Goal: Task Accomplishment & Management: Manage account settings

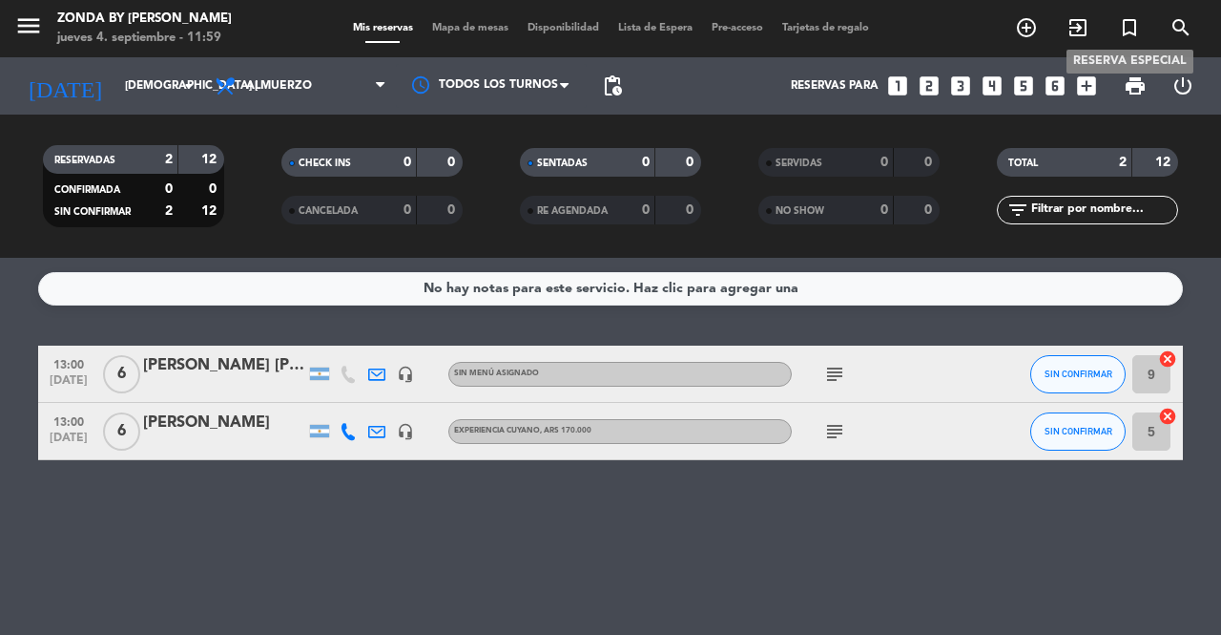
click at [1137, 35] on icon "turned_in_not" at bounding box center [1129, 27] width 23 height 23
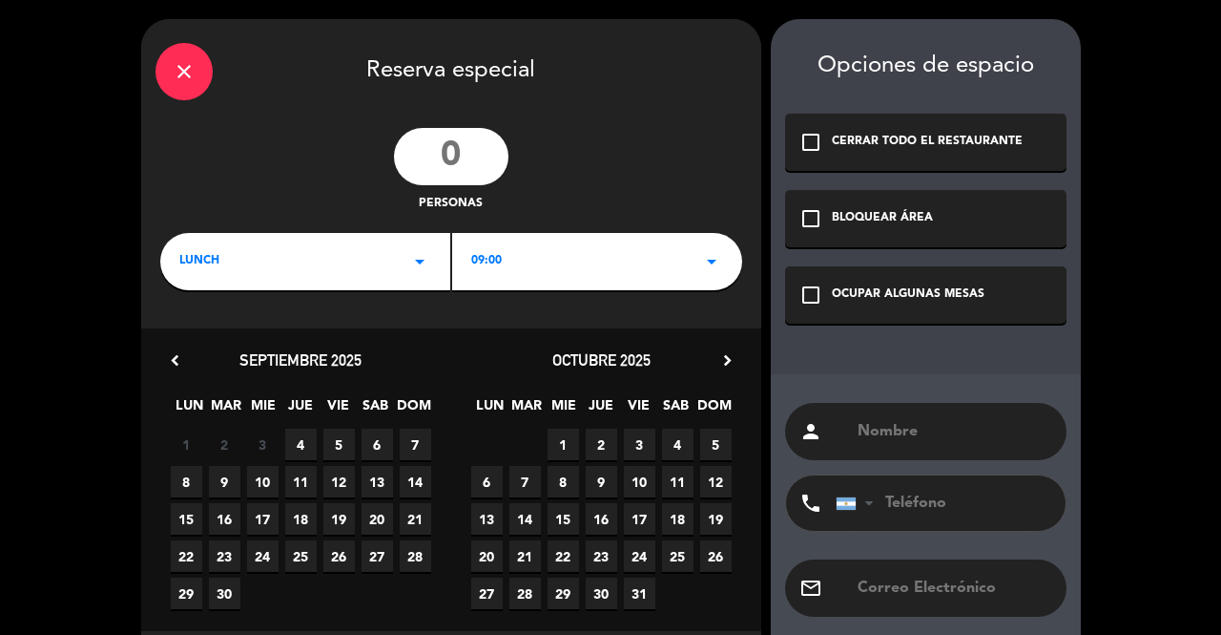
click at [455, 154] on input "number" at bounding box center [451, 156] width 115 height 57
type input "30"
click at [373, 263] on div "LUNCH arrow_drop_down" at bounding box center [305, 261] width 290 height 57
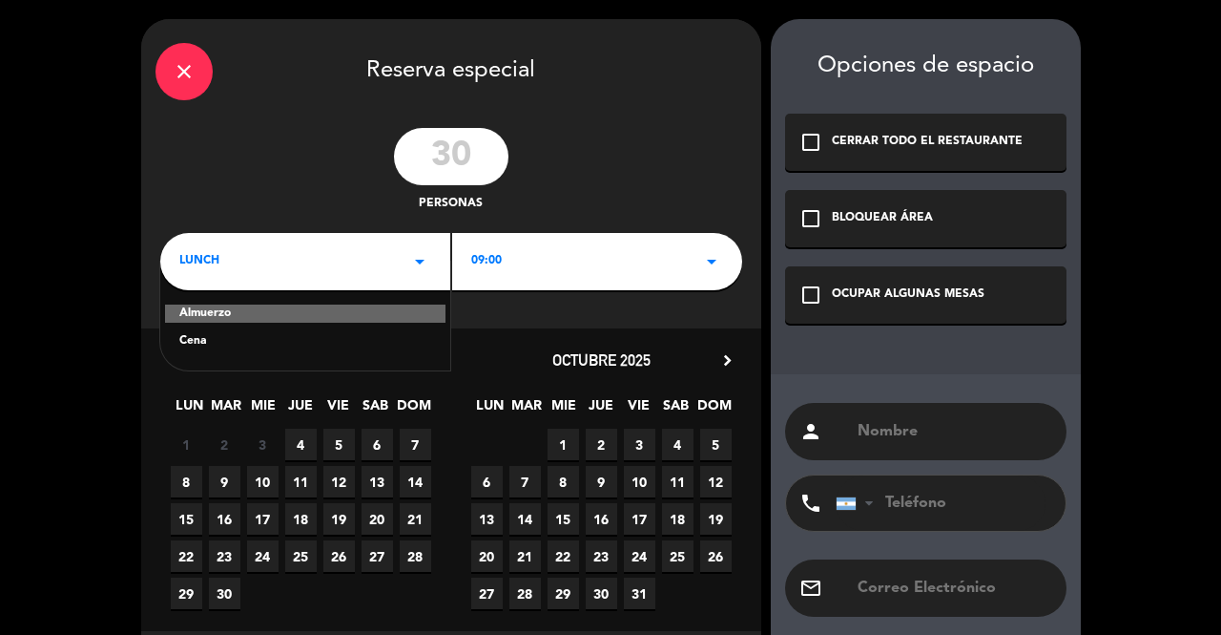
click at [244, 340] on div "Cena" at bounding box center [305, 341] width 252 height 19
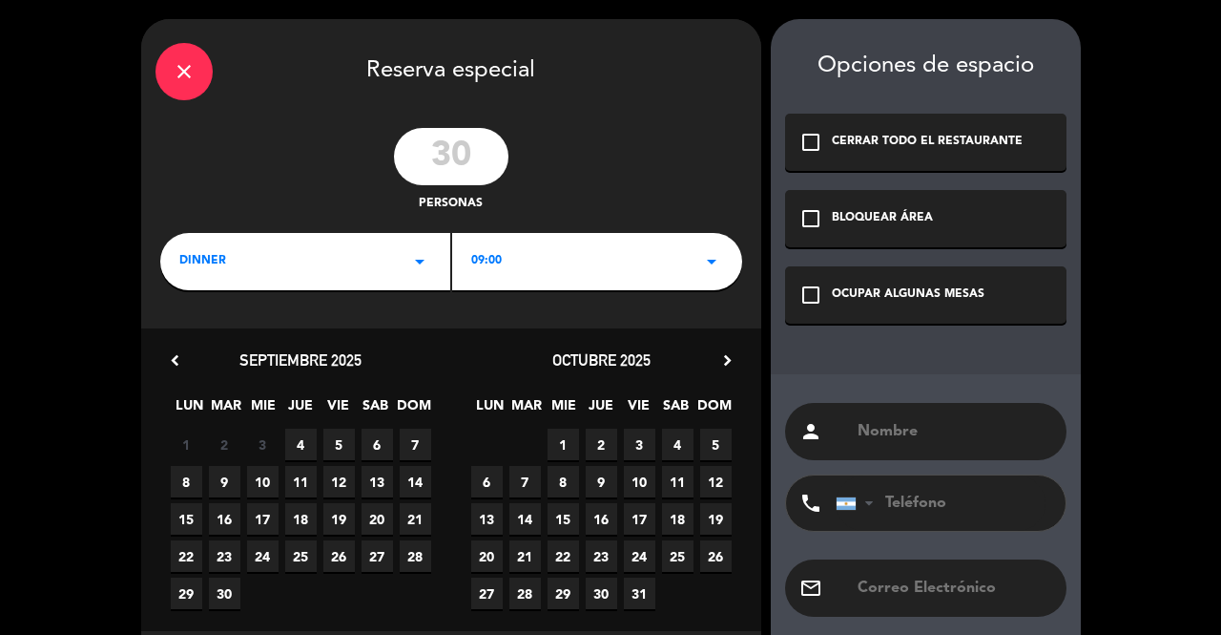
click at [565, 258] on div "09:00 arrow_drop_down" at bounding box center [597, 261] width 290 height 57
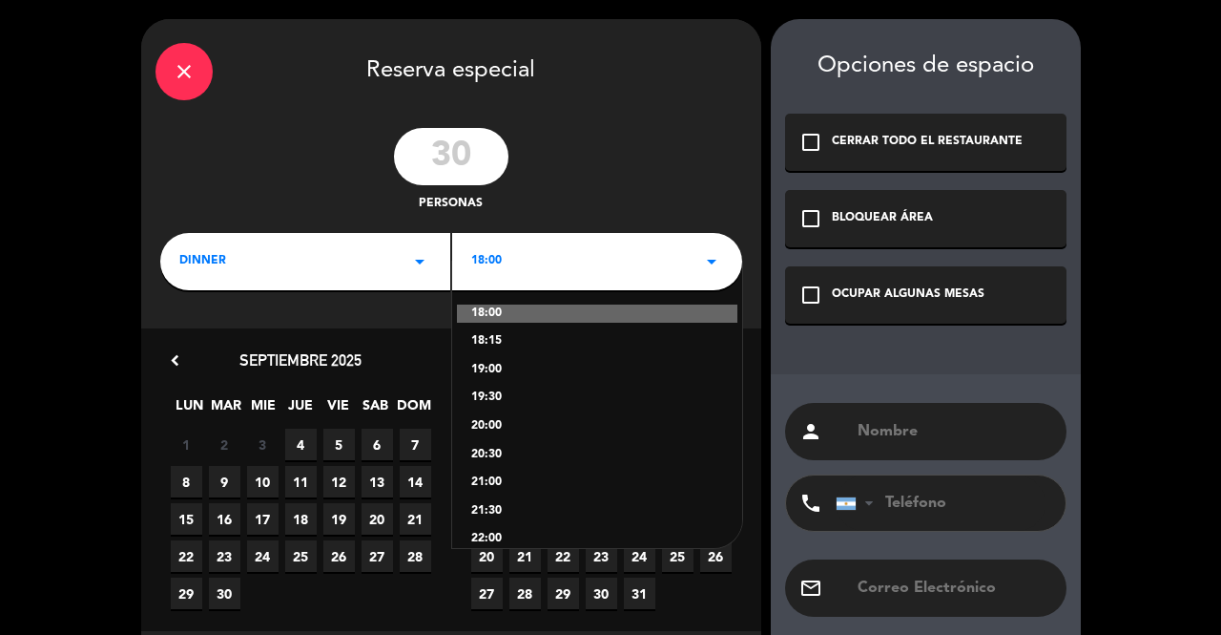
click at [492, 369] on div "19:00" at bounding box center [597, 370] width 252 height 19
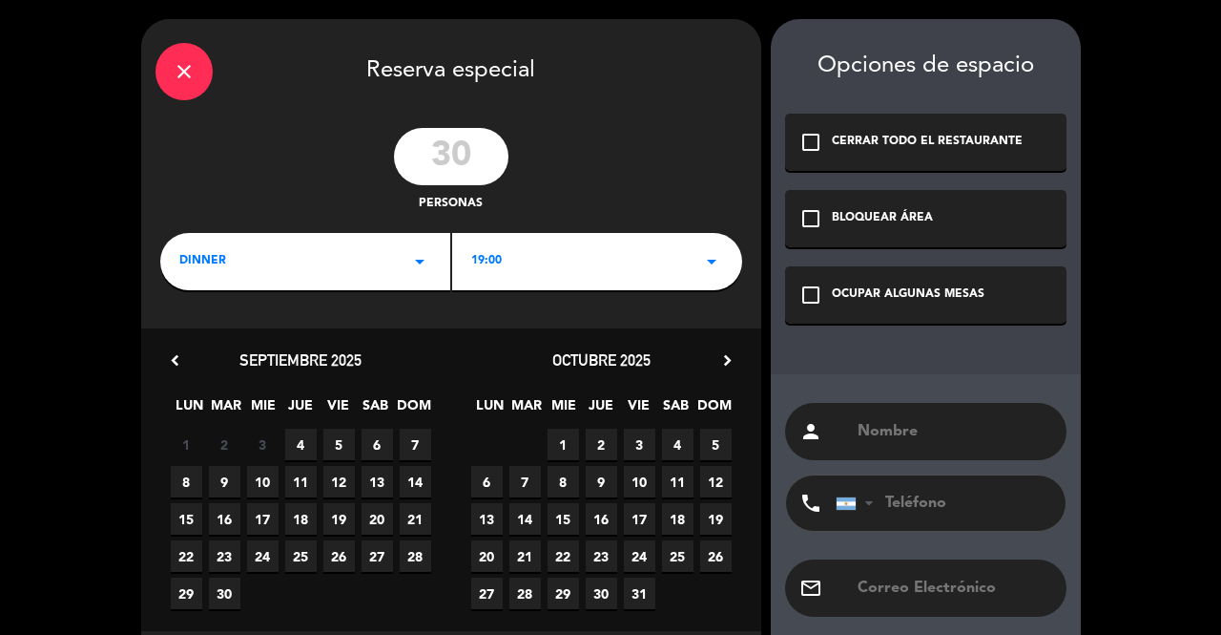
click at [177, 73] on icon "close" at bounding box center [184, 71] width 23 height 23
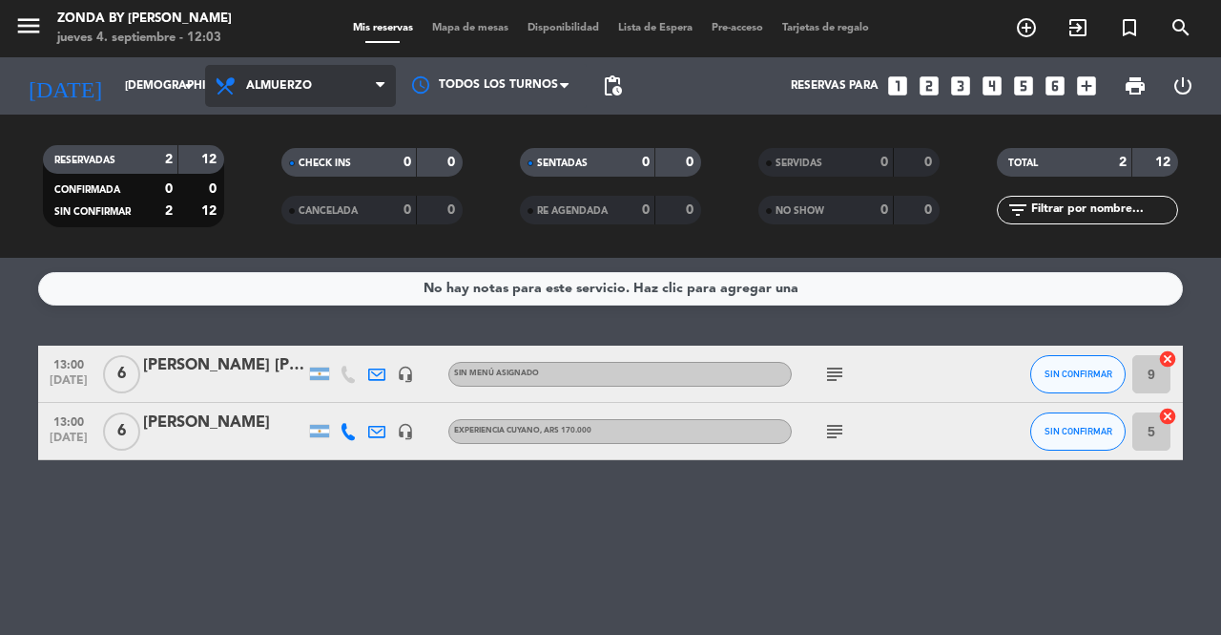
click at [293, 94] on span "Almuerzo" at bounding box center [300, 86] width 191 height 42
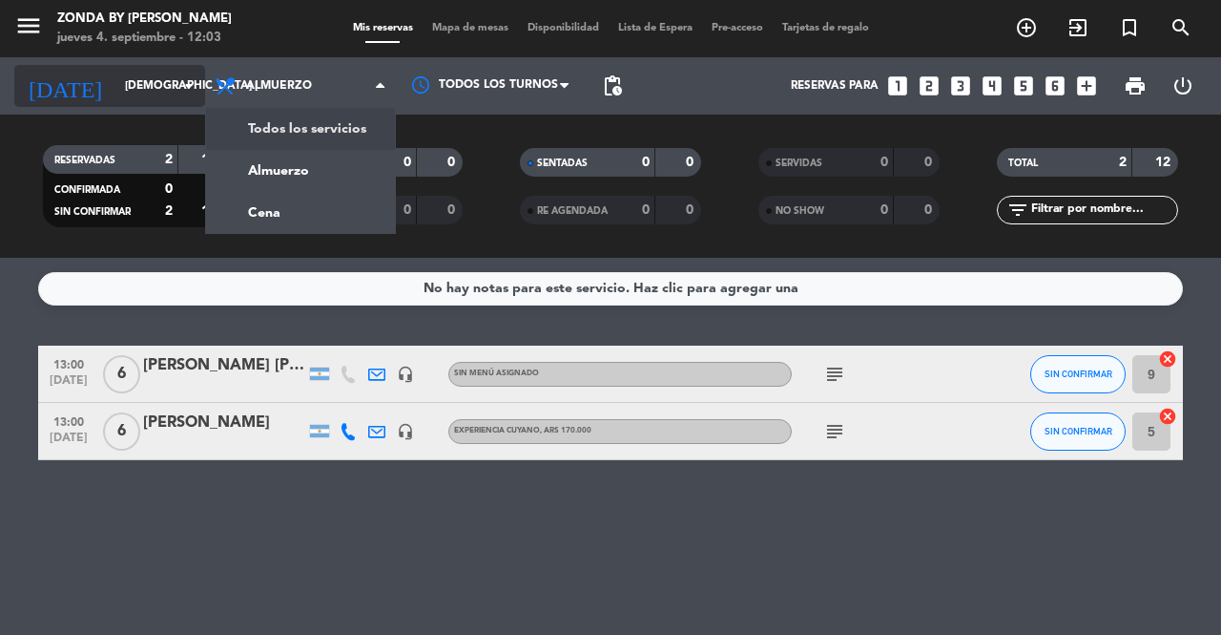
click at [155, 86] on input "jue. 2 oct." at bounding box center [191, 86] width 152 height 32
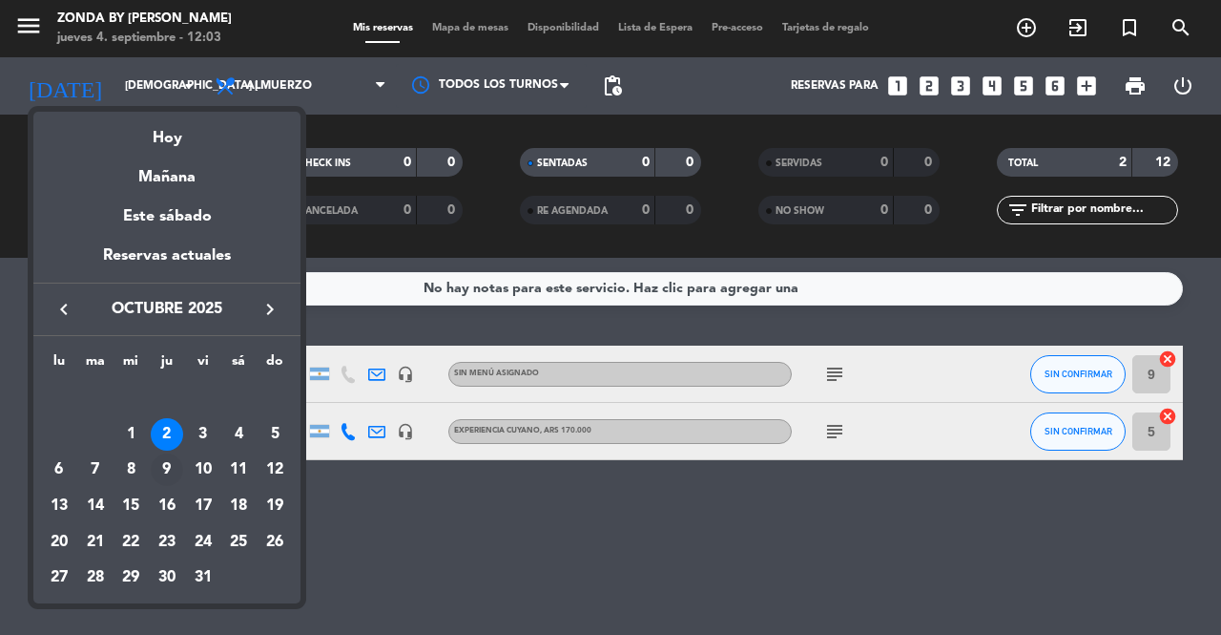
click at [163, 469] on div "9" at bounding box center [167, 469] width 32 height 32
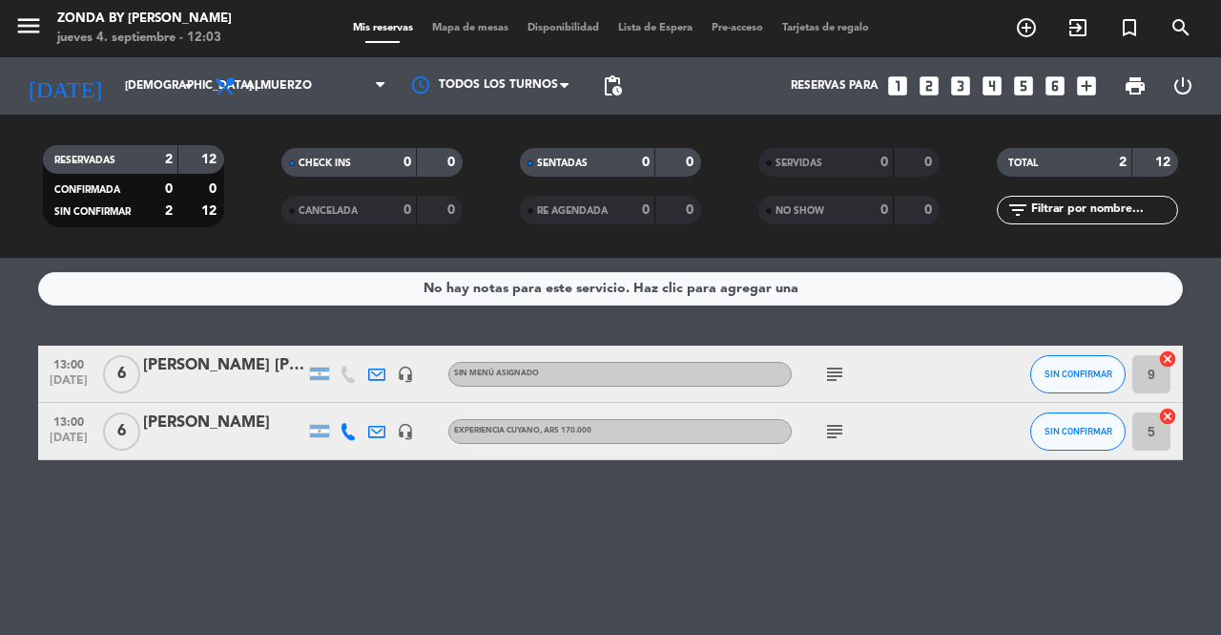
type input "[DEMOGRAPHIC_DATA][DATE]"
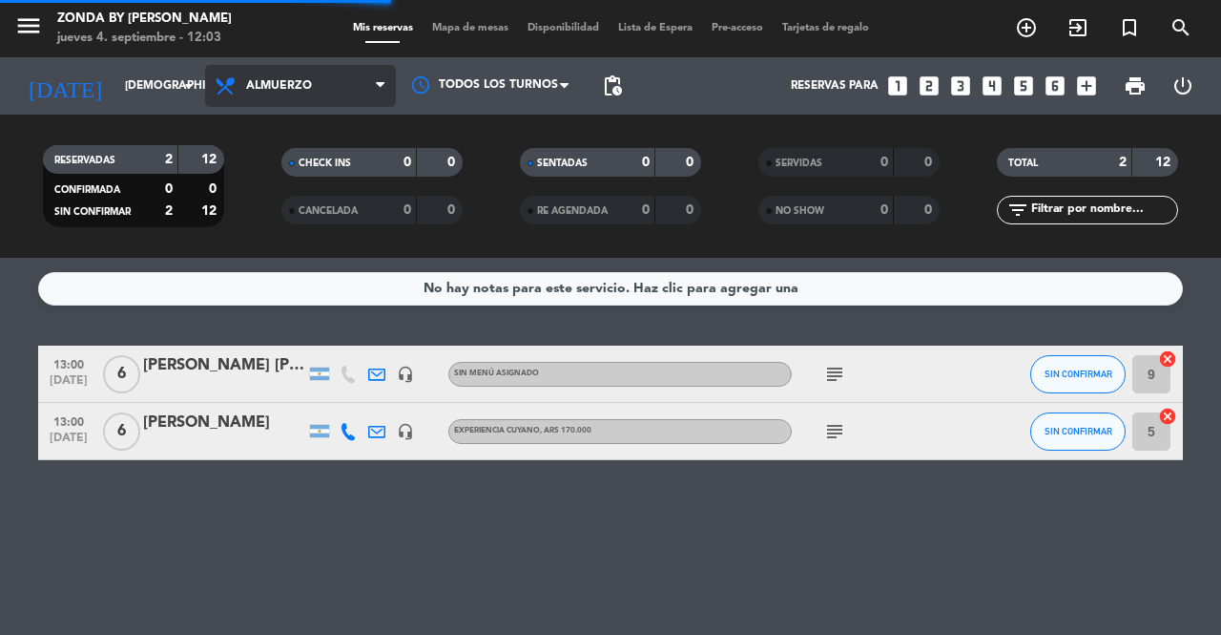
click at [288, 89] on span "Almuerzo" at bounding box center [279, 85] width 66 height 13
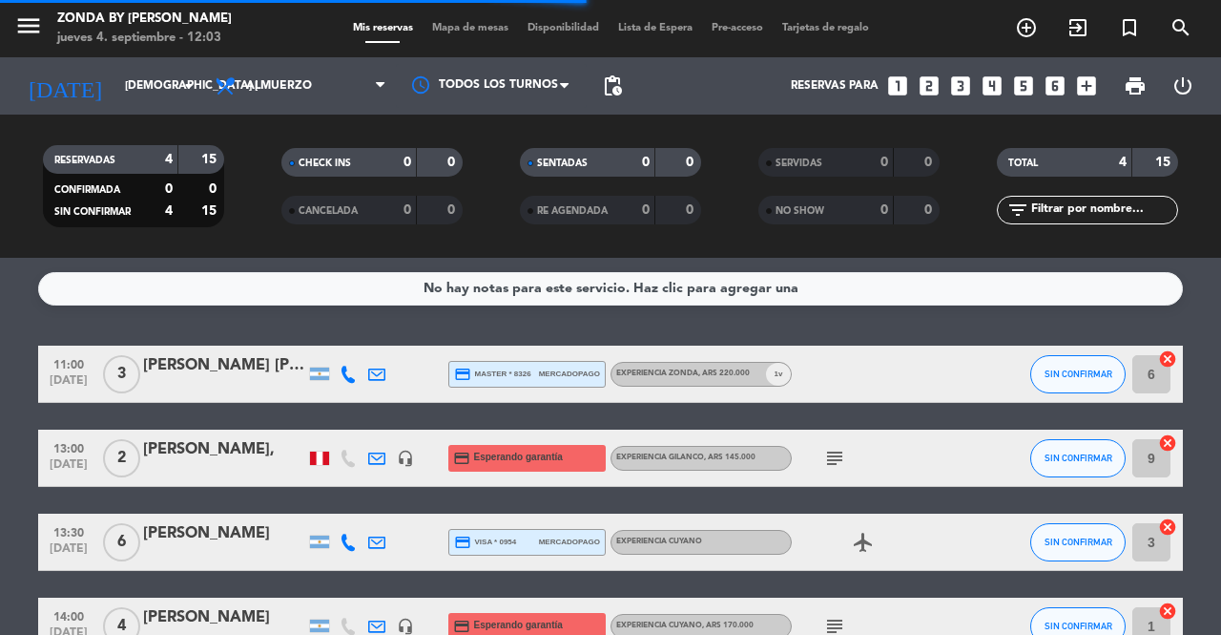
click at [271, 207] on filter-checkbox "CANCELADA 0 0" at bounding box center [372, 210] width 239 height 29
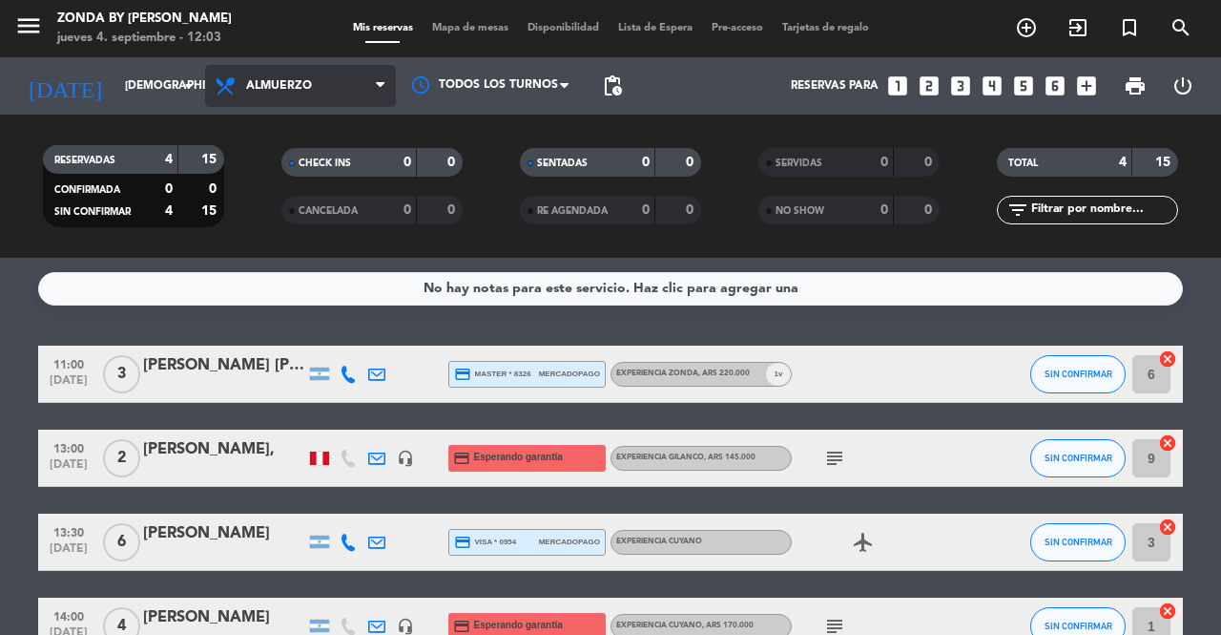
click at [277, 96] on span "Almuerzo" at bounding box center [300, 86] width 191 height 42
click at [271, 211] on div "menu Zonda by Lagarde jueves 4. septiembre - 12:03 Mis reservas Mapa de mesas D…" at bounding box center [610, 129] width 1221 height 258
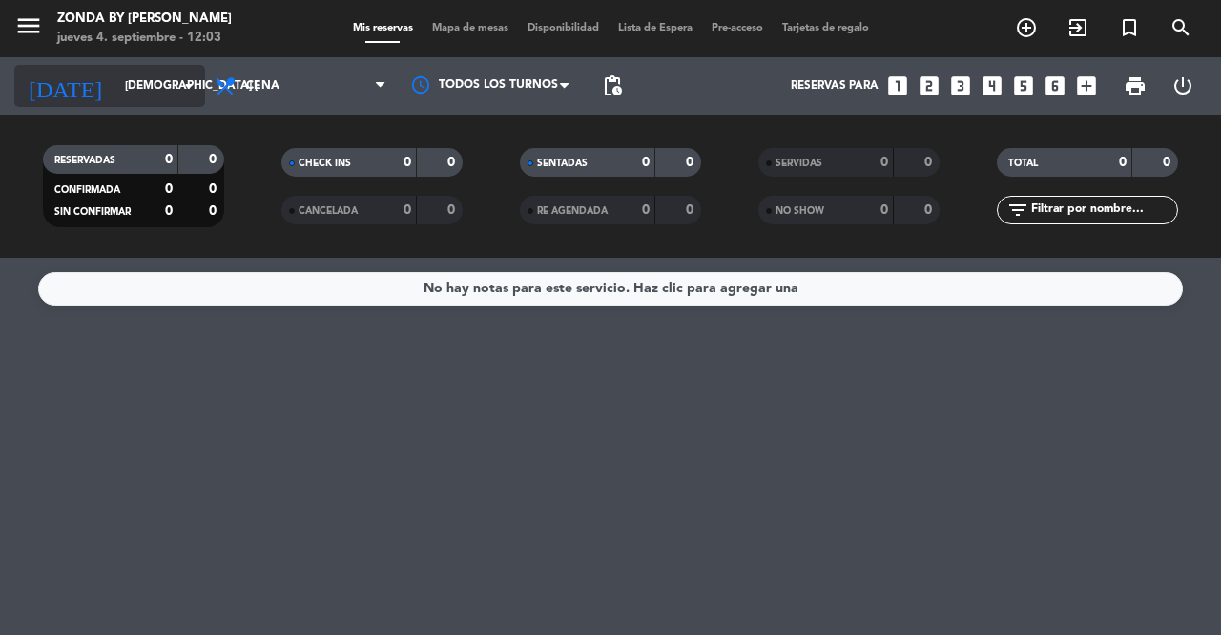
click at [126, 79] on input "[DEMOGRAPHIC_DATA][DATE]" at bounding box center [191, 86] width 152 height 32
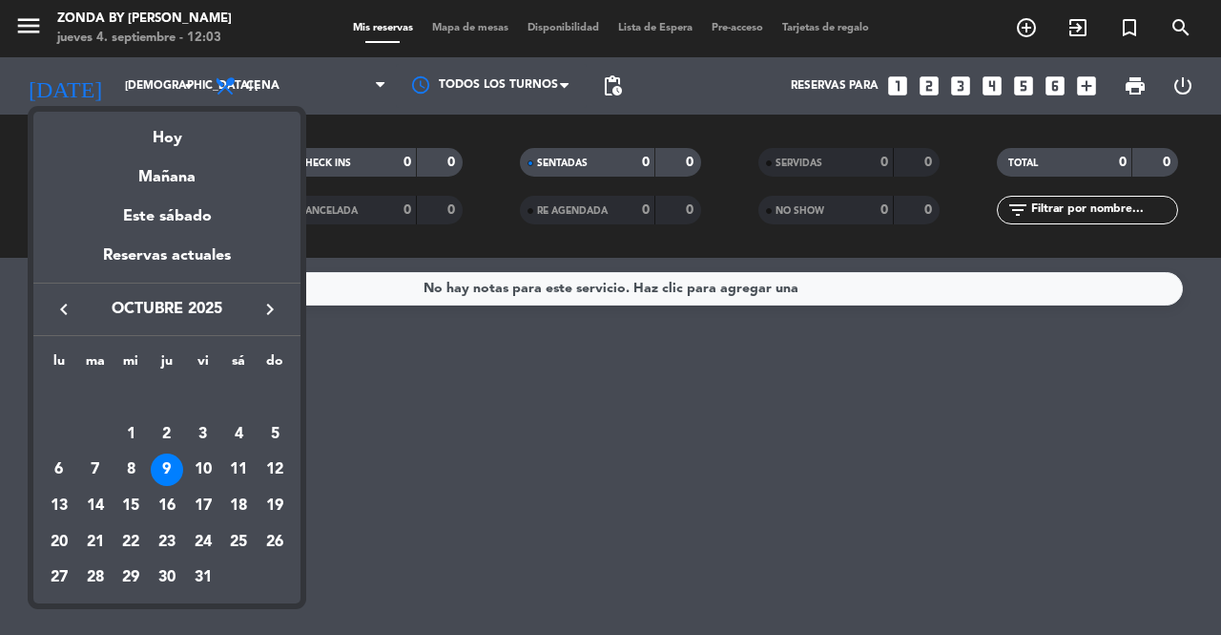
click at [1175, 31] on div at bounding box center [610, 317] width 1221 height 635
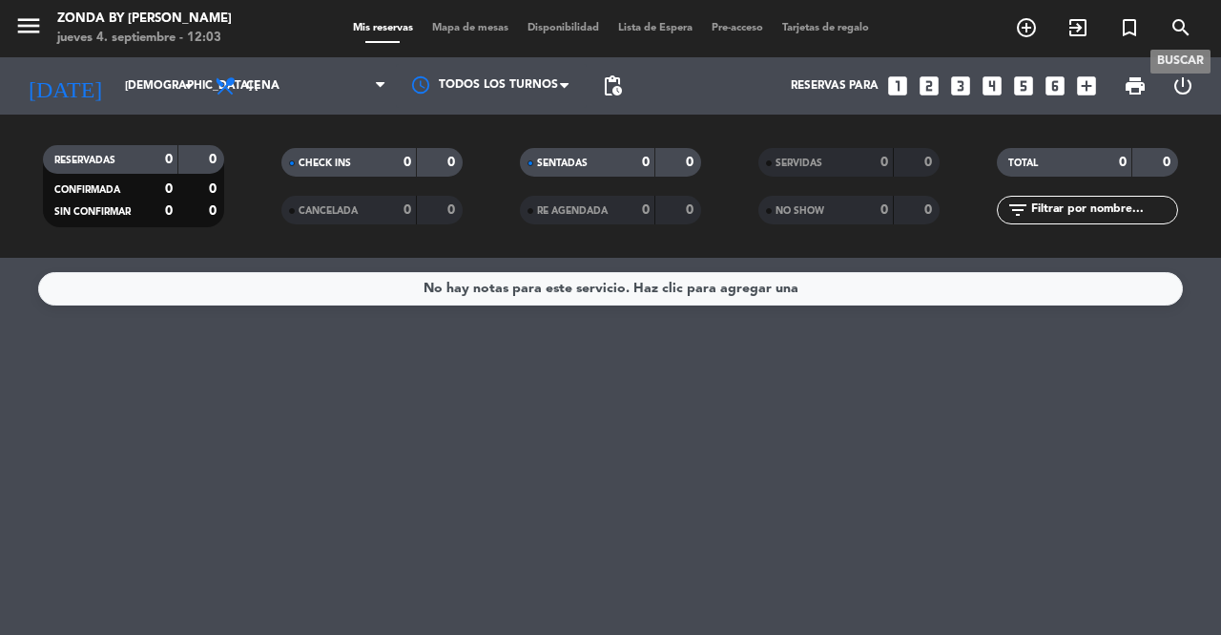
click at [1183, 26] on icon "search" at bounding box center [1181, 27] width 23 height 23
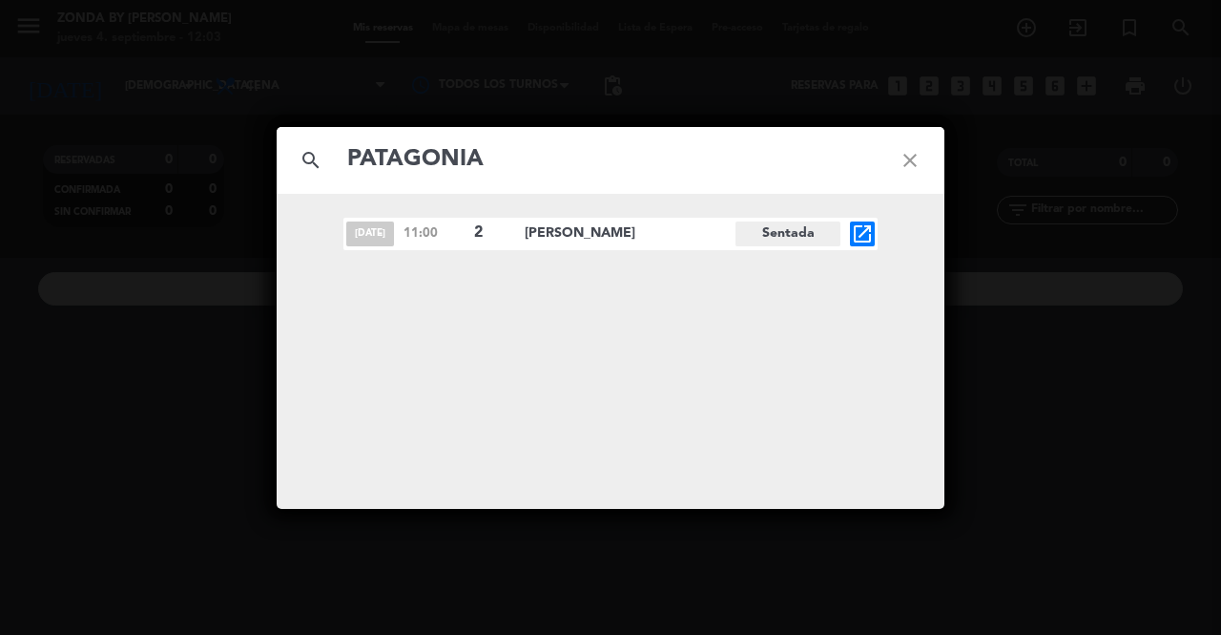
type input "PATAGONIA"
click at [907, 158] on icon "close" at bounding box center [910, 160] width 69 height 69
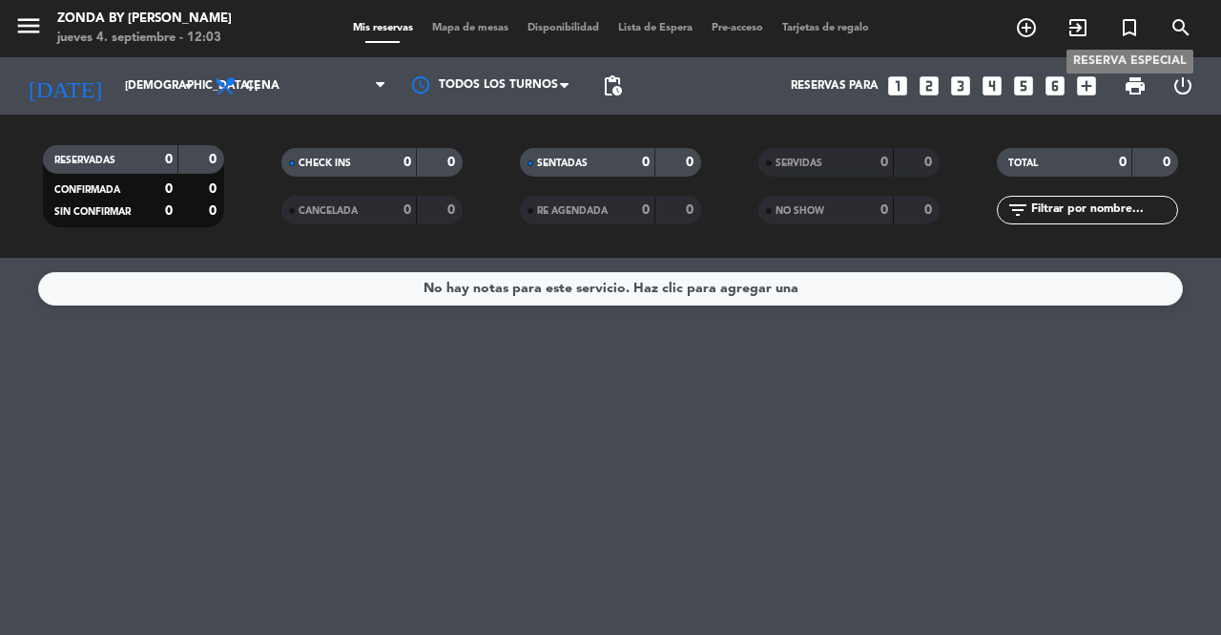
click at [1133, 29] on icon "turned_in_not" at bounding box center [1129, 27] width 23 height 23
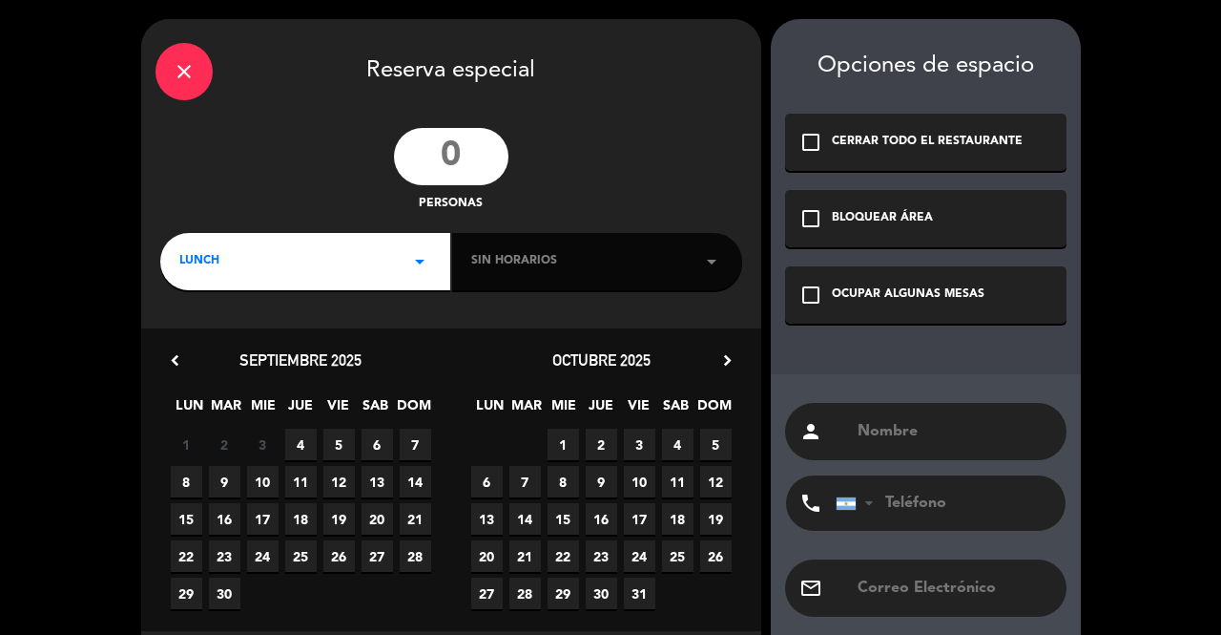
click at [464, 156] on input "number" at bounding box center [451, 156] width 115 height 57
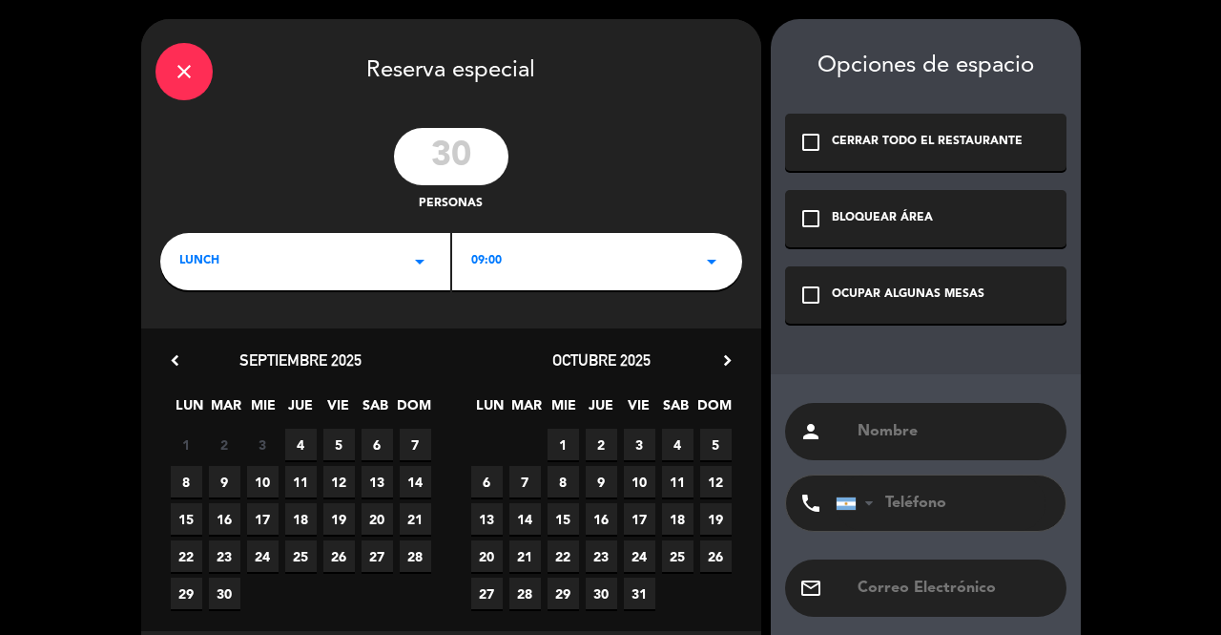
type input "30"
click at [386, 259] on div "LUNCH arrow_drop_down" at bounding box center [305, 261] width 290 height 57
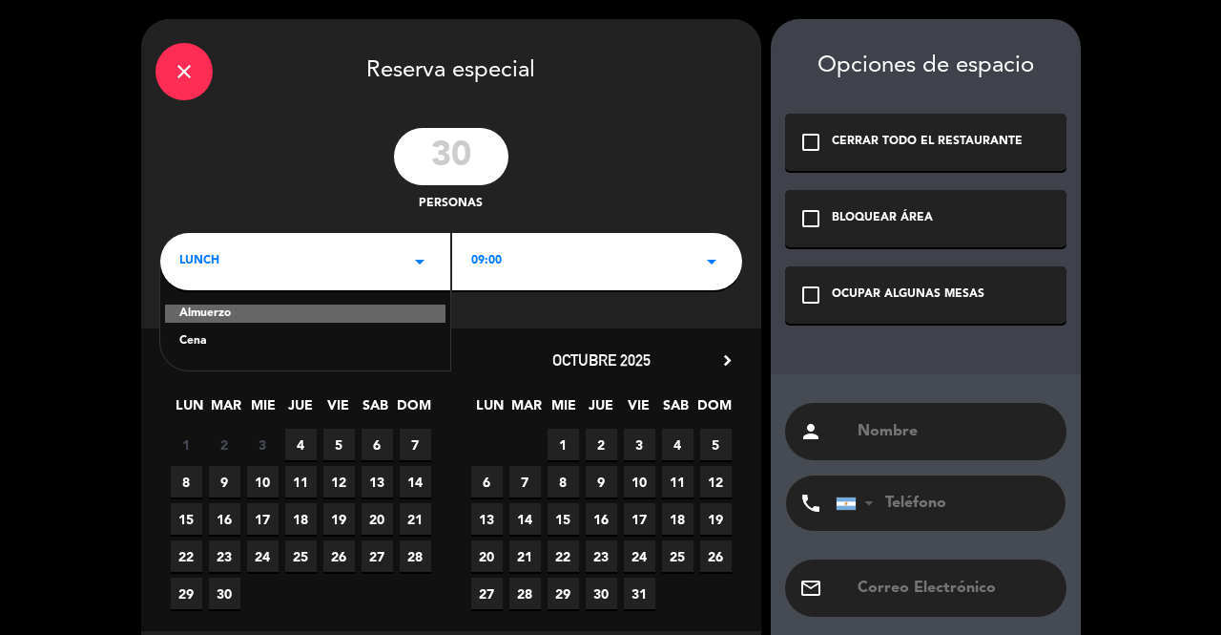
click at [202, 336] on div "Cena" at bounding box center [305, 341] width 252 height 19
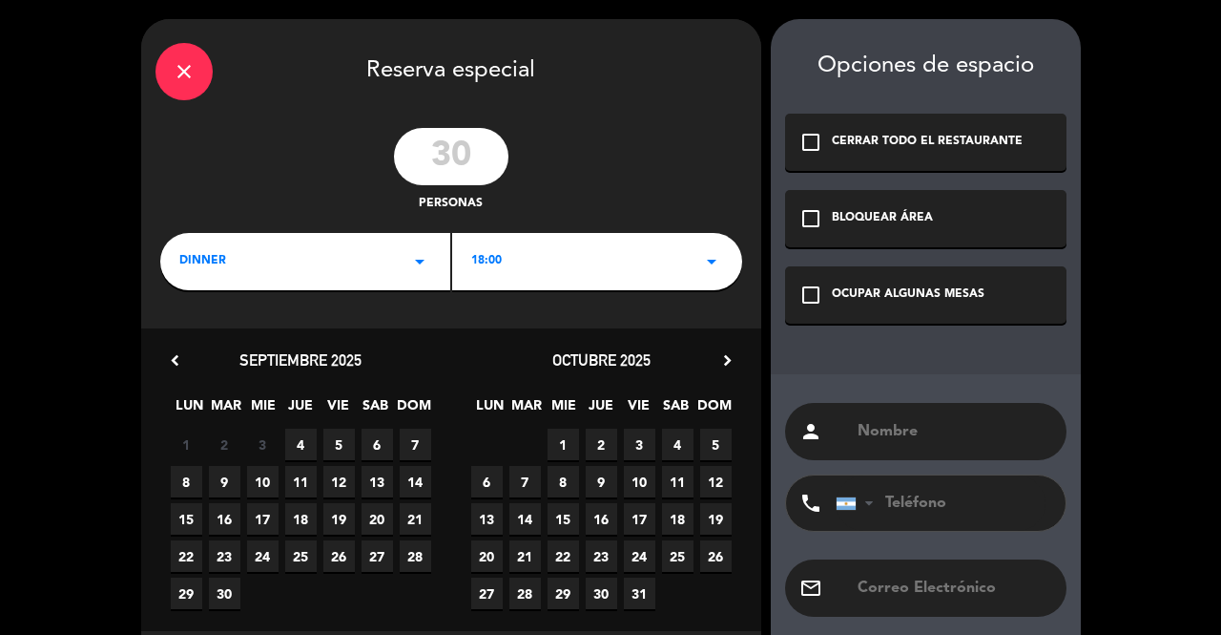
click at [577, 254] on div "18:00 arrow_drop_down" at bounding box center [597, 261] width 290 height 57
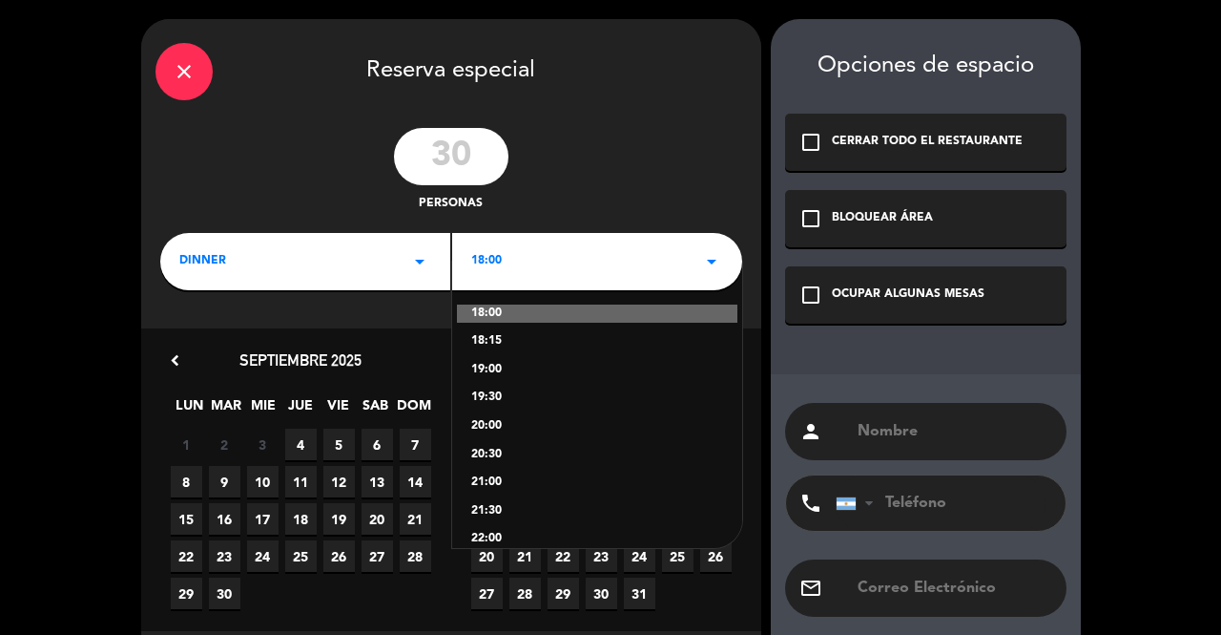
click at [487, 367] on div "19:00" at bounding box center [597, 370] width 252 height 19
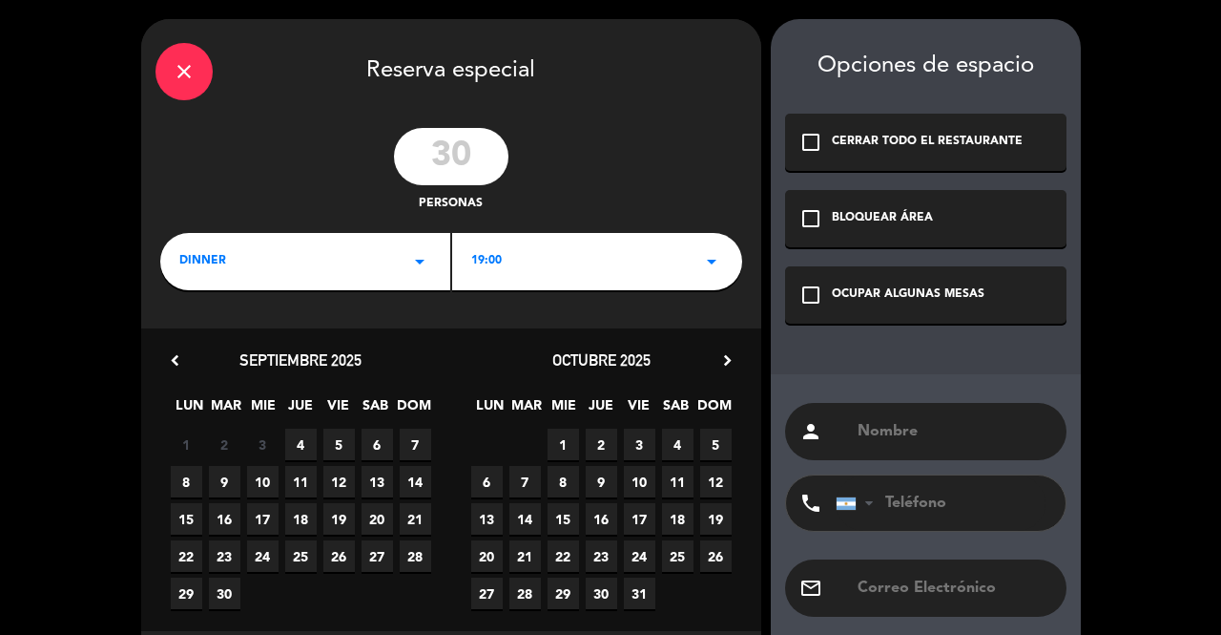
click at [600, 481] on span "9" at bounding box center [601, 481] width 31 height 31
click at [890, 156] on div "check_box_outline_blank CERRAR TODO EL RESTAURANTE" at bounding box center [925, 142] width 281 height 57
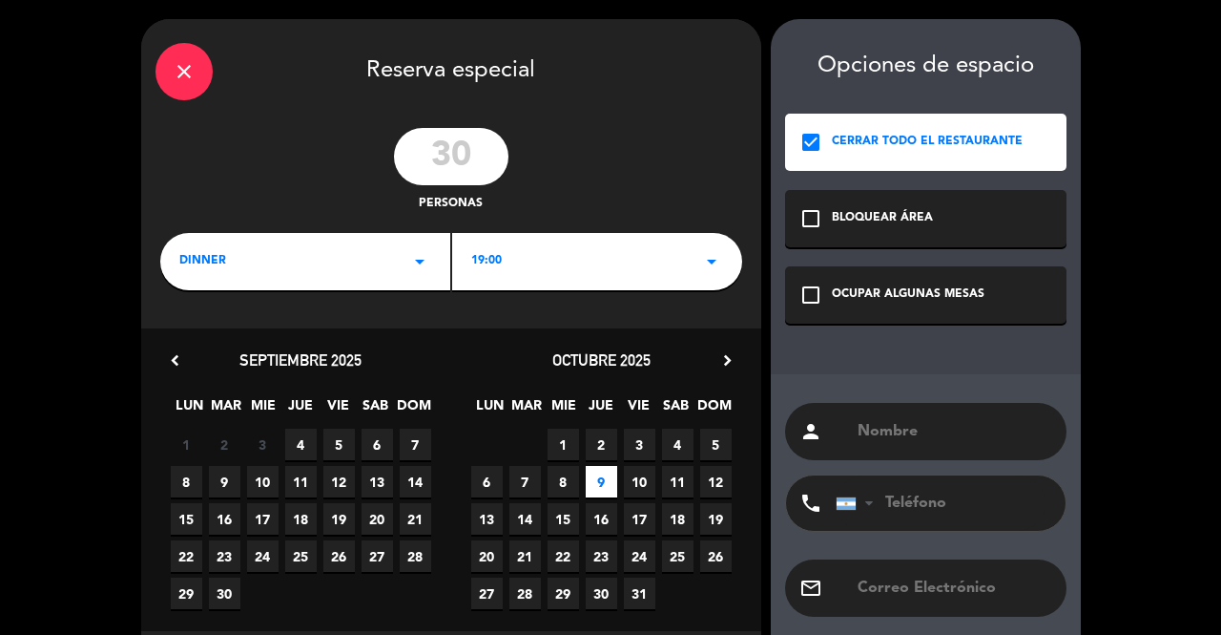
click at [918, 423] on input "text" at bounding box center [954, 431] width 197 height 27
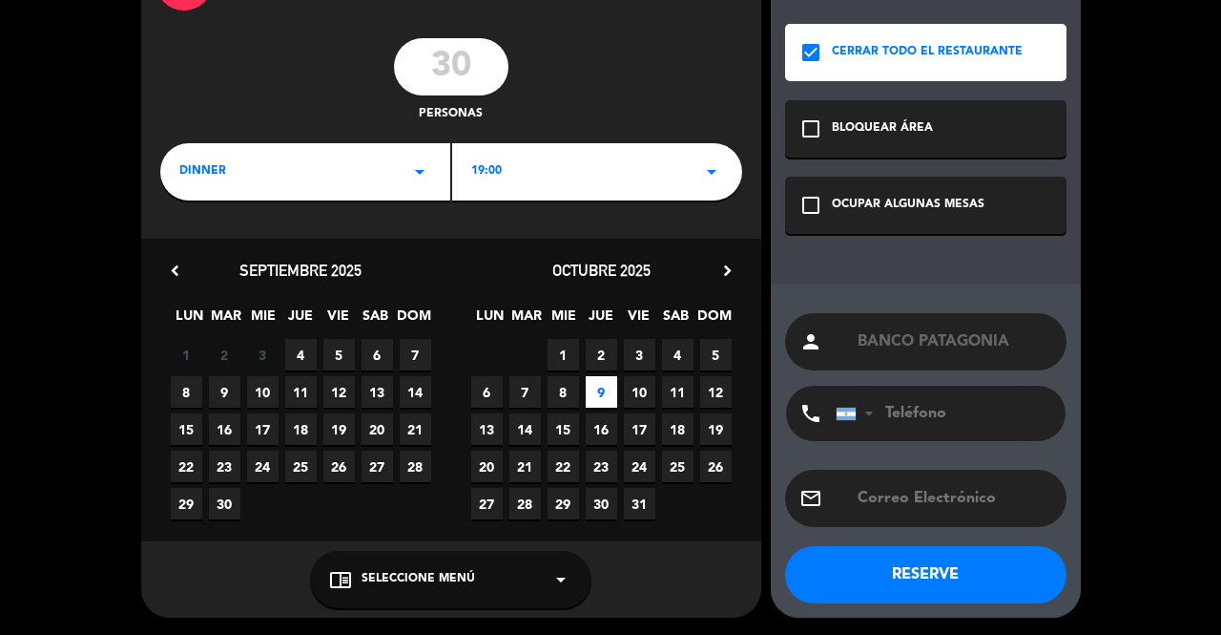
type input "BANCO PATAGONIA"
click at [504, 583] on div "chrome_reader_mode Seleccione Menú arrow_drop_down" at bounding box center [450, 579] width 281 height 57
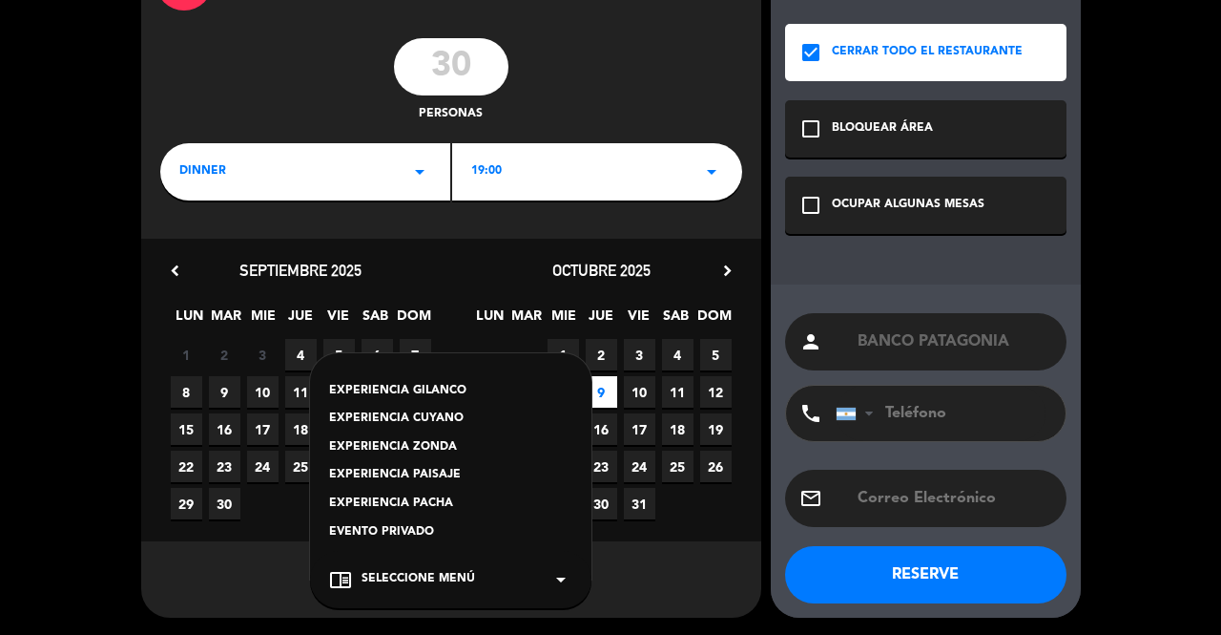
click at [431, 384] on div "EXPERIENCIA GILANCO" at bounding box center [450, 391] width 243 height 19
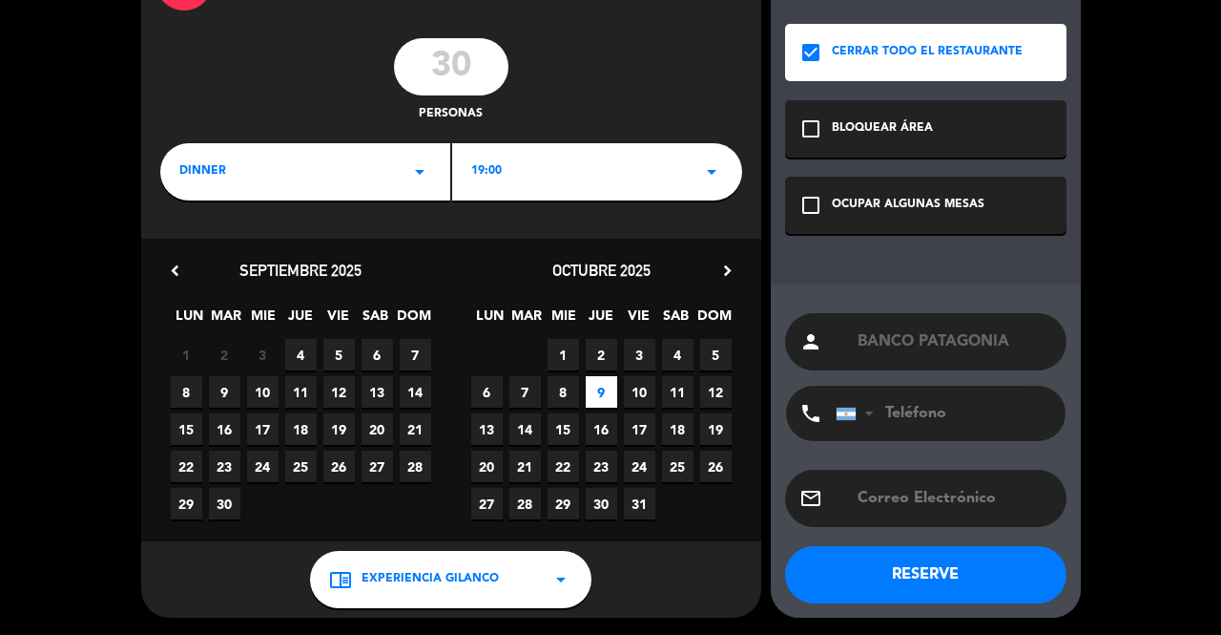
click at [876, 581] on button "RESERVE" at bounding box center [925, 574] width 281 height 57
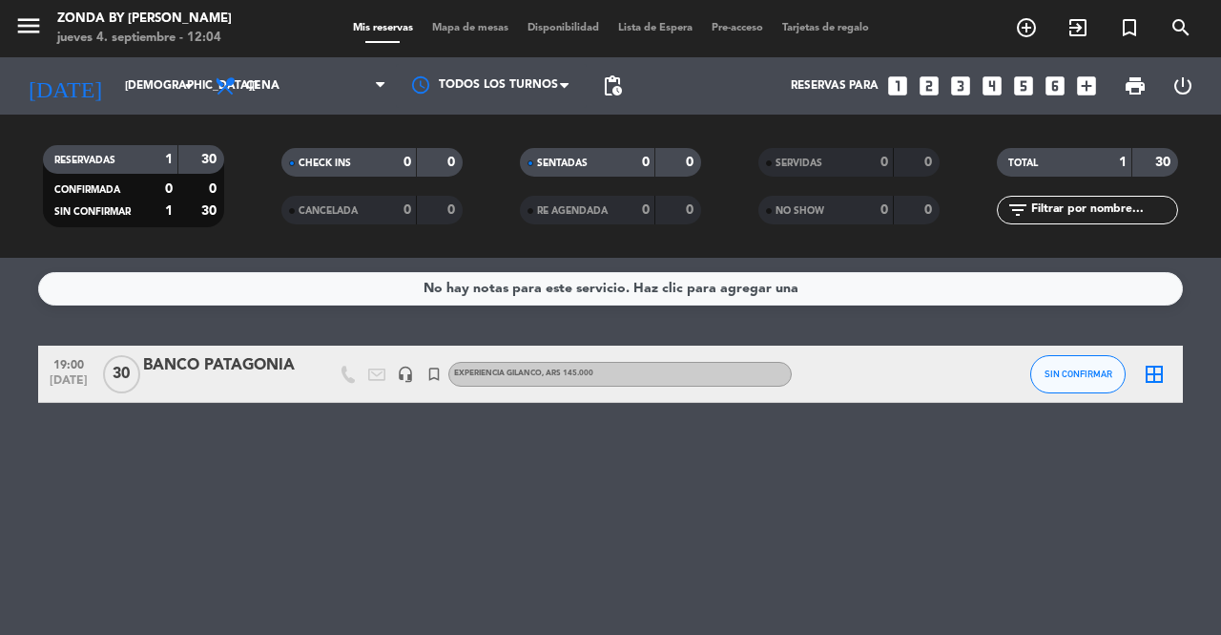
click at [292, 364] on div "BANCO PATAGONIA" at bounding box center [224, 365] width 162 height 25
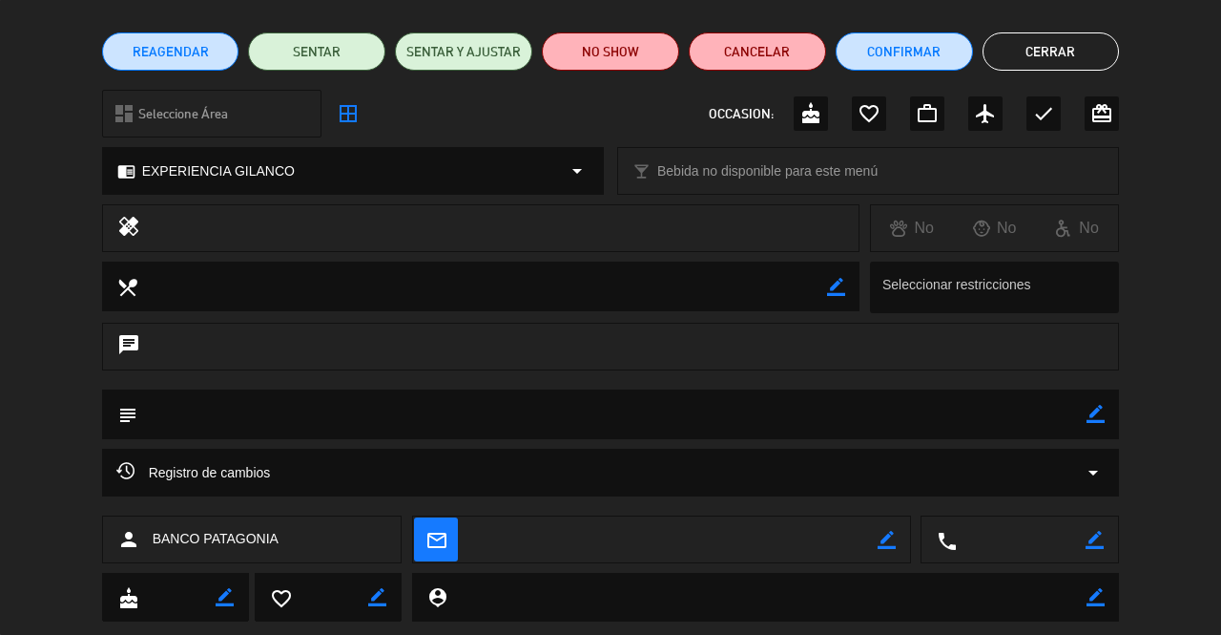
scroll to position [183, 0]
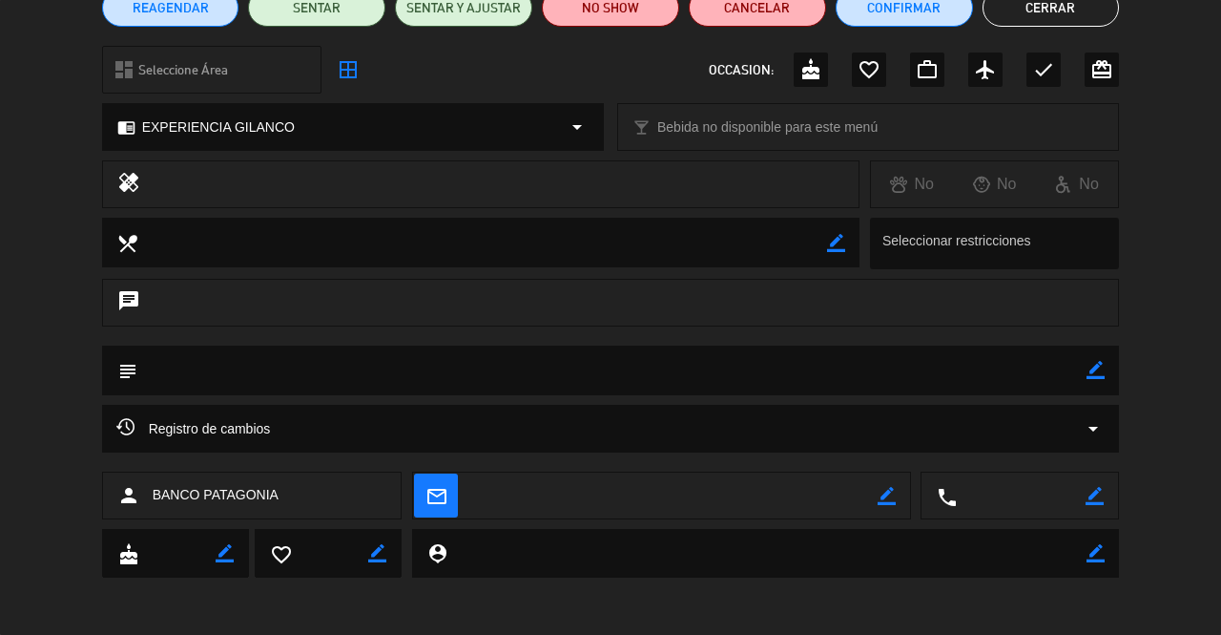
click at [1092, 373] on icon "border_color" at bounding box center [1096, 370] width 18 height 18
paste textarea "Experiencia Zonda, la misma incluye, recepción con vermuth, chipa, frutos secos…"
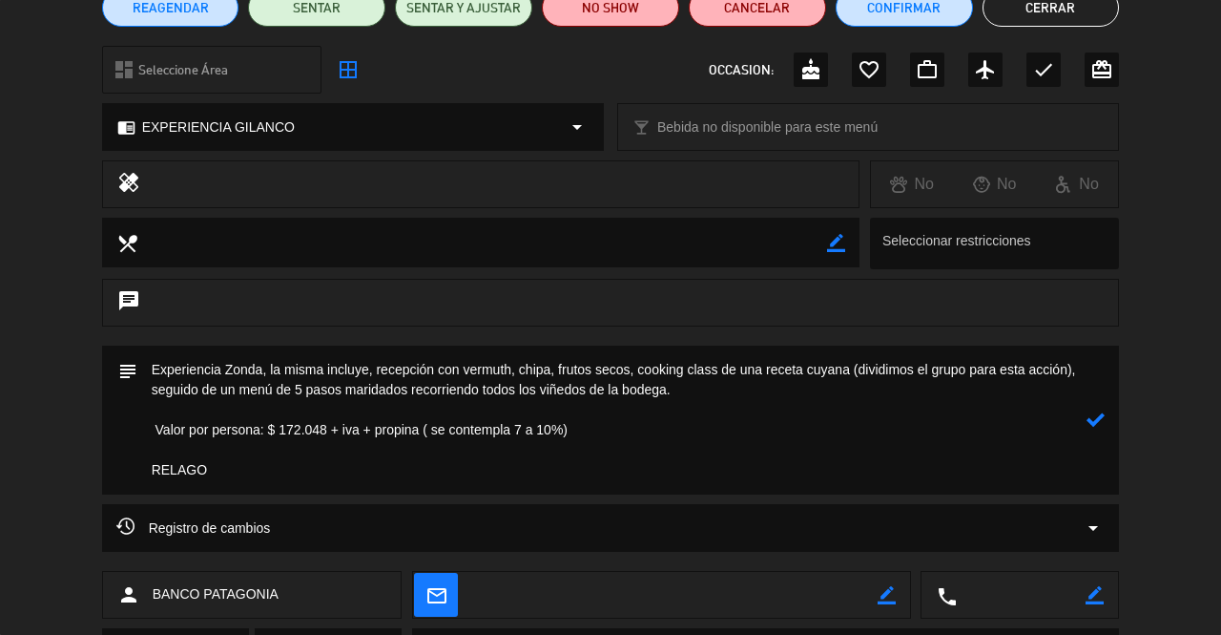
paste textarea "Combo: Vino línea Guarda + Aceite: $52.300 c/u"
type textarea "Experiencia Zonda, la misma incluye, recepción con vermuth, chipa, frutos secos…"
click at [1100, 422] on icon at bounding box center [1096, 419] width 18 height 18
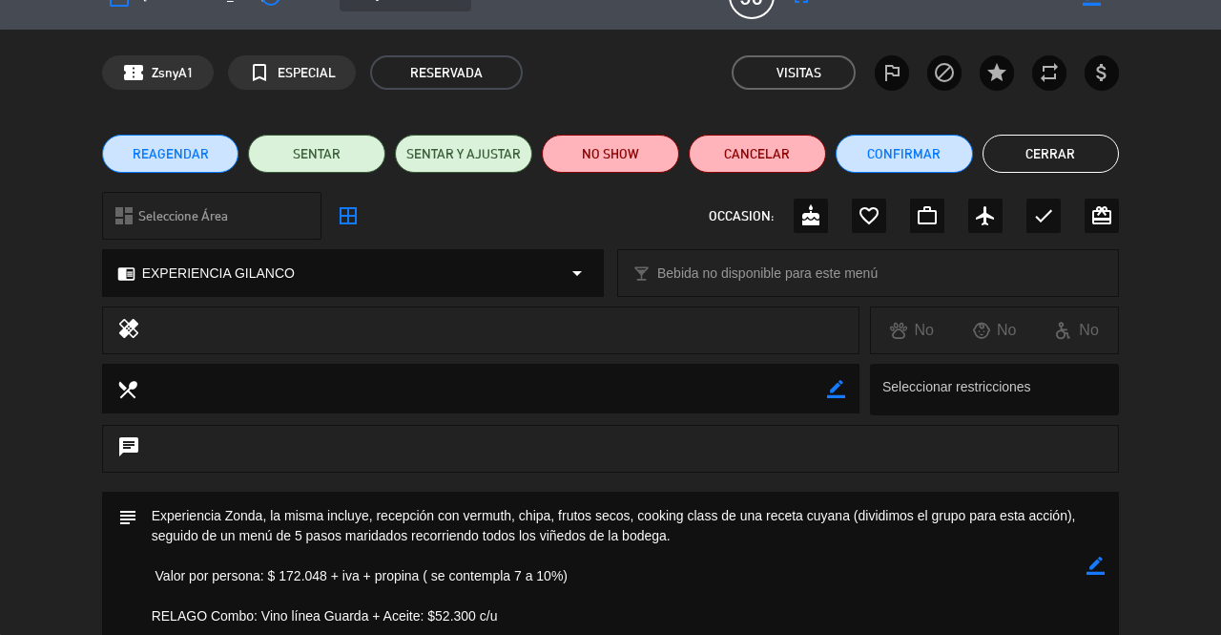
scroll to position [13, 0]
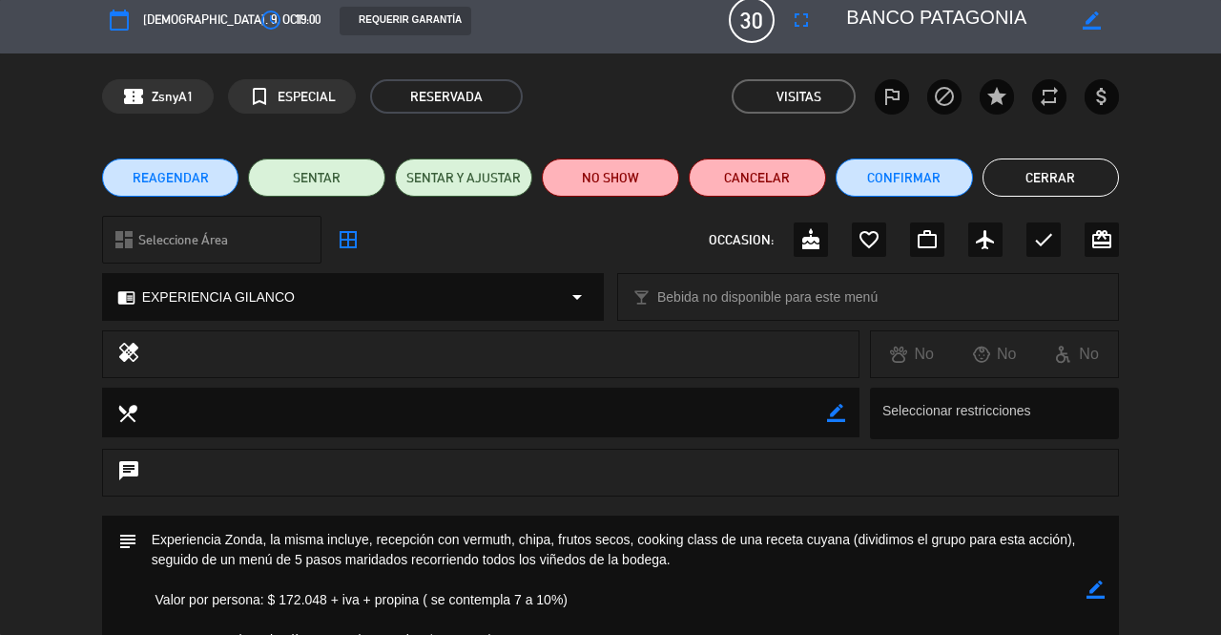
click at [1049, 177] on button "Cerrar" at bounding box center [1051, 177] width 137 height 38
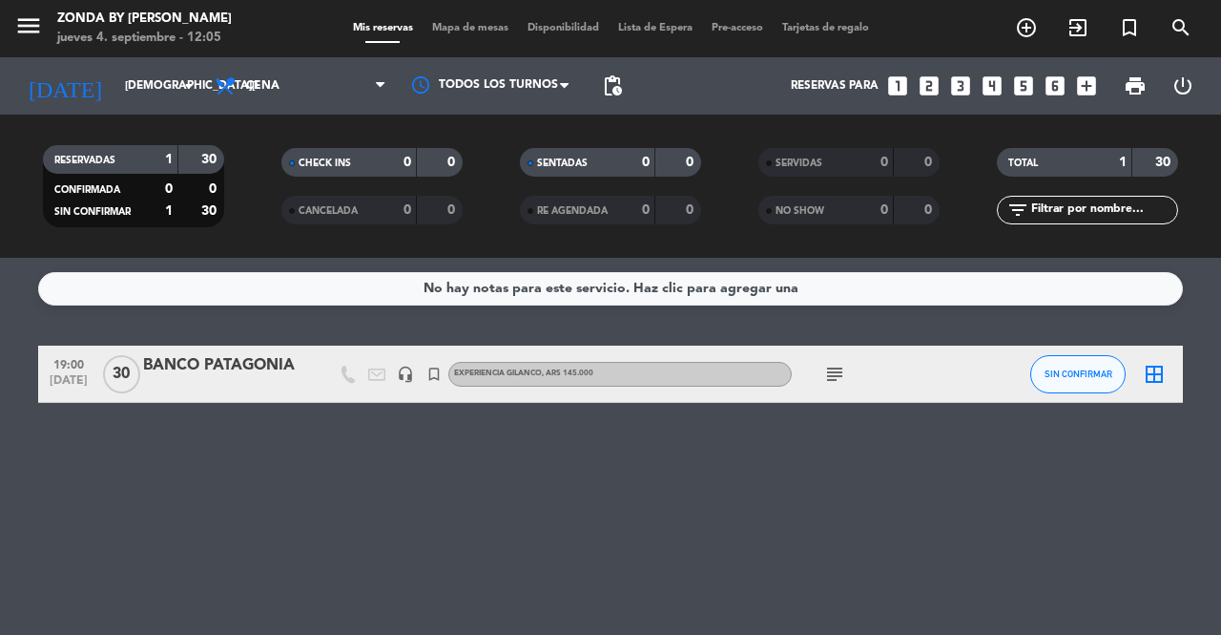
click at [828, 377] on icon "subject" at bounding box center [834, 374] width 23 height 23
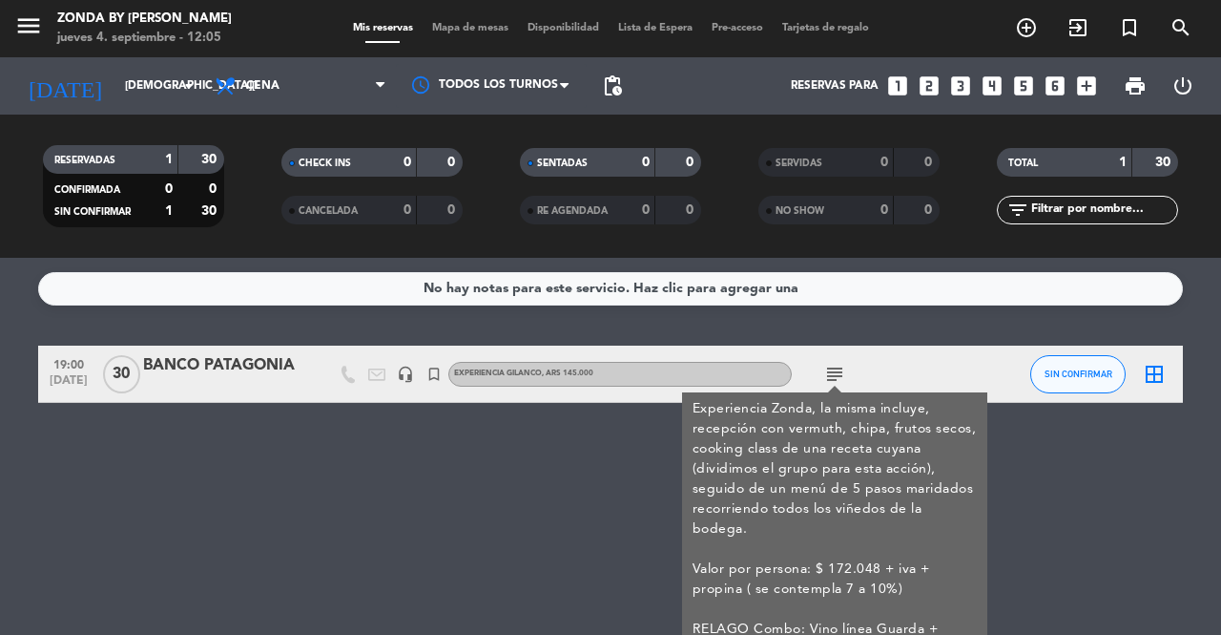
click at [1162, 368] on icon "border_all" at bounding box center [1154, 374] width 23 height 23
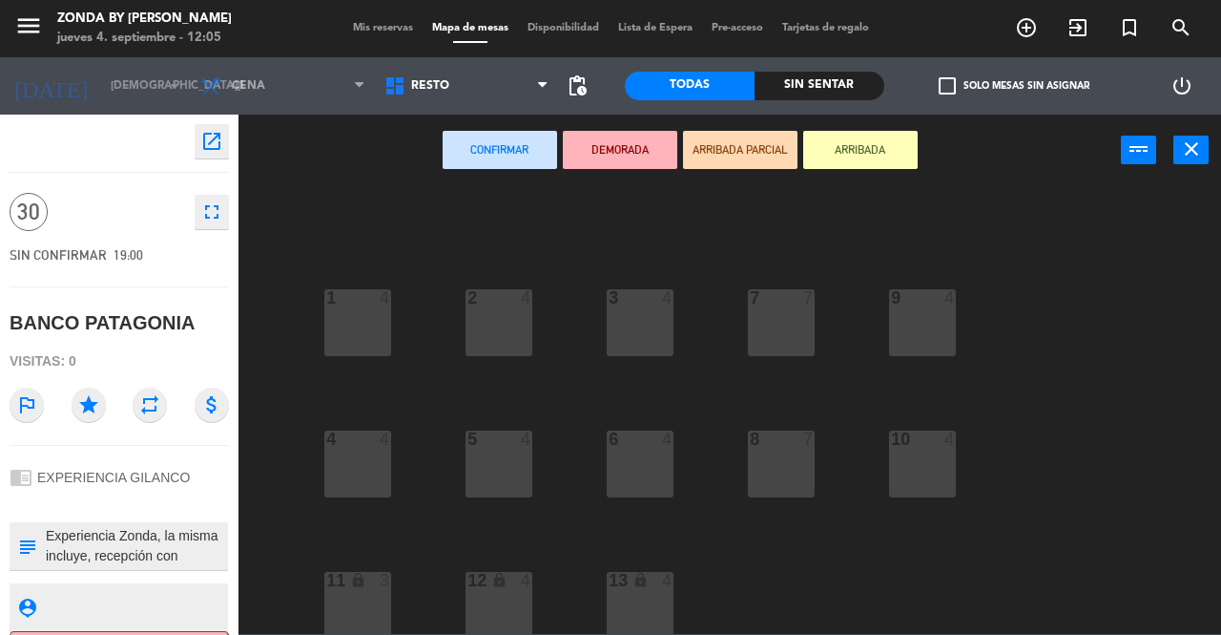
click at [511, 328] on div "2 4" at bounding box center [499, 322] width 67 height 67
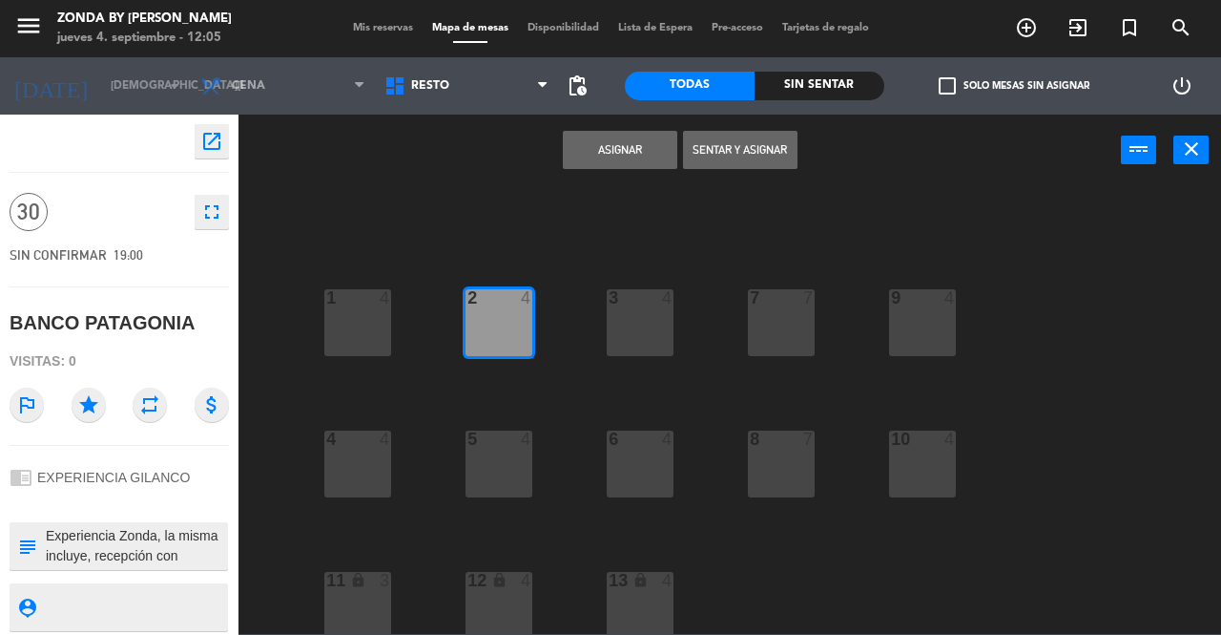
click at [647, 320] on div "3 4" at bounding box center [640, 322] width 67 height 67
click at [483, 482] on div "5 4" at bounding box center [499, 463] width 67 height 67
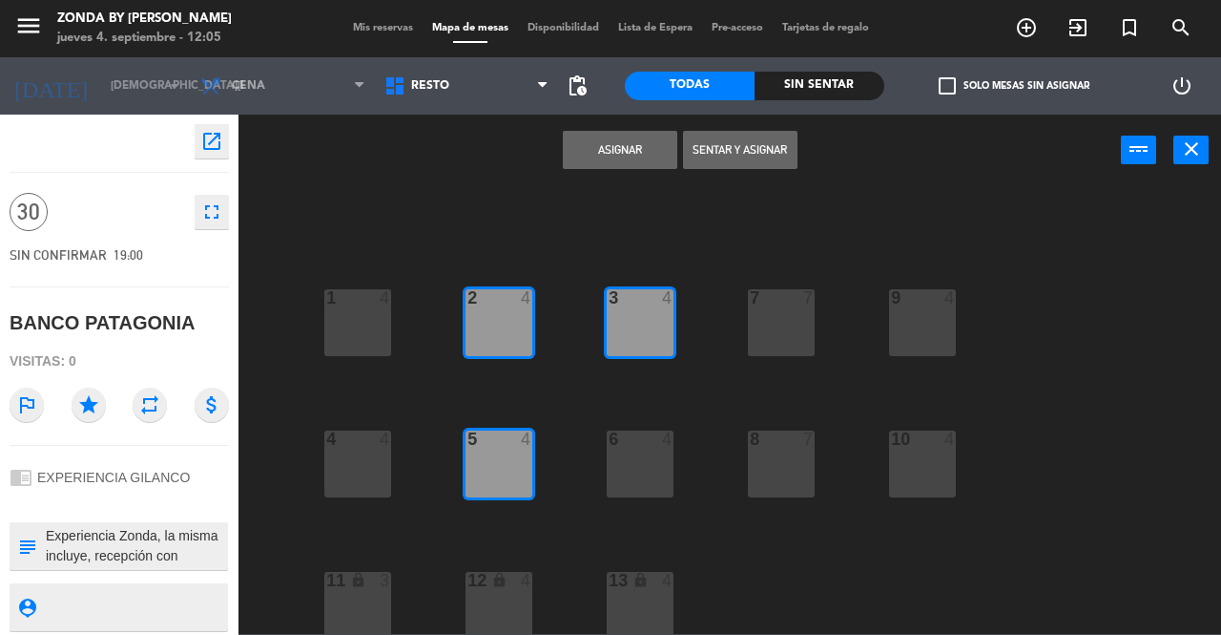
click at [630, 469] on div "6 4" at bounding box center [640, 463] width 67 height 67
click at [616, 153] on button "Asignar" at bounding box center [620, 150] width 115 height 38
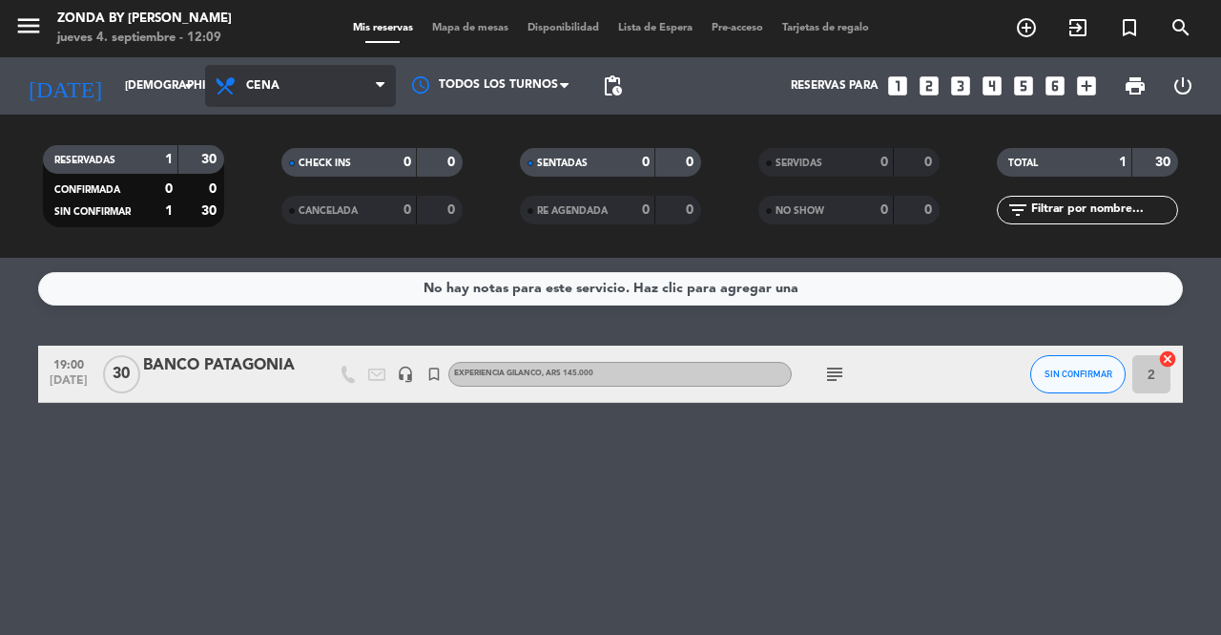
click at [286, 72] on span "Cena" at bounding box center [300, 86] width 191 height 42
click at [279, 157] on div "menu Zonda by [PERSON_NAME] [DATE] 4. septiembre - 12:09 Mis reservas Mapa de m…" at bounding box center [610, 129] width 1221 height 258
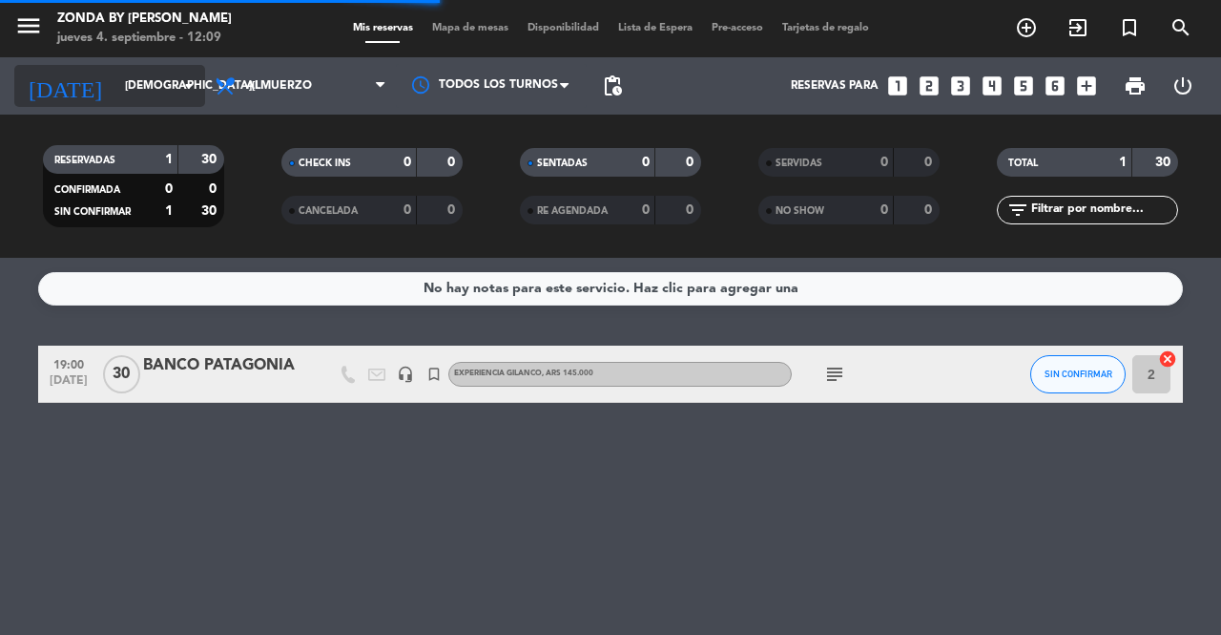
click at [120, 96] on input "[DEMOGRAPHIC_DATA][DATE]" at bounding box center [191, 86] width 152 height 32
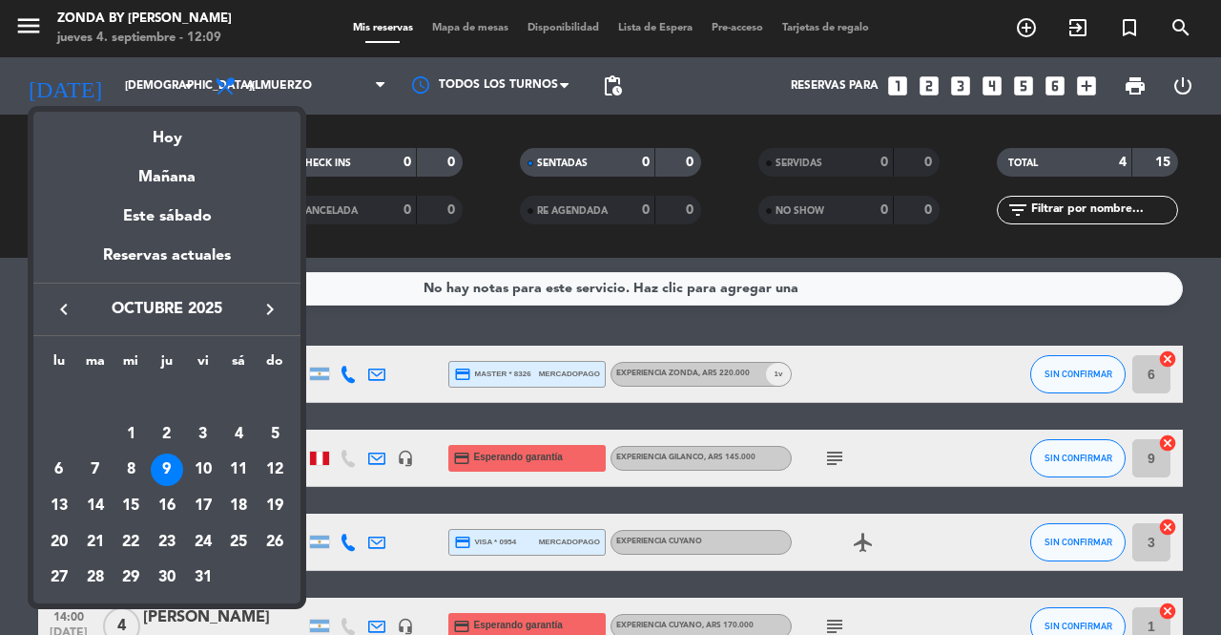
click at [65, 310] on icon "keyboard_arrow_left" at bounding box center [63, 309] width 23 height 23
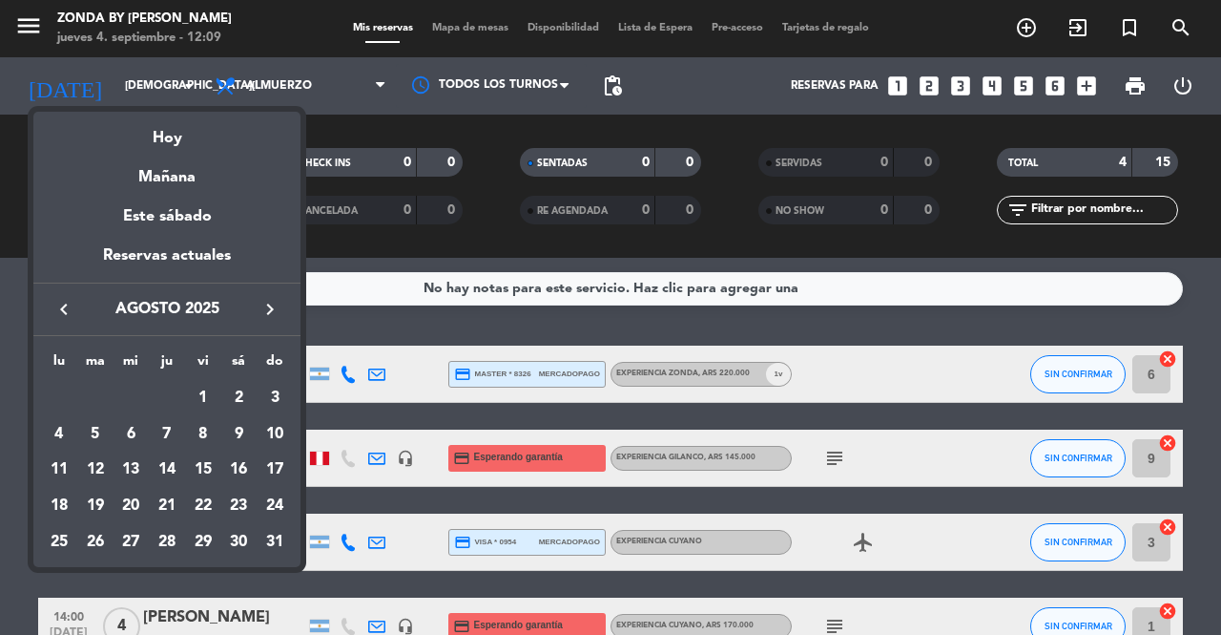
click at [274, 304] on icon "keyboard_arrow_right" at bounding box center [270, 309] width 23 height 23
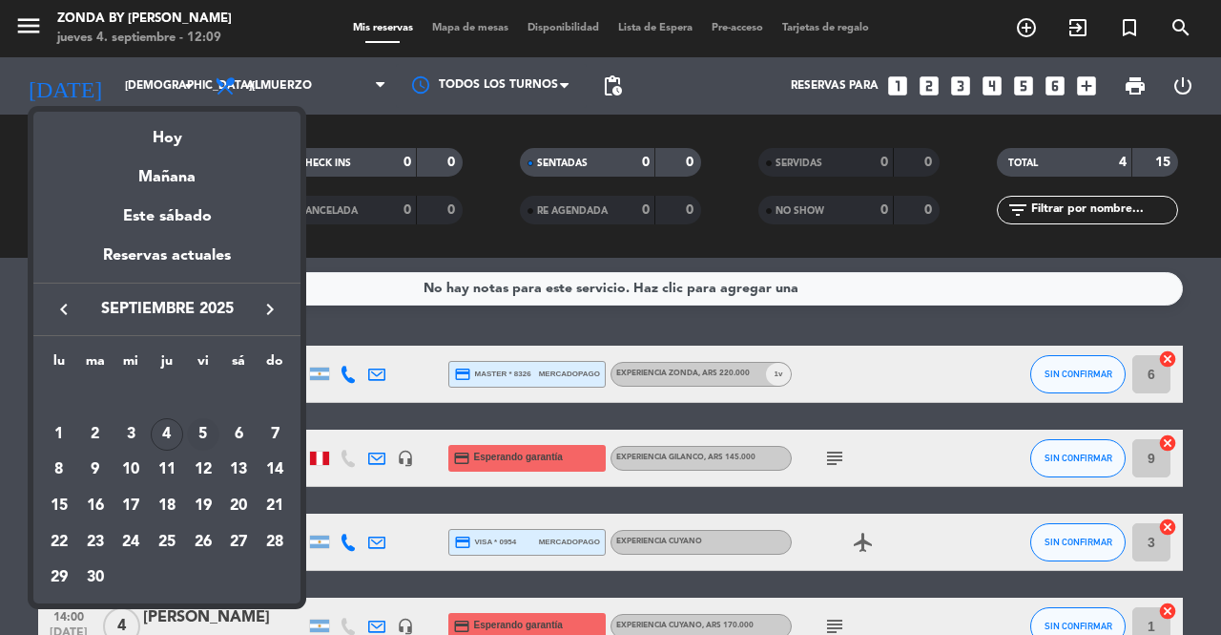
click at [206, 439] on div "5" at bounding box center [203, 434] width 32 height 32
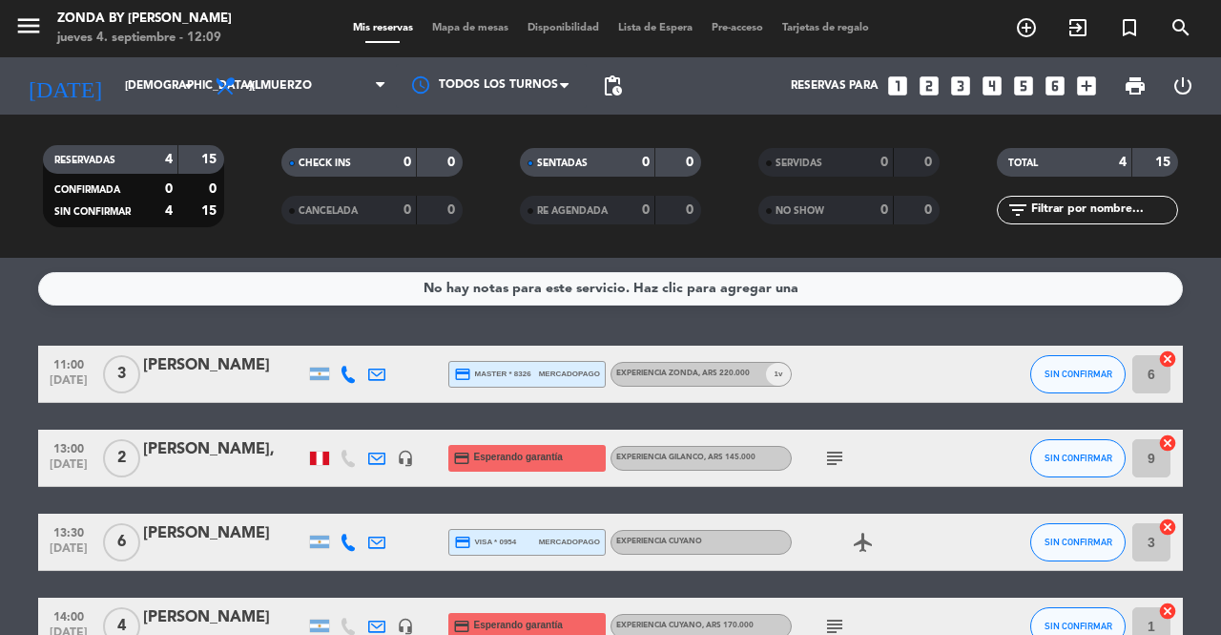
type input "[DATE]"
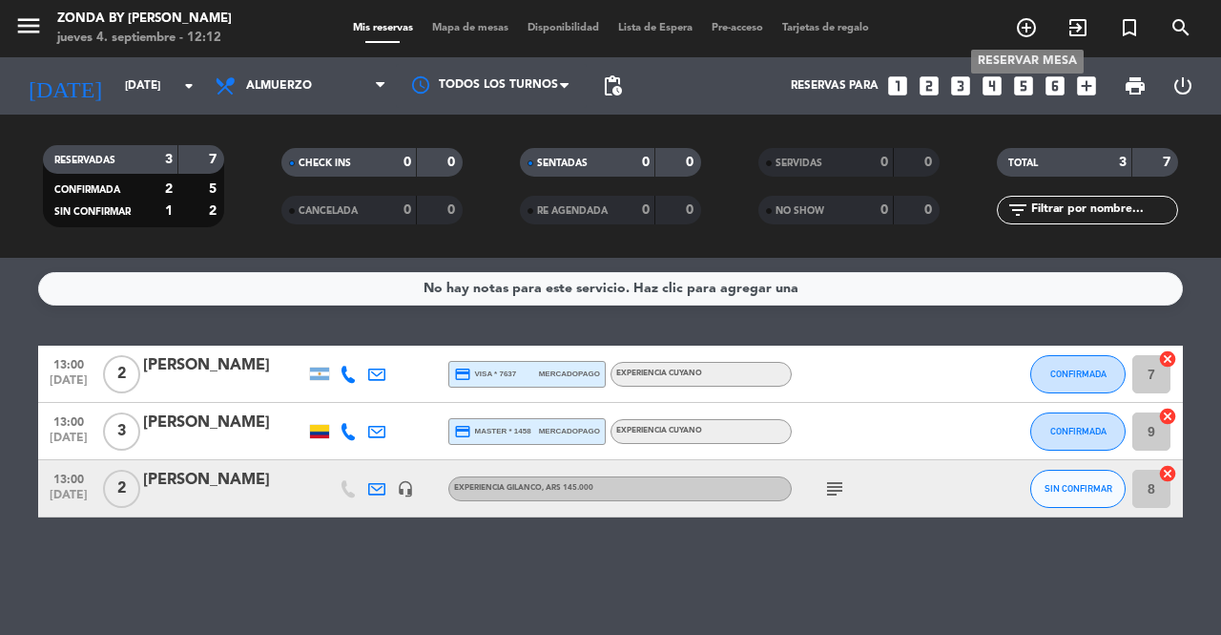
click at [1025, 28] on icon "add_circle_outline" at bounding box center [1026, 27] width 23 height 23
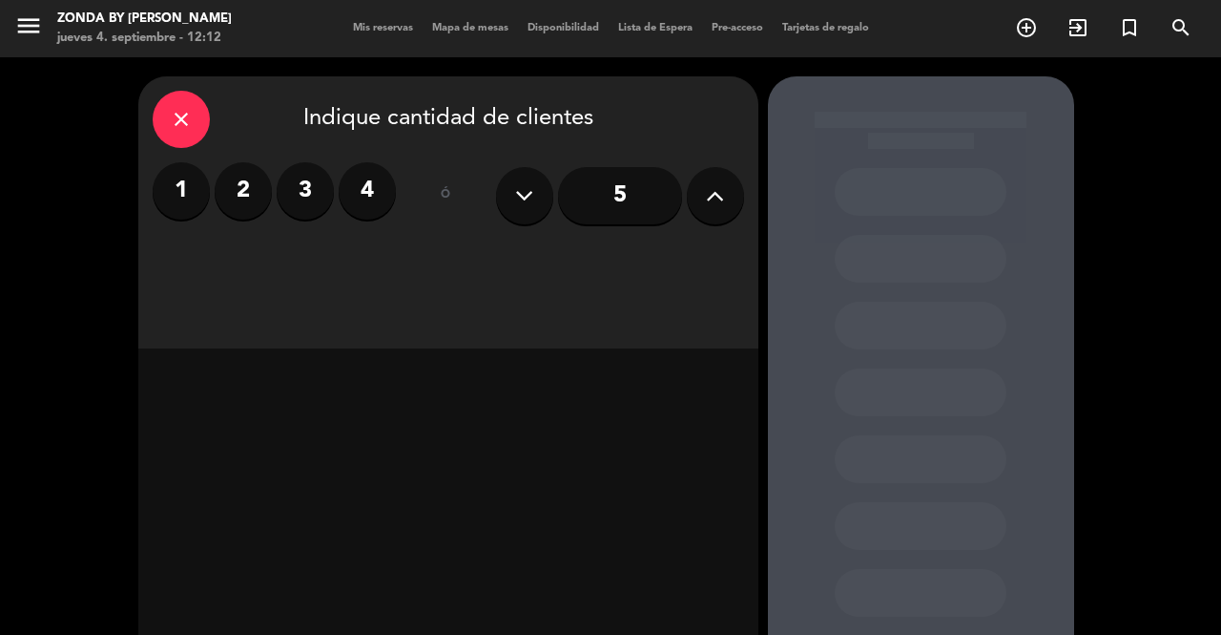
click at [719, 209] on icon at bounding box center [715, 195] width 18 height 29
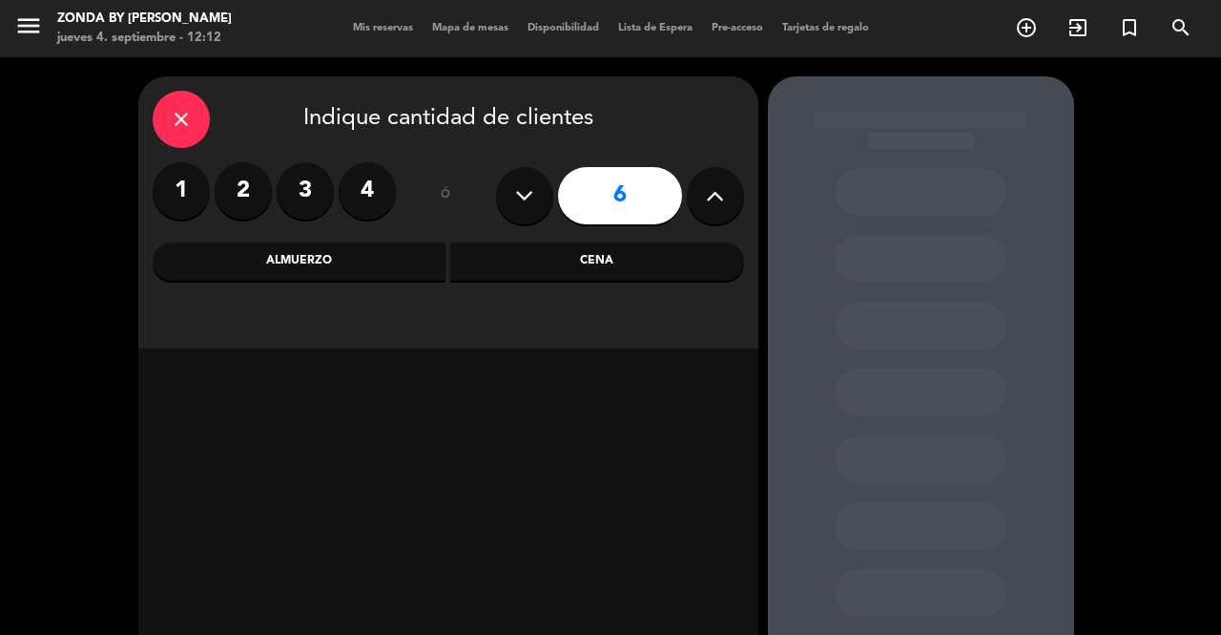
click at [340, 283] on div "close Indique cantidad de clientes 1 2 3 4 ó 6 Almuerzo Cena" at bounding box center [448, 212] width 620 height 272
click at [329, 264] on div "Almuerzo" at bounding box center [300, 261] width 294 height 38
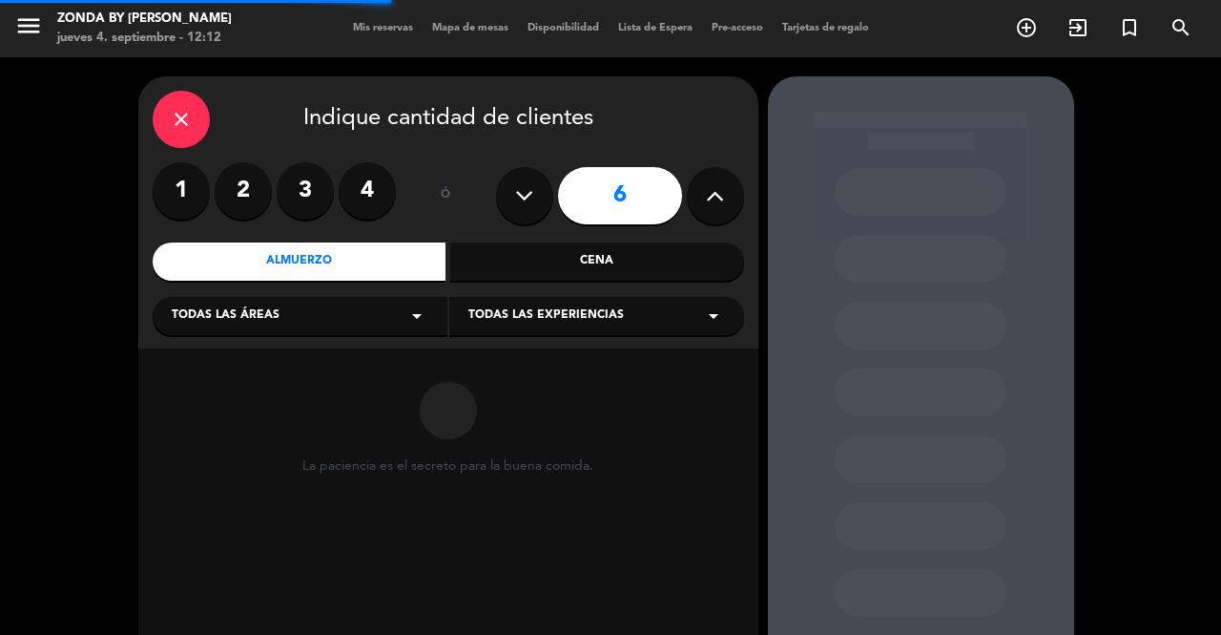
click at [599, 325] on span "Todas las experiencias" at bounding box center [547, 315] width 156 height 19
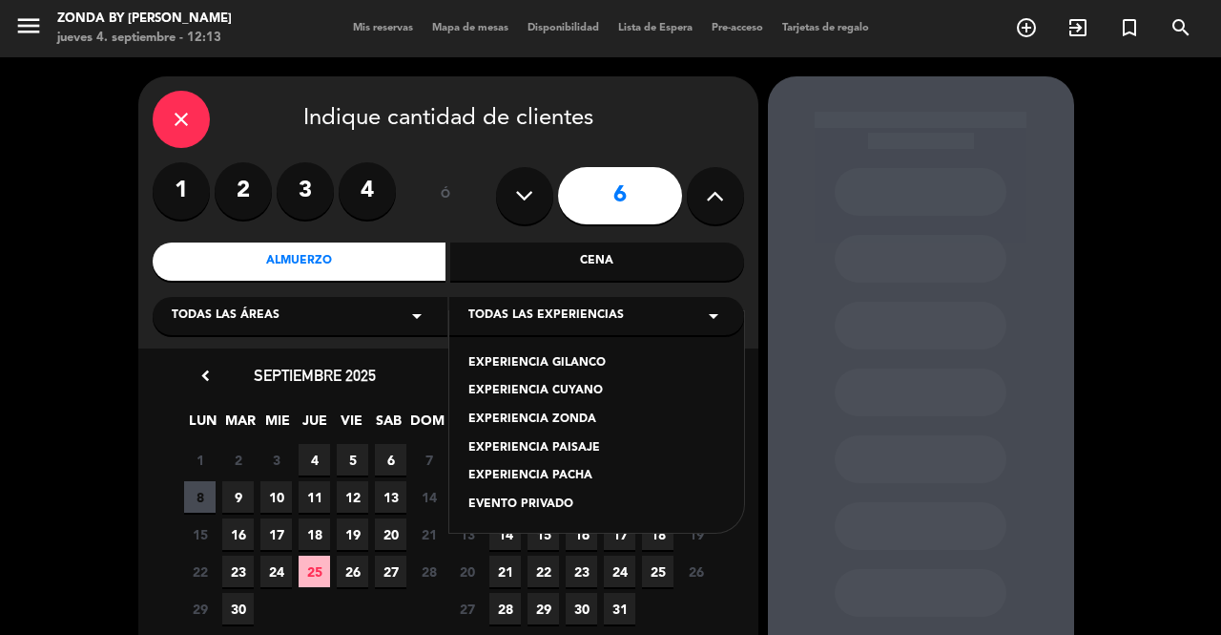
click at [567, 385] on div "EXPERIENCIA CUYANO" at bounding box center [597, 391] width 257 height 19
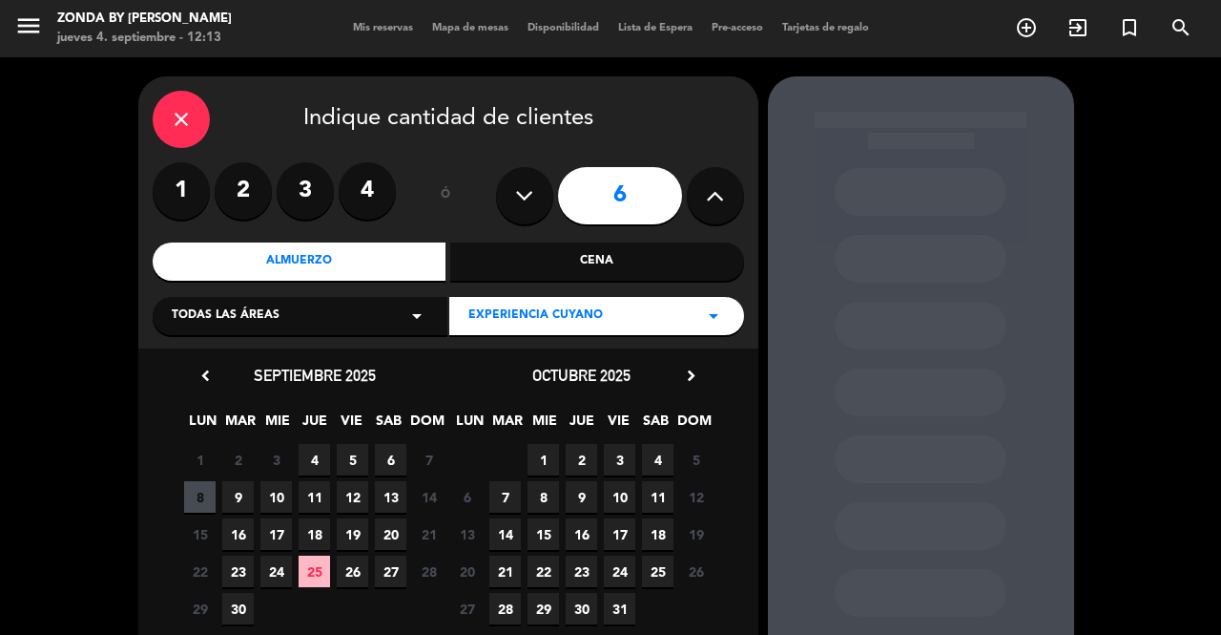
click at [353, 455] on span "5" at bounding box center [352, 459] width 31 height 31
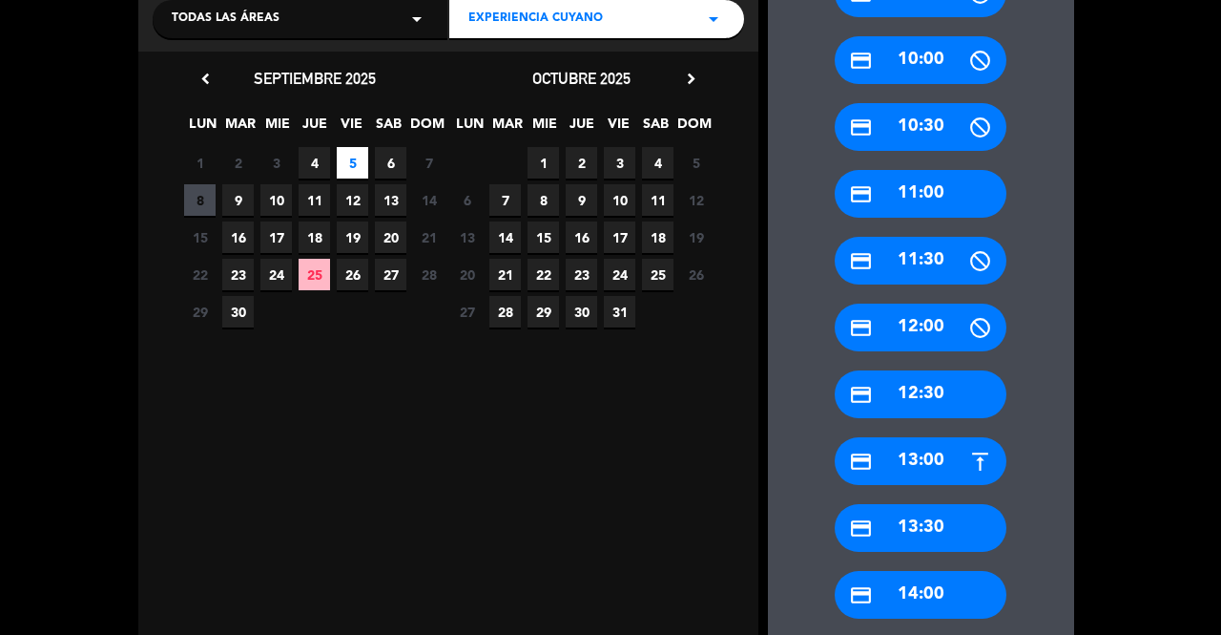
scroll to position [301, 0]
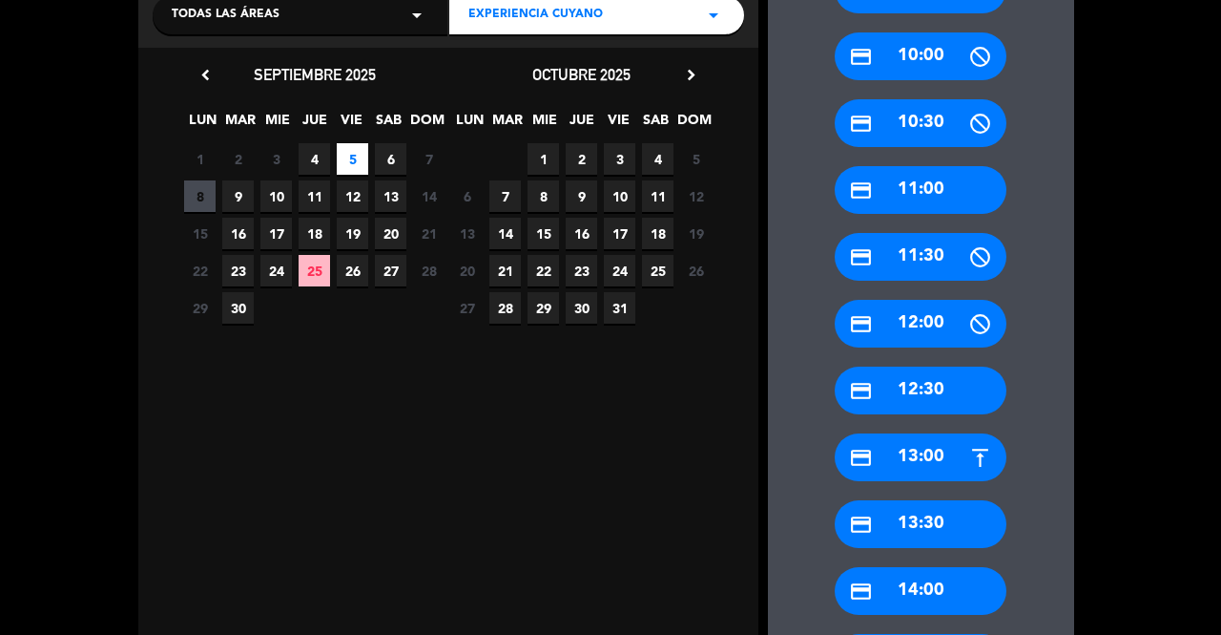
click at [900, 527] on div "credit_card 13:30" at bounding box center [921, 524] width 172 height 48
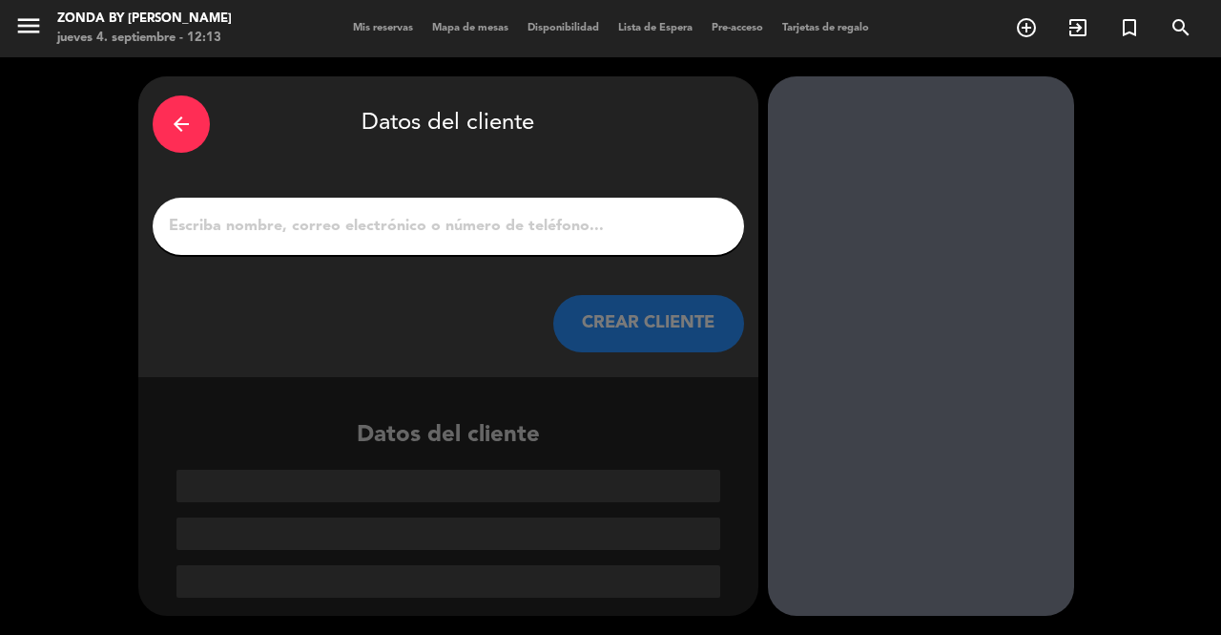
scroll to position [0, 0]
click at [413, 230] on input "1" at bounding box center [448, 226] width 563 height 27
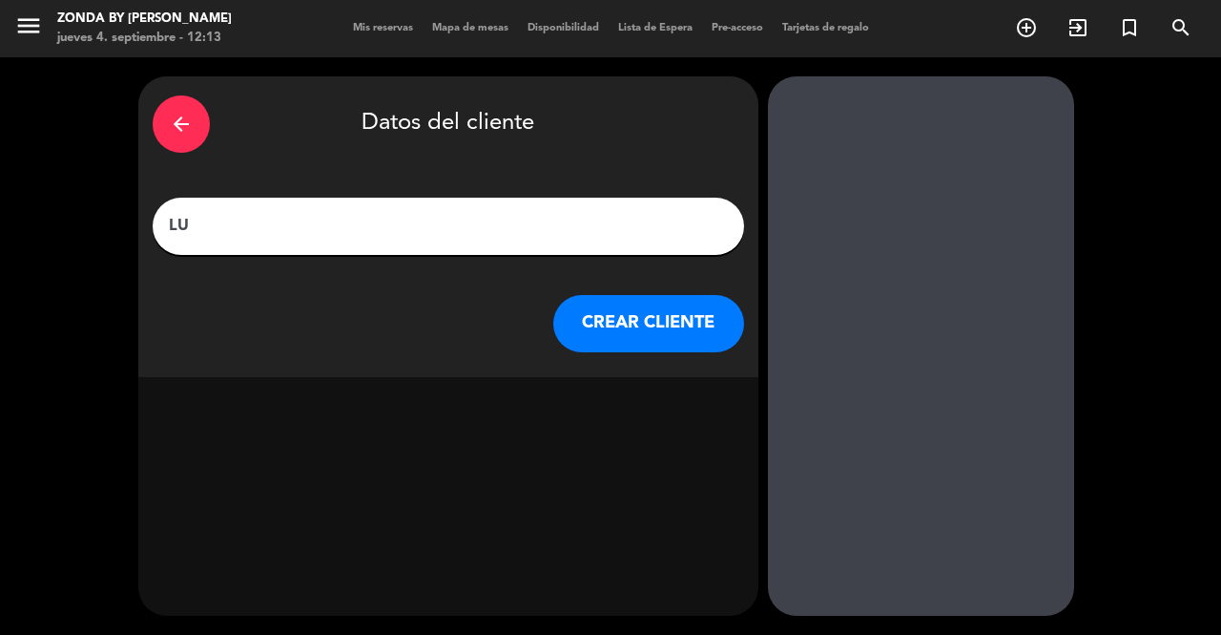
type input "L"
type input "[PERSON_NAME]"
click at [617, 319] on button "CREAR CLIENTE" at bounding box center [648, 323] width 191 height 57
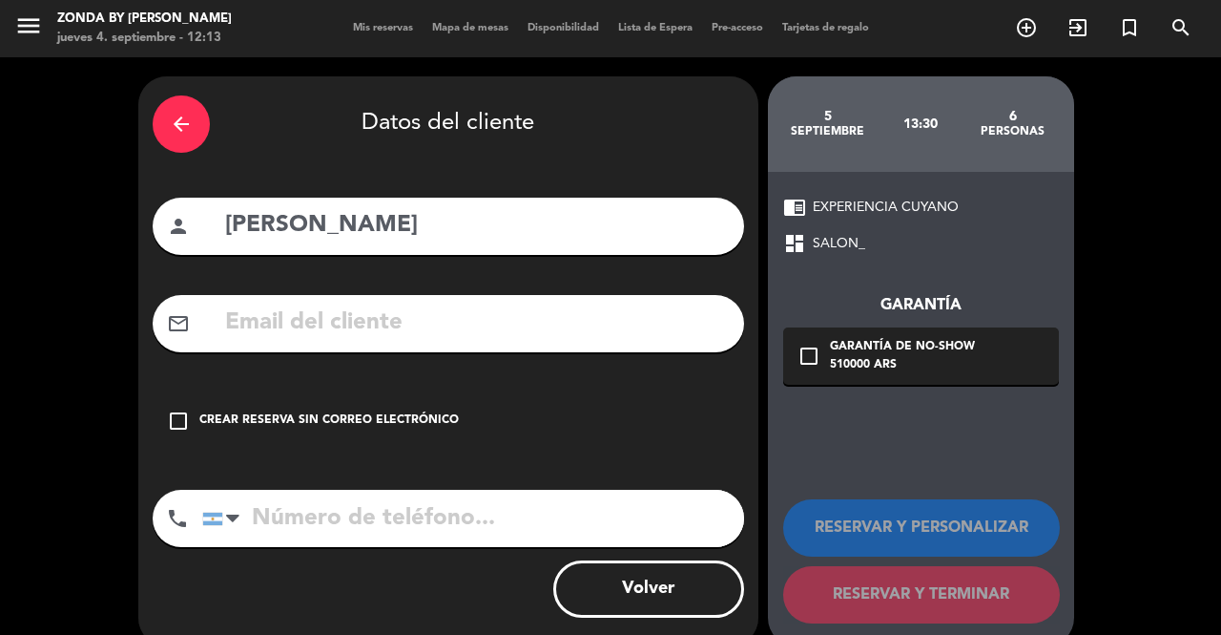
click at [397, 421] on div "Crear reserva sin correo electrónico" at bounding box center [329, 420] width 260 height 19
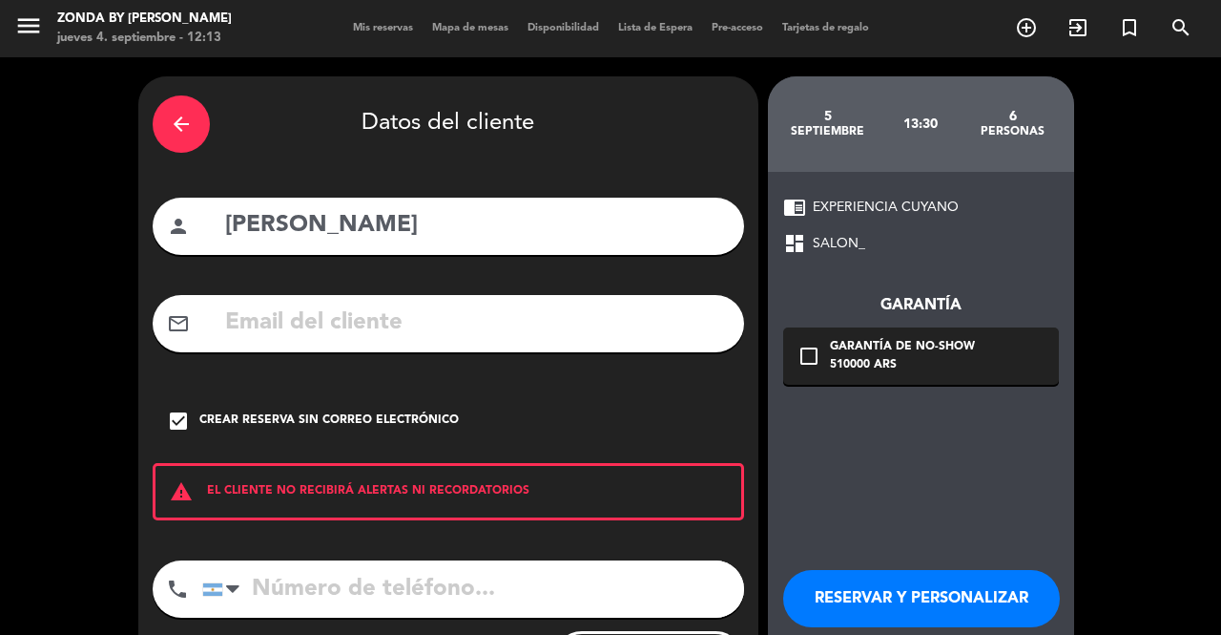
click at [829, 608] on button "RESERVAR Y PERSONALIZAR" at bounding box center [921, 598] width 277 height 57
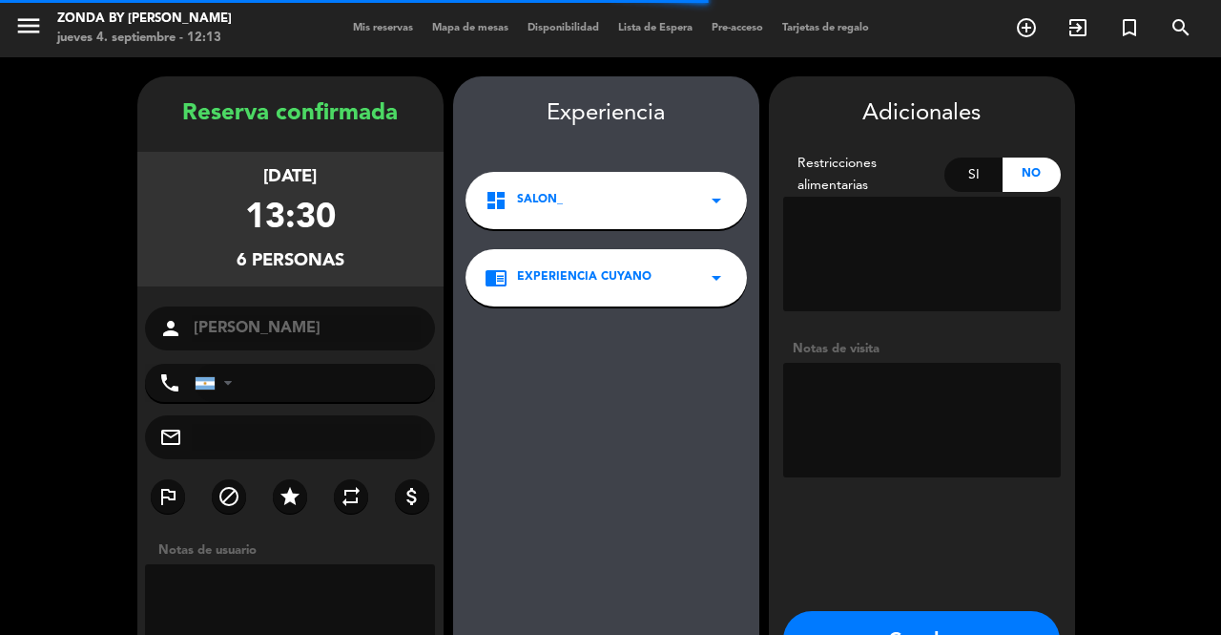
scroll to position [76, 0]
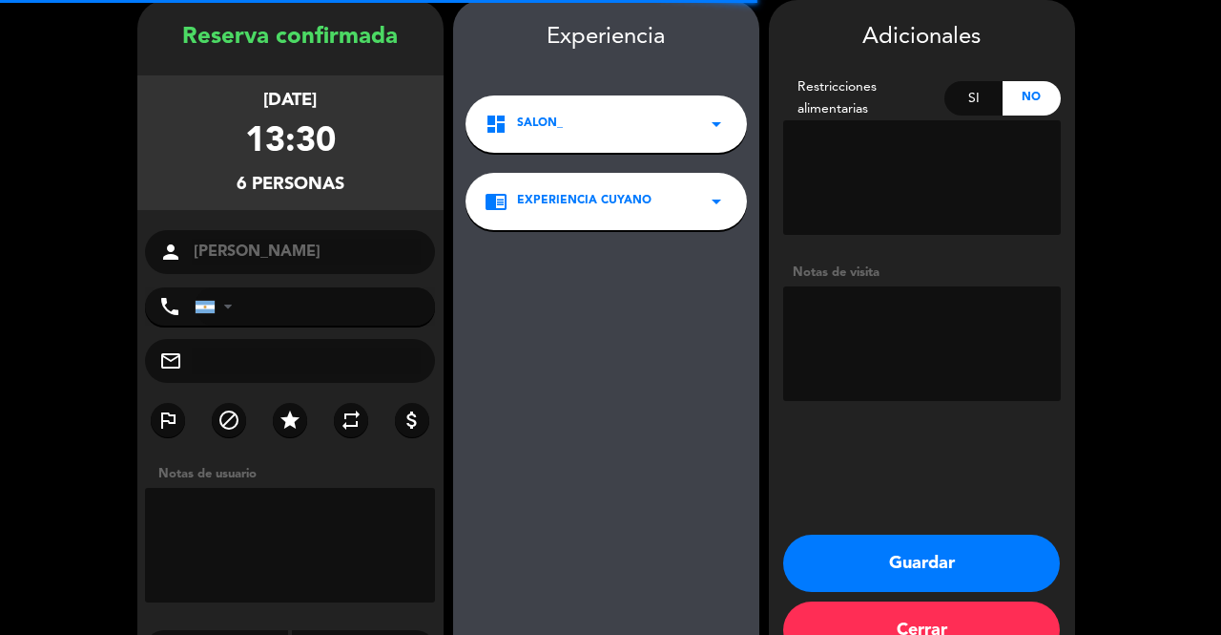
click at [872, 316] on textarea at bounding box center [922, 343] width 278 height 115
type textarea "i"
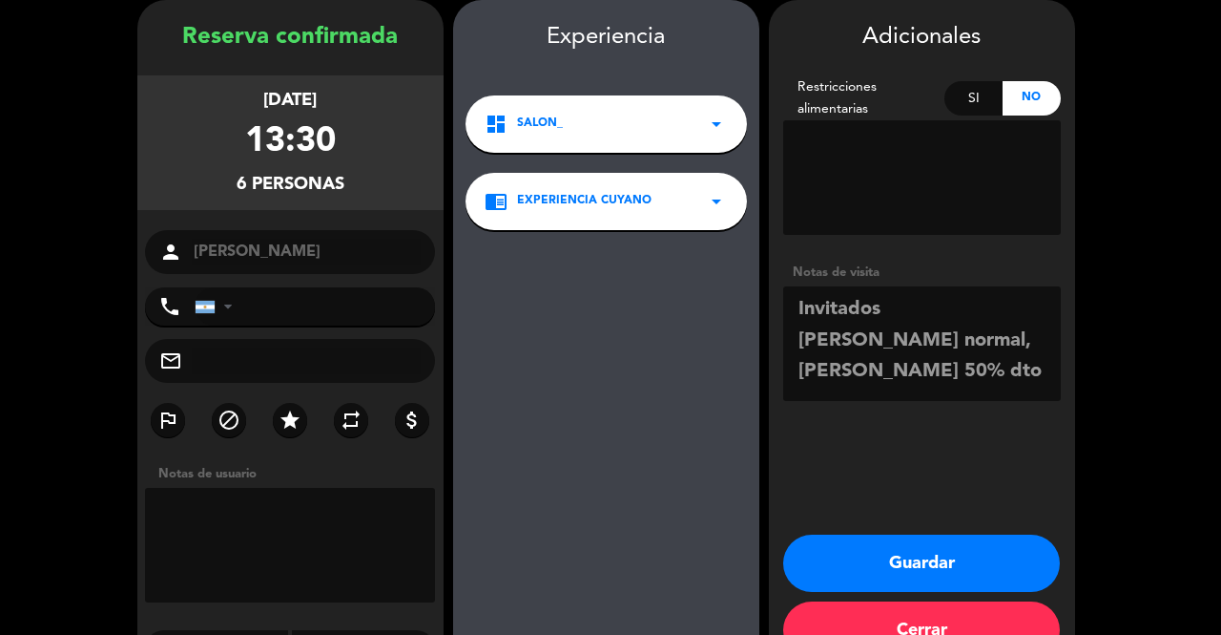
type textarea "Invitados [PERSON_NAME] normal, [PERSON_NAME] 50% dto"
click at [920, 565] on button "Guardar" at bounding box center [921, 562] width 277 height 57
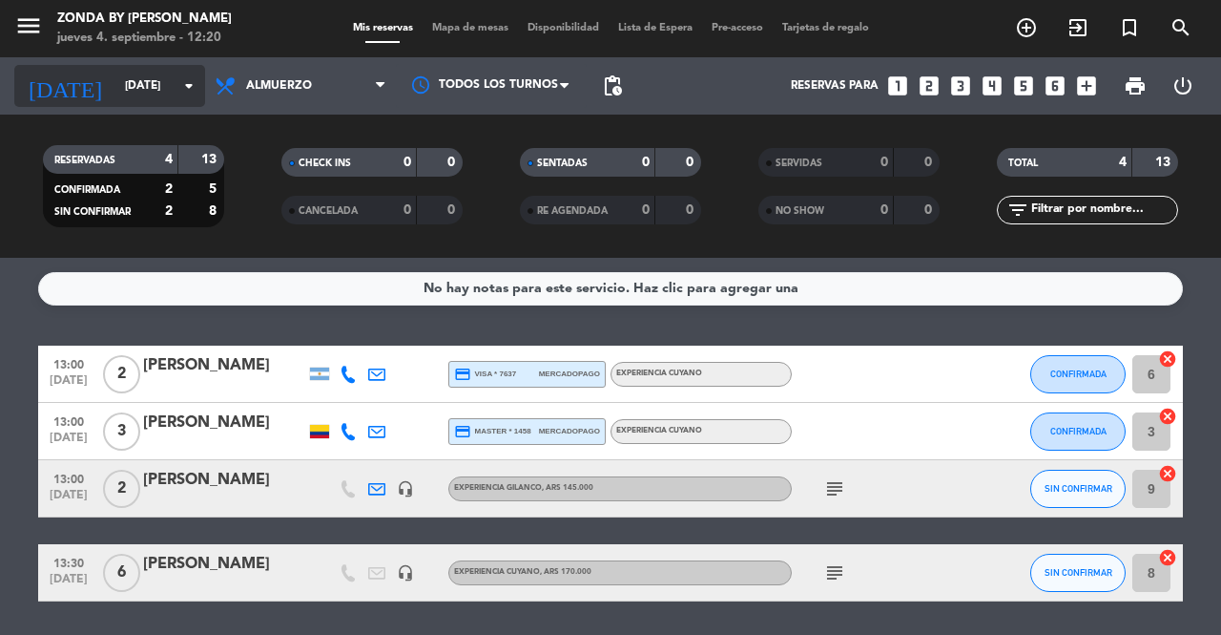
click at [161, 84] on input "[DATE]" at bounding box center [191, 86] width 152 height 32
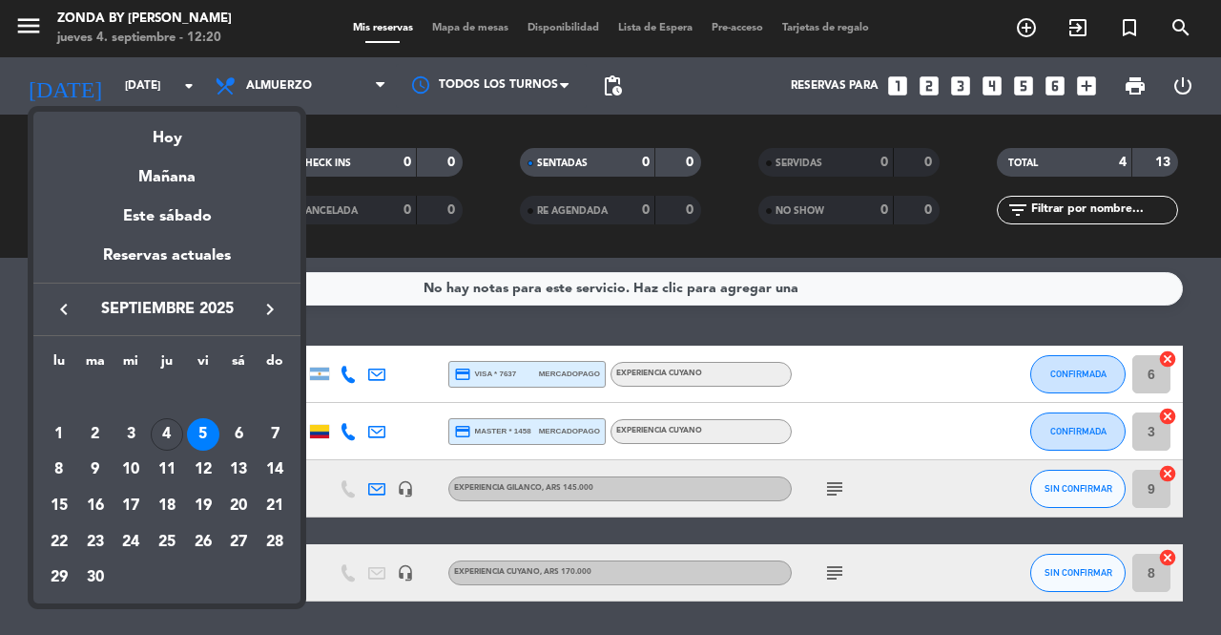
click at [261, 306] on icon "keyboard_arrow_right" at bounding box center [270, 309] width 23 height 23
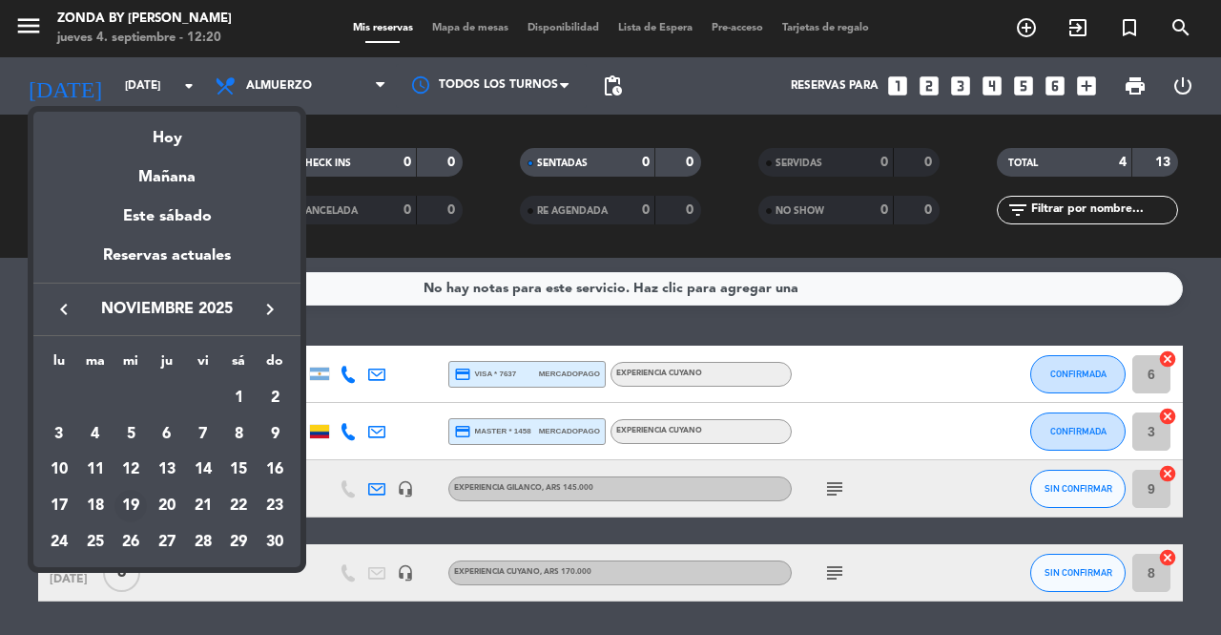
click at [135, 507] on div "19" at bounding box center [131, 506] width 32 height 32
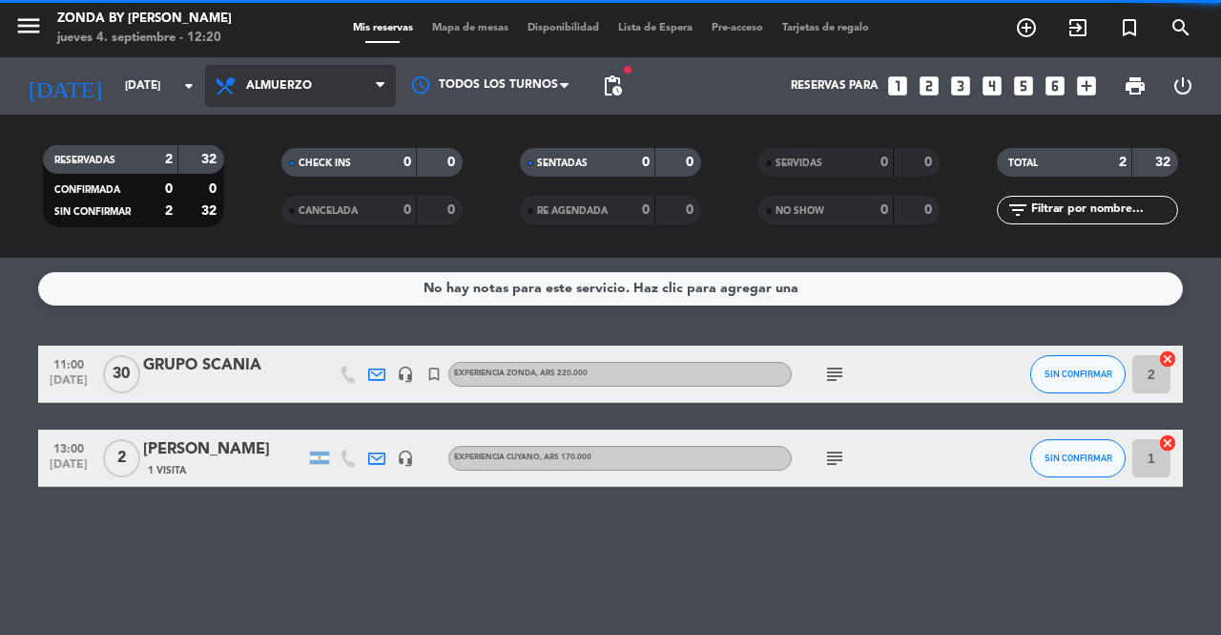
click at [332, 89] on span "Almuerzo" at bounding box center [300, 86] width 191 height 42
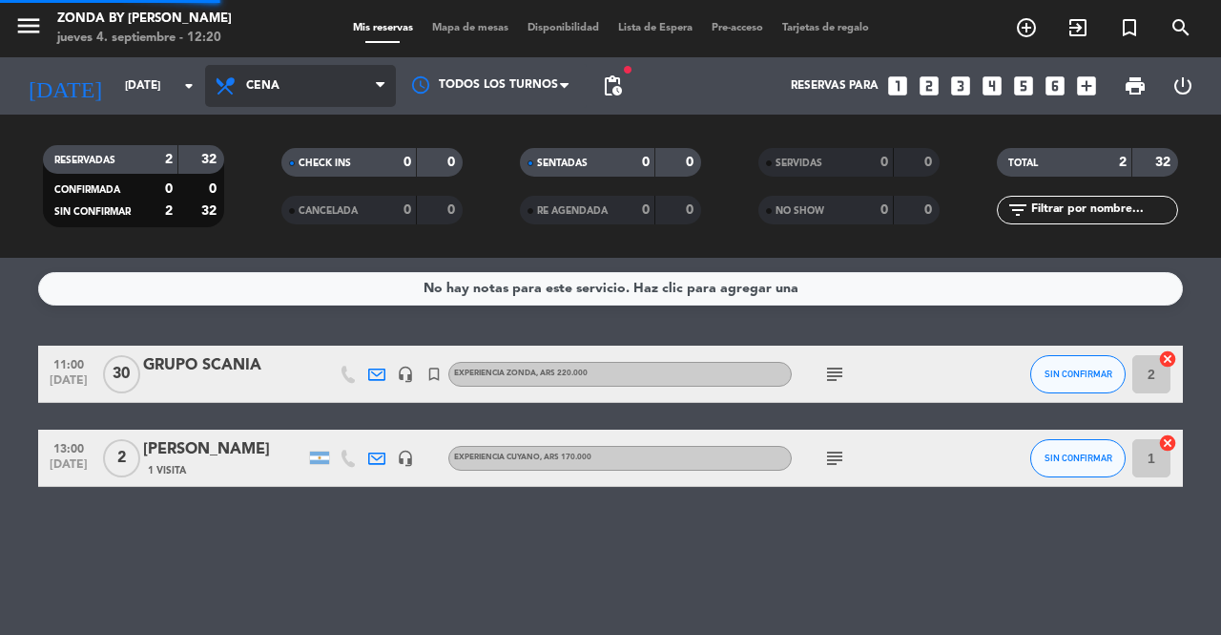
click at [296, 211] on div "menu Zonda by [PERSON_NAME] [DATE] 4. septiembre - 12:20 Mis reservas Mapa de m…" at bounding box center [610, 129] width 1221 height 258
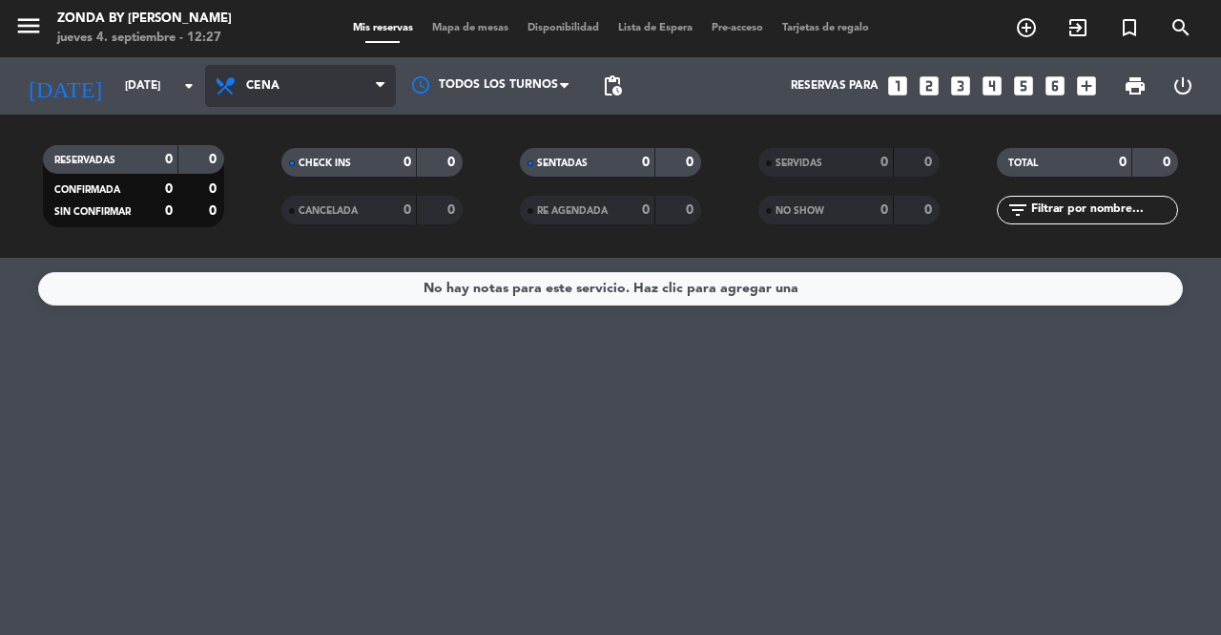
click at [251, 87] on span "Cena" at bounding box center [262, 85] width 33 height 13
click at [282, 171] on div "menu Zonda by [PERSON_NAME] [DATE] 4. septiembre - 12:27 Mis reservas Mapa de m…" at bounding box center [610, 129] width 1221 height 258
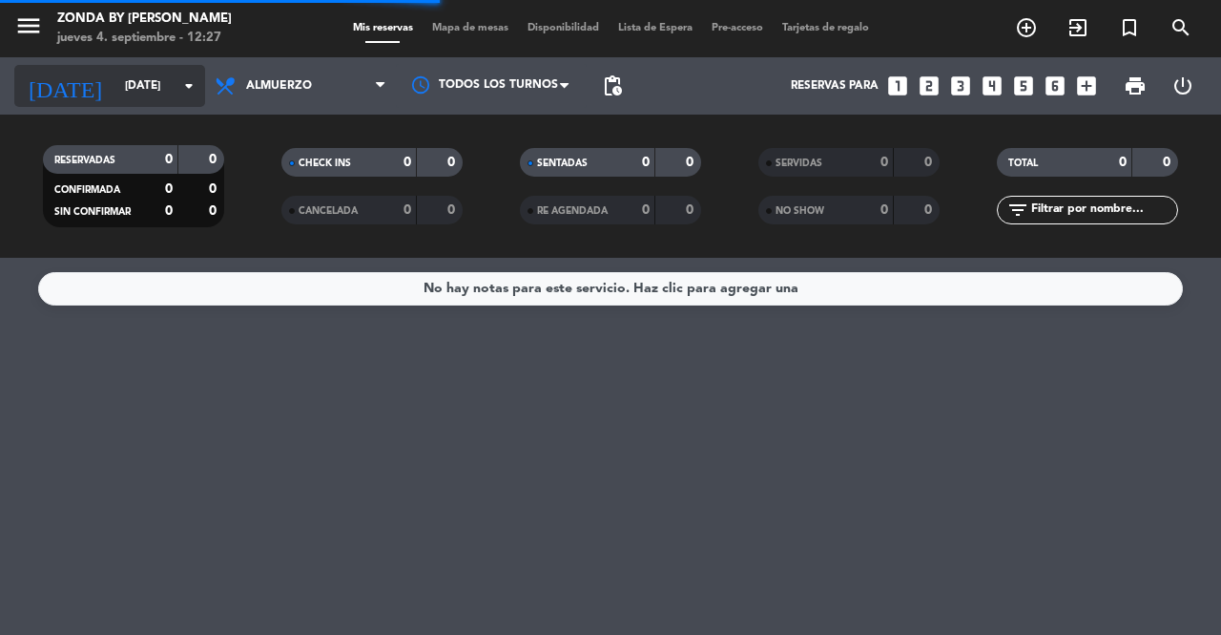
click at [139, 89] on input "[DATE]" at bounding box center [191, 86] width 152 height 32
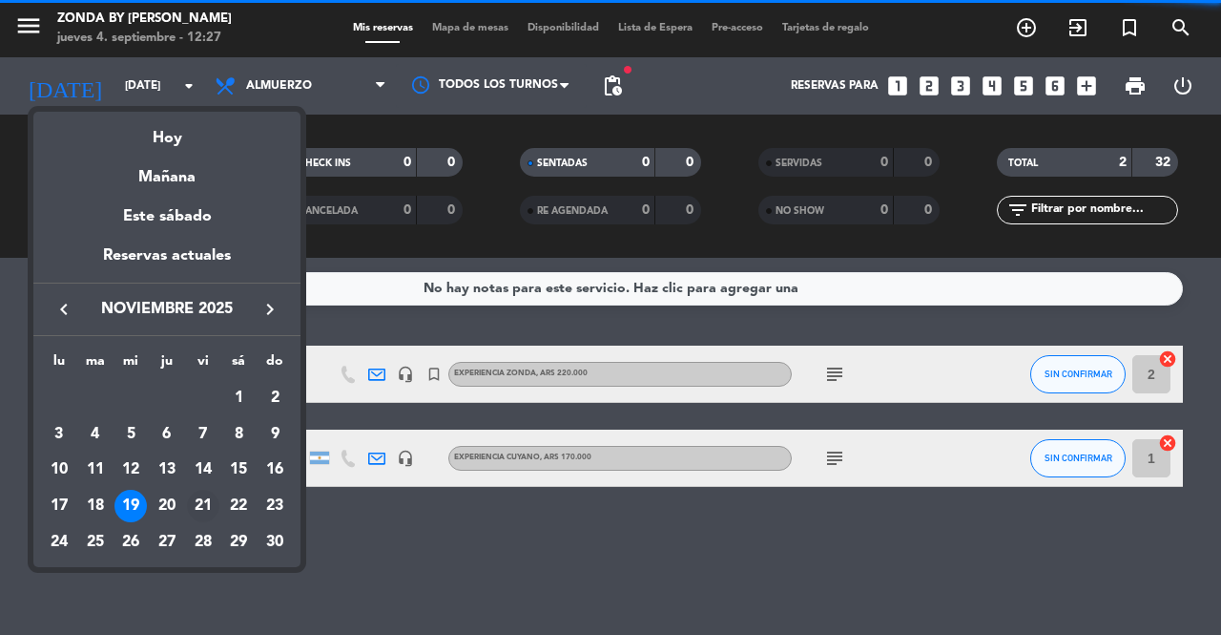
click at [196, 505] on div "21" at bounding box center [203, 506] width 32 height 32
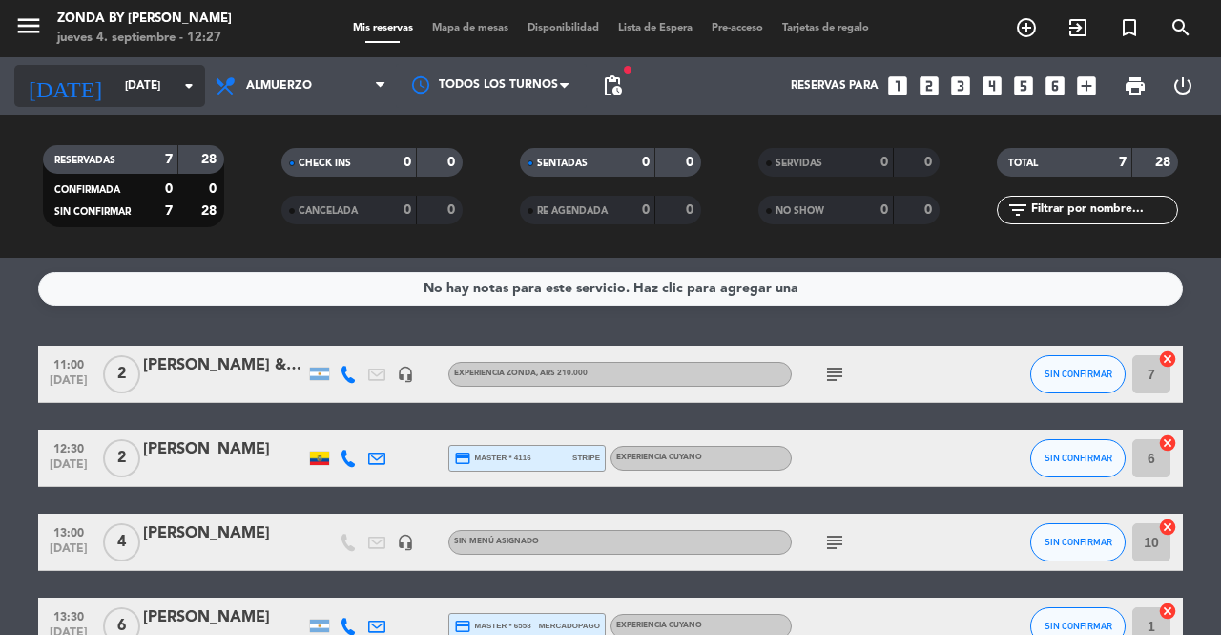
click at [162, 100] on input "[DATE]" at bounding box center [191, 86] width 152 height 32
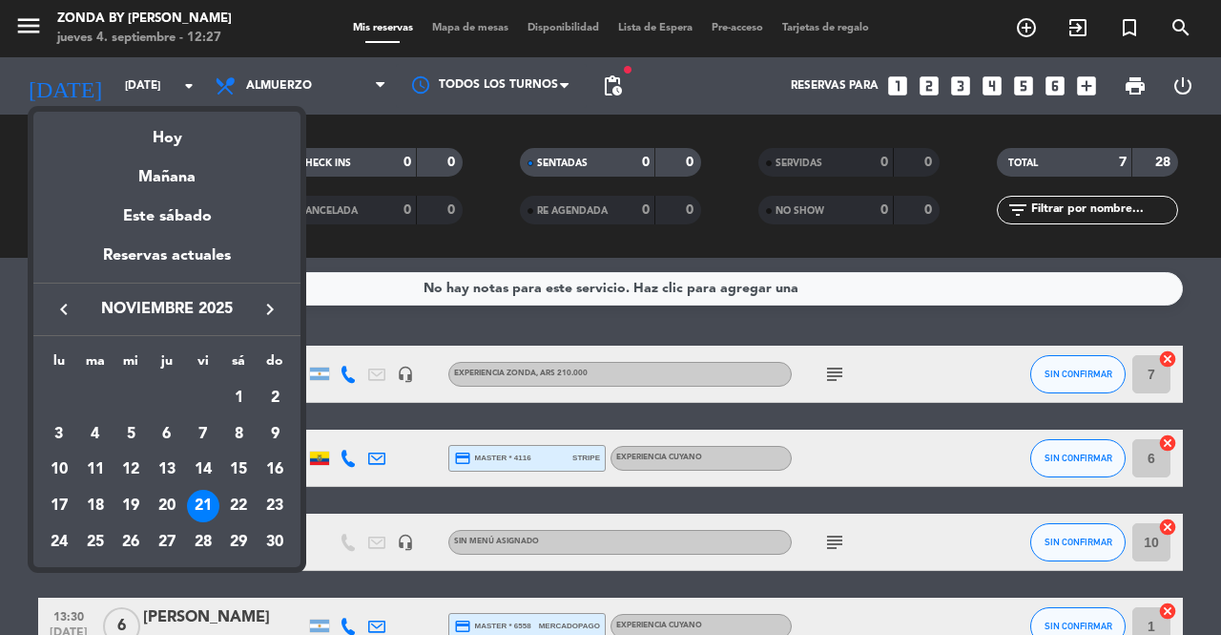
click at [57, 317] on icon "keyboard_arrow_left" at bounding box center [63, 309] width 23 height 23
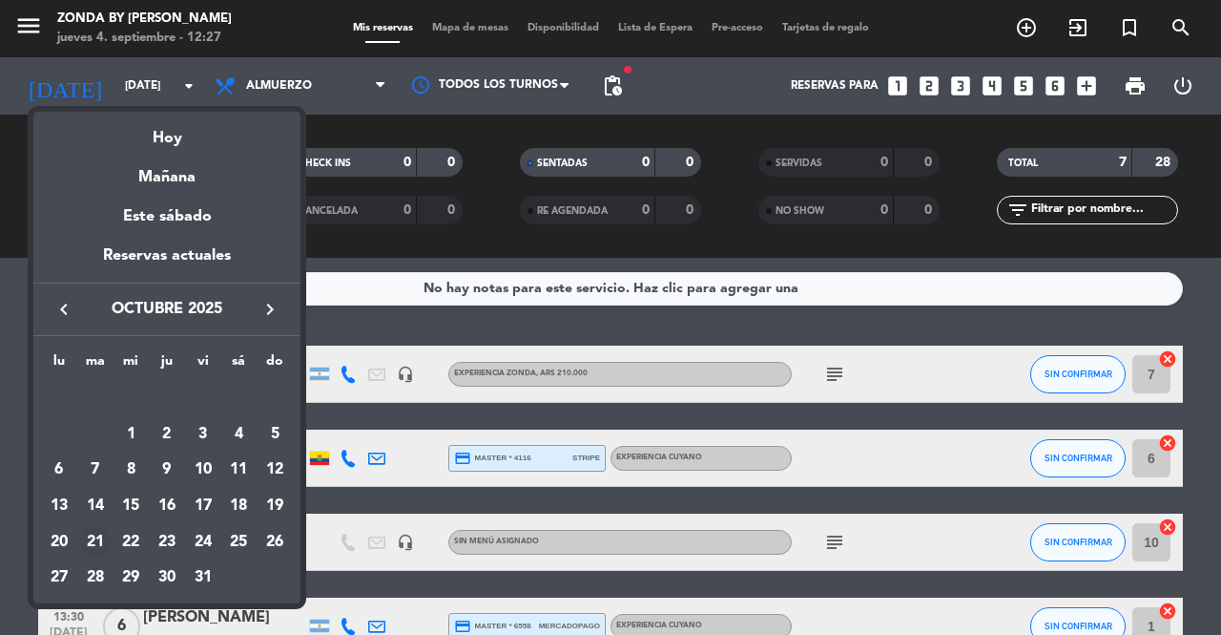
click at [99, 543] on div "21" at bounding box center [95, 542] width 32 height 32
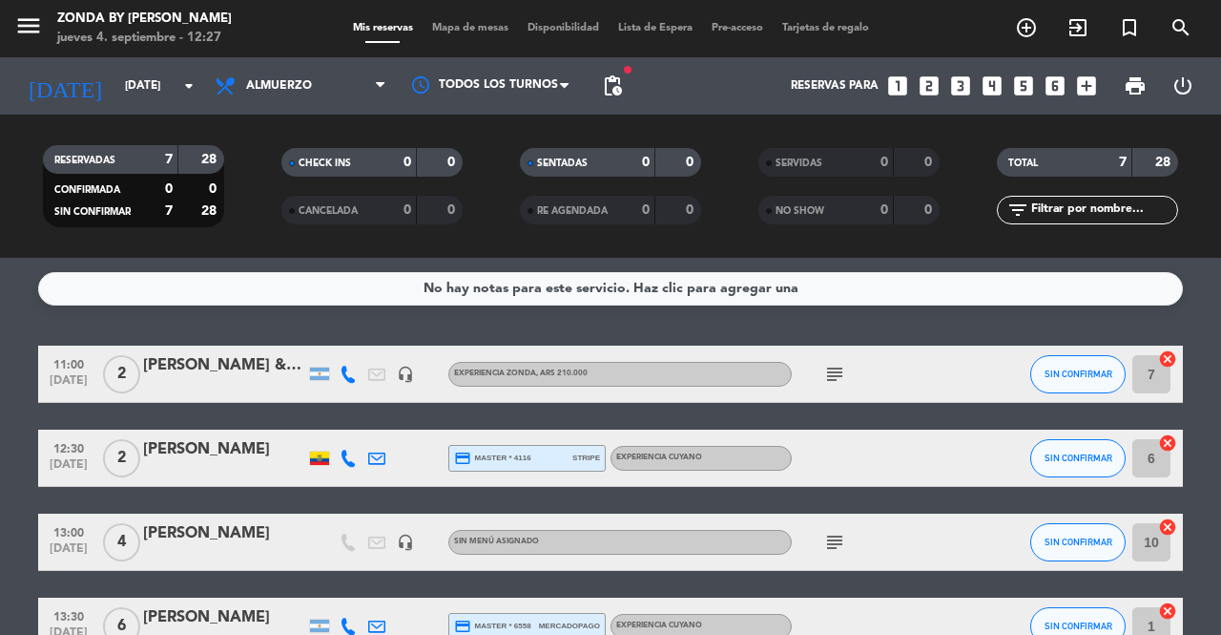
type input "[DATE]"
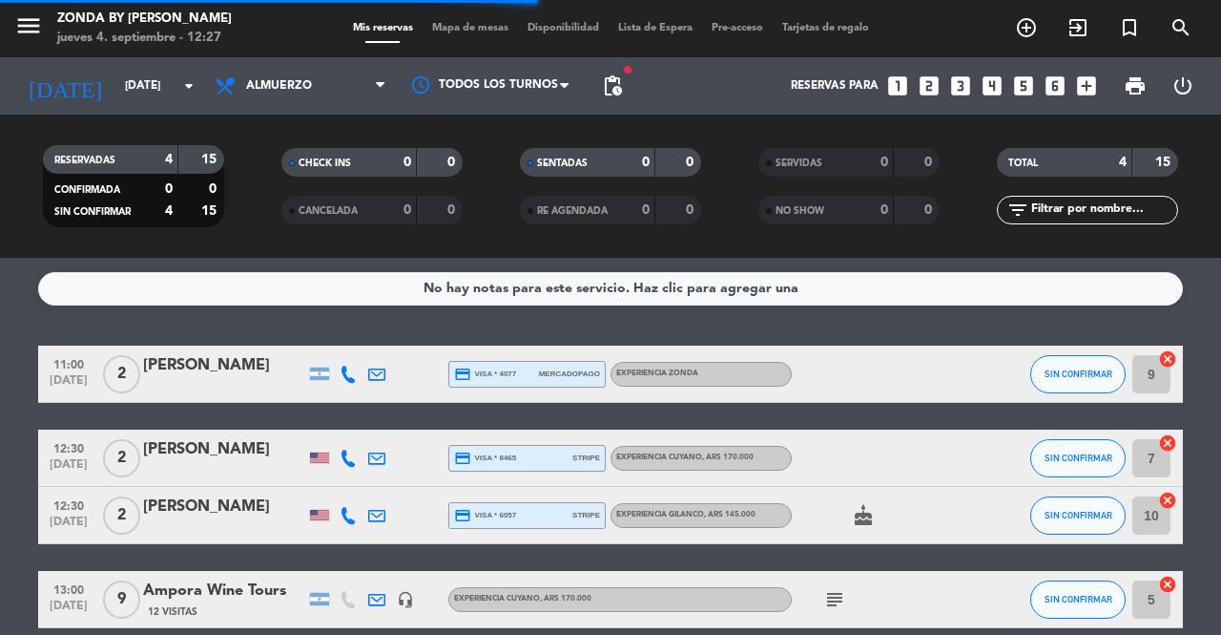
scroll to position [88, 0]
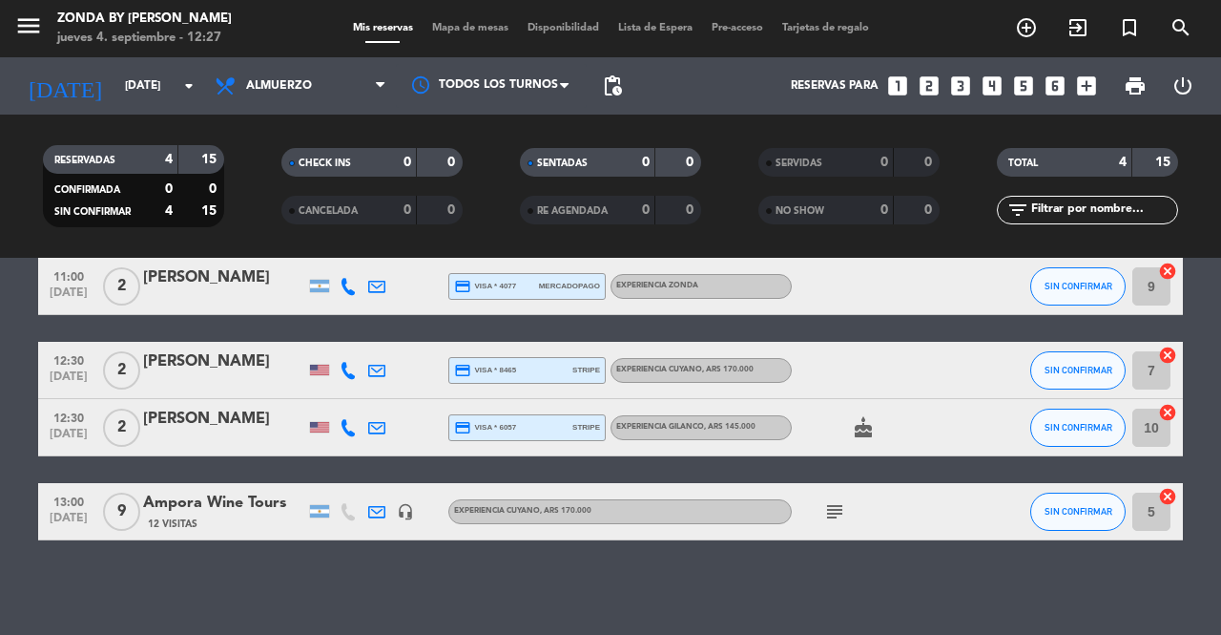
click at [160, 503] on div "Ampora Wine Tours" at bounding box center [224, 502] width 162 height 25
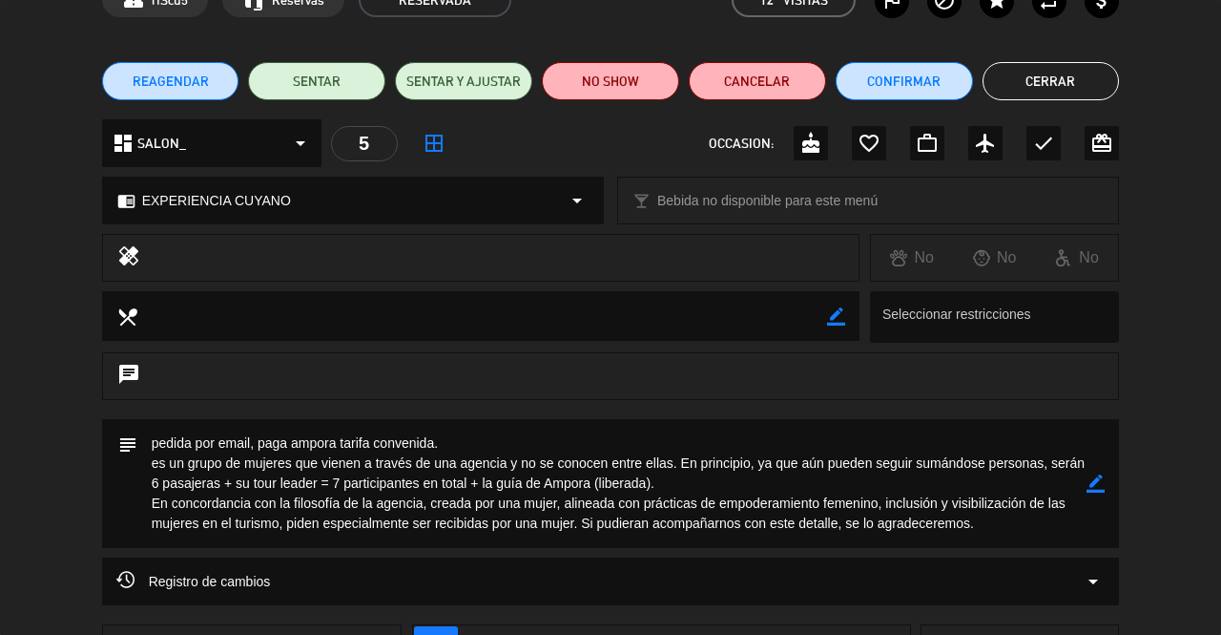
scroll to position [111, 0]
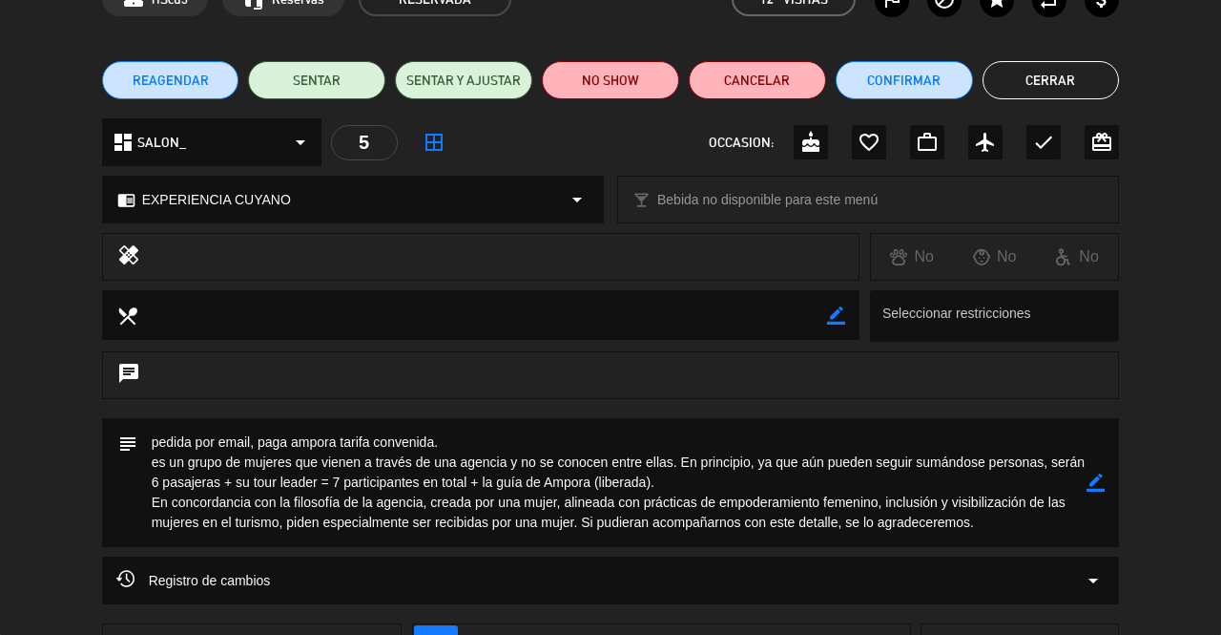
click at [450, 437] on textarea at bounding box center [612, 482] width 950 height 129
click at [1094, 485] on icon "border_color" at bounding box center [1096, 482] width 18 height 18
click at [1094, 485] on icon at bounding box center [1096, 482] width 18 height 18
click at [448, 434] on textarea at bounding box center [612, 482] width 950 height 129
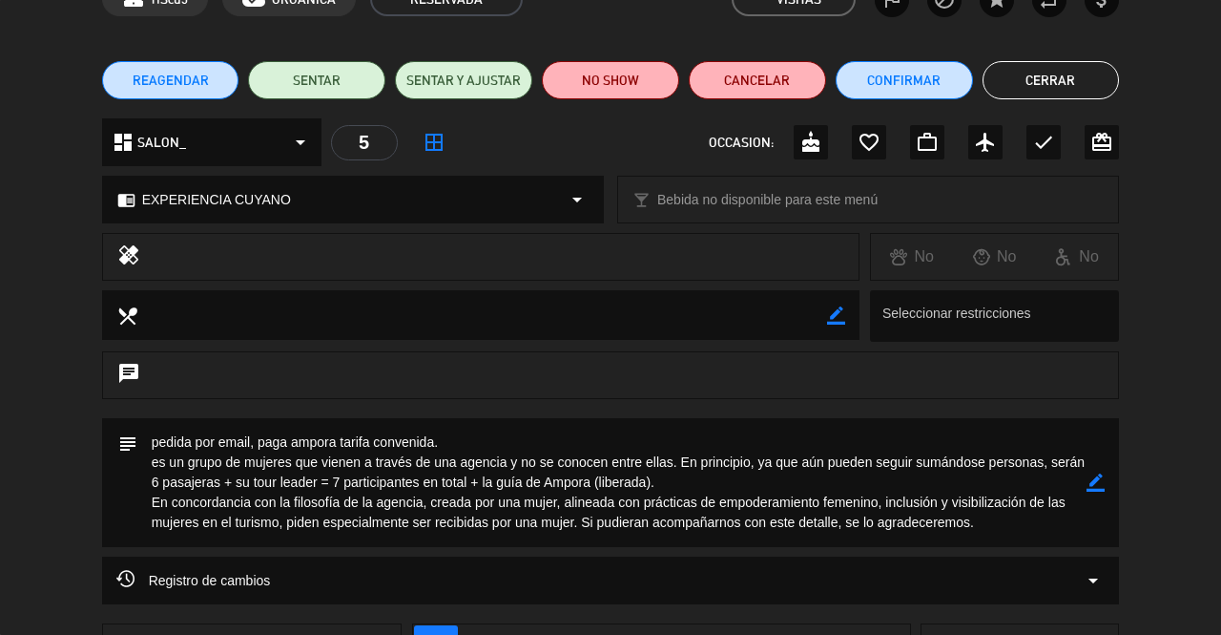
click at [427, 442] on textarea at bounding box center [612, 482] width 950 height 129
click at [1099, 486] on icon "border_color" at bounding box center [1096, 482] width 18 height 18
click at [456, 451] on textarea at bounding box center [612, 482] width 950 height 129
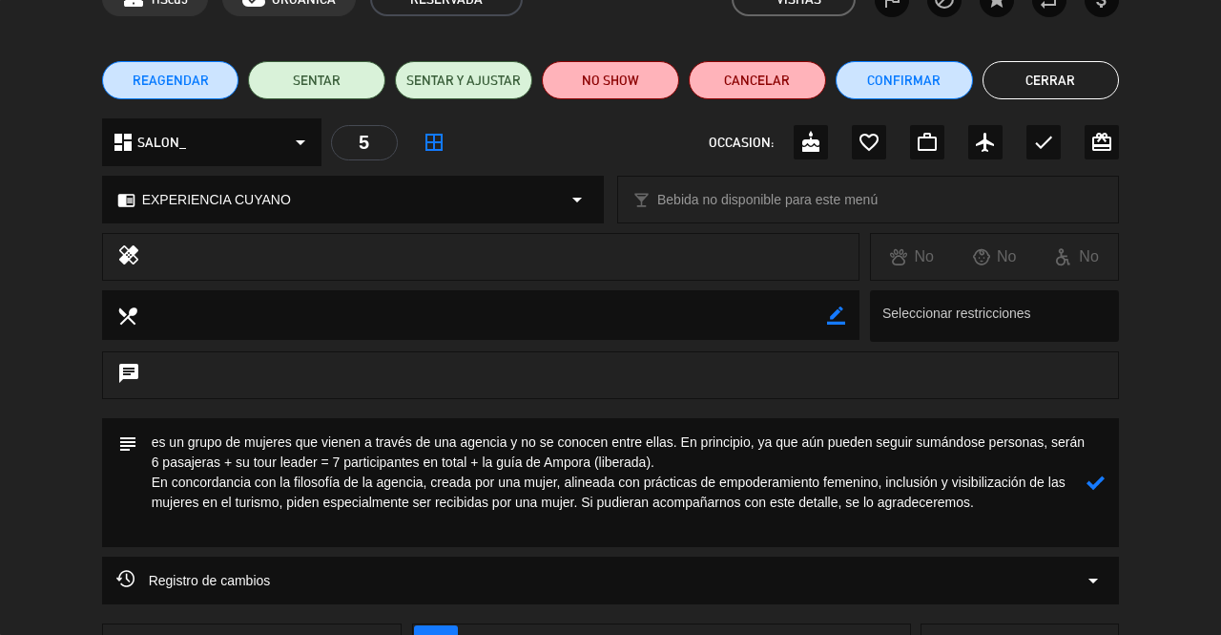
click at [158, 484] on textarea at bounding box center [612, 482] width 950 height 129
click at [339, 480] on textarea at bounding box center [612, 482] width 950 height 129
click at [730, 488] on textarea at bounding box center [612, 482] width 950 height 129
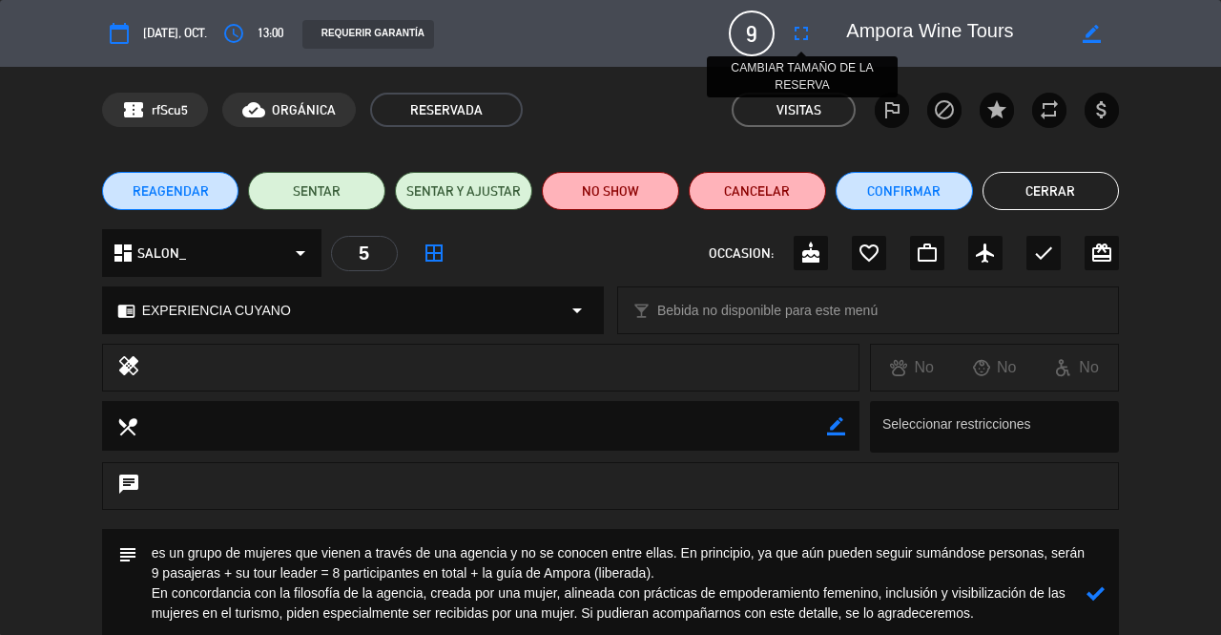
type textarea "es un grupo de mujeres que vienen a través de una agencia y no se conocen entre…"
click at [790, 36] on icon "fullscreen" at bounding box center [801, 33] width 23 height 23
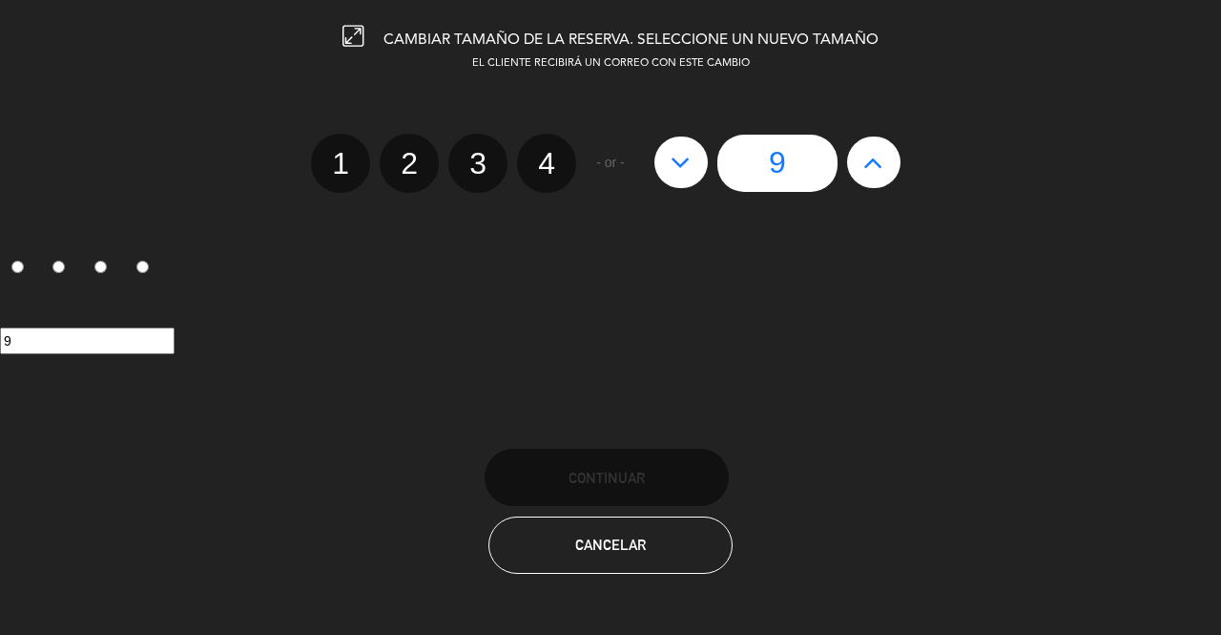
click at [884, 163] on button at bounding box center [873, 162] width 53 height 52
type input "10"
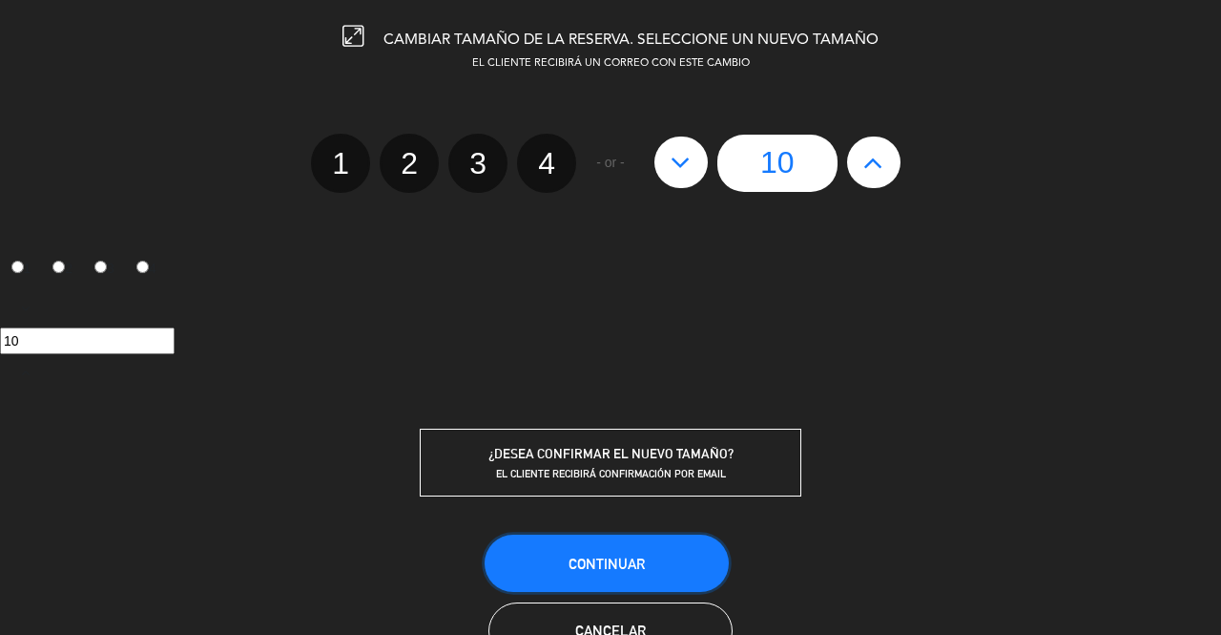
click at [605, 556] on span "Continuar" at bounding box center [607, 563] width 76 height 16
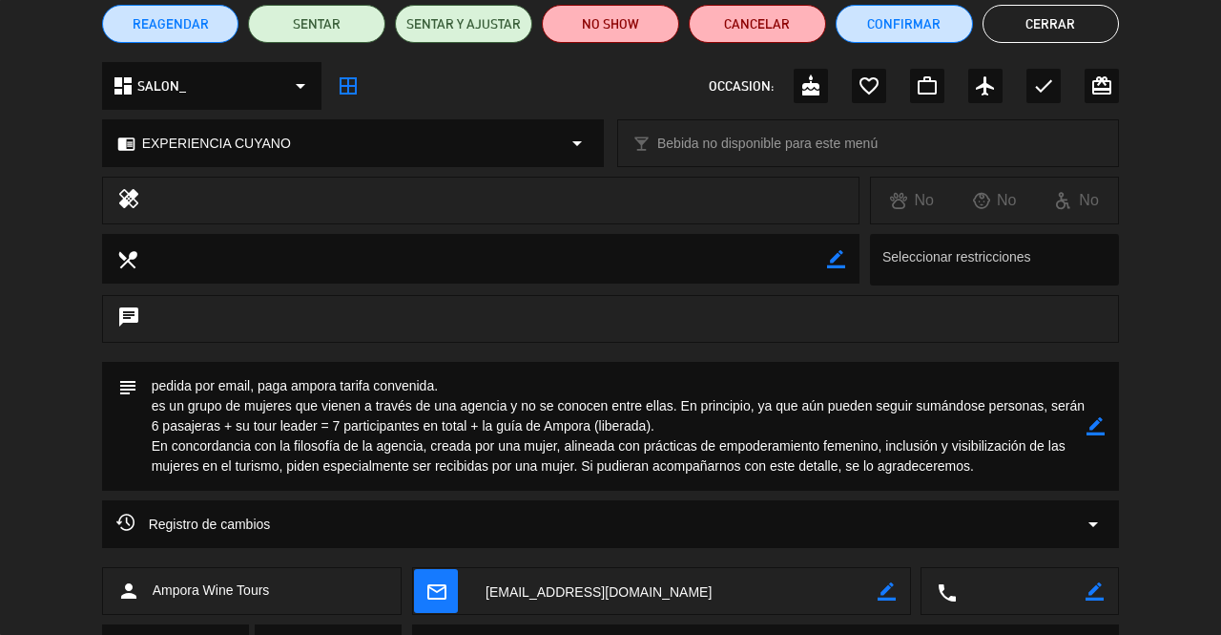
scroll to position [168, 0]
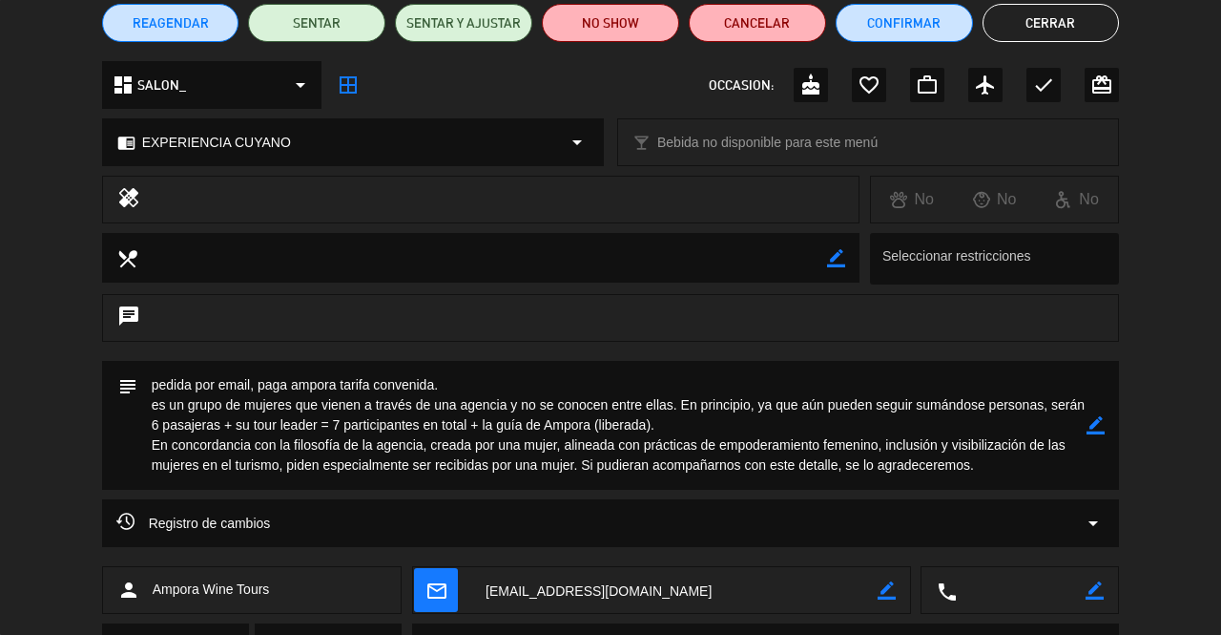
click at [1090, 428] on icon "border_color" at bounding box center [1096, 425] width 18 height 18
click at [446, 381] on textarea at bounding box center [612, 425] width 950 height 129
drag, startPoint x: 446, startPoint y: 381, endPoint x: 196, endPoint y: 373, distance: 250.1
click at [196, 373] on textarea at bounding box center [612, 425] width 950 height 129
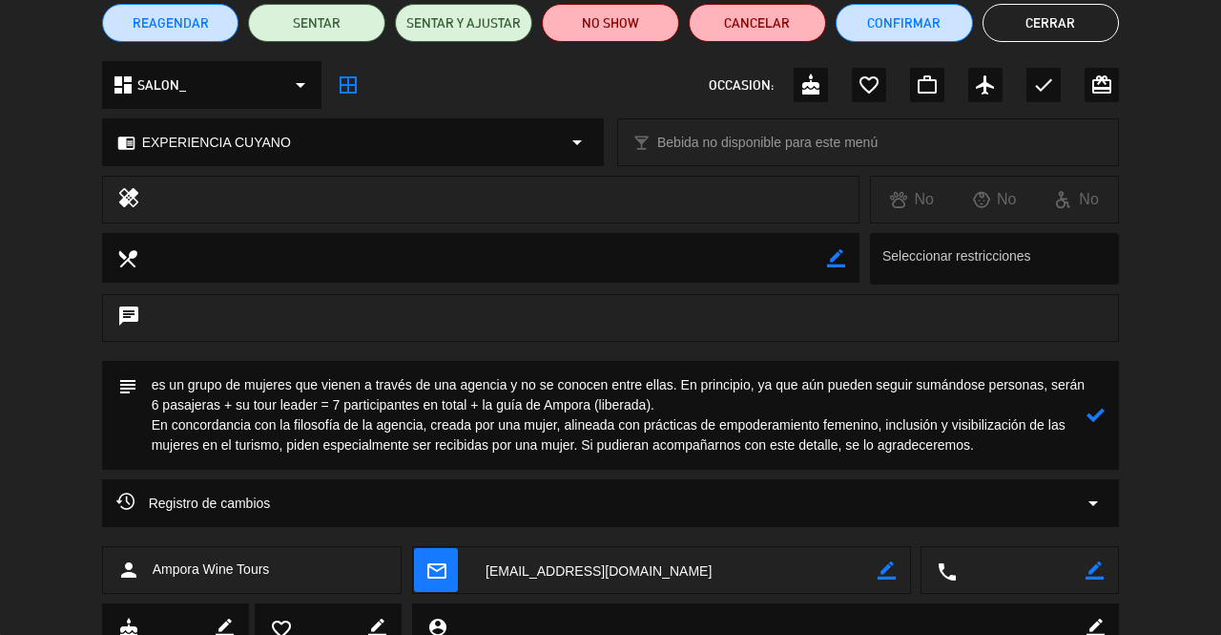
click at [195, 409] on textarea at bounding box center [612, 415] width 950 height 109
click at [378, 405] on textarea at bounding box center [612, 415] width 950 height 109
click at [710, 404] on textarea at bounding box center [612, 415] width 950 height 109
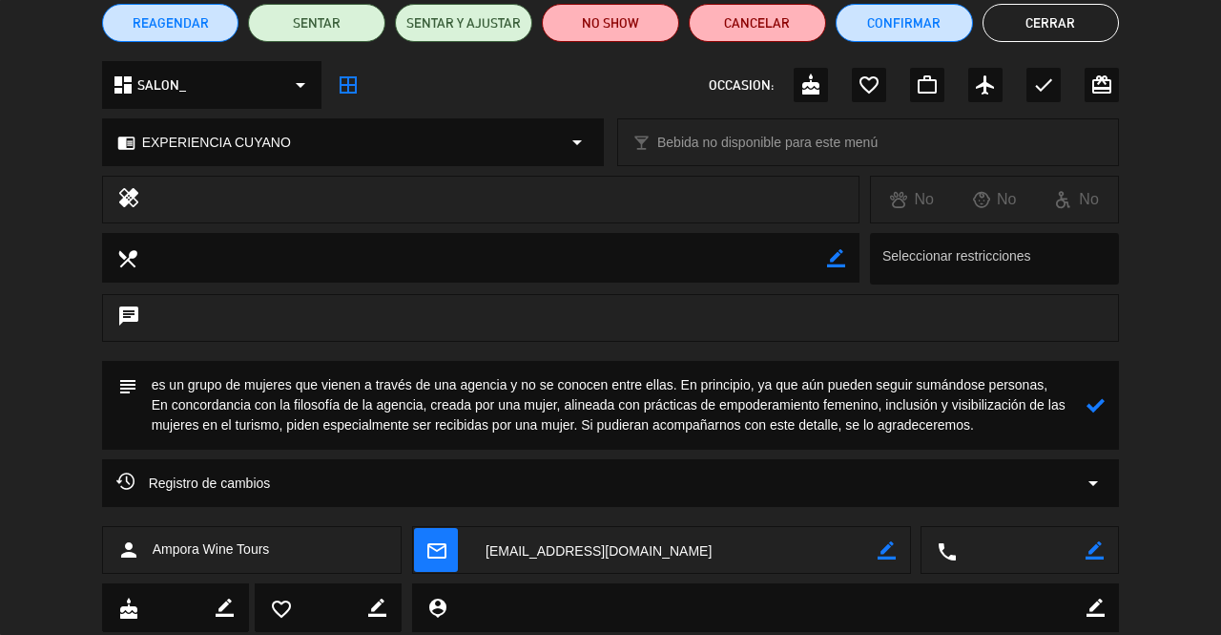
click at [998, 430] on textarea at bounding box center [612, 405] width 950 height 89
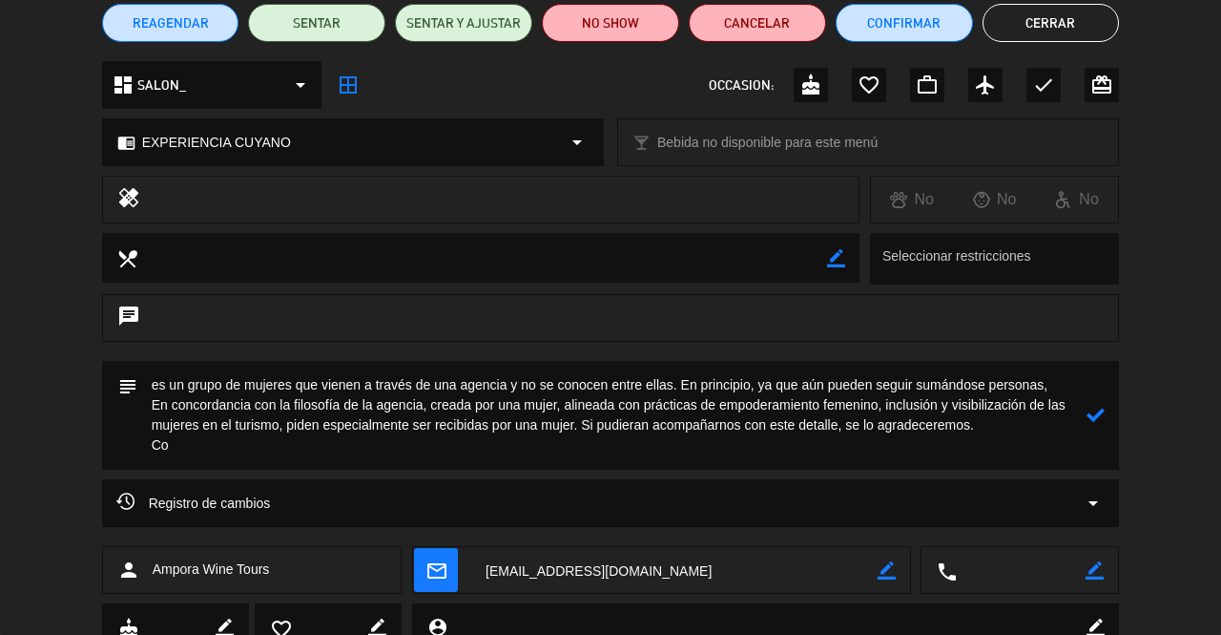
scroll to position [0, 0]
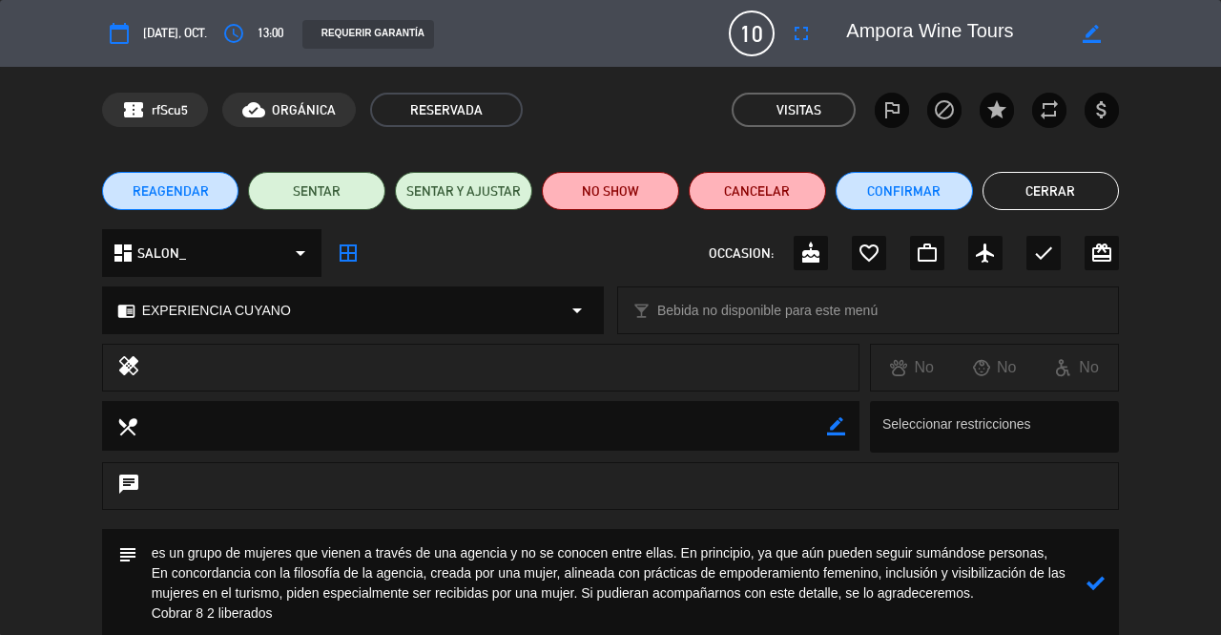
click at [1092, 583] on icon at bounding box center [1096, 582] width 18 height 18
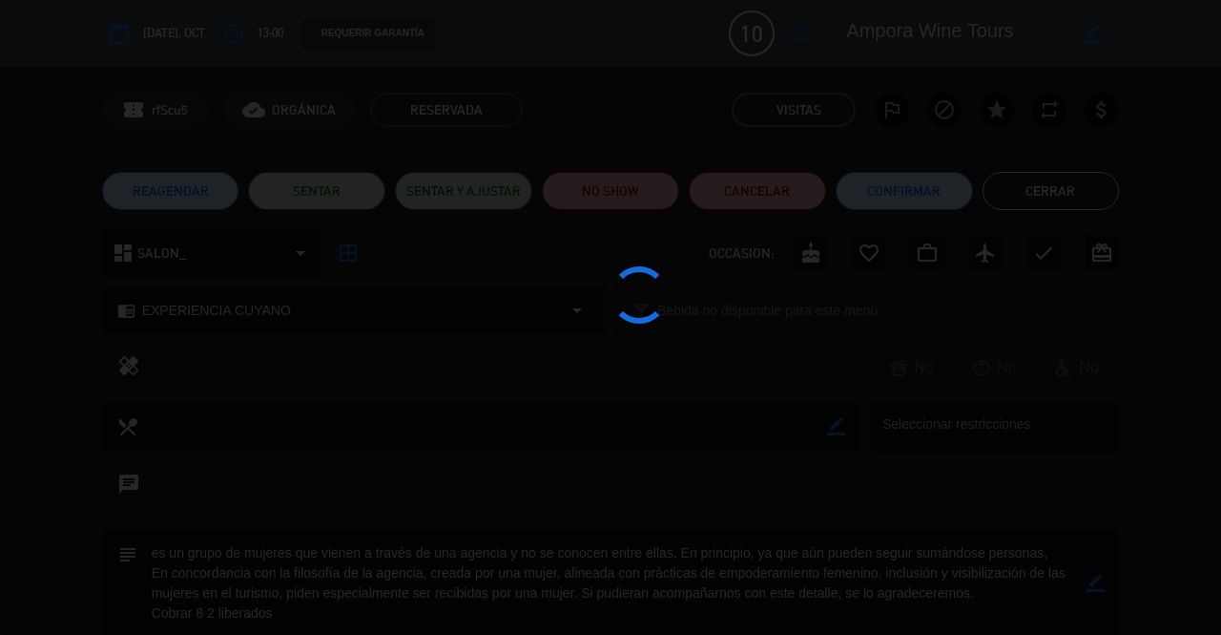
type textarea "es un grupo de mujeres que vienen a través de una agencia y no se conocen entre…"
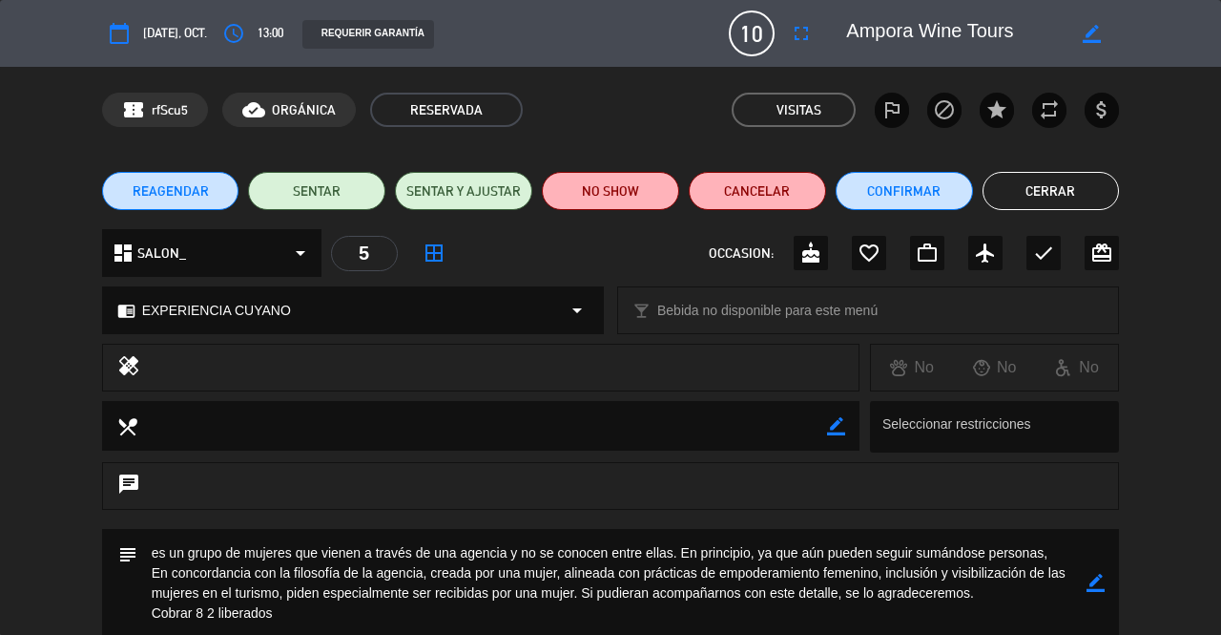
click at [1048, 196] on button "Cerrar" at bounding box center [1051, 191] width 137 height 38
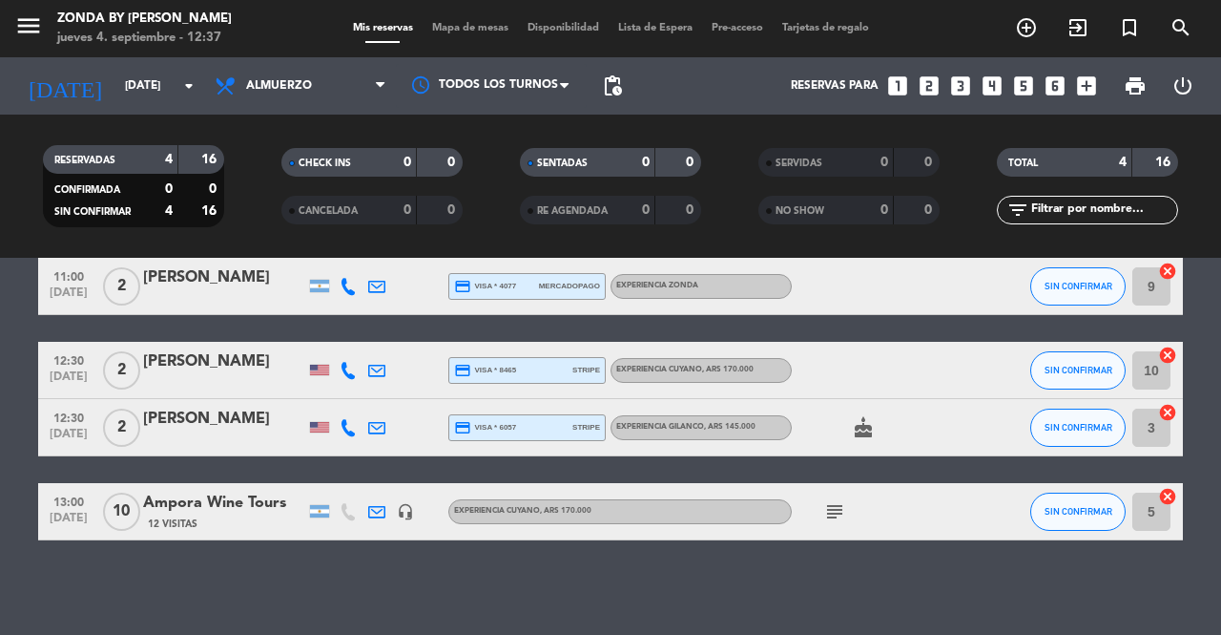
click at [1186, 50] on div "menu Zonda by [PERSON_NAME] [DATE] 4. septiembre - 12:37 Mis reservas Mapa de m…" at bounding box center [610, 28] width 1221 height 57
click at [1166, 30] on span "search" at bounding box center [1182, 27] width 52 height 32
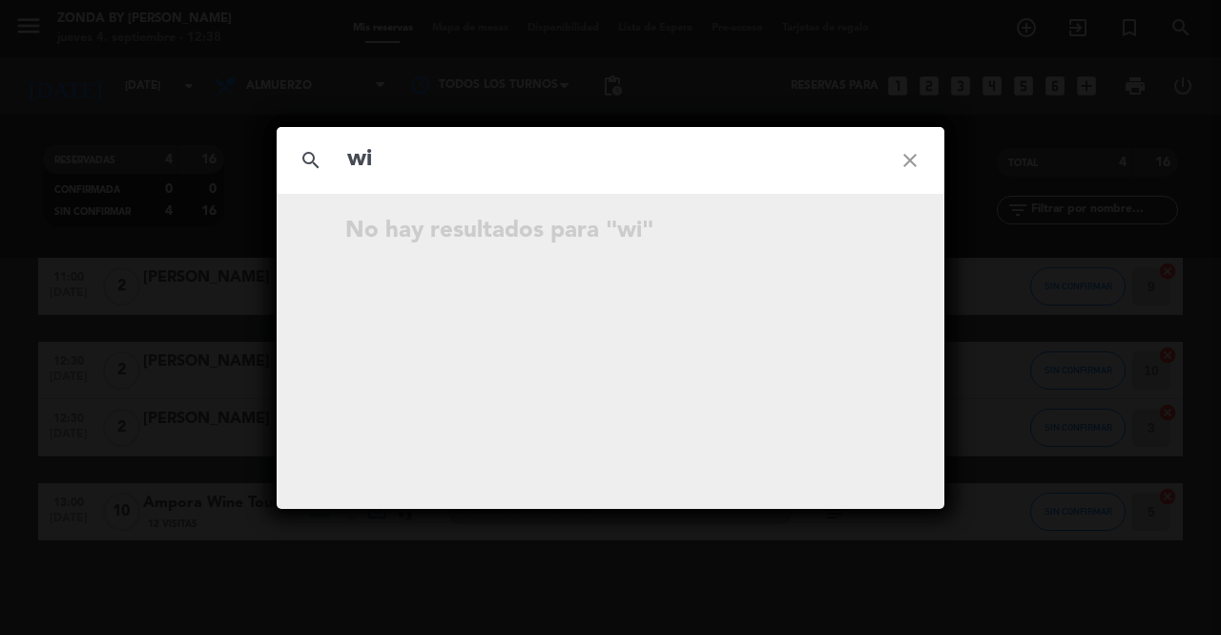
type input "w"
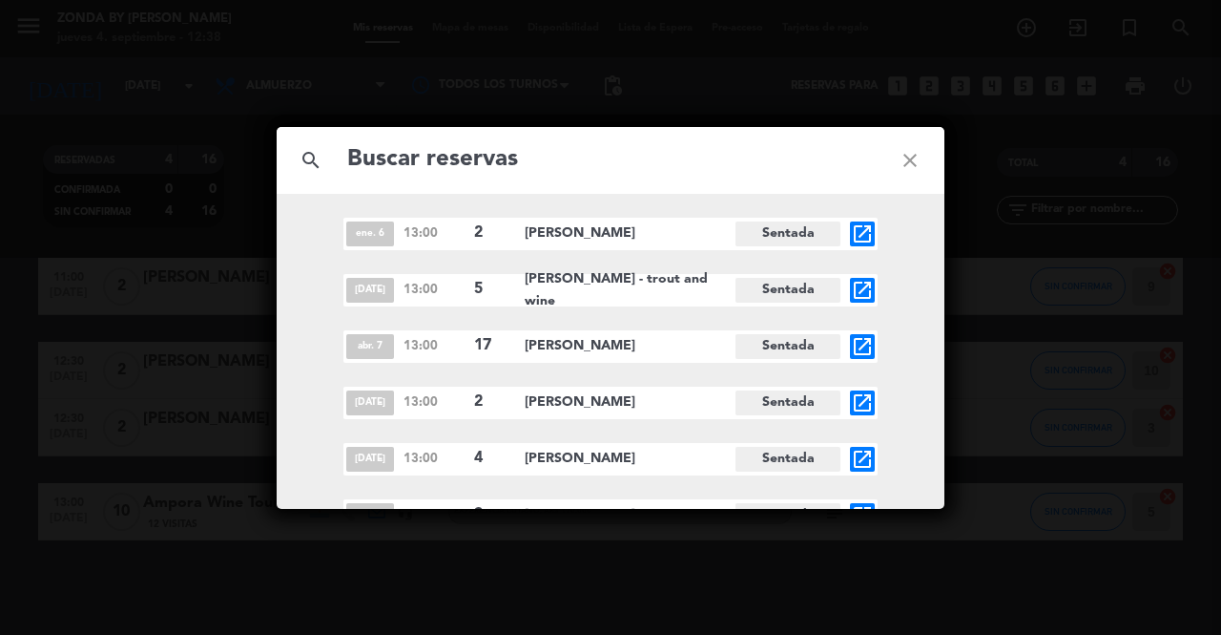
click at [900, 156] on icon "close" at bounding box center [910, 160] width 69 height 69
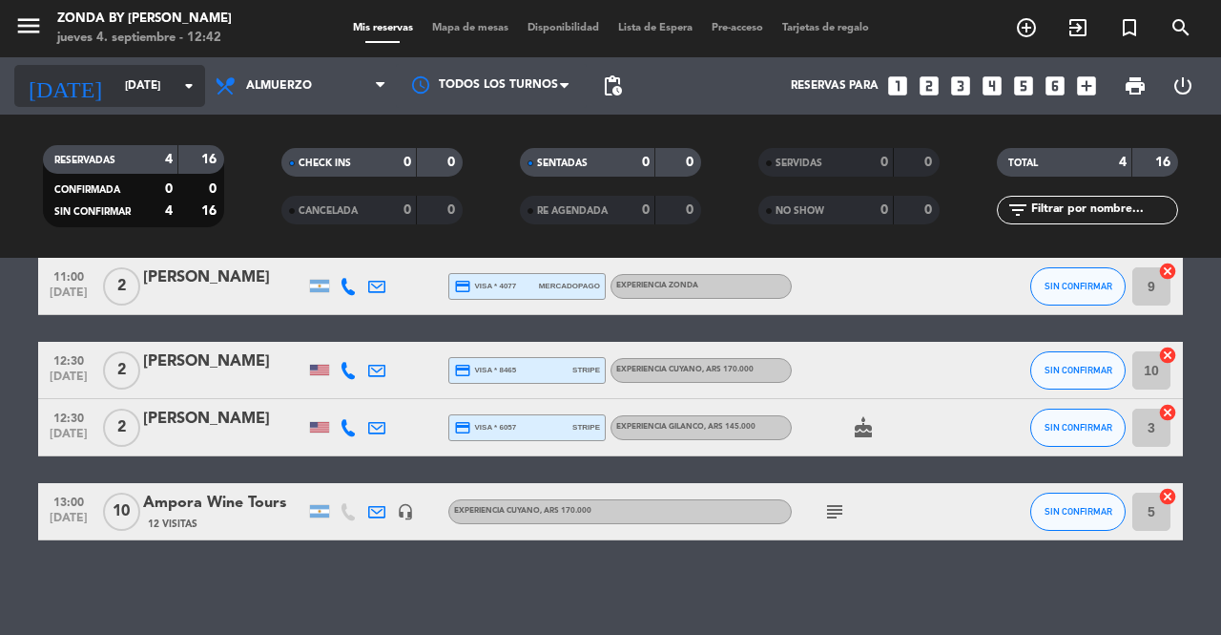
click at [144, 100] on input "[DATE]" at bounding box center [191, 86] width 152 height 32
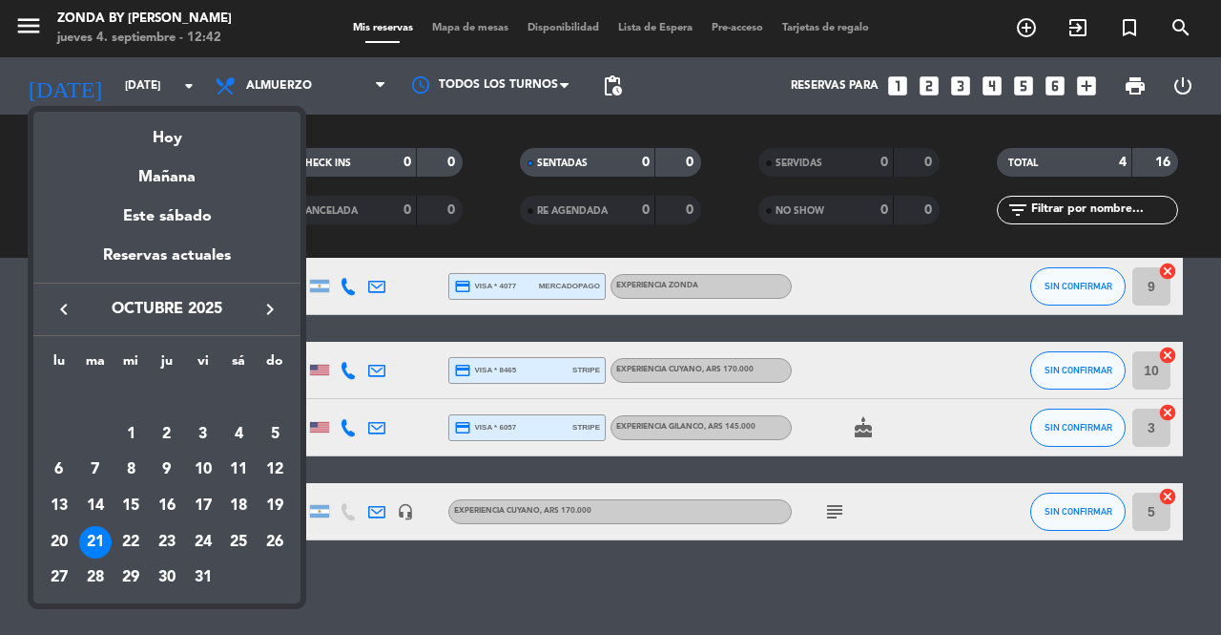
click at [268, 302] on icon "keyboard_arrow_right" at bounding box center [270, 309] width 23 height 23
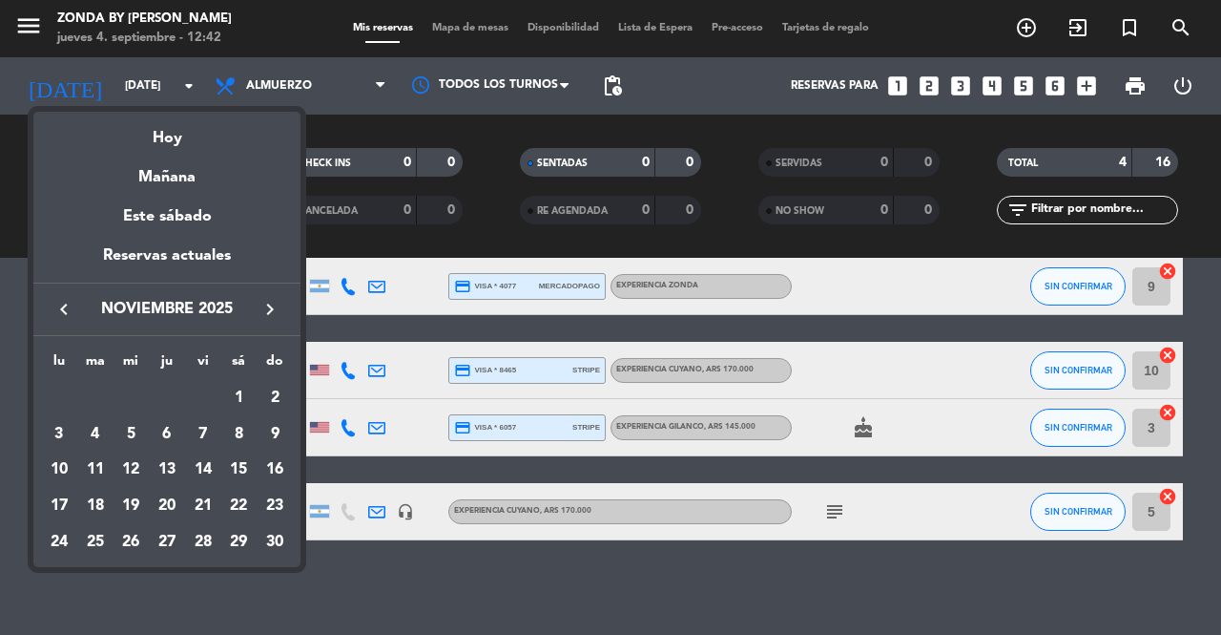
click at [268, 302] on icon "keyboard_arrow_right" at bounding box center [270, 309] width 23 height 23
click at [155, 442] on div "8" at bounding box center [167, 434] width 32 height 32
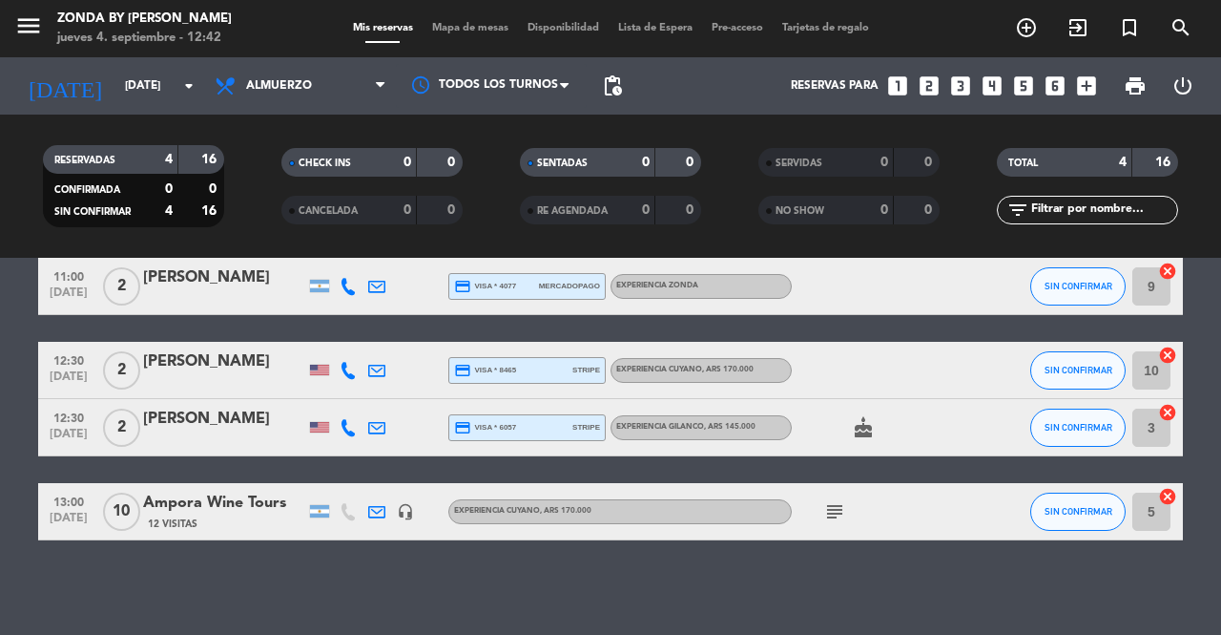
type input "[DEMOGRAPHIC_DATA][DATE]"
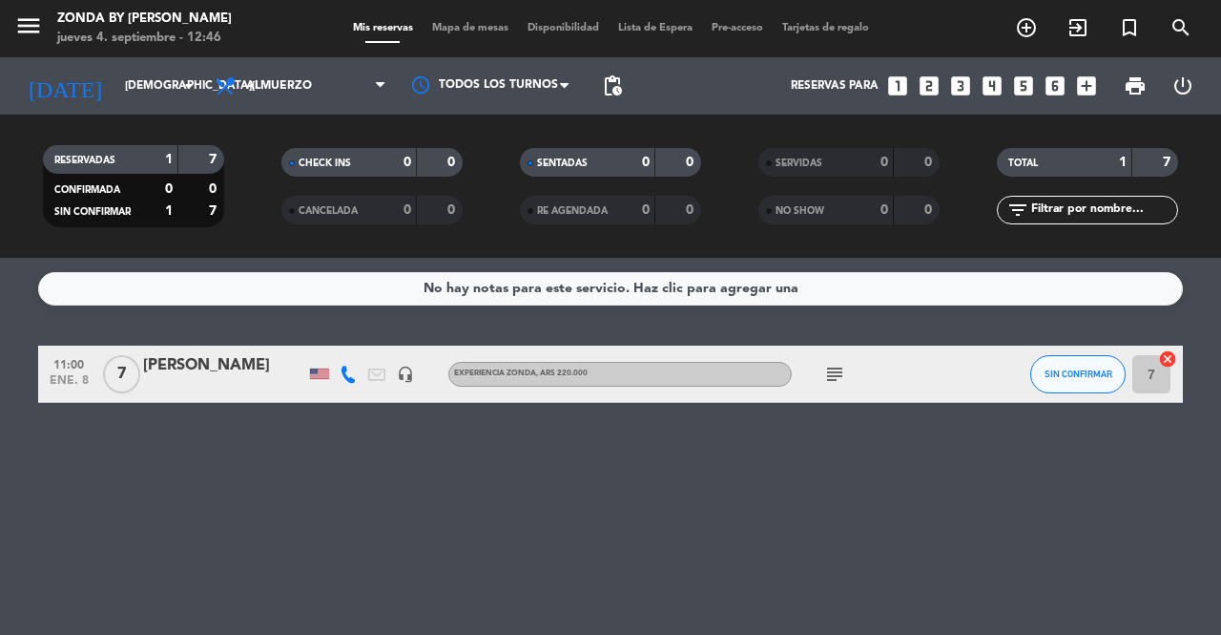
click at [837, 373] on icon "subject" at bounding box center [834, 374] width 23 height 23
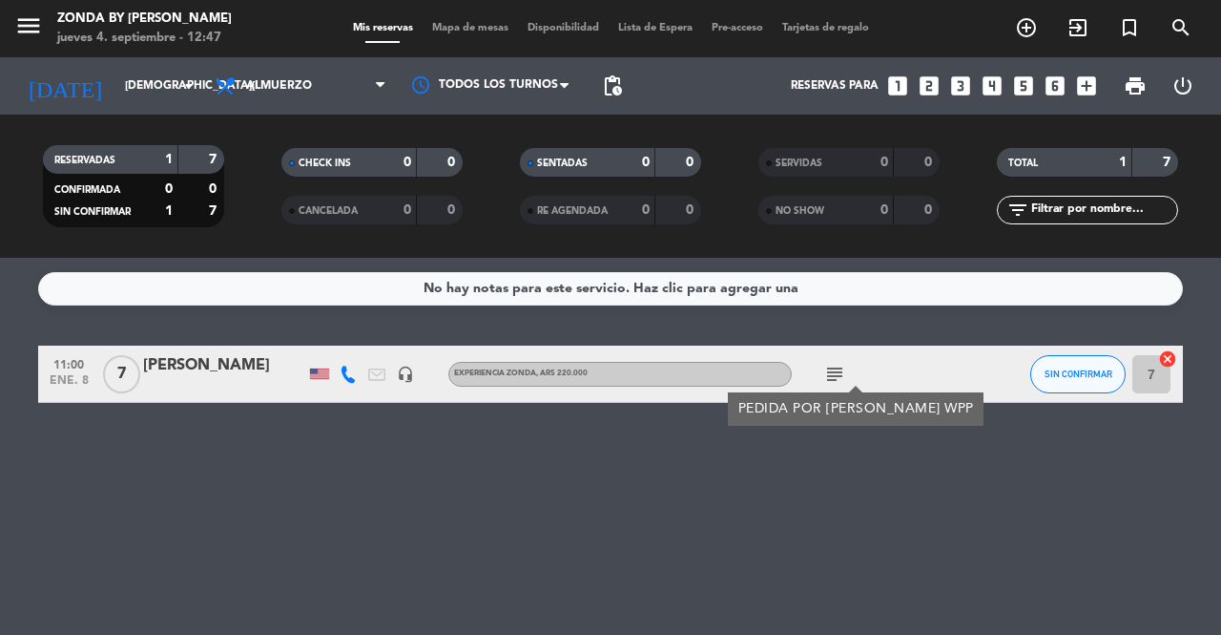
click at [181, 358] on div "[PERSON_NAME]" at bounding box center [224, 365] width 162 height 25
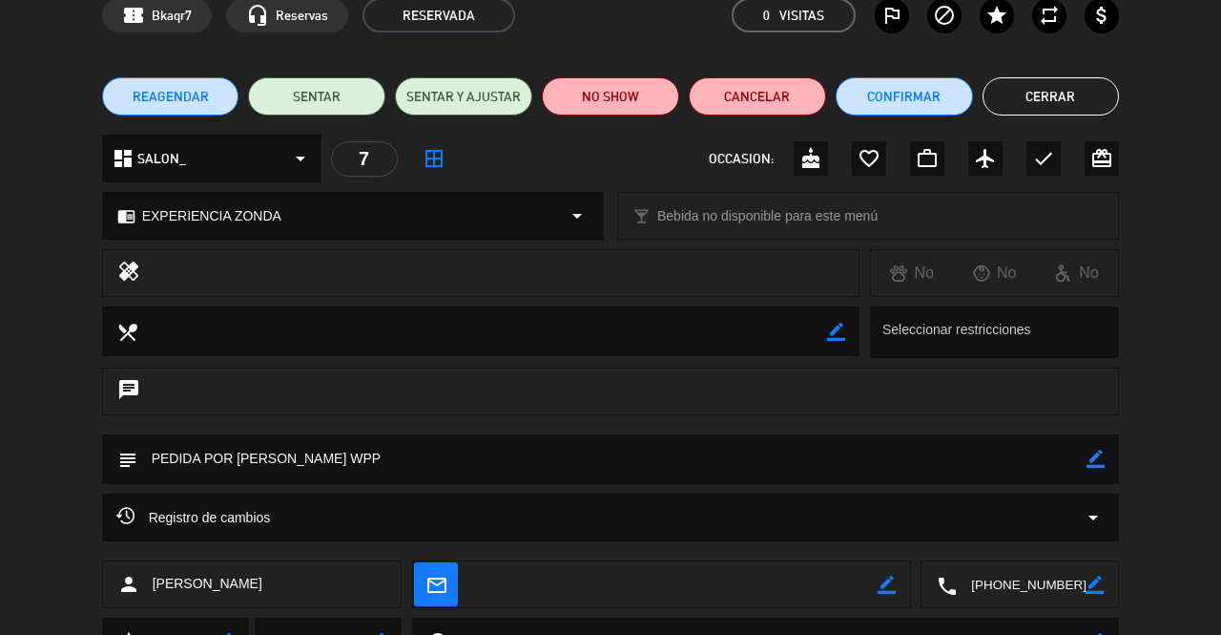
scroll to position [183, 0]
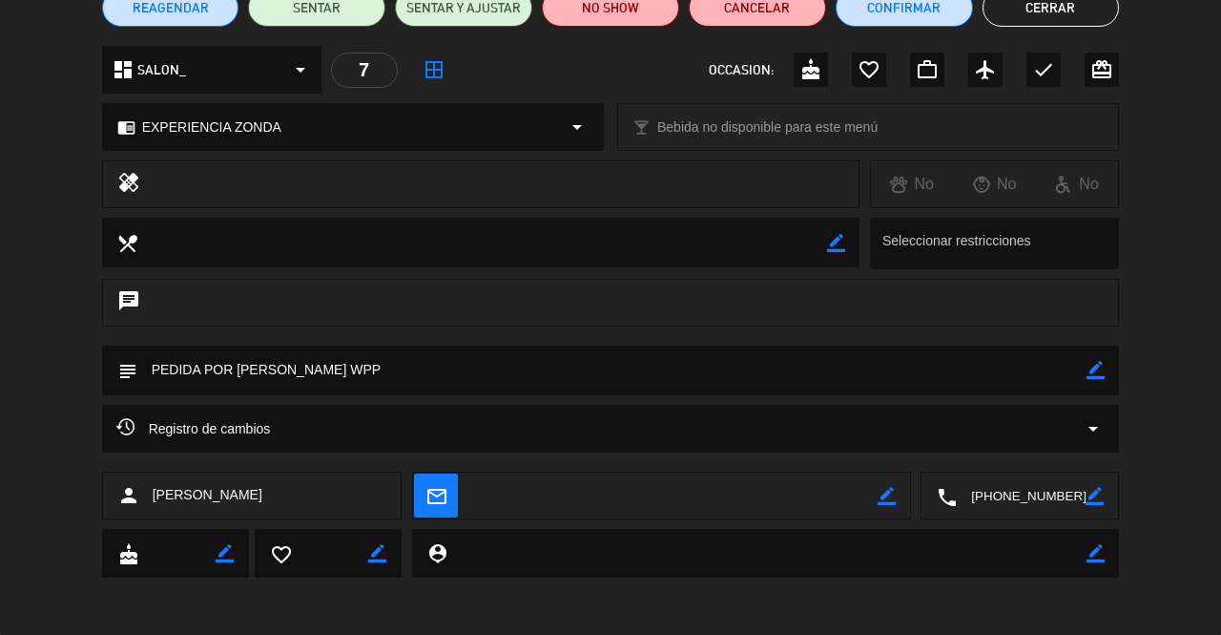
click at [1094, 373] on icon "border_color" at bounding box center [1096, 370] width 18 height 18
type textarea "PEDIDA POR [PERSON_NAME] VIA WPP CUMPLEAÑOS WILL 42 CLIENTE VHA VENIDO MUCHAS V…"
click at [1094, 371] on icon at bounding box center [1096, 370] width 18 height 18
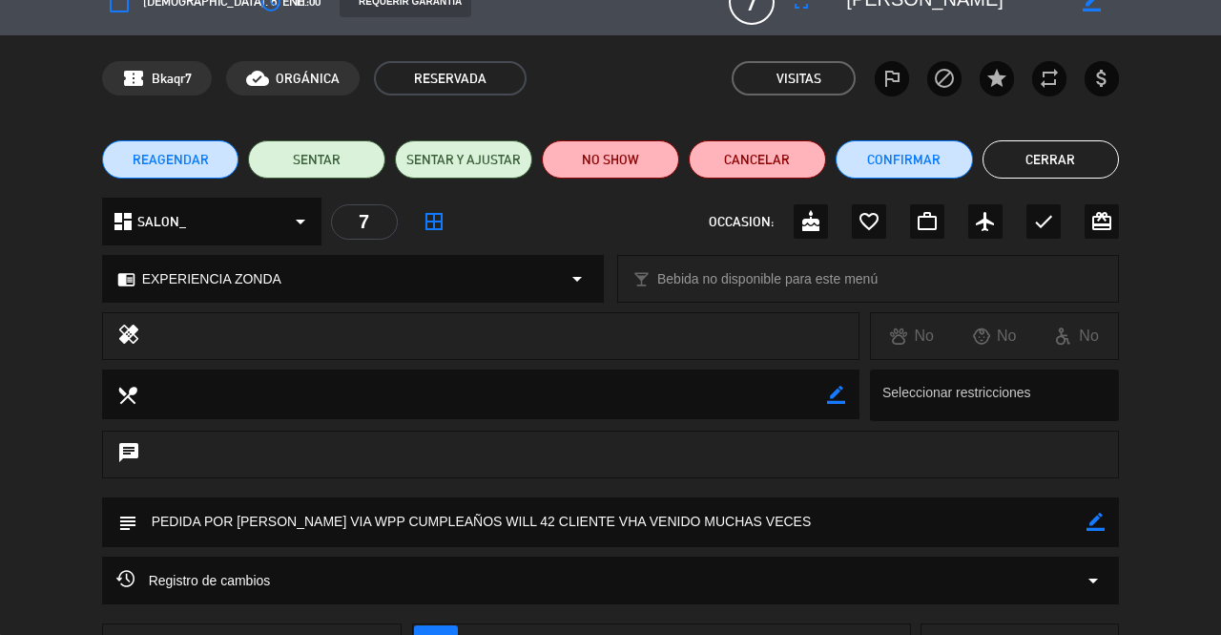
scroll to position [31, 0]
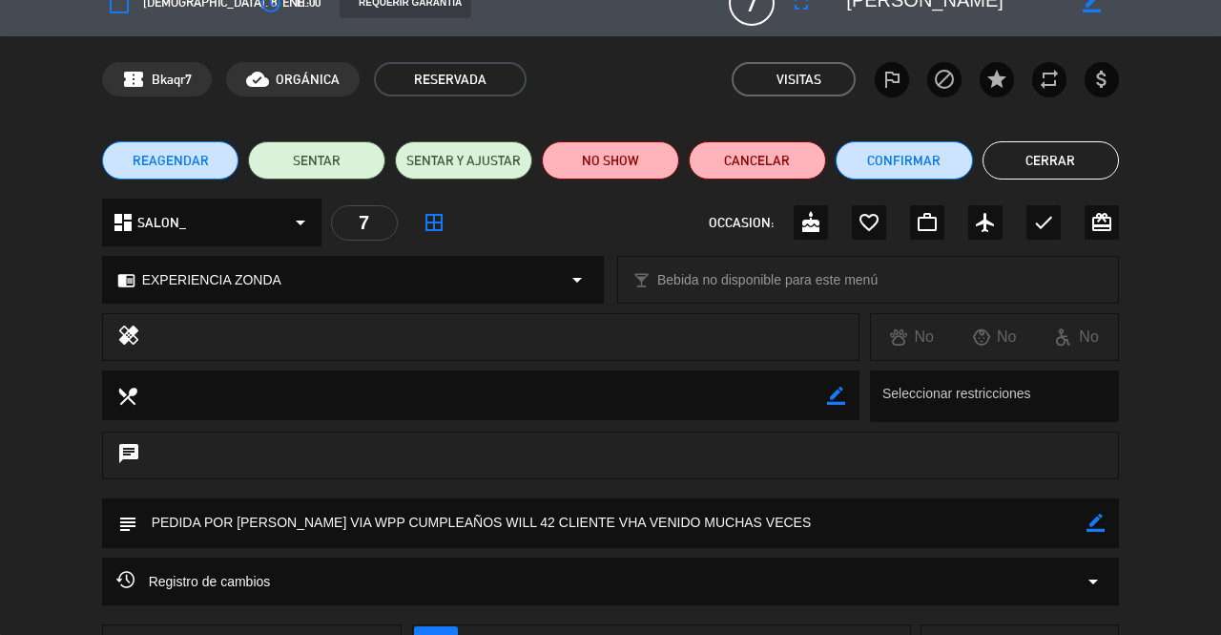
click at [1087, 169] on button "Cerrar" at bounding box center [1051, 160] width 137 height 38
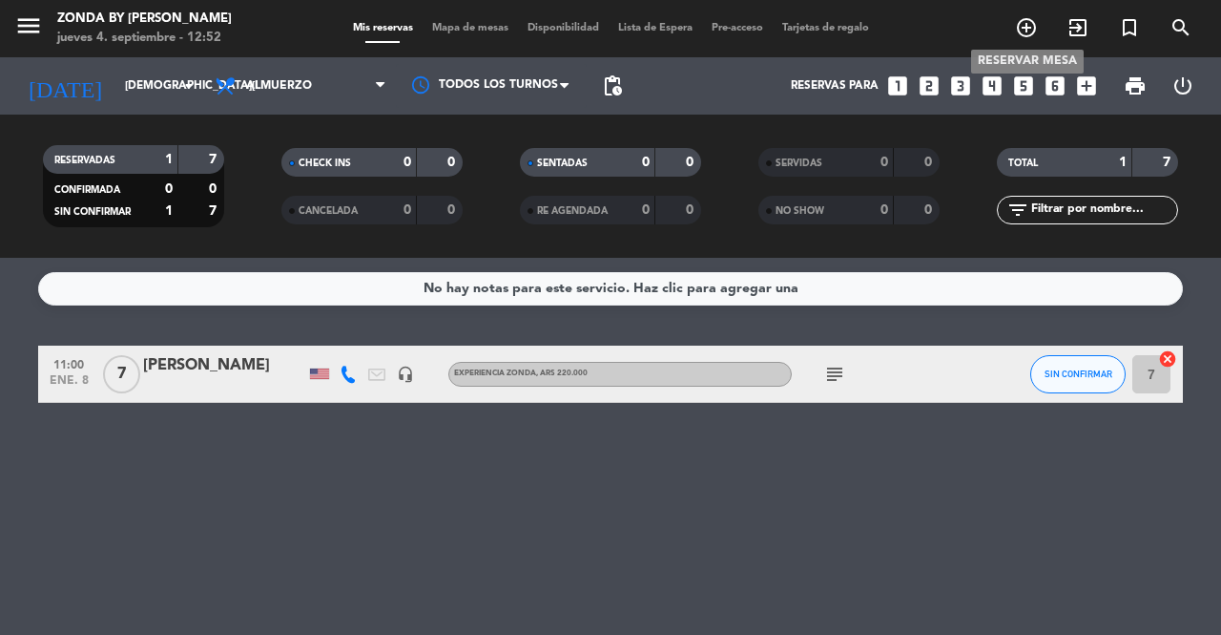
click at [1022, 32] on icon "add_circle_outline" at bounding box center [1026, 27] width 23 height 23
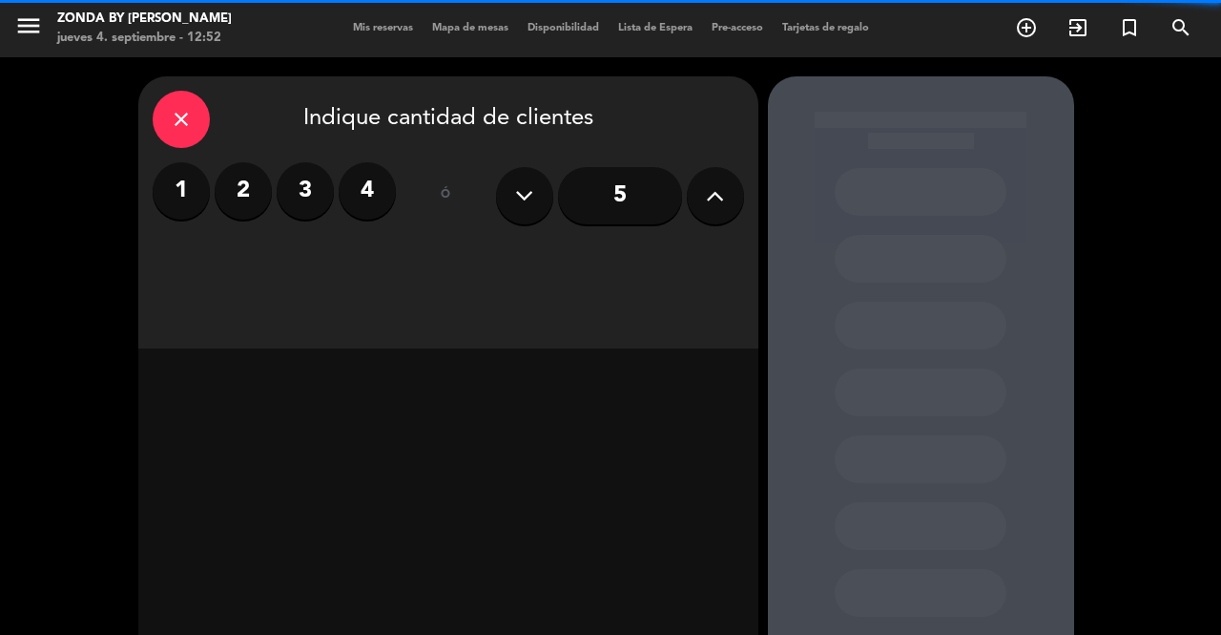
click at [242, 196] on label "2" at bounding box center [243, 190] width 57 height 57
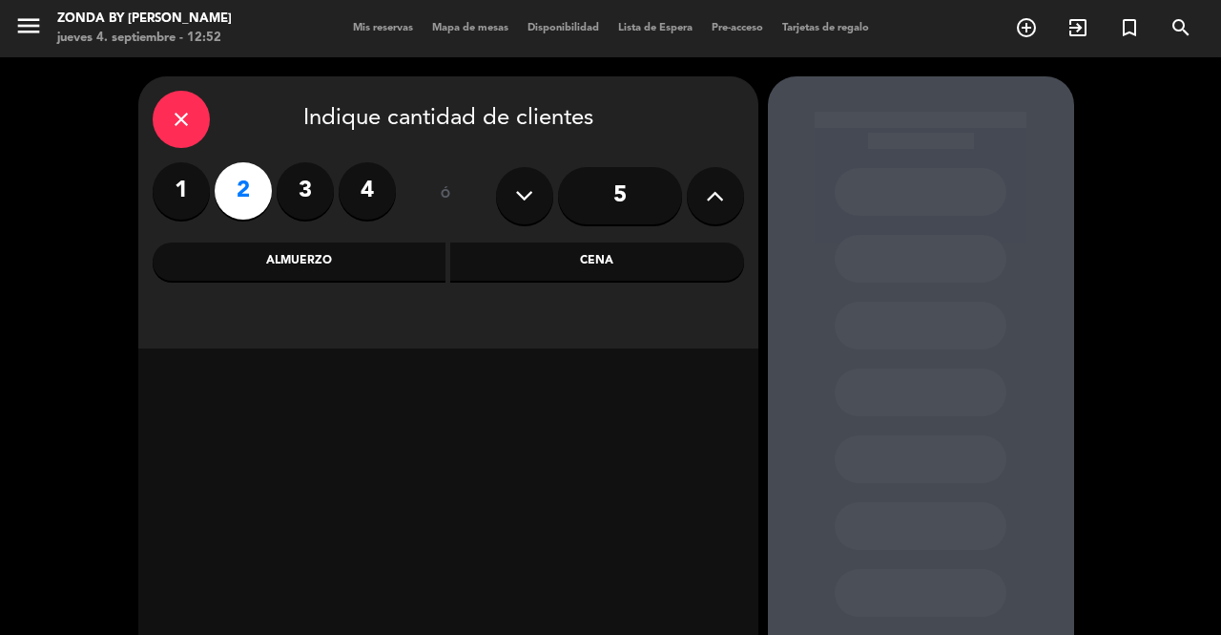
click at [342, 270] on div "Almuerzo" at bounding box center [300, 261] width 294 height 38
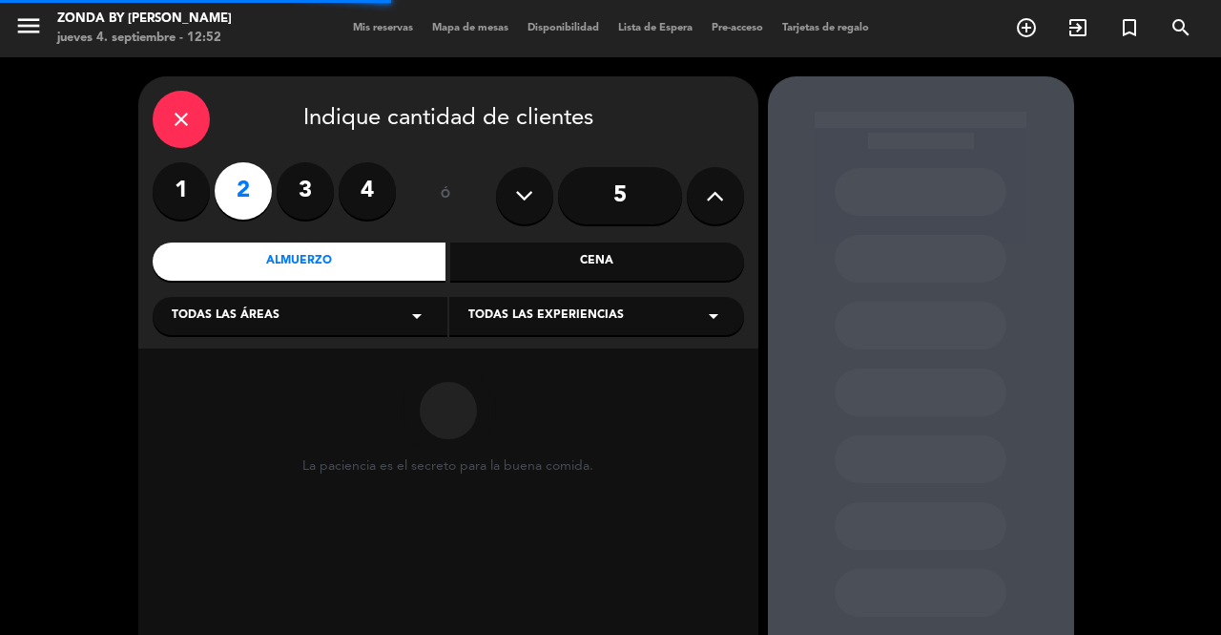
click at [601, 321] on span "Todas las experiencias" at bounding box center [547, 315] width 156 height 19
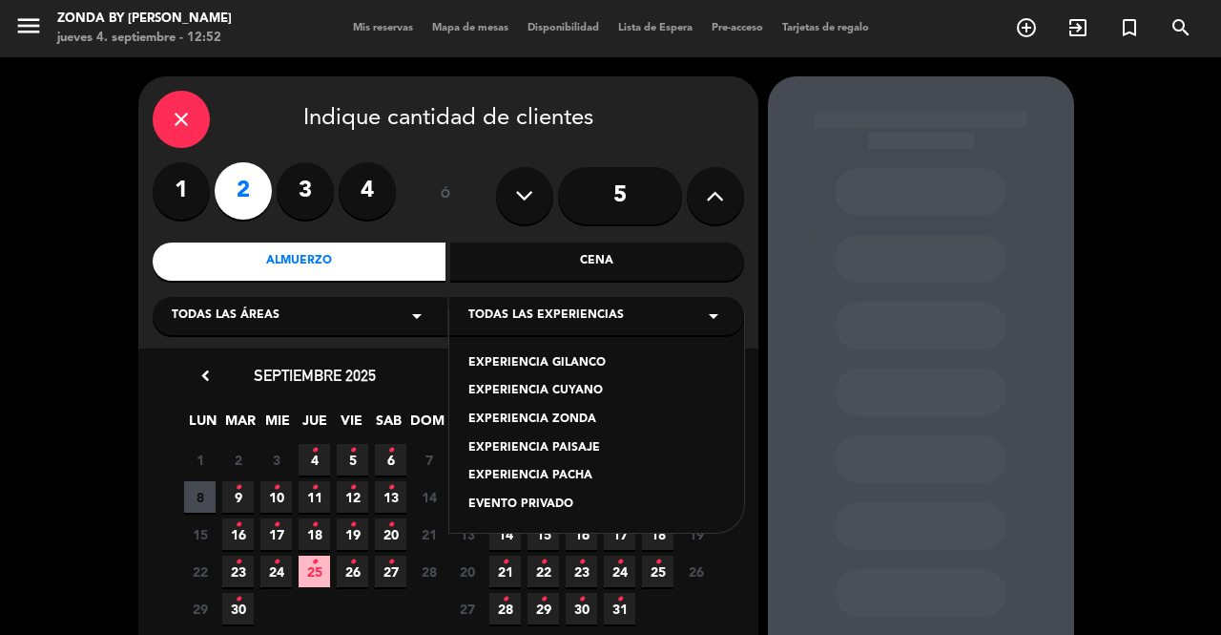
click at [573, 395] on div "EXPERIENCIA CUYANO" at bounding box center [597, 391] width 257 height 19
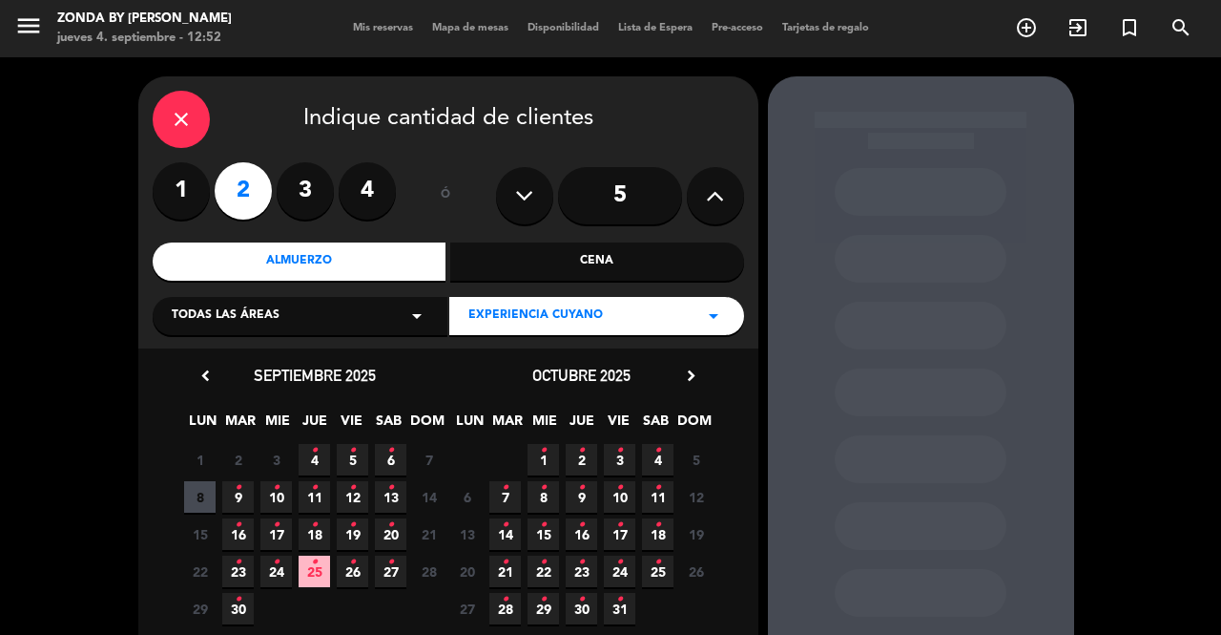
click at [394, 495] on span "13 •" at bounding box center [390, 496] width 31 height 31
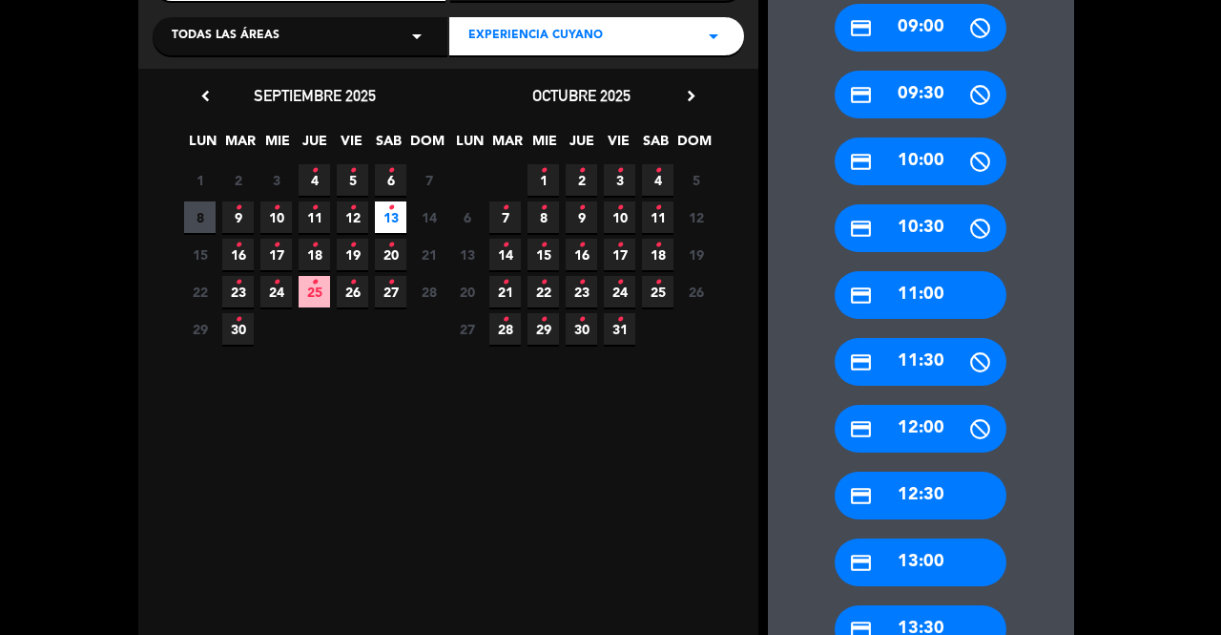
scroll to position [284, 0]
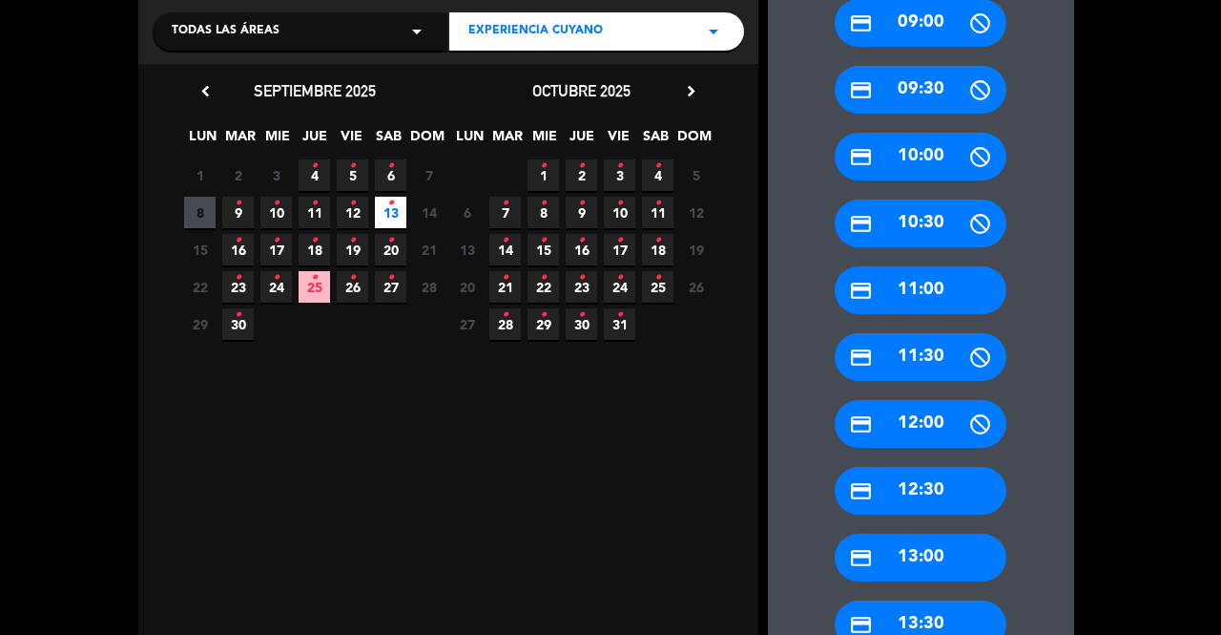
click at [920, 621] on div "credit_card 13:30" at bounding box center [921, 624] width 172 height 48
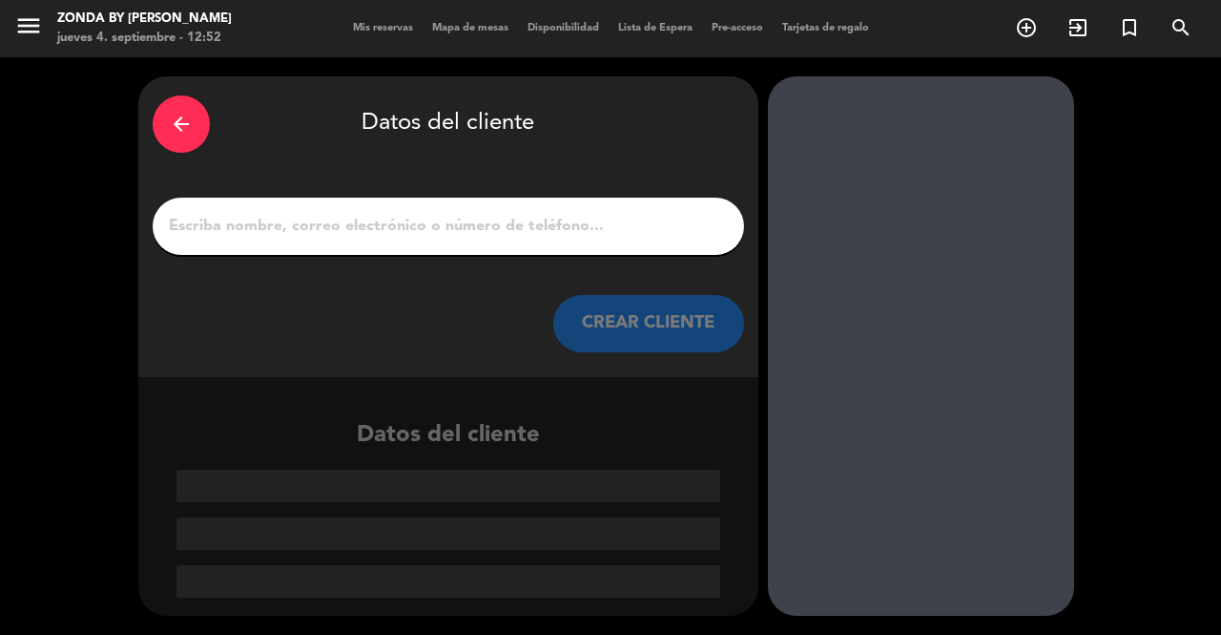
click at [464, 227] on input "1" at bounding box center [448, 226] width 563 height 27
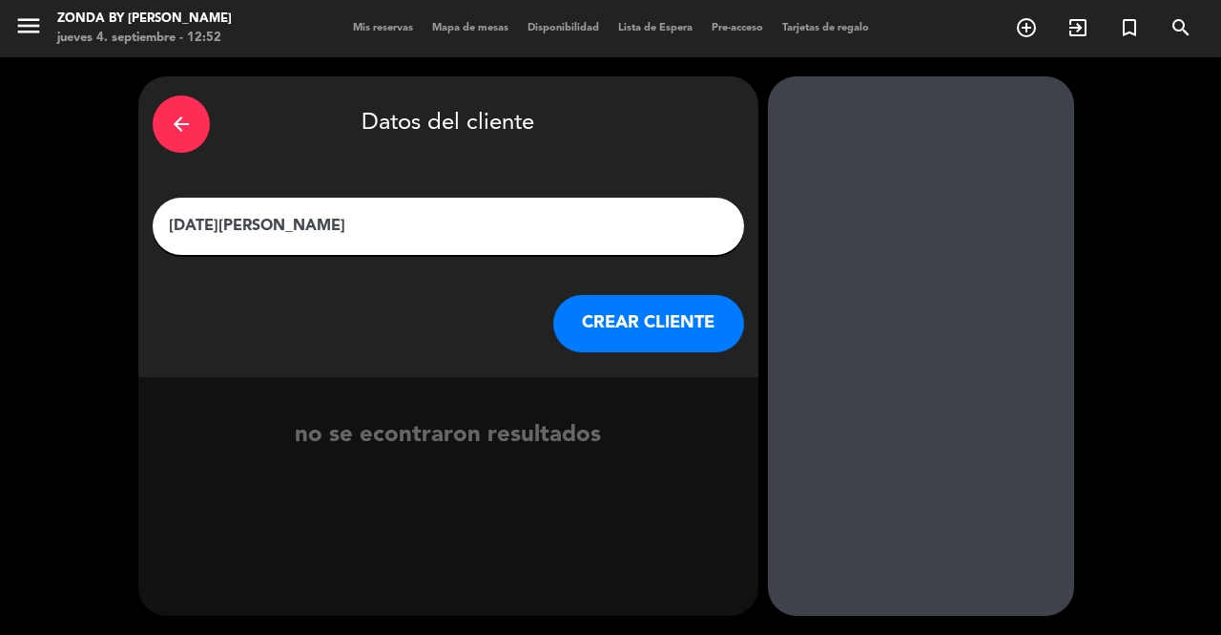
type input "[DATE][PERSON_NAME]"
click at [643, 341] on button "CREAR CLIENTE" at bounding box center [648, 323] width 191 height 57
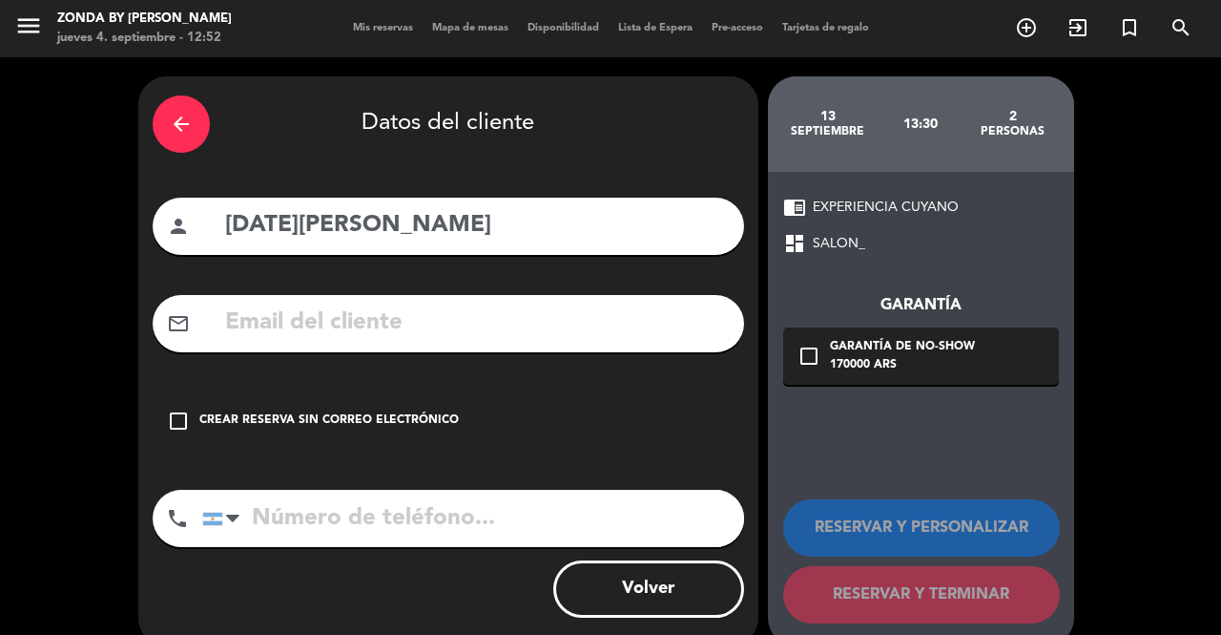
click at [344, 415] on div "Crear reserva sin correo electrónico" at bounding box center [329, 420] width 260 height 19
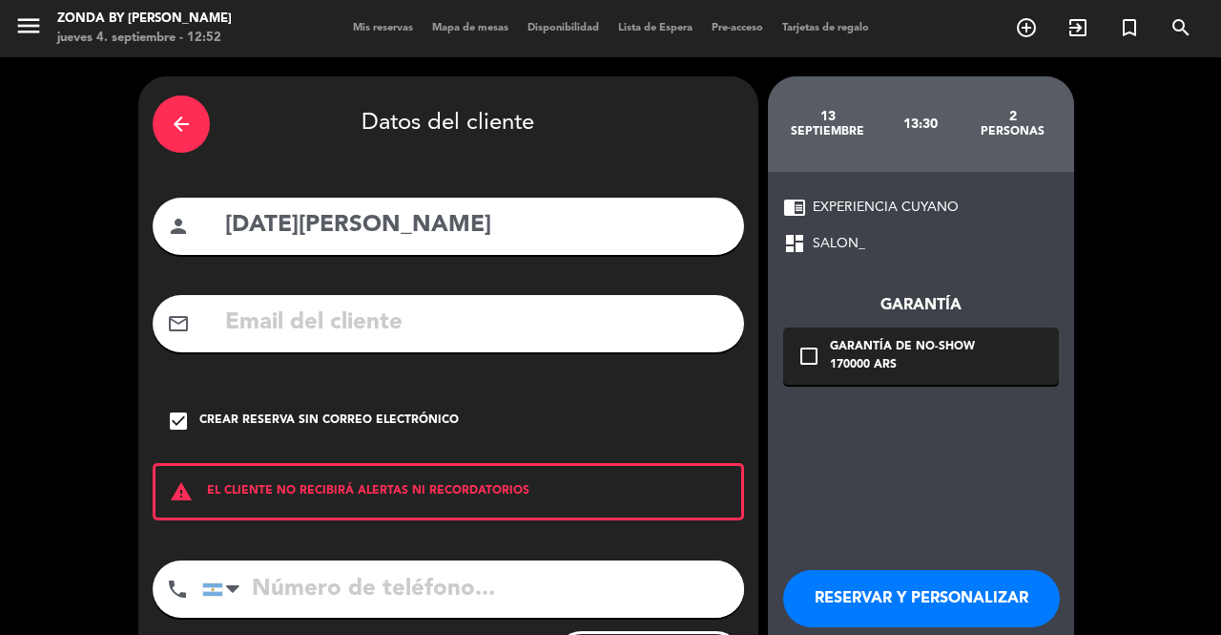
click at [861, 607] on button "RESERVAR Y PERSONALIZAR" at bounding box center [921, 598] width 277 height 57
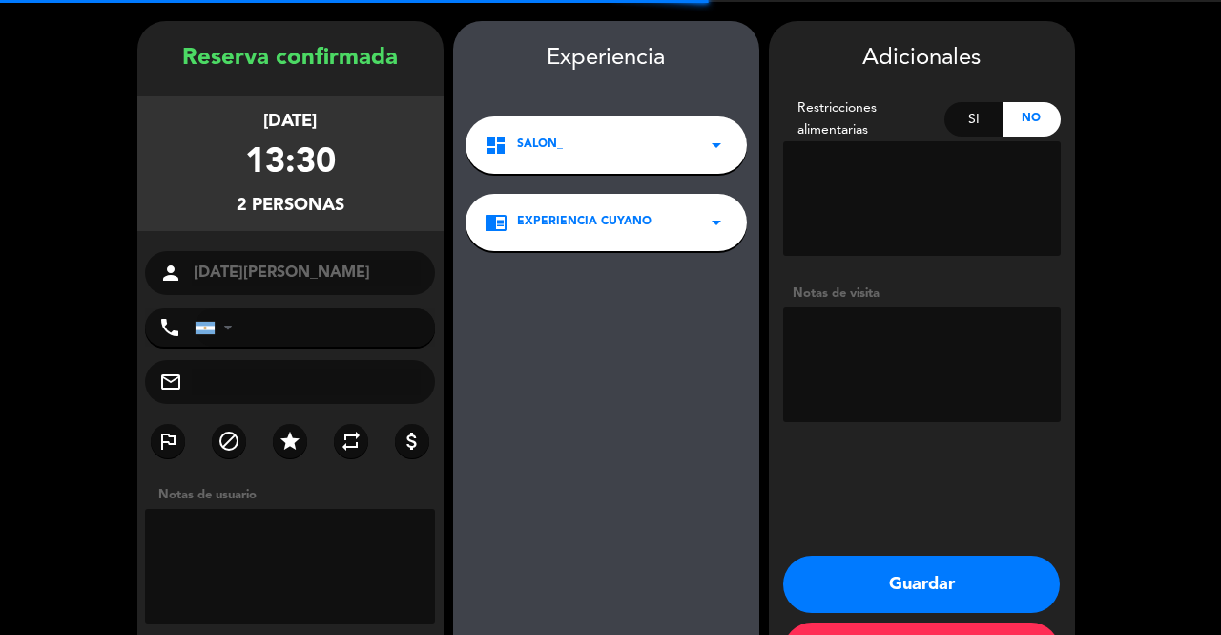
scroll to position [76, 0]
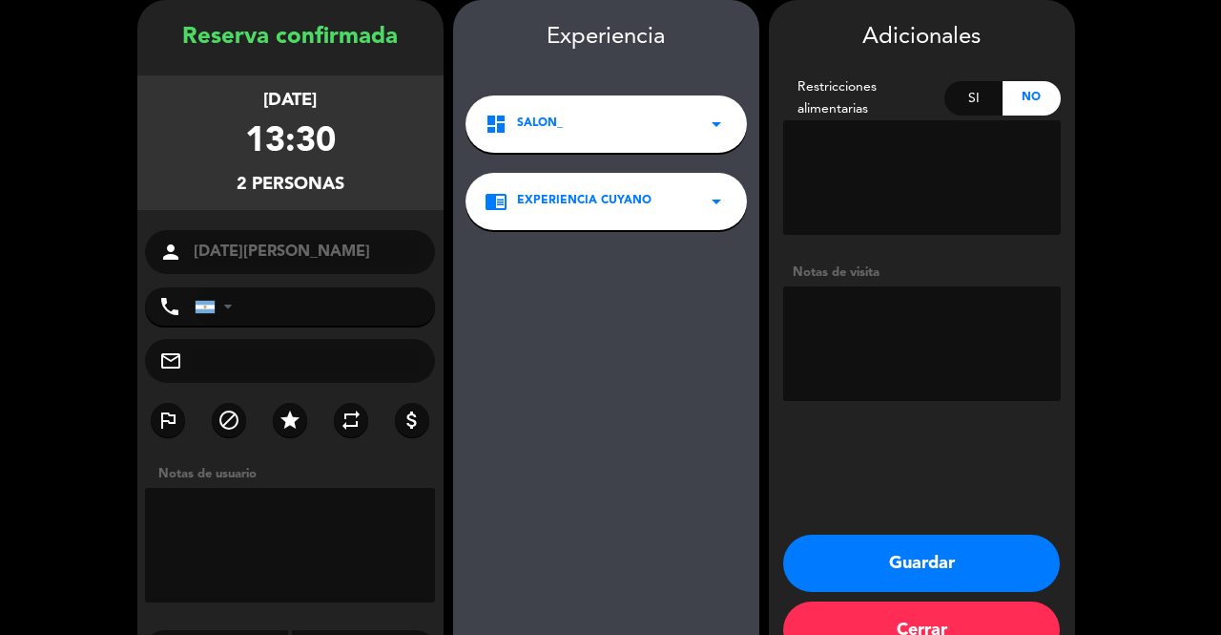
click at [969, 327] on textarea at bounding box center [922, 343] width 278 height 115
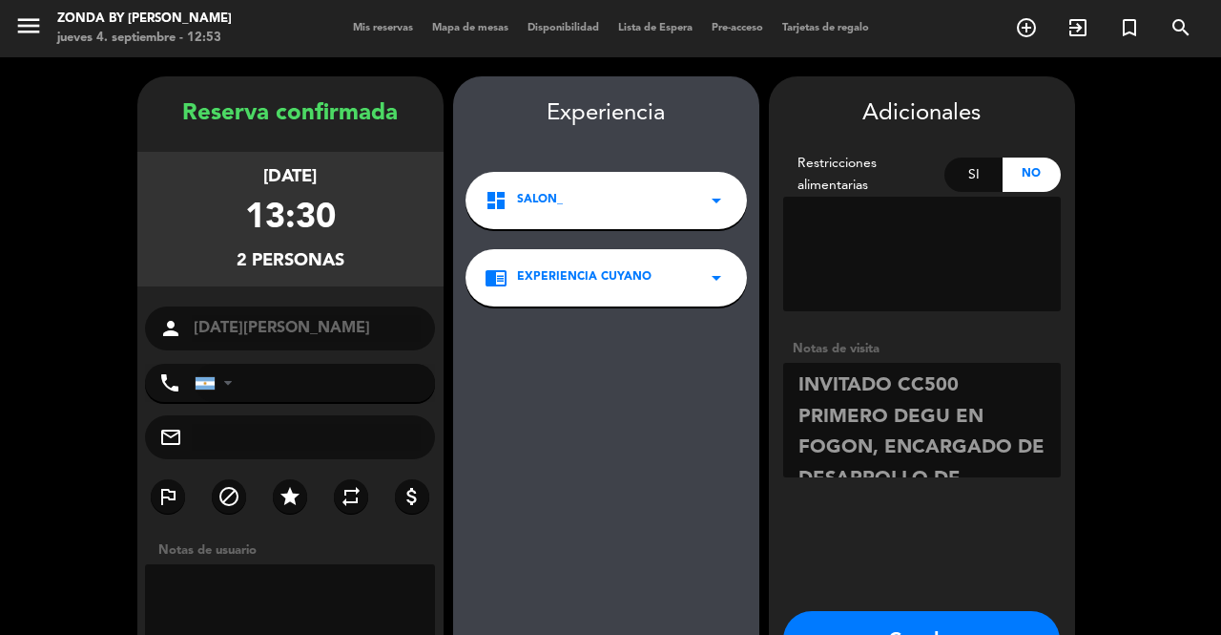
scroll to position [128, 0]
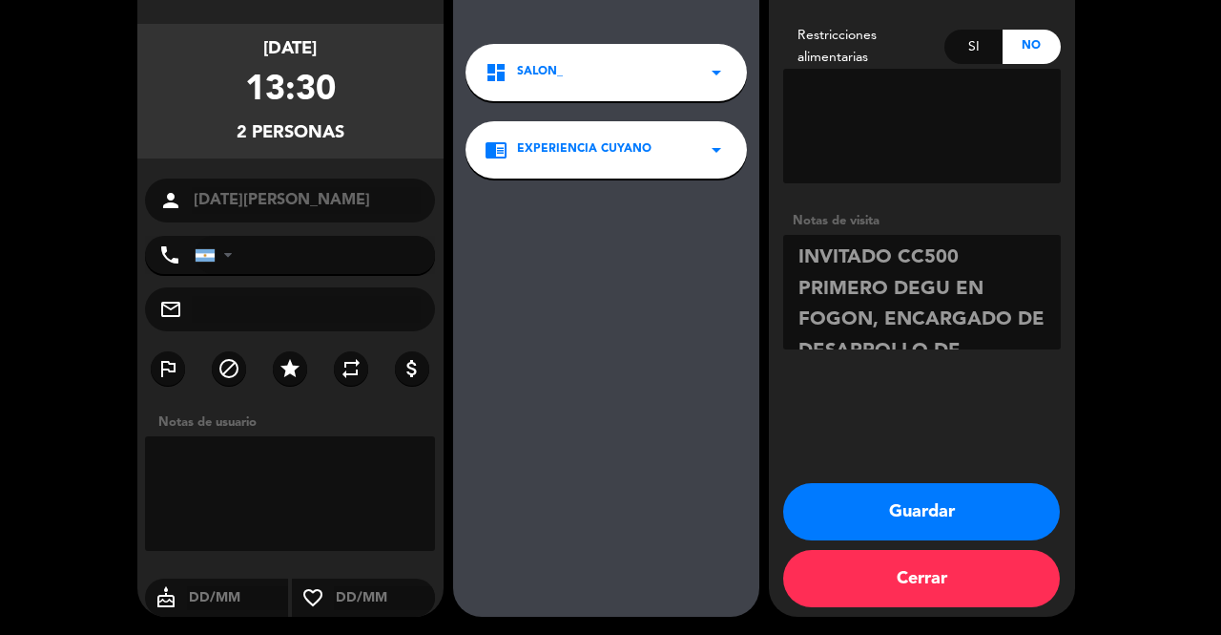
type textarea "INVITADO CC500 PRIMERO DEGU EN FOGON, ENCARGADO DE DESARROLLO DE NEGOCIOS."
click at [894, 510] on button "Guardar" at bounding box center [921, 511] width 277 height 57
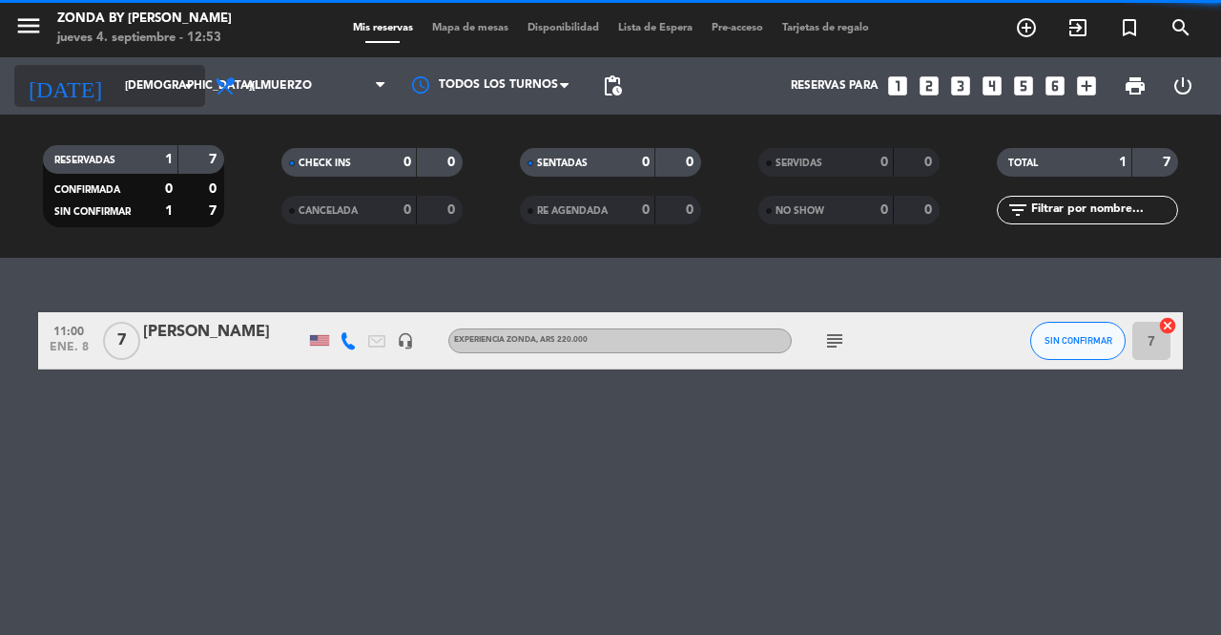
click at [122, 80] on input "[DEMOGRAPHIC_DATA][DATE]" at bounding box center [191, 86] width 152 height 32
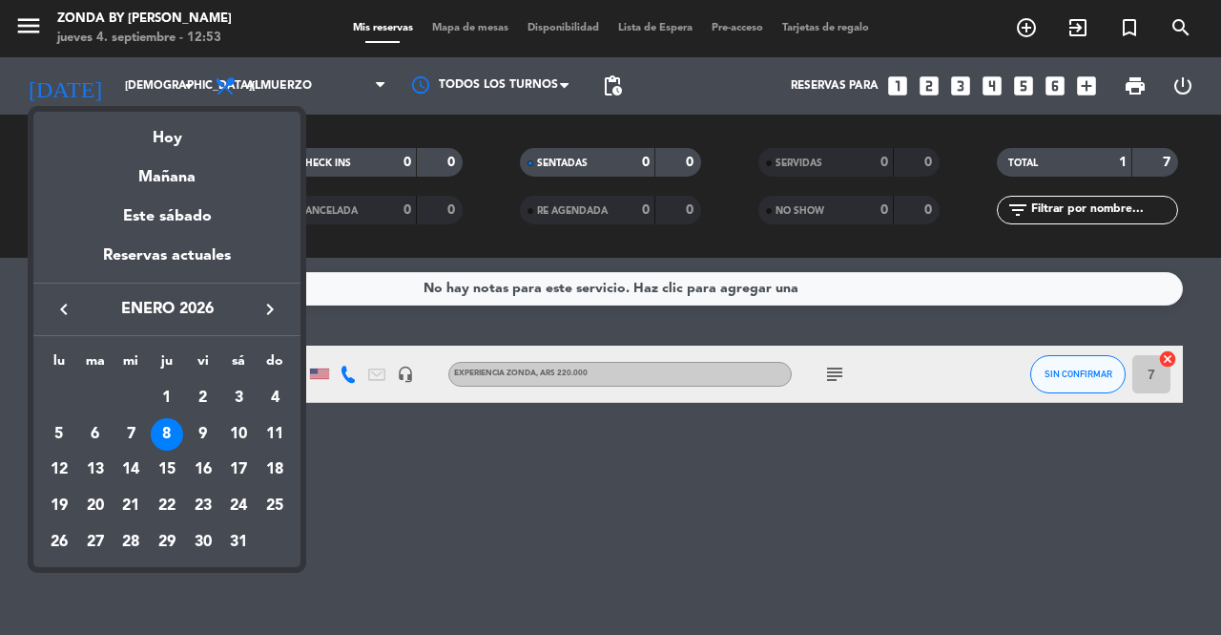
click at [64, 308] on icon "keyboard_arrow_left" at bounding box center [63, 309] width 23 height 23
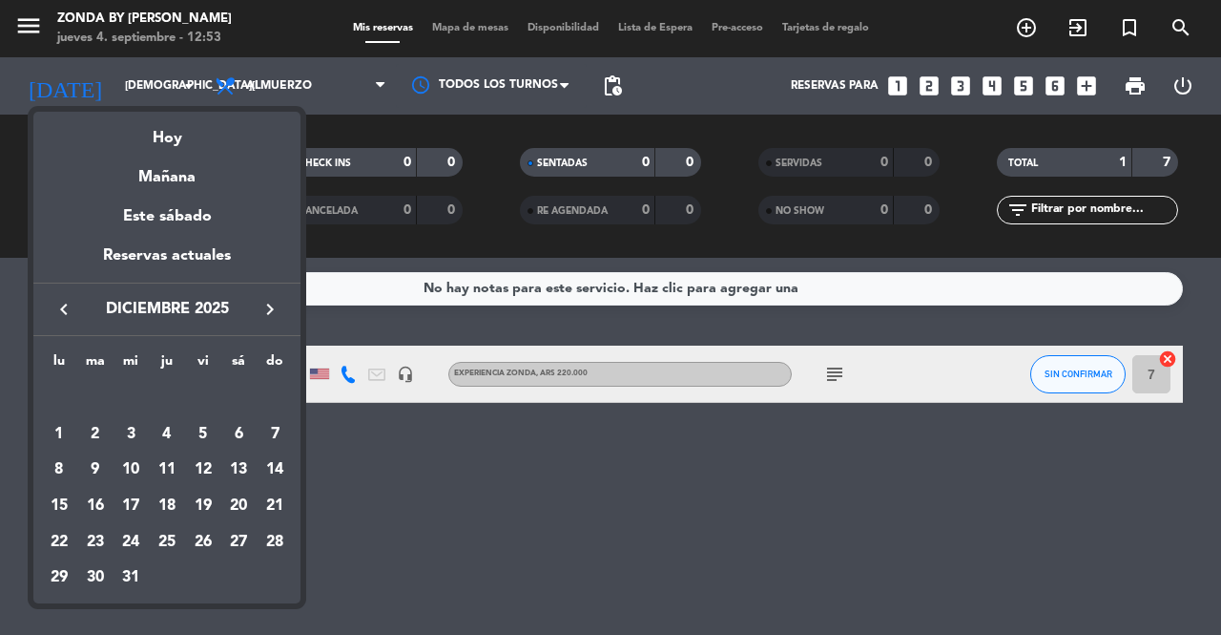
click at [64, 308] on icon "keyboard_arrow_left" at bounding box center [63, 309] width 23 height 23
click at [58, 311] on icon "keyboard_arrow_left" at bounding box center [63, 309] width 23 height 23
click at [242, 463] on div "13" at bounding box center [238, 469] width 32 height 32
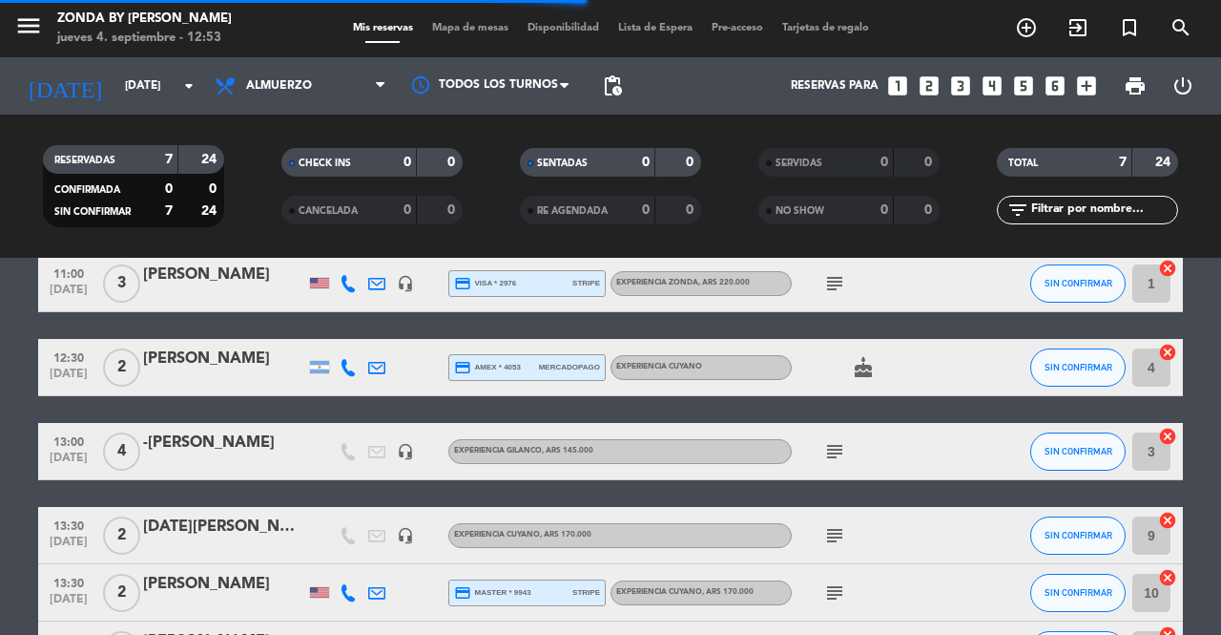
scroll to position [92, 0]
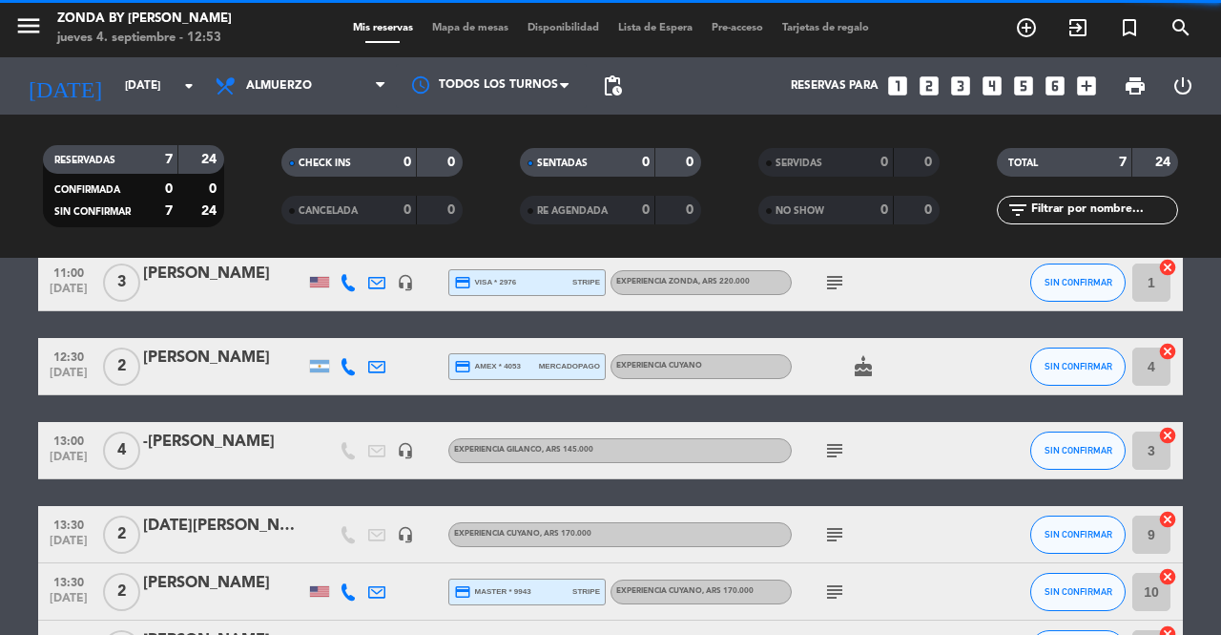
click at [201, 522] on div "[DATE][PERSON_NAME]" at bounding box center [224, 525] width 162 height 25
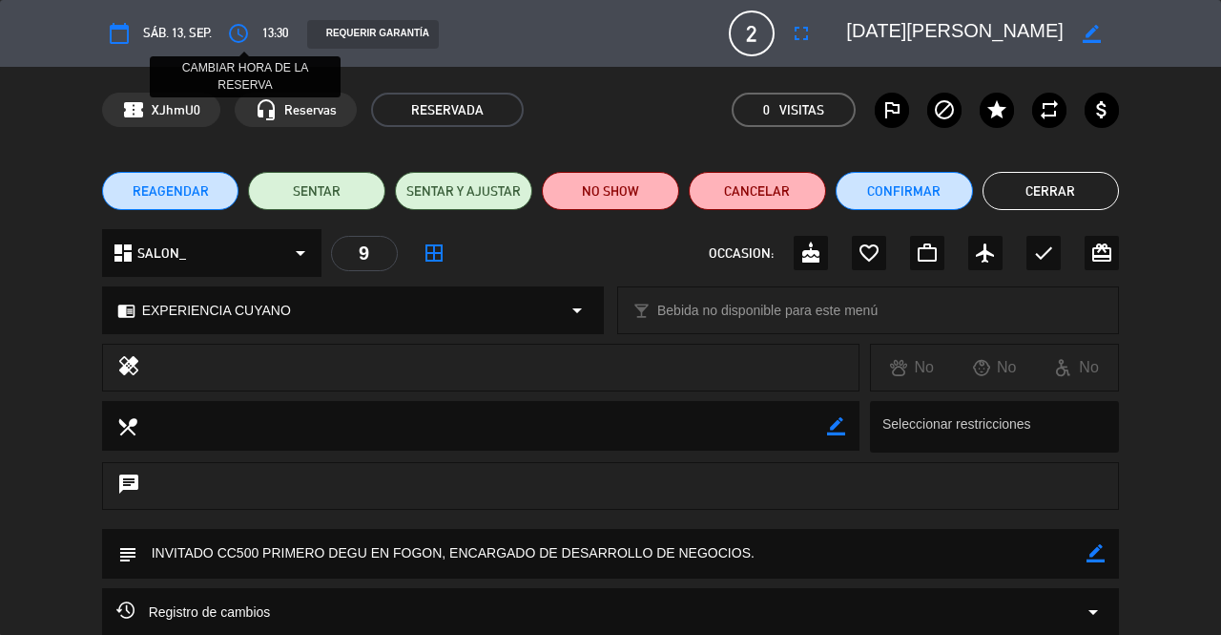
click at [246, 41] on icon "access_time" at bounding box center [238, 33] width 23 height 23
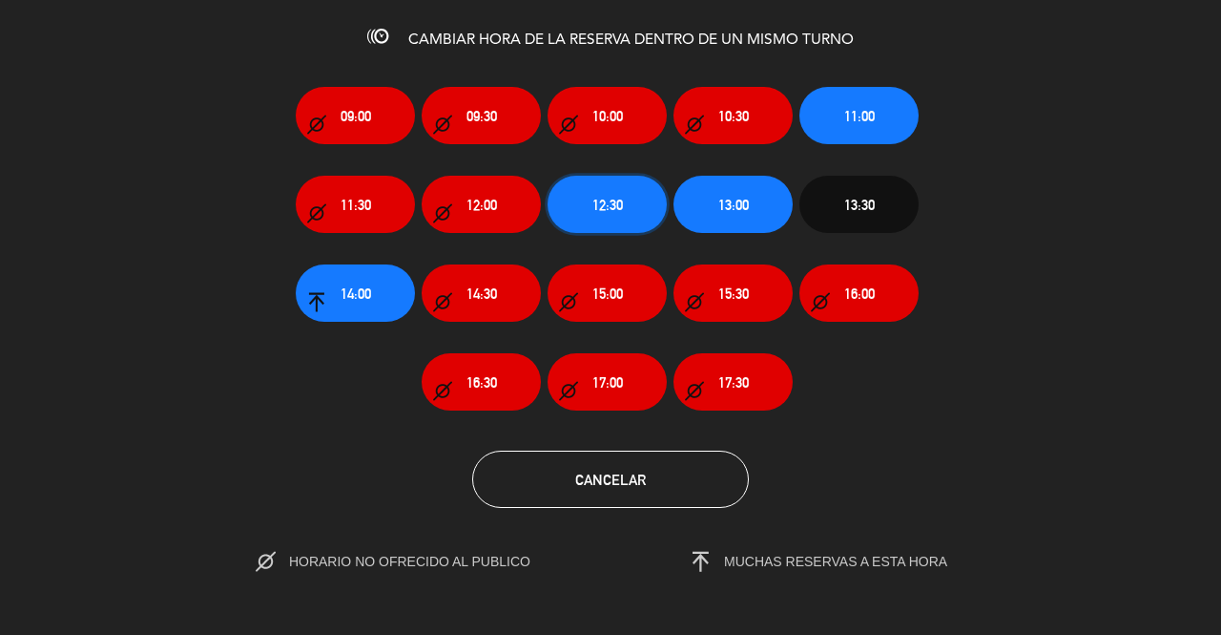
click at [596, 216] on button "12:30" at bounding box center [607, 204] width 119 height 57
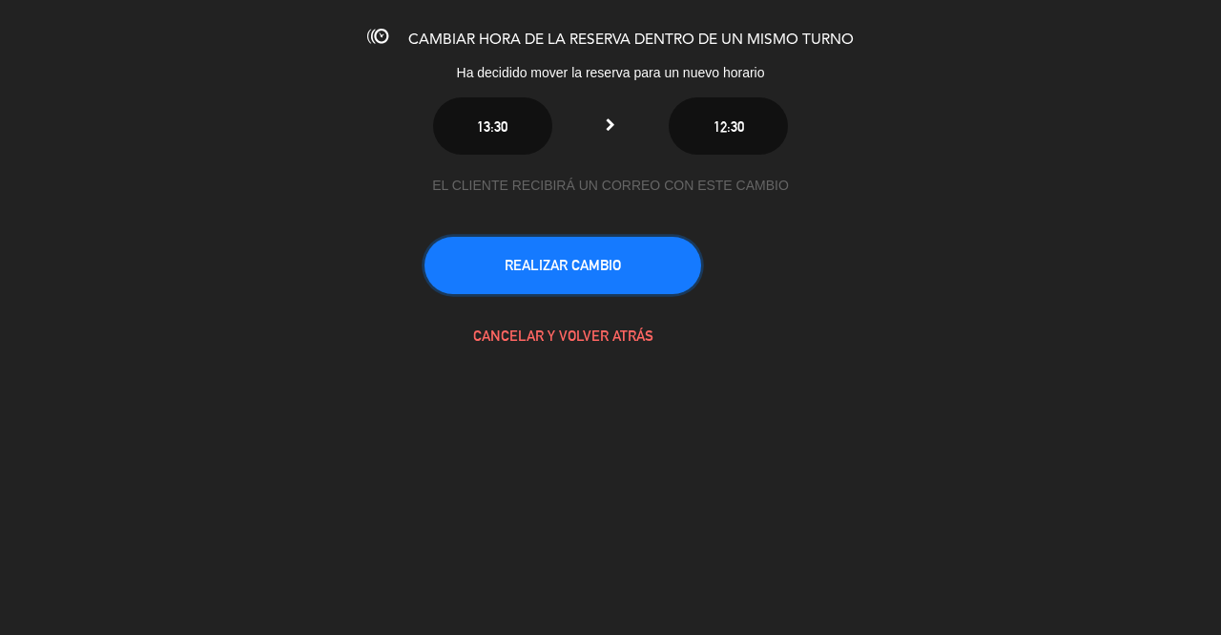
click at [559, 280] on button "REALIZAR CAMBIO" at bounding box center [563, 265] width 277 height 57
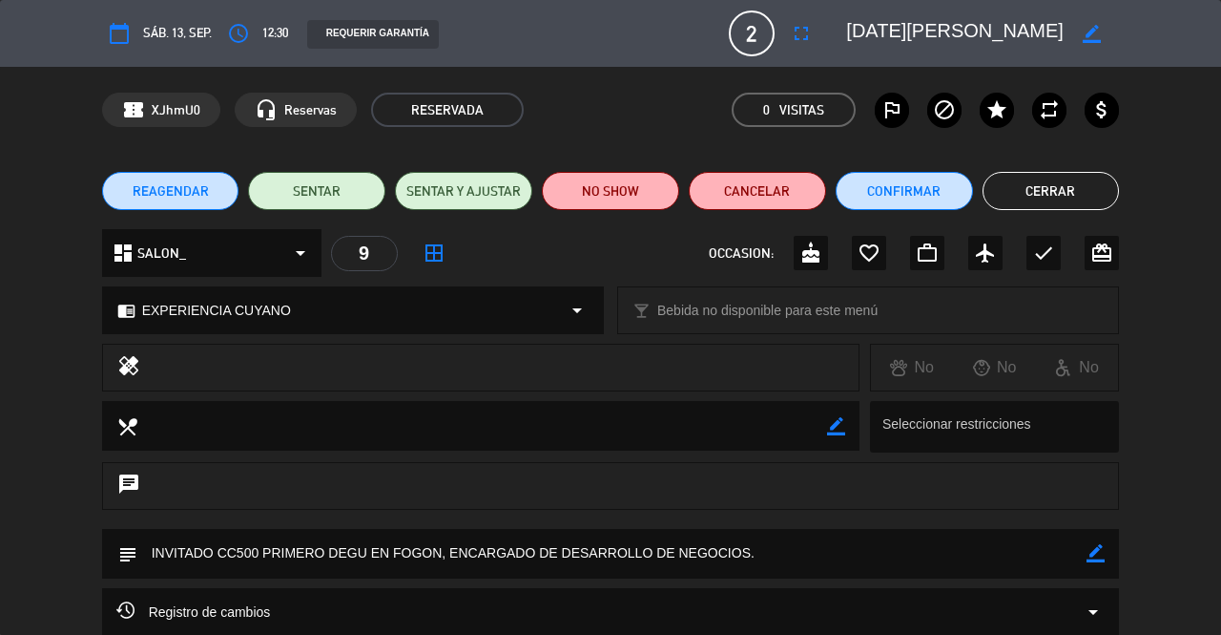
click at [1011, 173] on button "Cerrar" at bounding box center [1051, 191] width 137 height 38
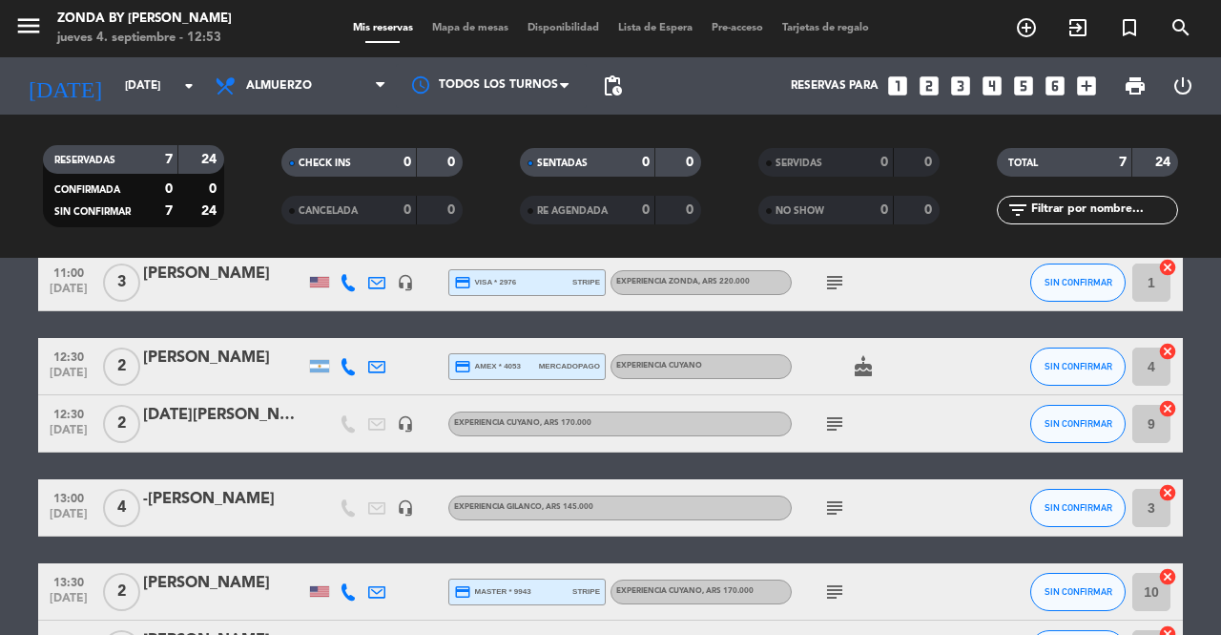
scroll to position [0, 0]
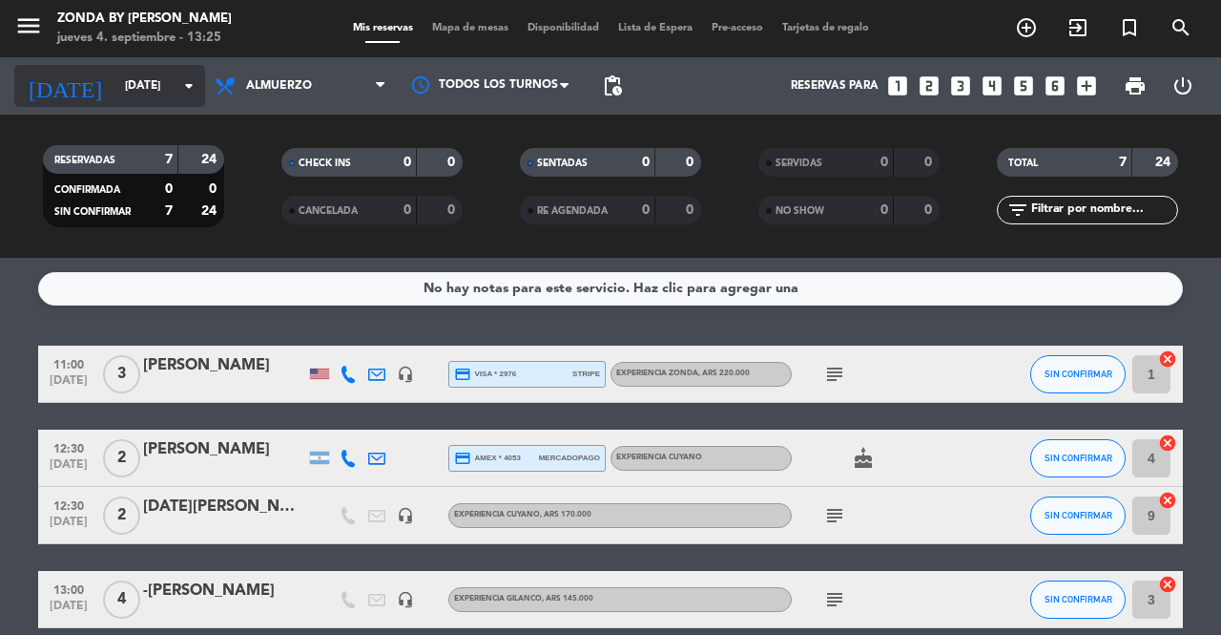
click at [135, 83] on input "[DATE]" at bounding box center [191, 86] width 152 height 32
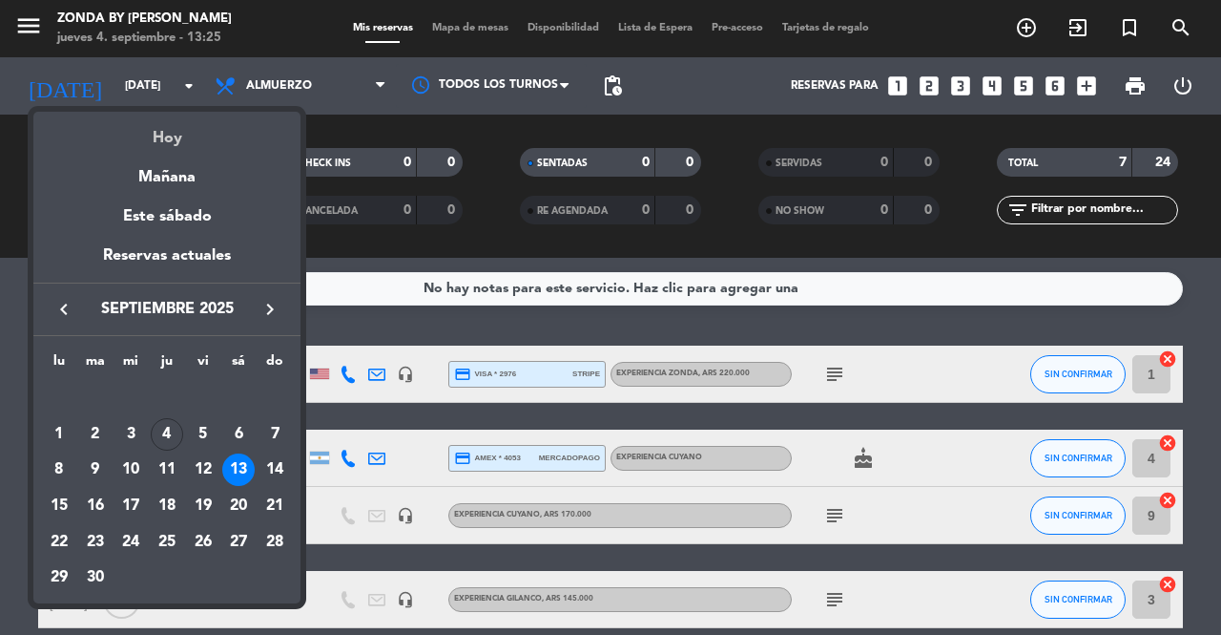
click at [171, 140] on div "Hoy" at bounding box center [166, 131] width 267 height 39
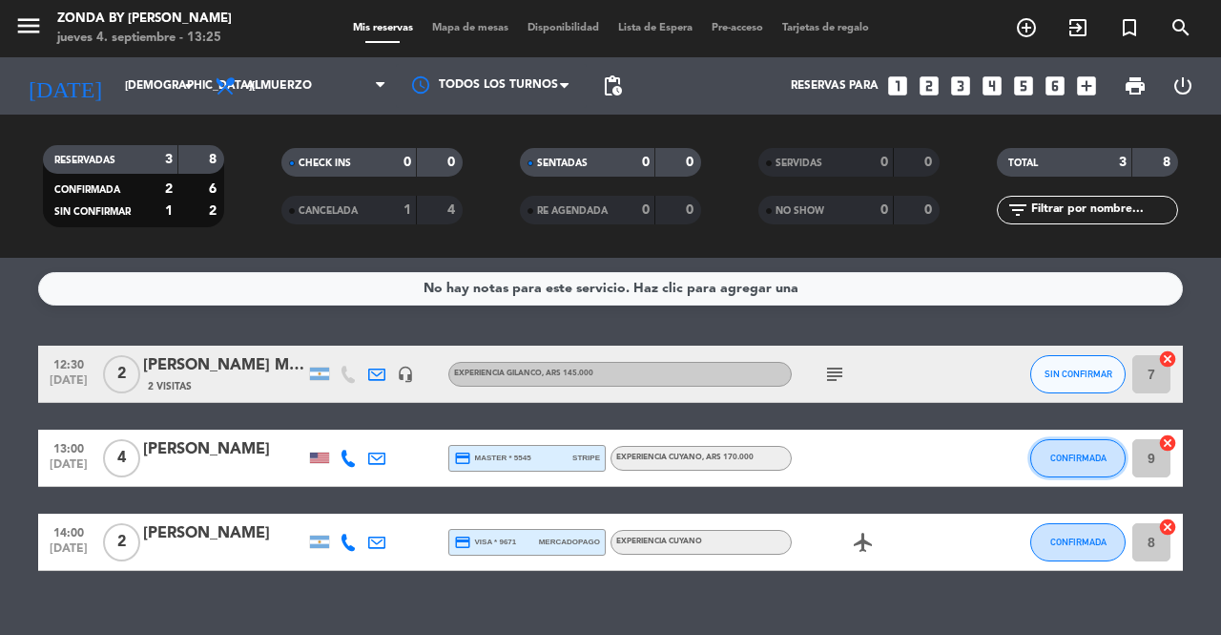
click at [1101, 463] on button "CONFIRMADA" at bounding box center [1078, 458] width 95 height 38
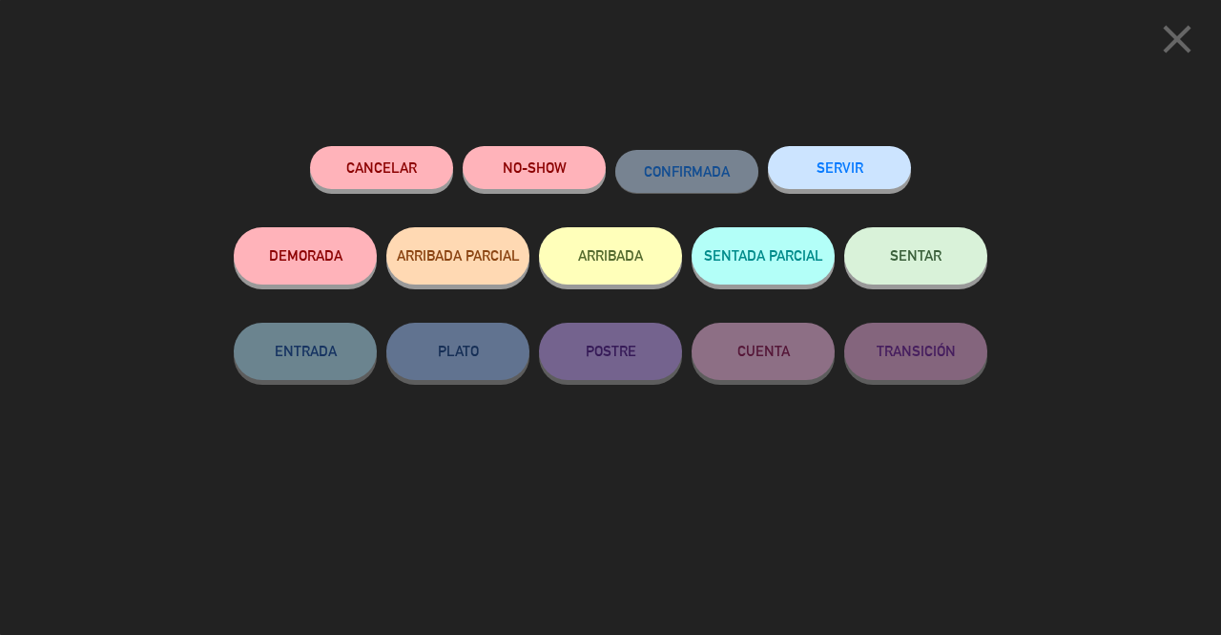
click at [950, 266] on button "SENTAR" at bounding box center [915, 255] width 143 height 57
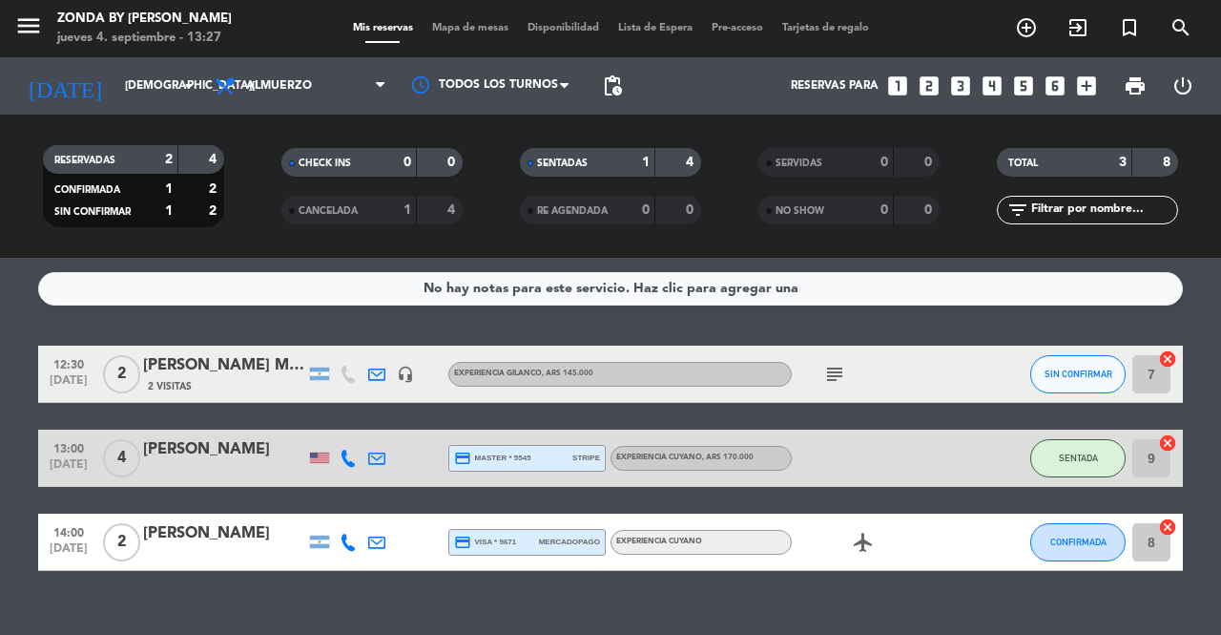
click at [189, 526] on div "[PERSON_NAME]" at bounding box center [224, 533] width 162 height 25
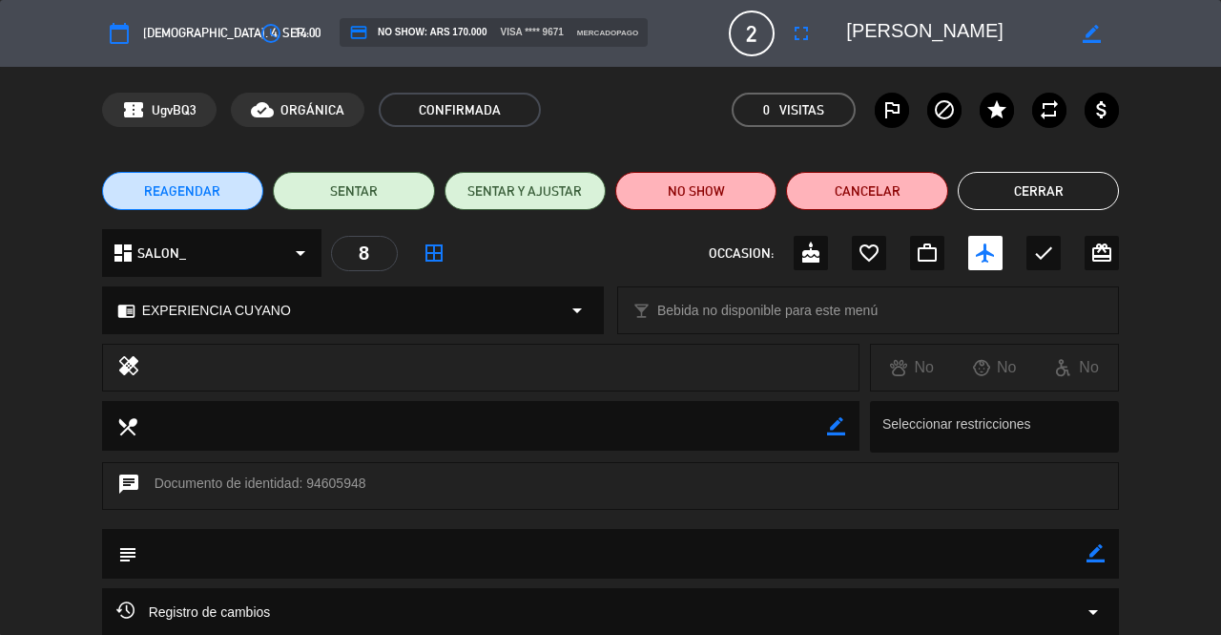
scroll to position [183, 0]
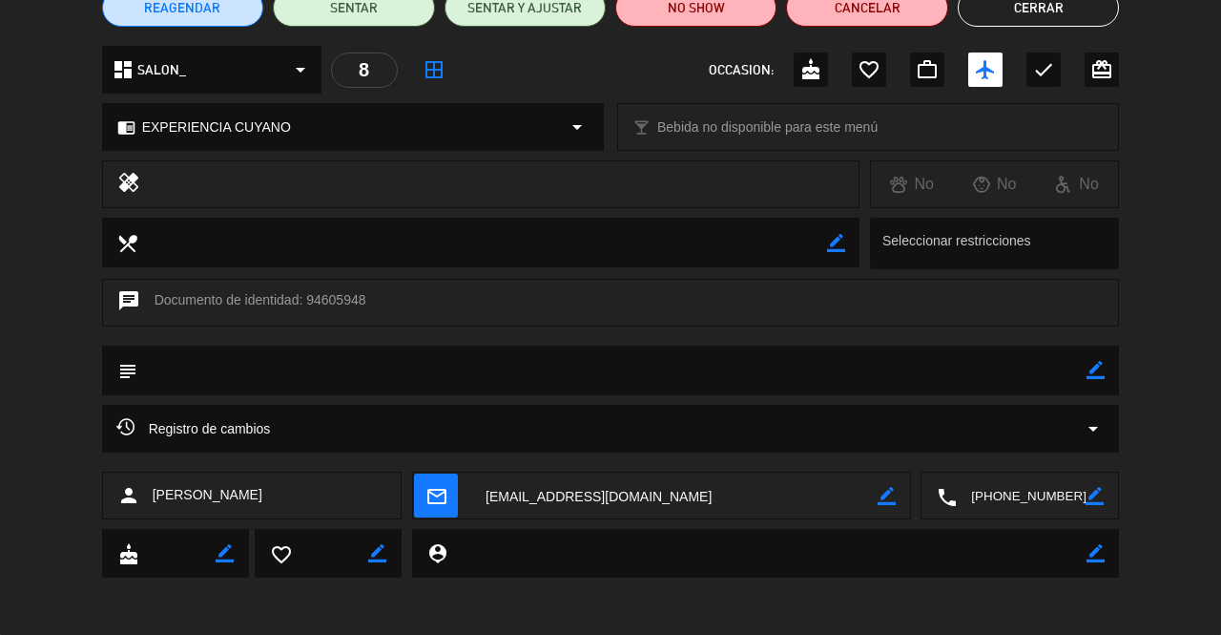
click at [1000, 500] on textarea at bounding box center [1021, 496] width 129 height 48
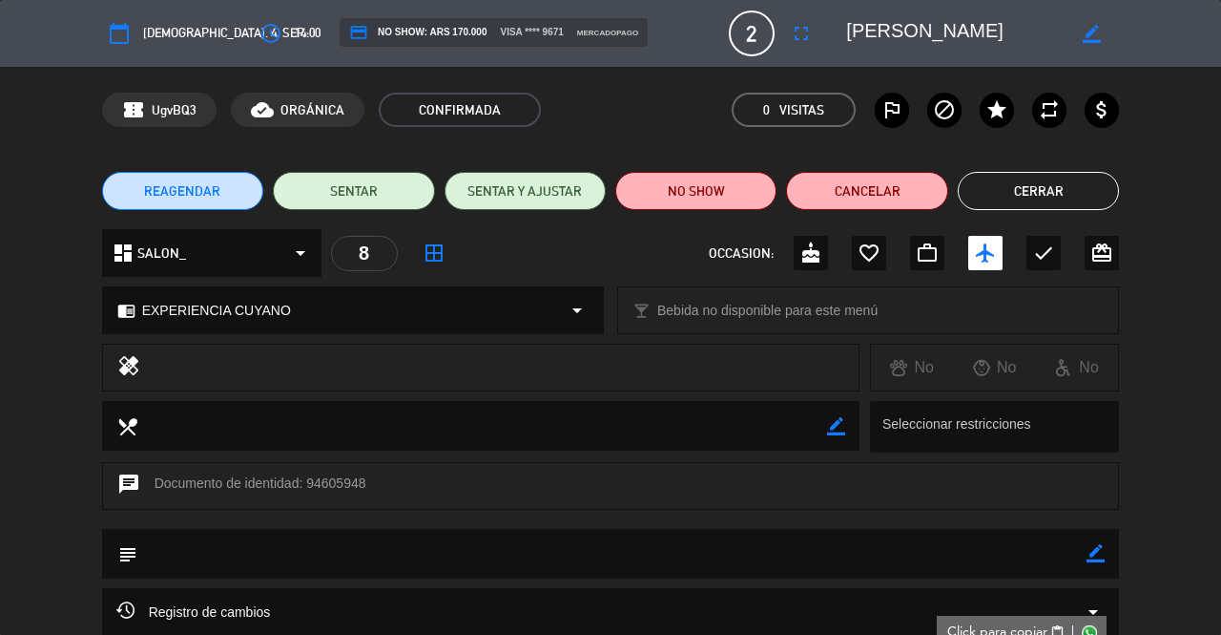
click at [1040, 190] on button "Cerrar" at bounding box center [1038, 191] width 161 height 38
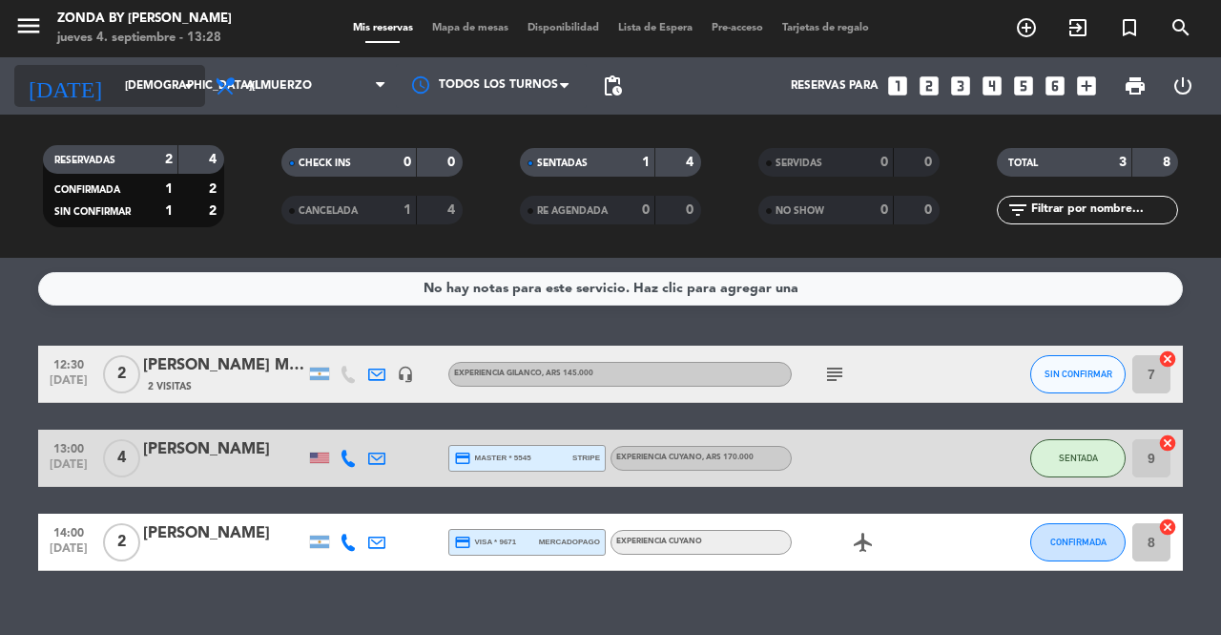
click at [118, 77] on input "[DEMOGRAPHIC_DATA][DATE]" at bounding box center [191, 86] width 152 height 32
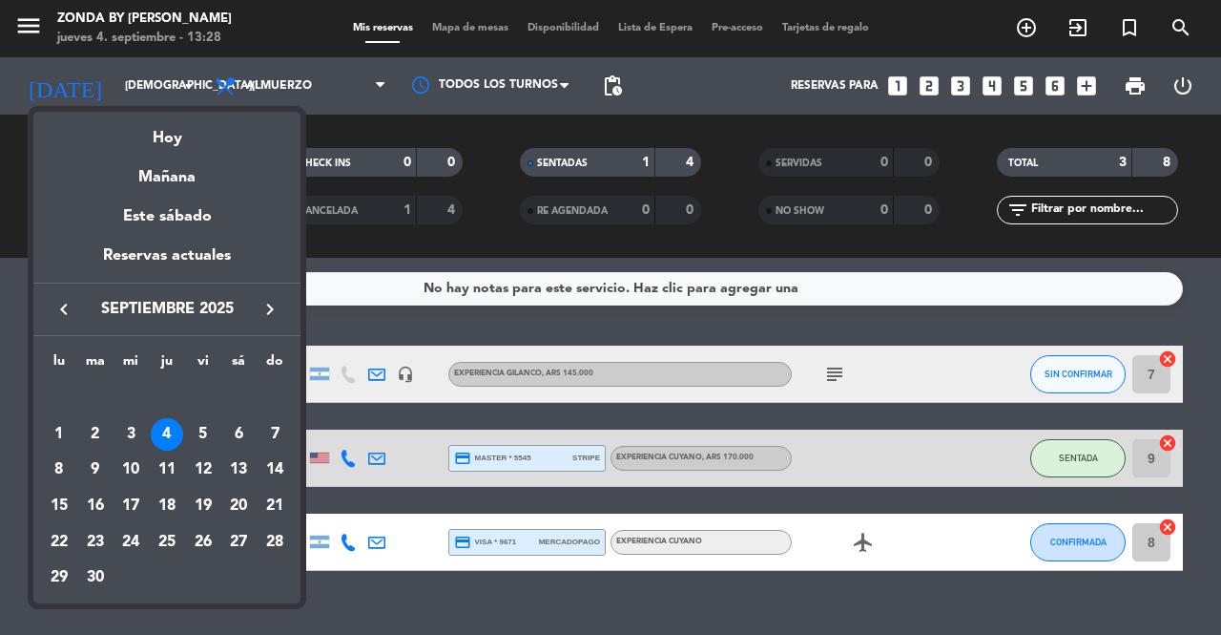
click at [275, 311] on icon "keyboard_arrow_right" at bounding box center [270, 309] width 23 height 23
click at [484, 240] on div at bounding box center [610, 317] width 1221 height 635
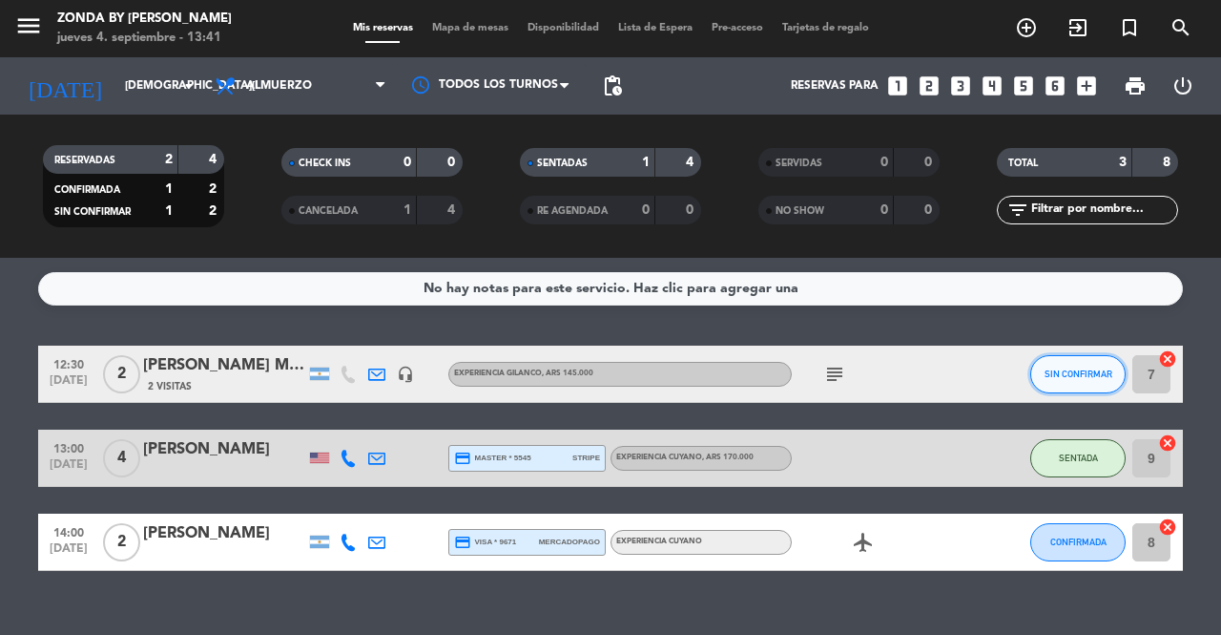
click at [1065, 365] on button "SIN CONFIRMAR" at bounding box center [1078, 374] width 95 height 38
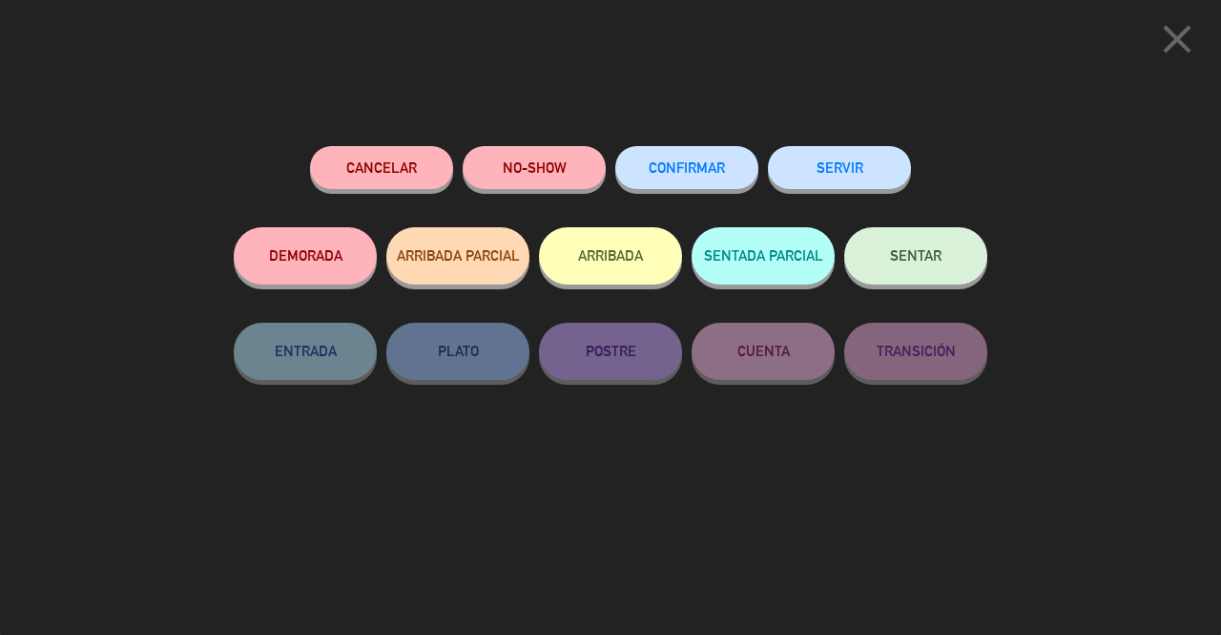
click at [926, 260] on span "SENTAR" at bounding box center [916, 255] width 52 height 16
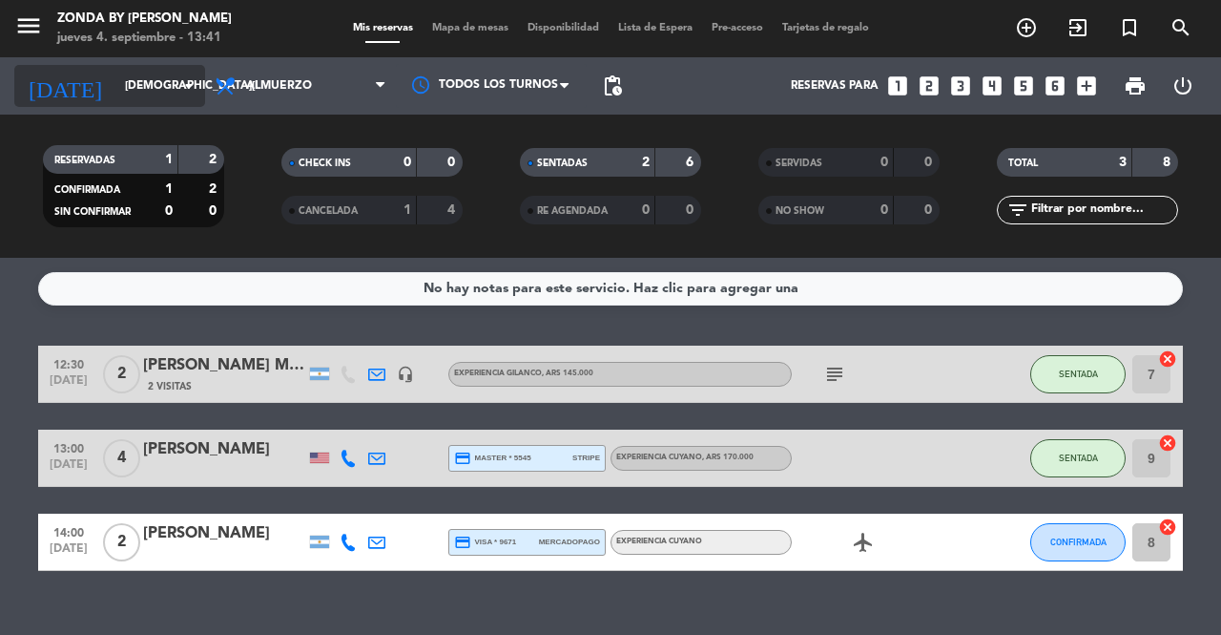
click at [120, 75] on input "[DEMOGRAPHIC_DATA][DATE]" at bounding box center [191, 86] width 152 height 32
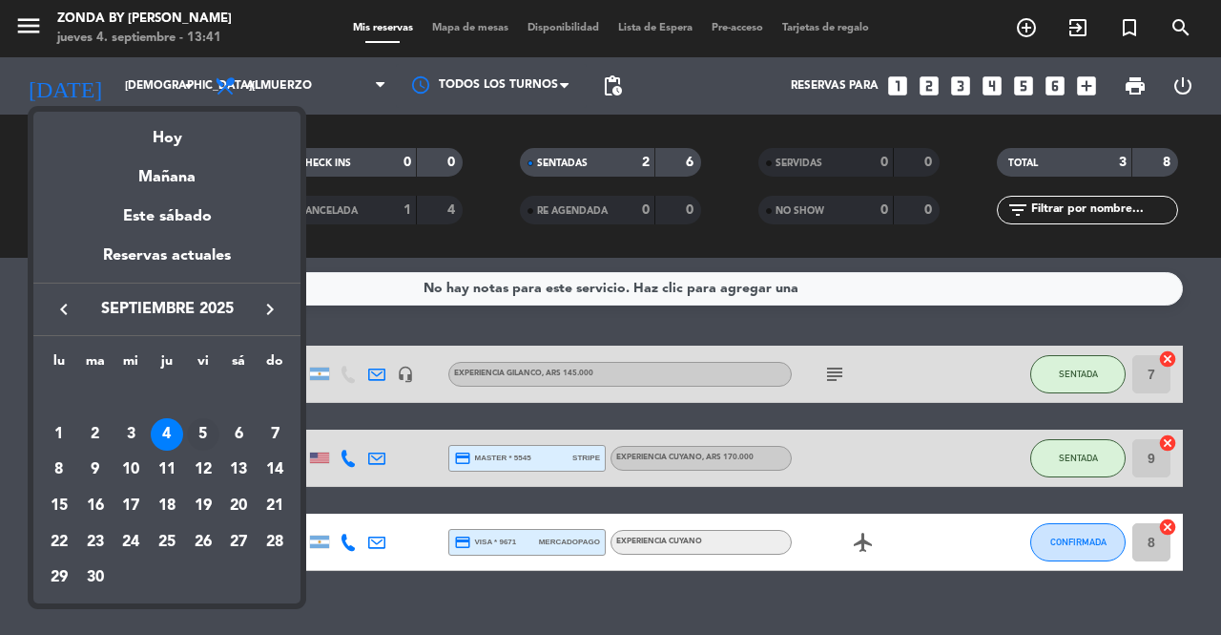
click at [201, 436] on div "5" at bounding box center [203, 434] width 32 height 32
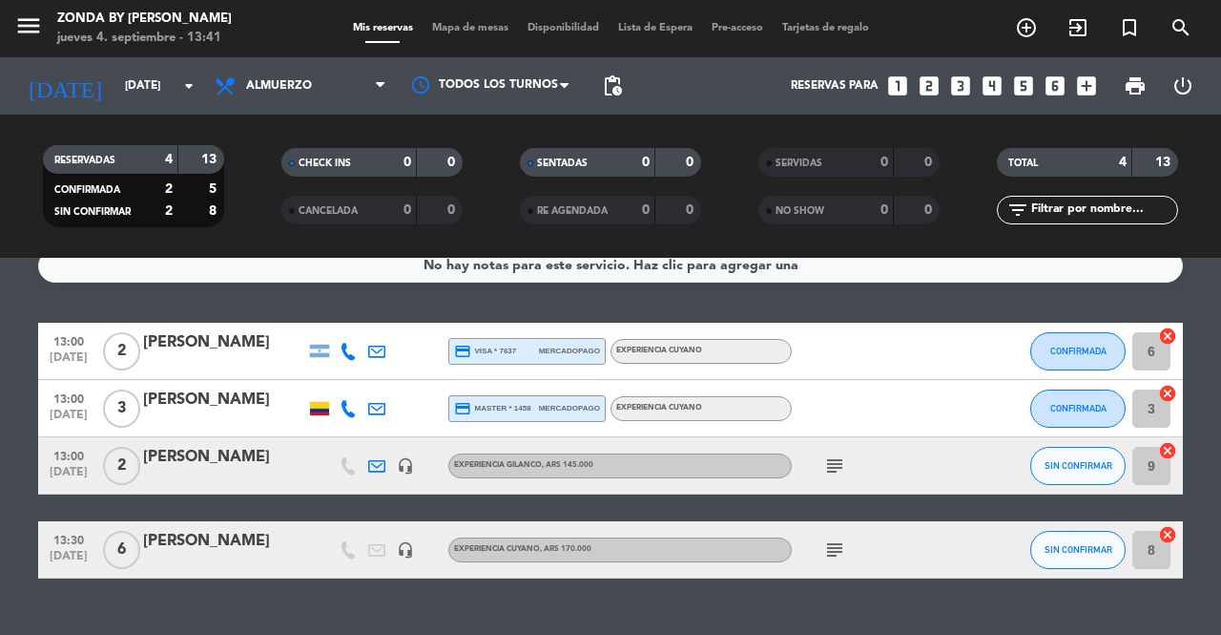
scroll to position [6, 0]
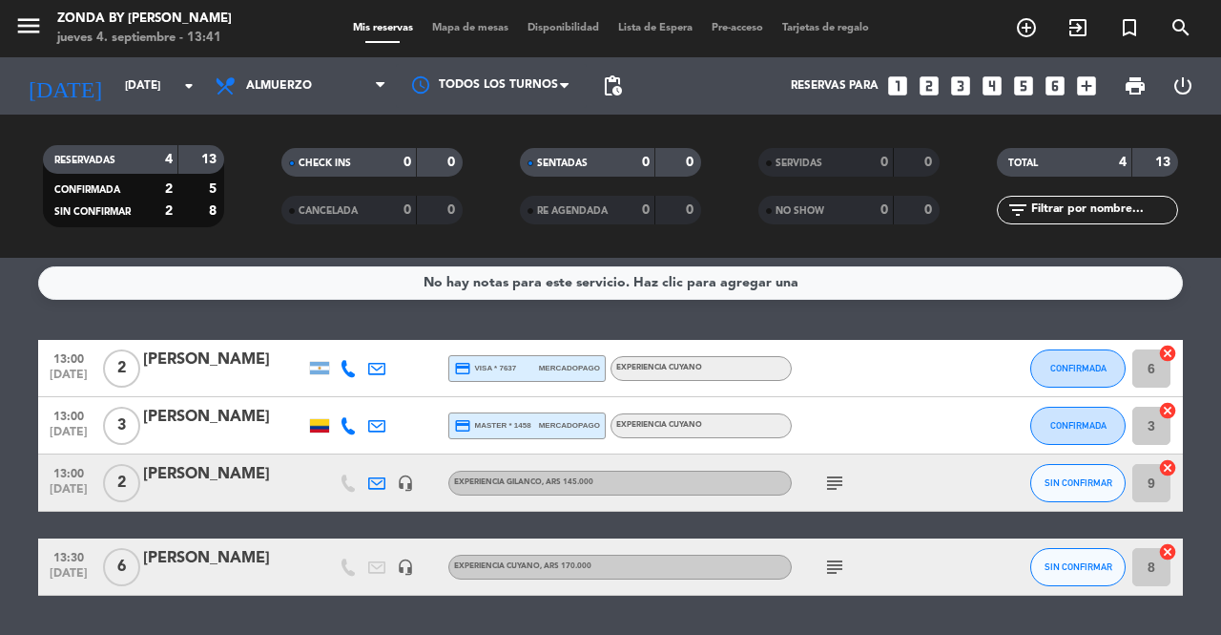
click at [210, 481] on div "[PERSON_NAME]" at bounding box center [224, 474] width 162 height 25
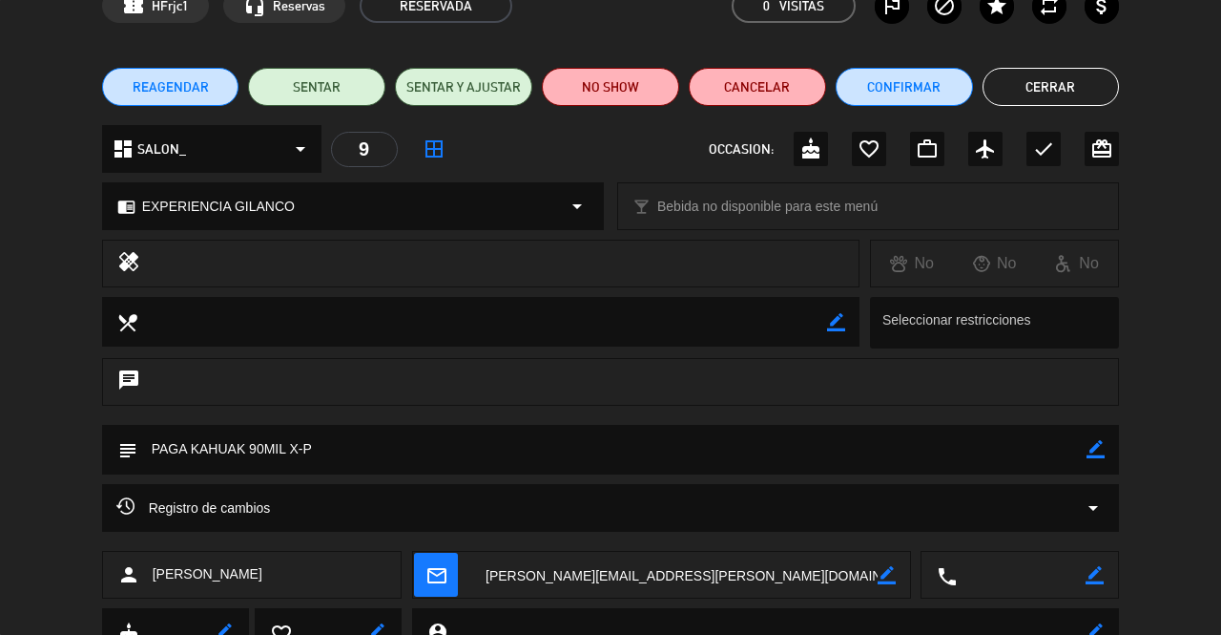
scroll to position [0, 0]
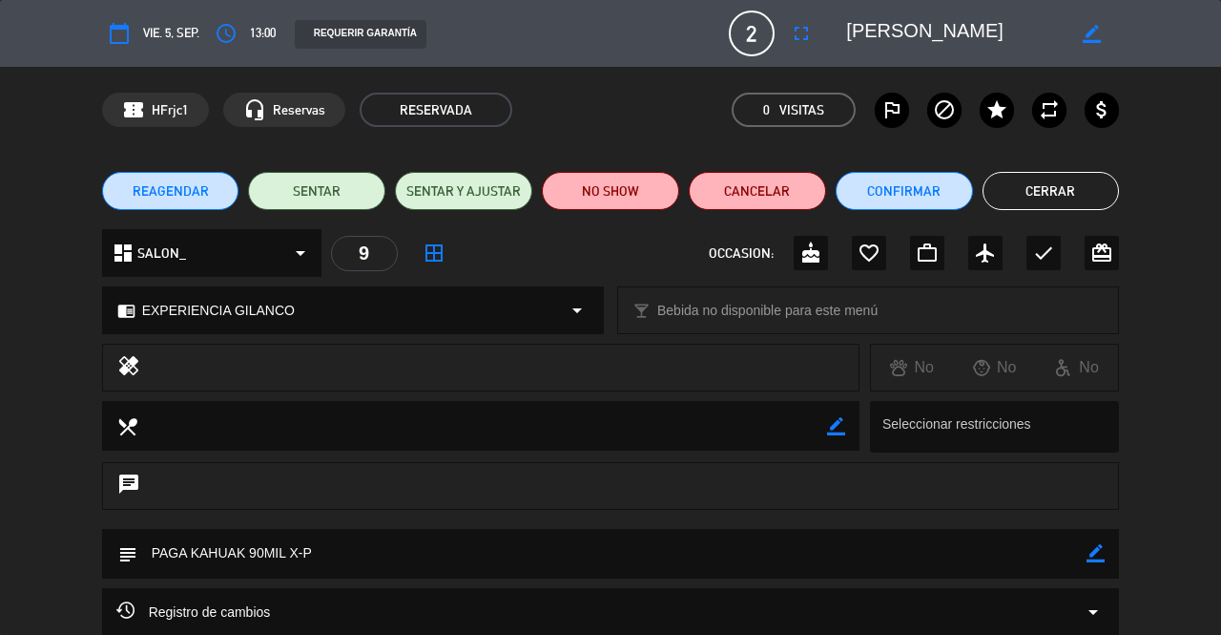
click at [1067, 173] on button "Cerrar" at bounding box center [1051, 191] width 137 height 38
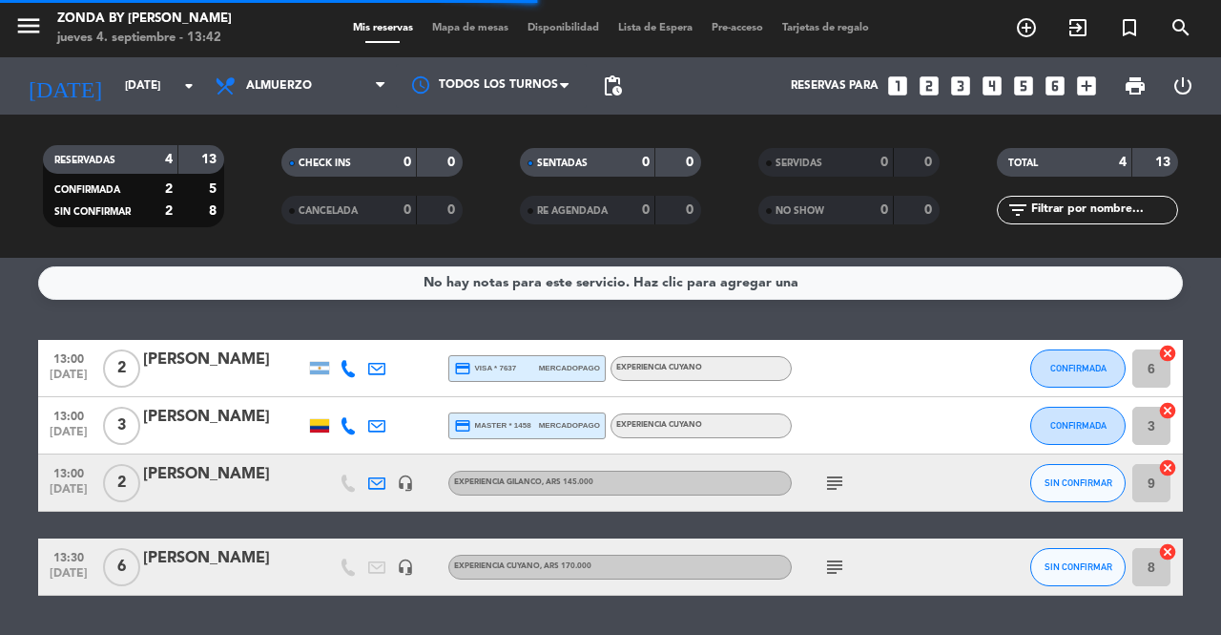
click at [210, 424] on div "[PERSON_NAME]" at bounding box center [224, 417] width 162 height 25
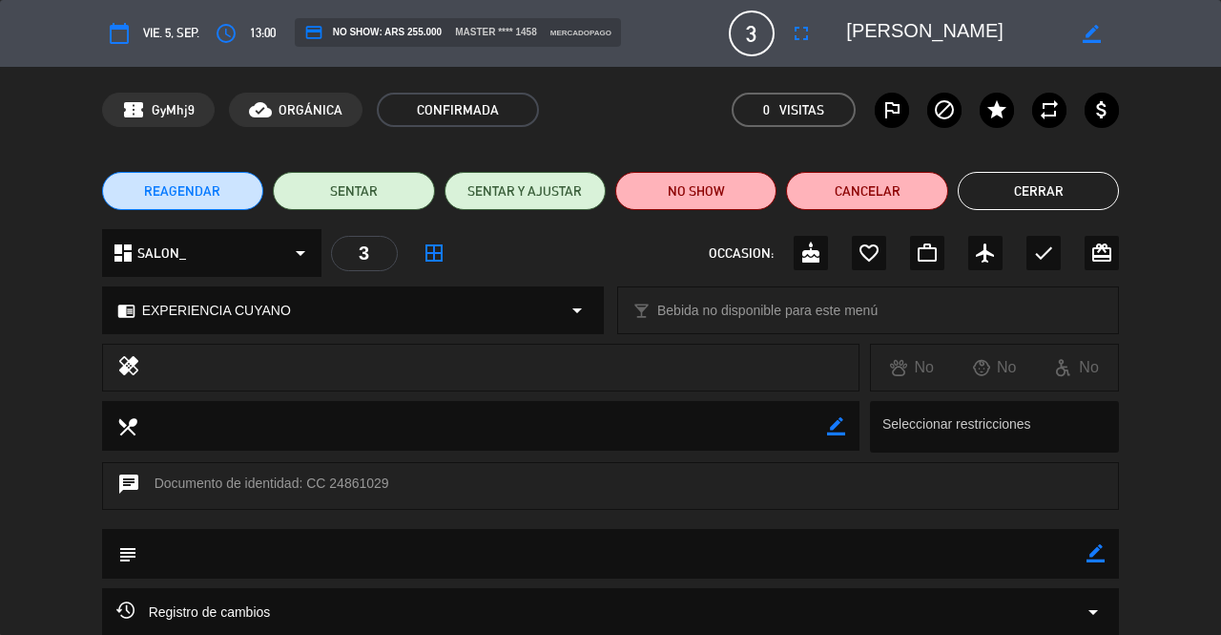
click at [664, 501] on div "chat Documento de identidad: CC 24861029" at bounding box center [611, 486] width 1018 height 48
click at [1038, 196] on button "Cerrar" at bounding box center [1038, 191] width 161 height 38
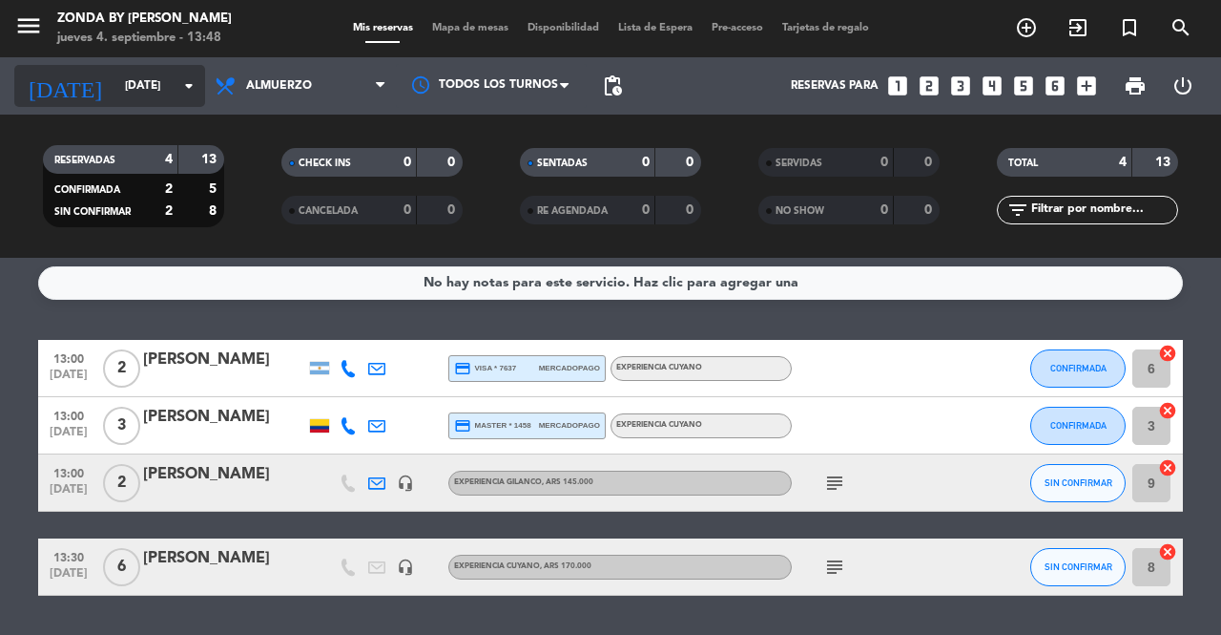
click at [115, 72] on input "[DATE]" at bounding box center [191, 86] width 152 height 32
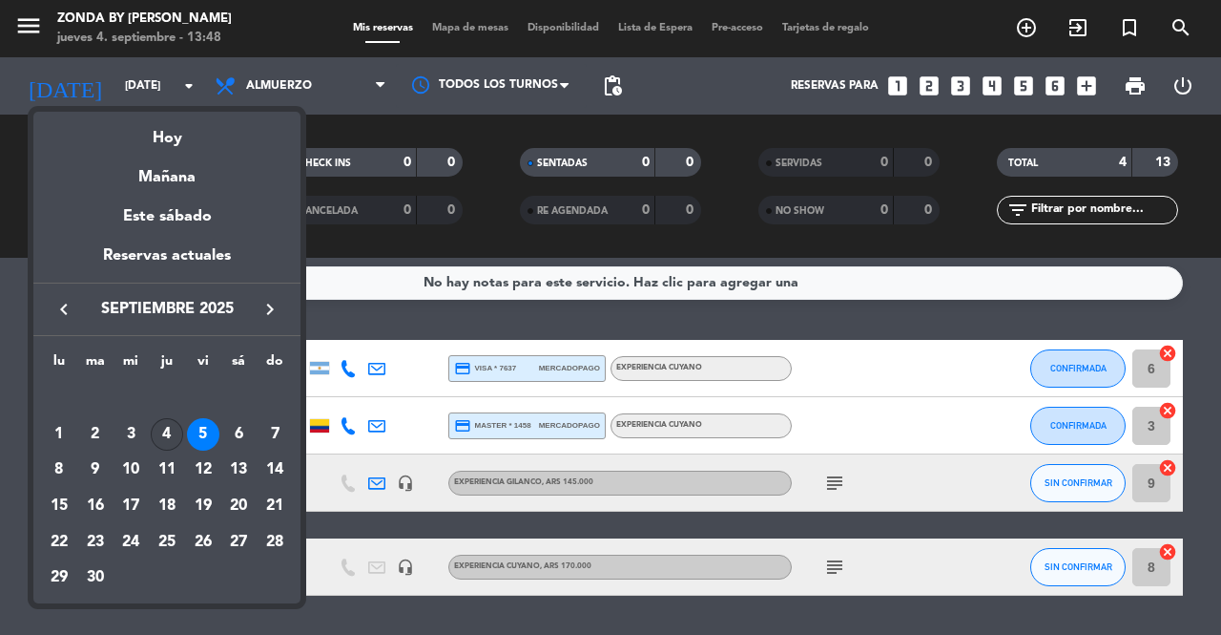
click at [168, 436] on div "4" at bounding box center [167, 434] width 32 height 32
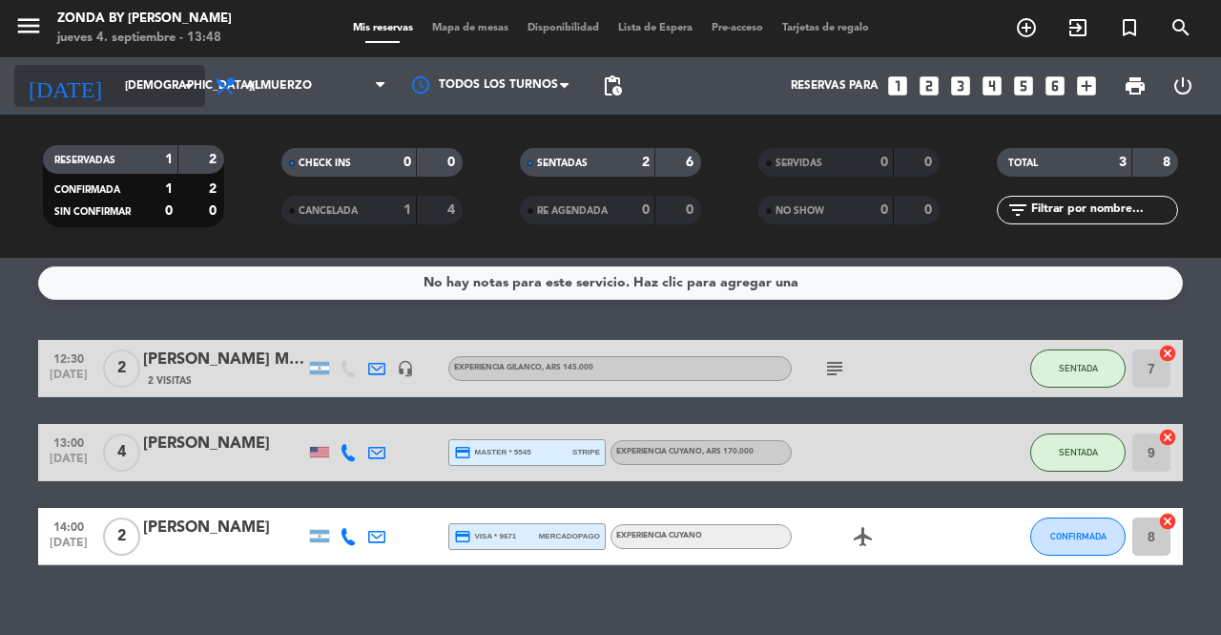
click at [122, 89] on input "[DEMOGRAPHIC_DATA][DATE]" at bounding box center [191, 86] width 152 height 32
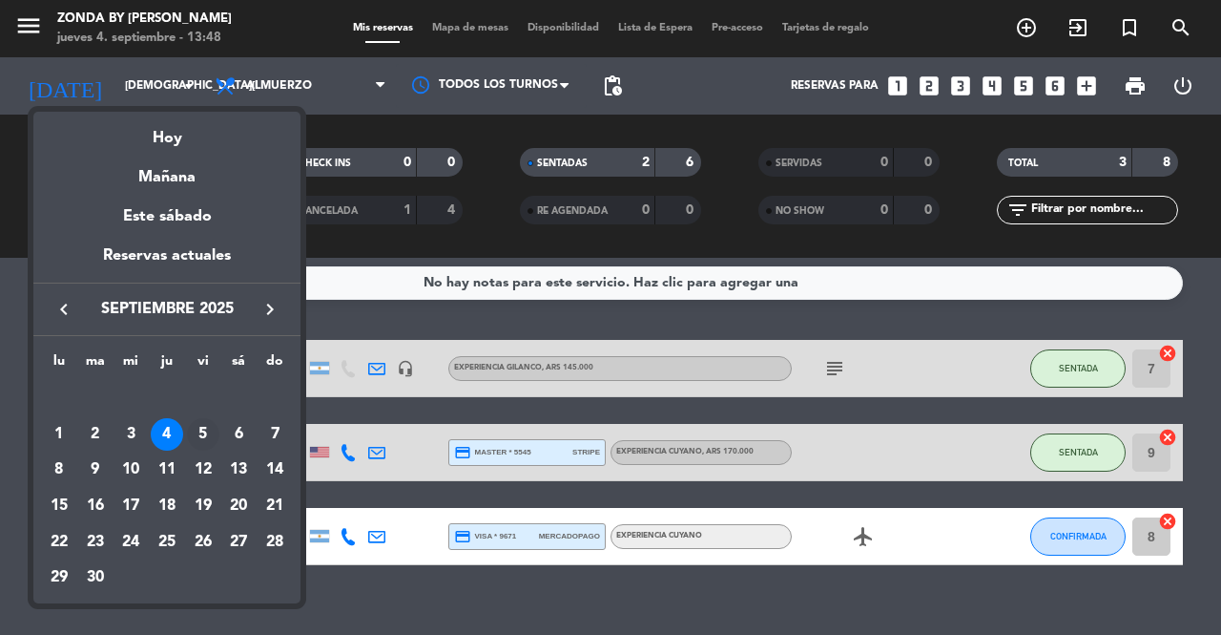
click at [199, 436] on div "5" at bounding box center [203, 434] width 32 height 32
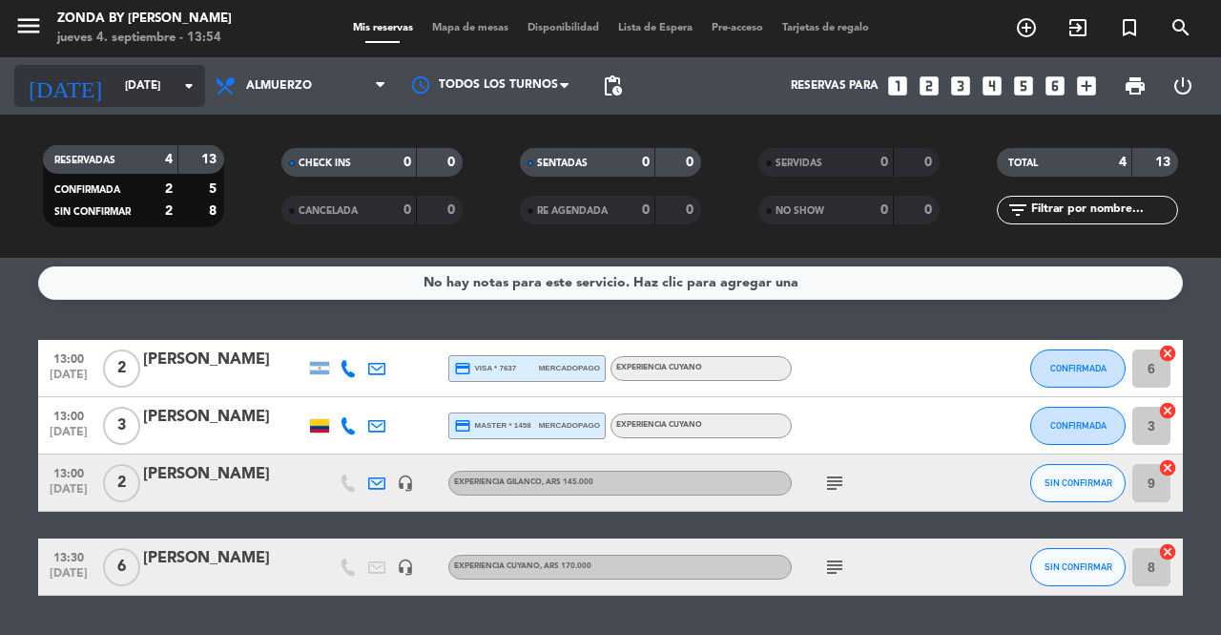
click at [164, 78] on input "[DATE]" at bounding box center [191, 86] width 152 height 32
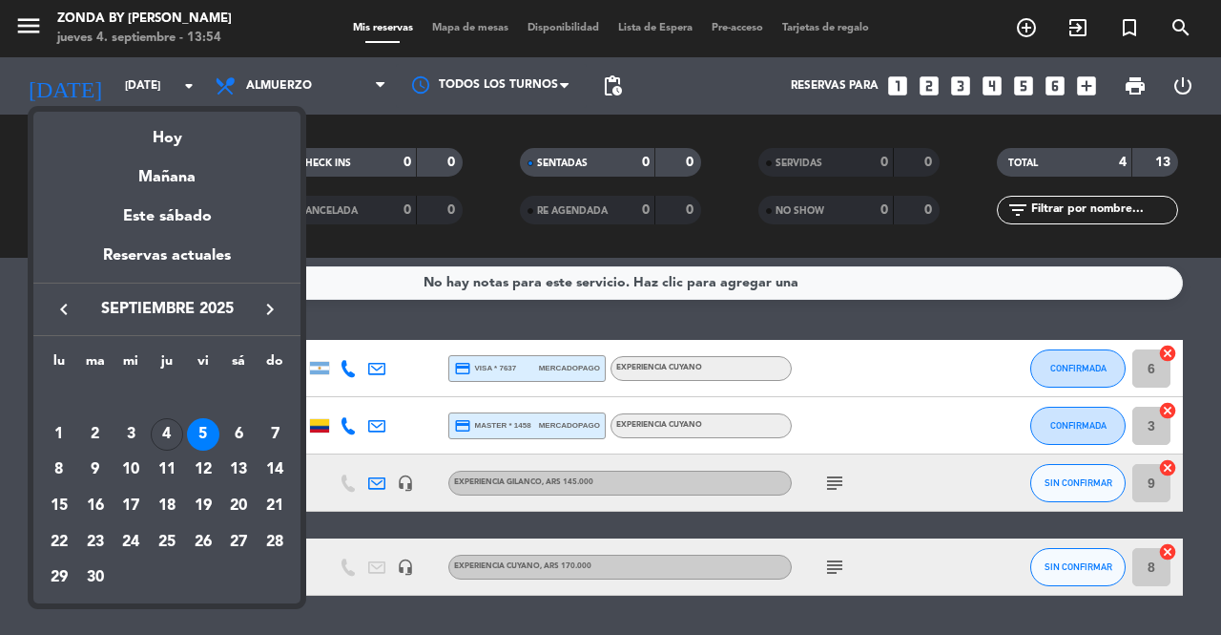
click at [266, 312] on icon "keyboard_arrow_right" at bounding box center [270, 309] width 23 height 23
click at [86, 542] on div "21" at bounding box center [95, 542] width 32 height 32
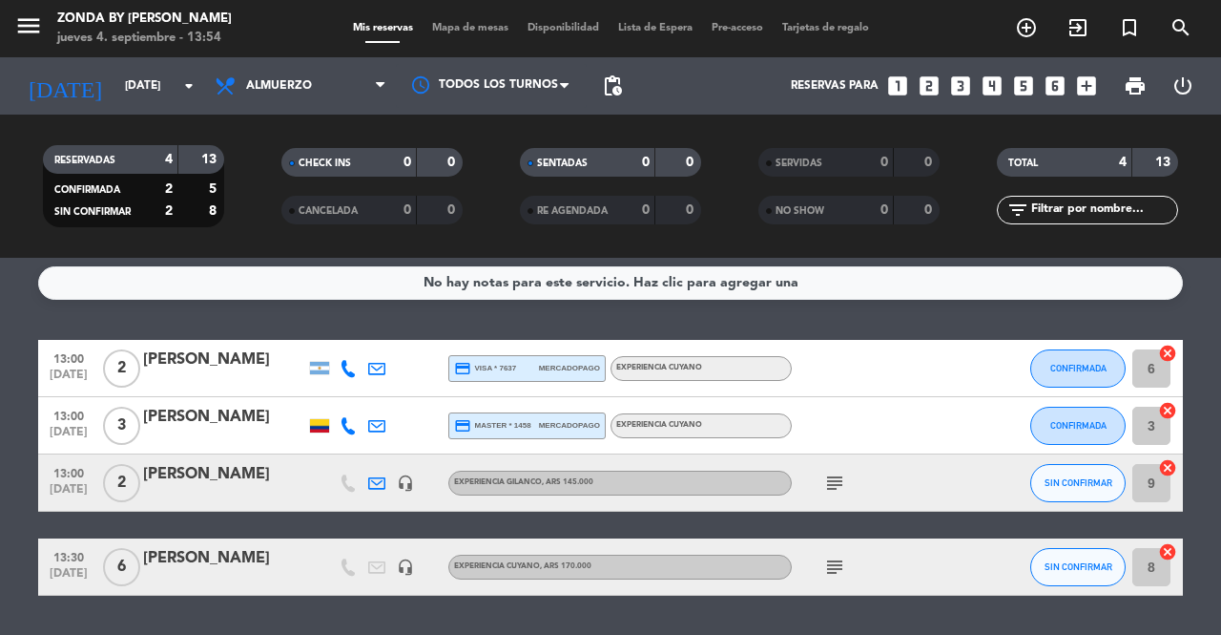
type input "[DATE]"
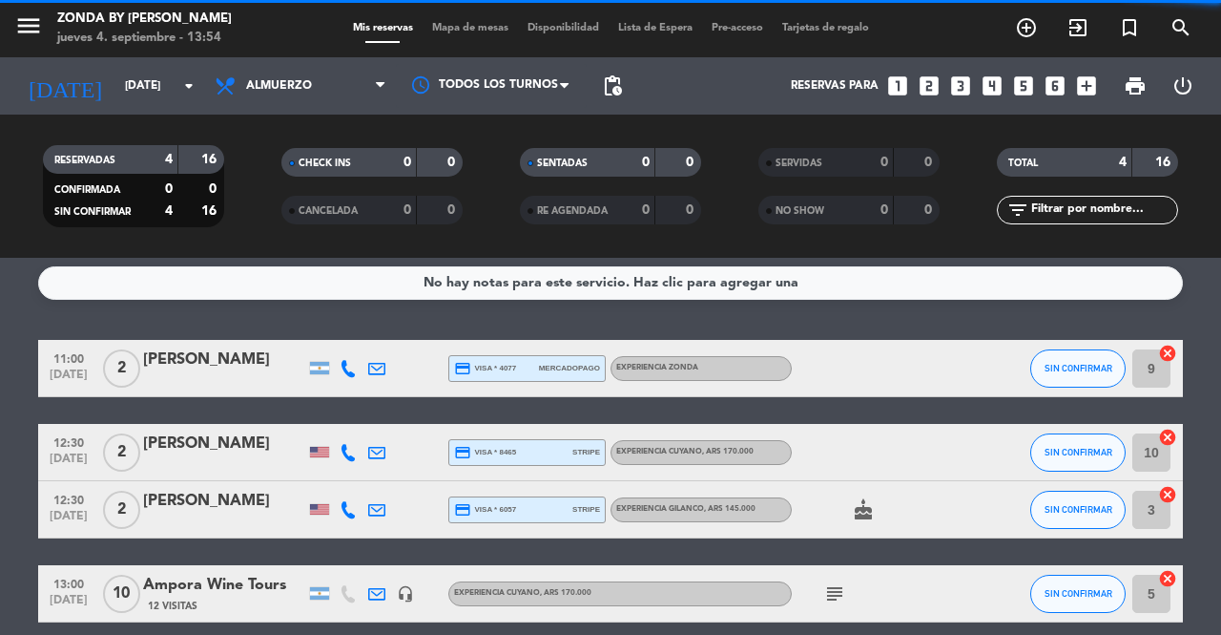
scroll to position [88, 0]
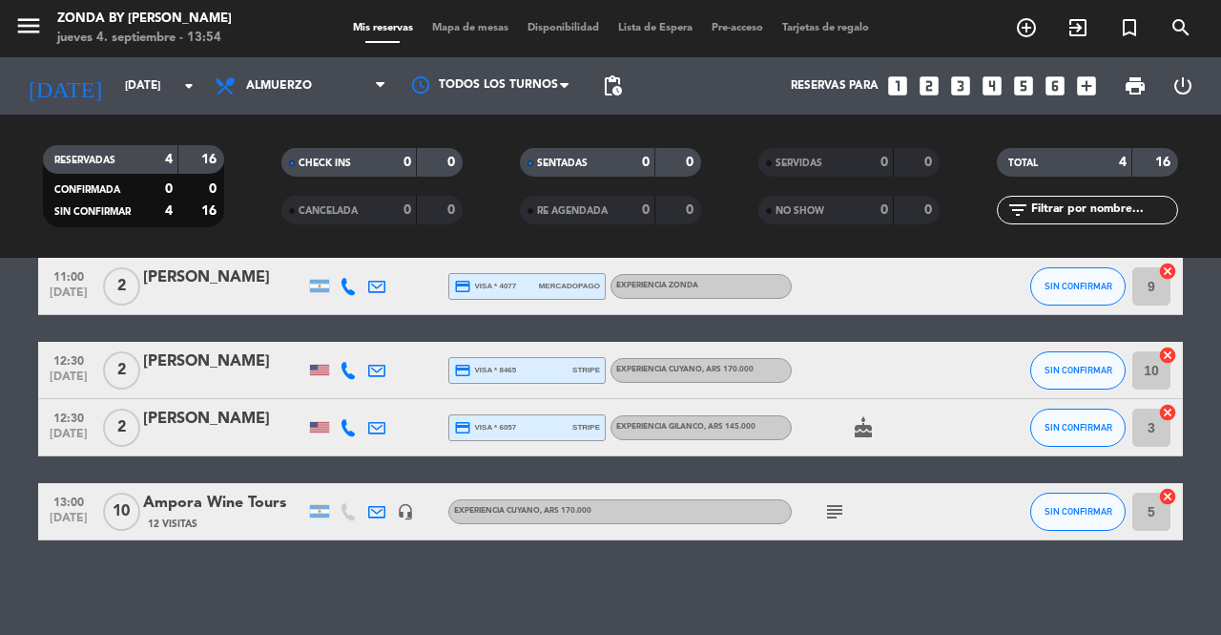
click at [205, 501] on div "Ampora Wine Tours" at bounding box center [224, 502] width 162 height 25
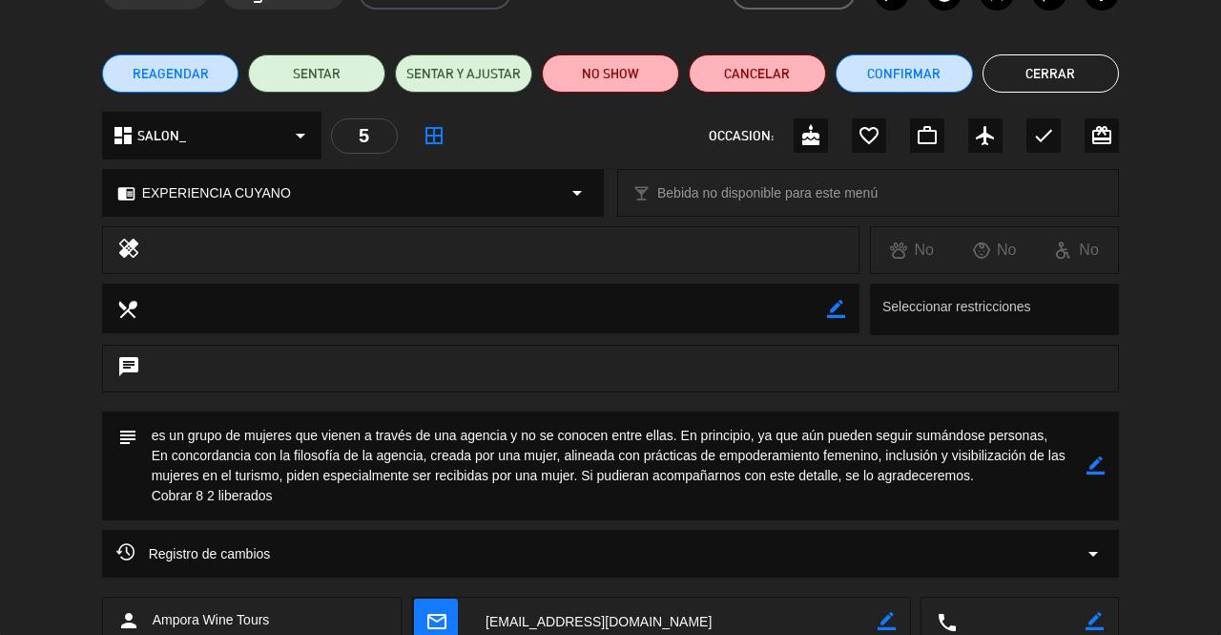
scroll to position [148, 0]
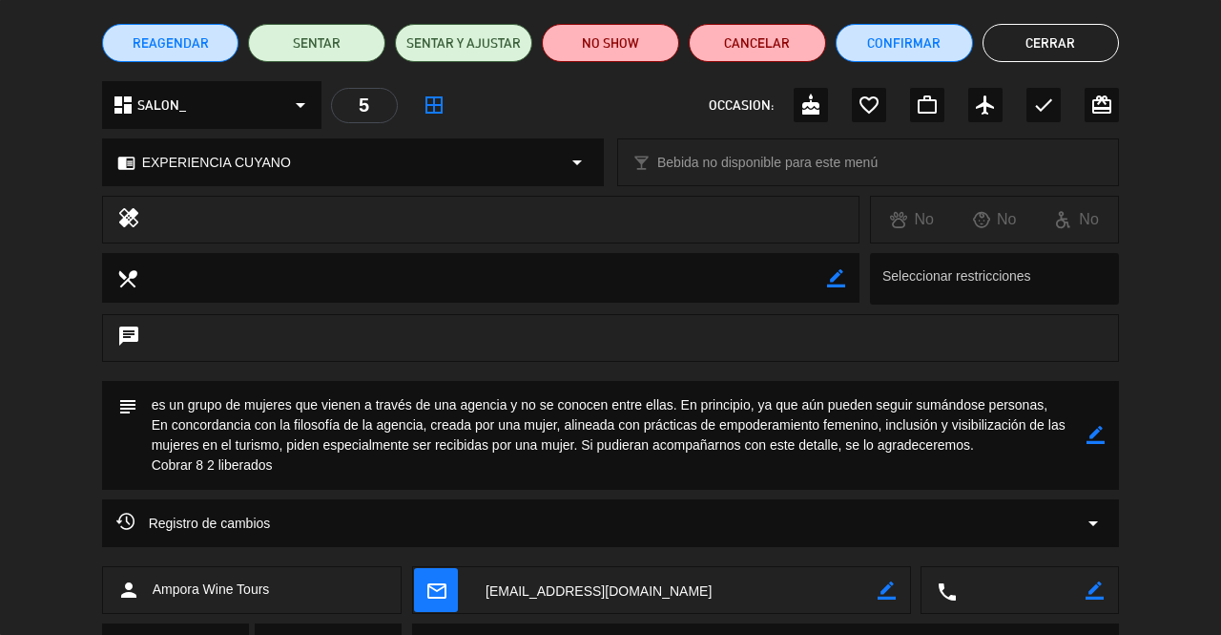
click at [1090, 438] on icon "border_color" at bounding box center [1096, 435] width 18 height 18
type textarea "es un grupo de mujeres que vienen a través de una agencia y no se conocen entre…"
click at [1103, 436] on icon at bounding box center [1096, 435] width 18 height 18
click at [1056, 39] on button "Cerrar" at bounding box center [1051, 43] width 137 height 38
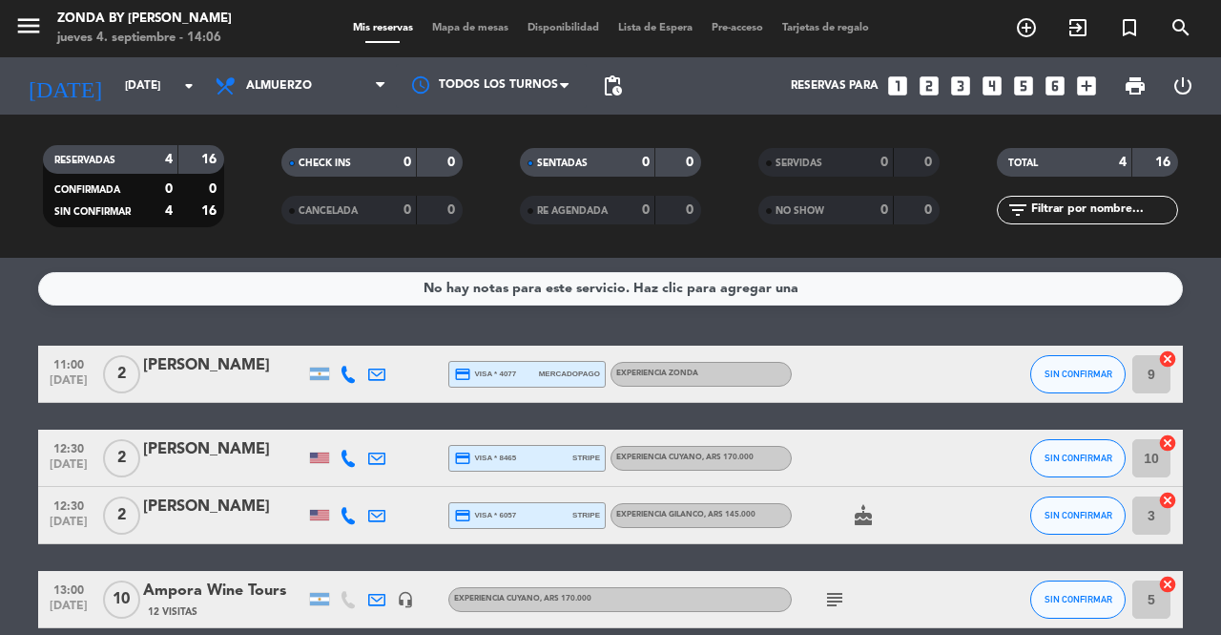
scroll to position [88, 0]
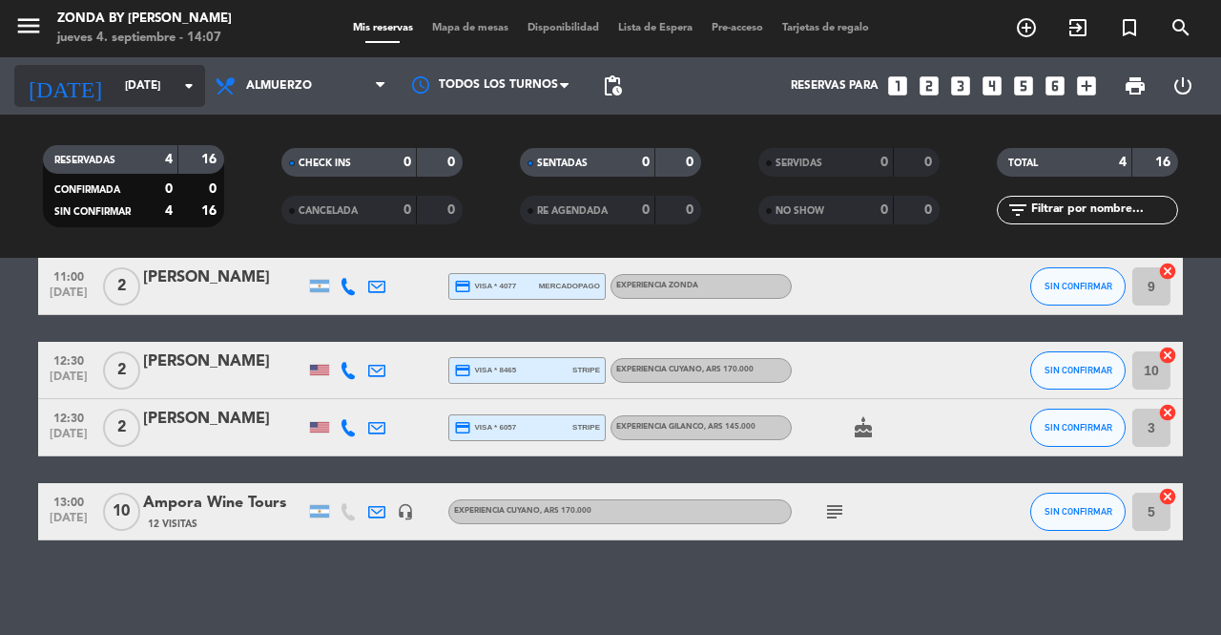
click at [137, 84] on input "[DATE]" at bounding box center [191, 86] width 152 height 32
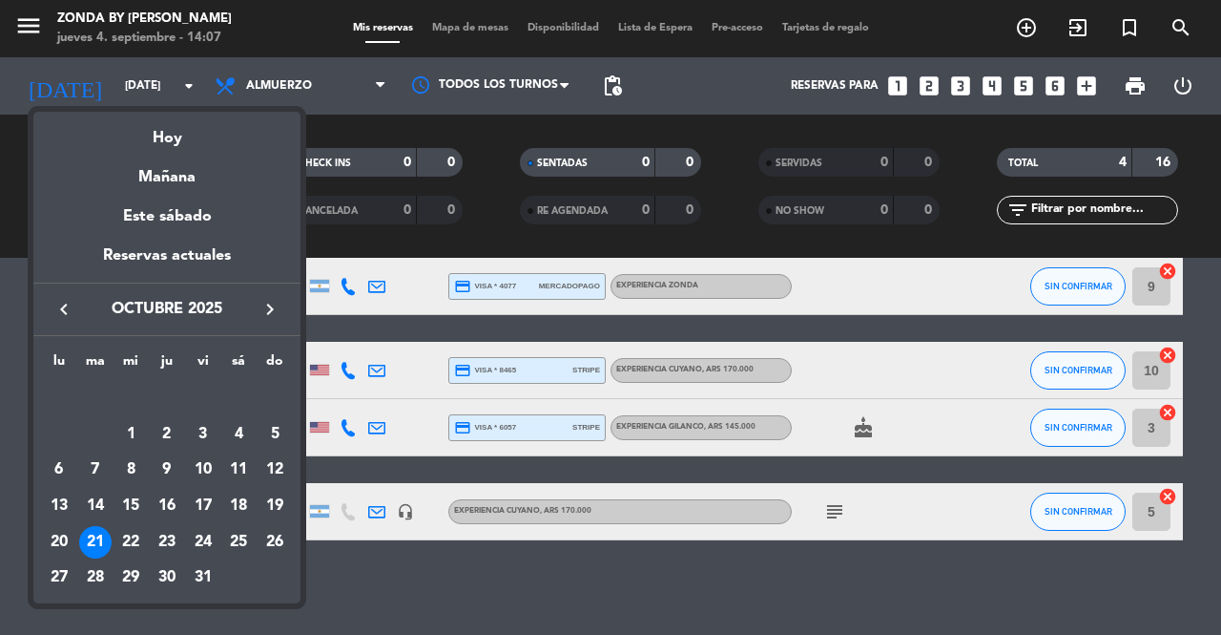
click at [53, 306] on icon "keyboard_arrow_left" at bounding box center [63, 309] width 23 height 23
click at [209, 442] on div "5" at bounding box center [203, 434] width 32 height 32
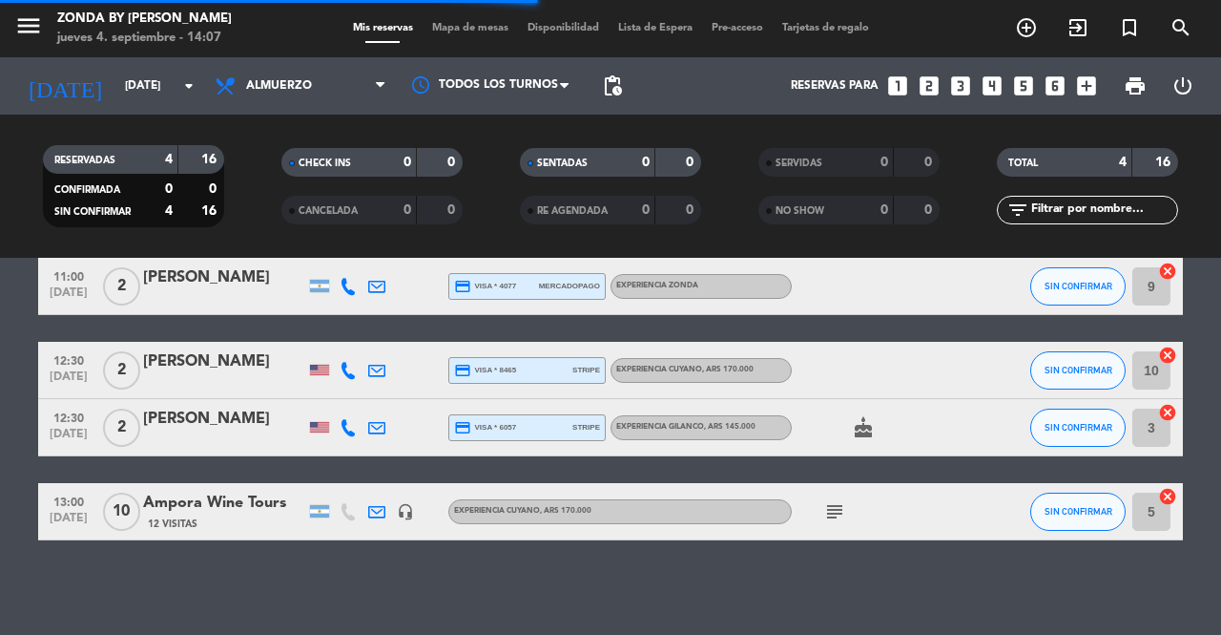
scroll to position [61, 0]
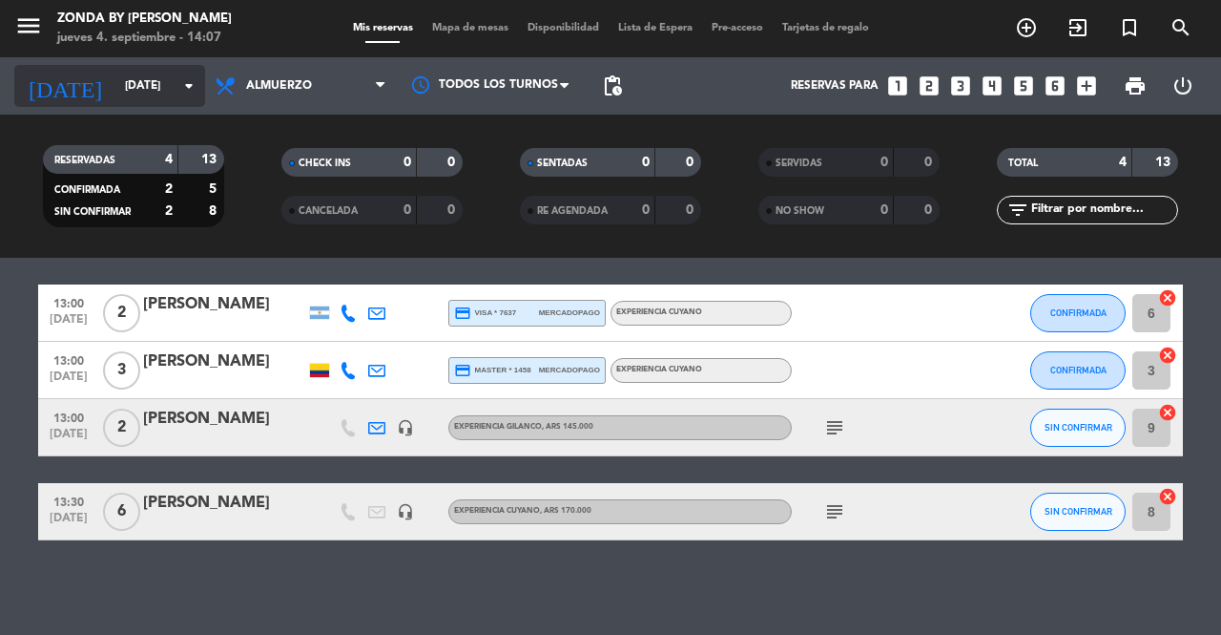
click at [137, 78] on input "[DATE]" at bounding box center [191, 86] width 152 height 32
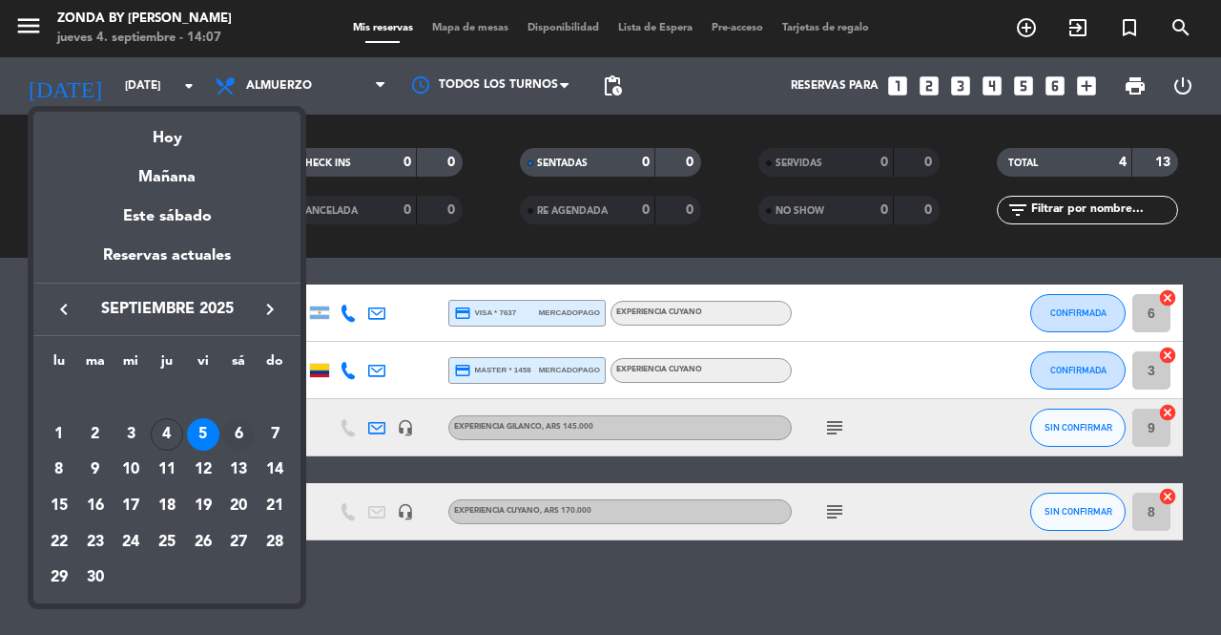
click at [241, 436] on div "6" at bounding box center [238, 434] width 32 height 32
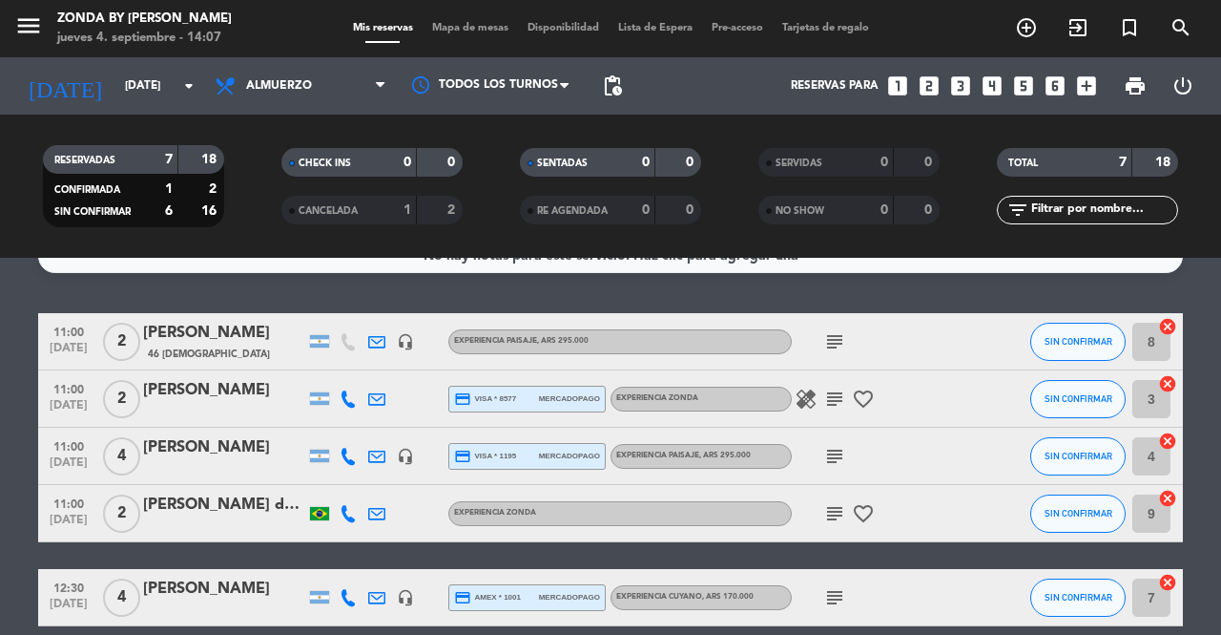
scroll to position [0, 0]
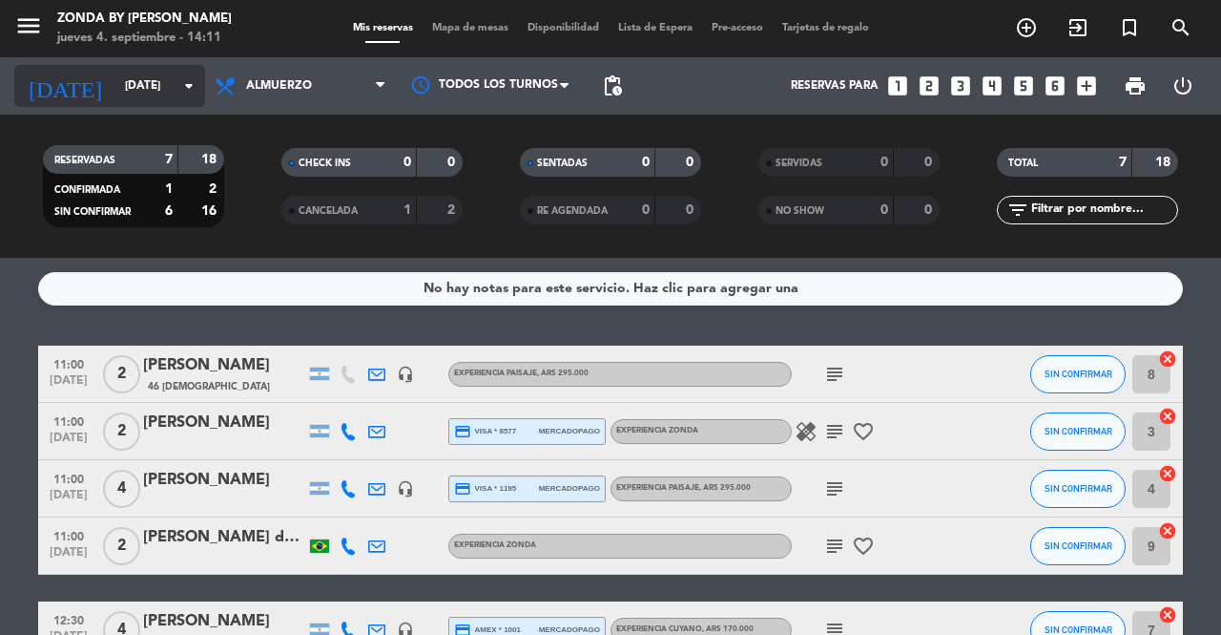
click at [142, 89] on input "[DATE]" at bounding box center [191, 86] width 152 height 32
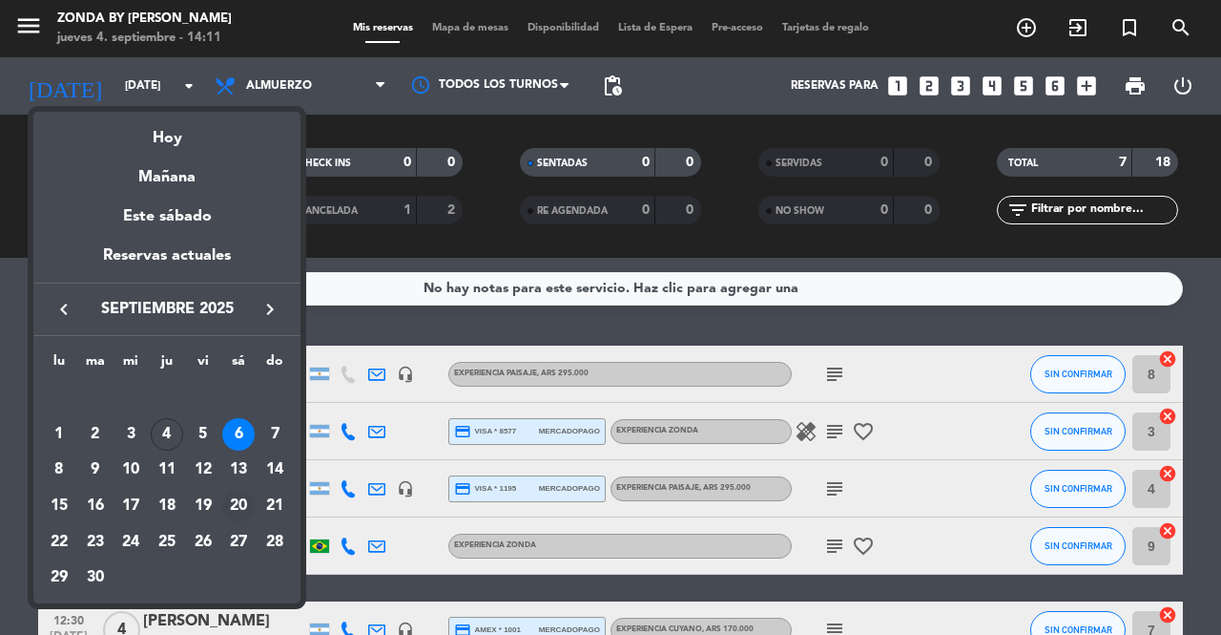
click at [240, 504] on div "20" at bounding box center [238, 506] width 32 height 32
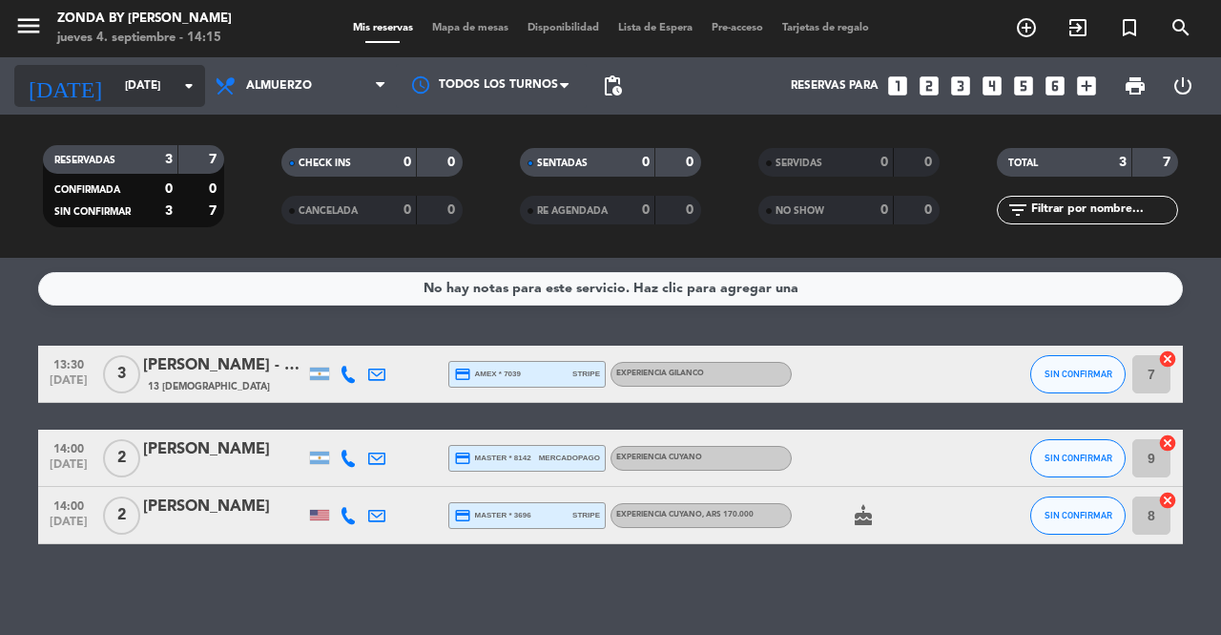
click at [134, 87] on input "[DATE]" at bounding box center [191, 86] width 152 height 32
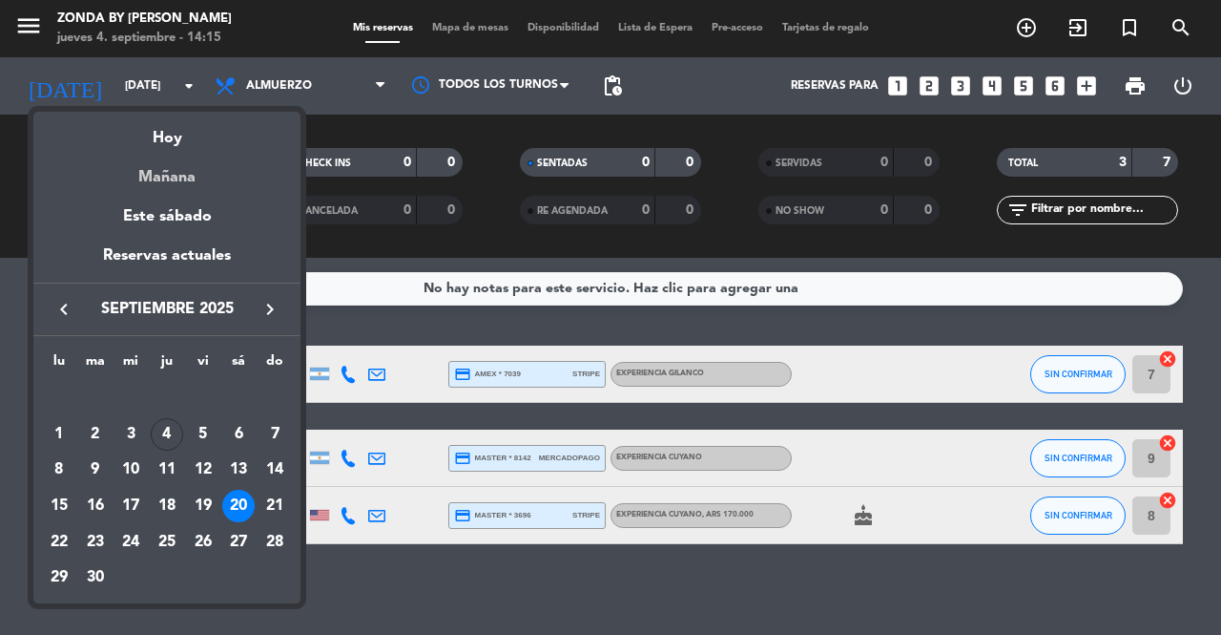
click at [166, 178] on div "Mañana" at bounding box center [166, 170] width 267 height 39
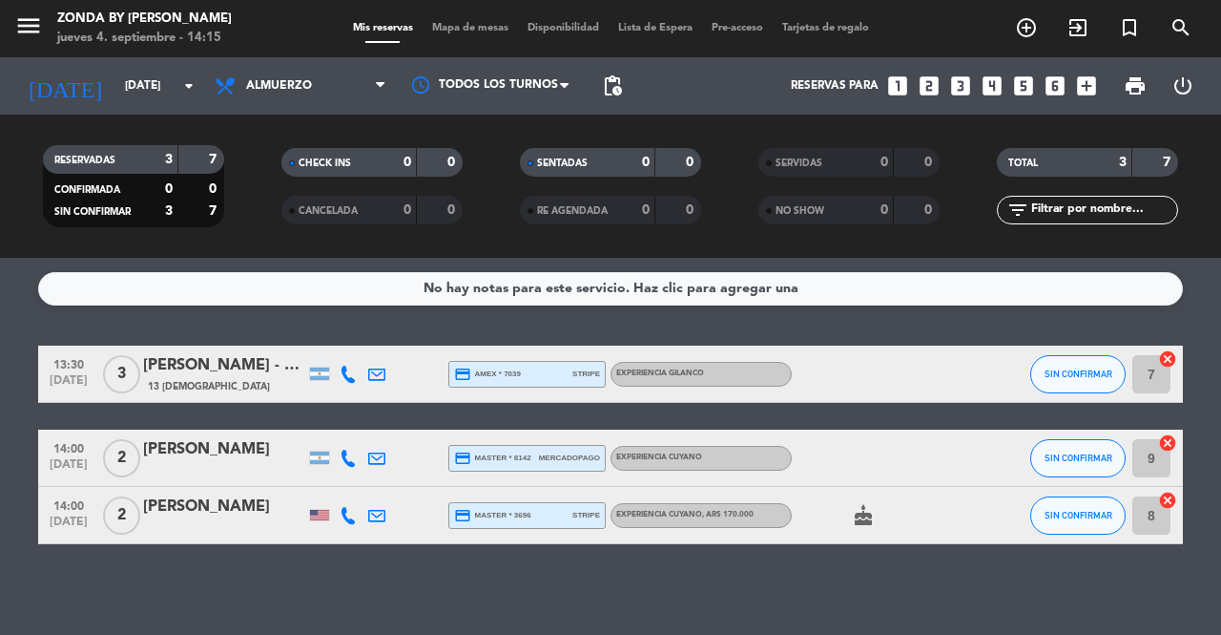
type input "[DATE]"
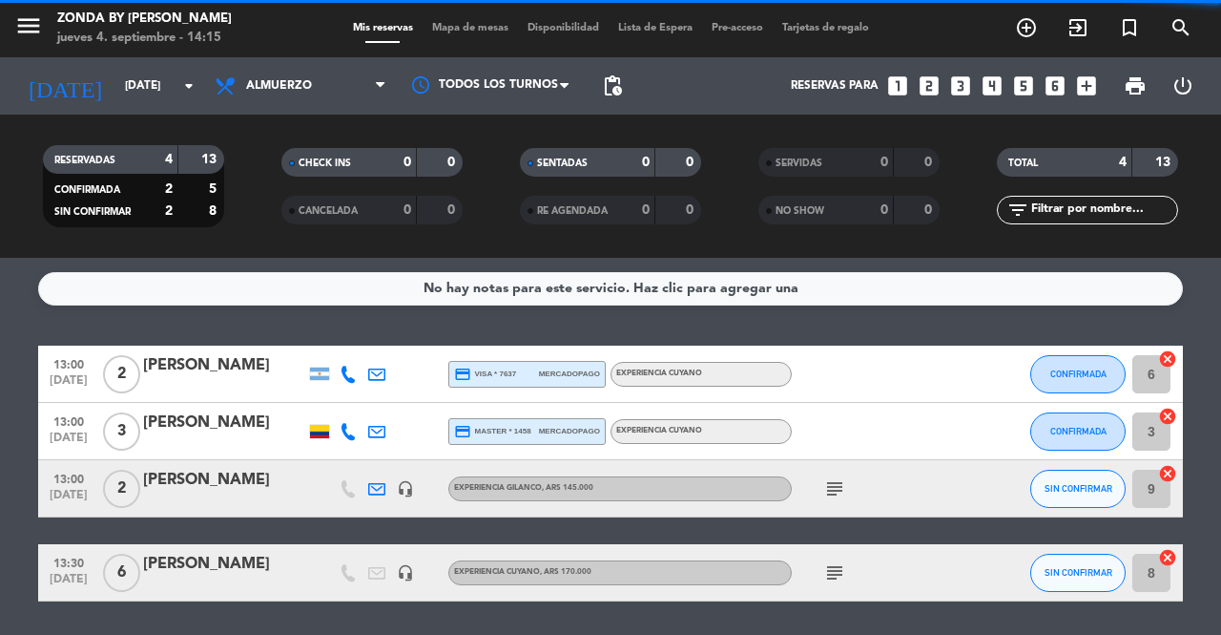
click at [201, 573] on div "[PERSON_NAME]" at bounding box center [224, 564] width 162 height 25
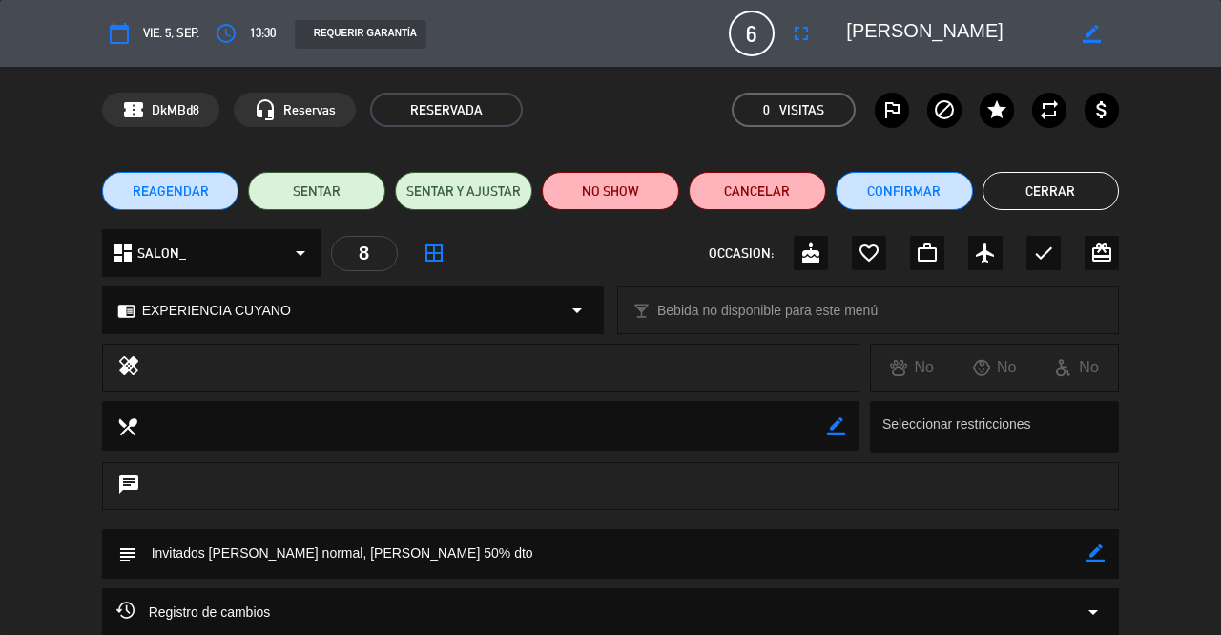
click at [1069, 196] on button "Cerrar" at bounding box center [1051, 191] width 137 height 38
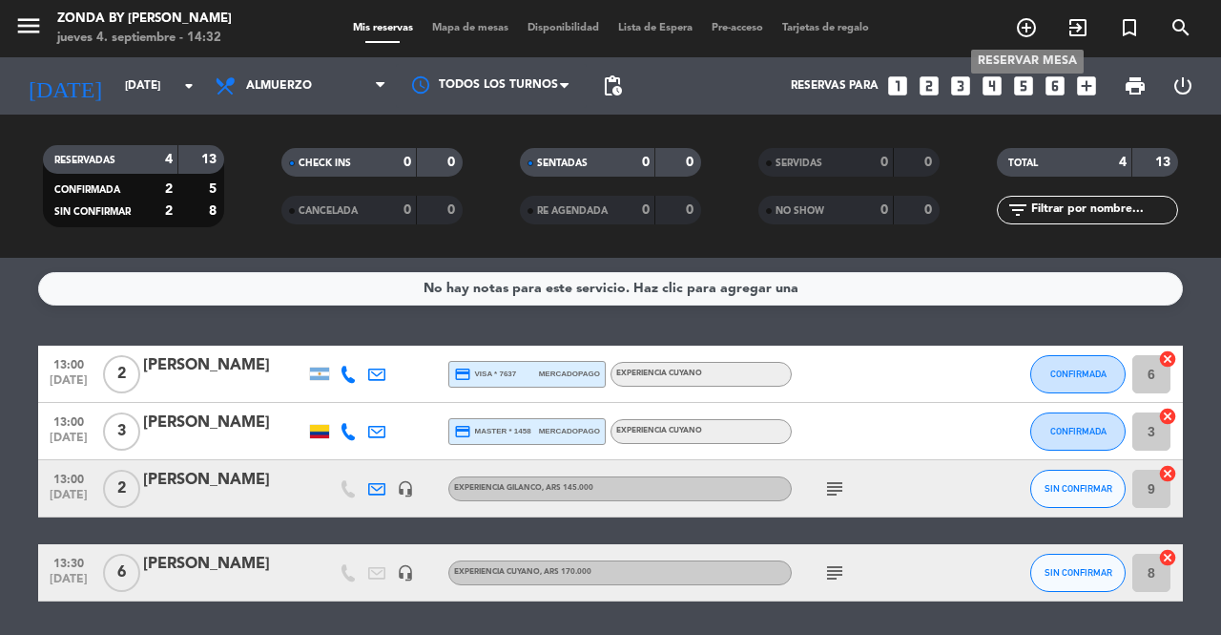
click at [1029, 28] on icon "add_circle_outline" at bounding box center [1026, 27] width 23 height 23
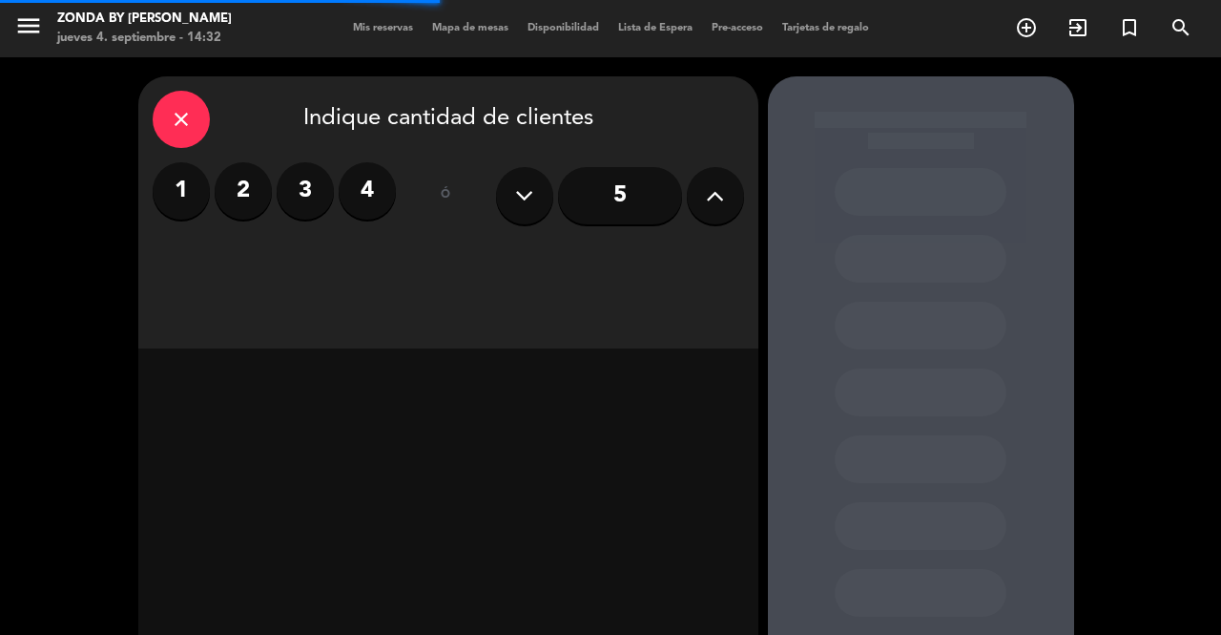
click at [358, 188] on label "4" at bounding box center [367, 190] width 57 height 57
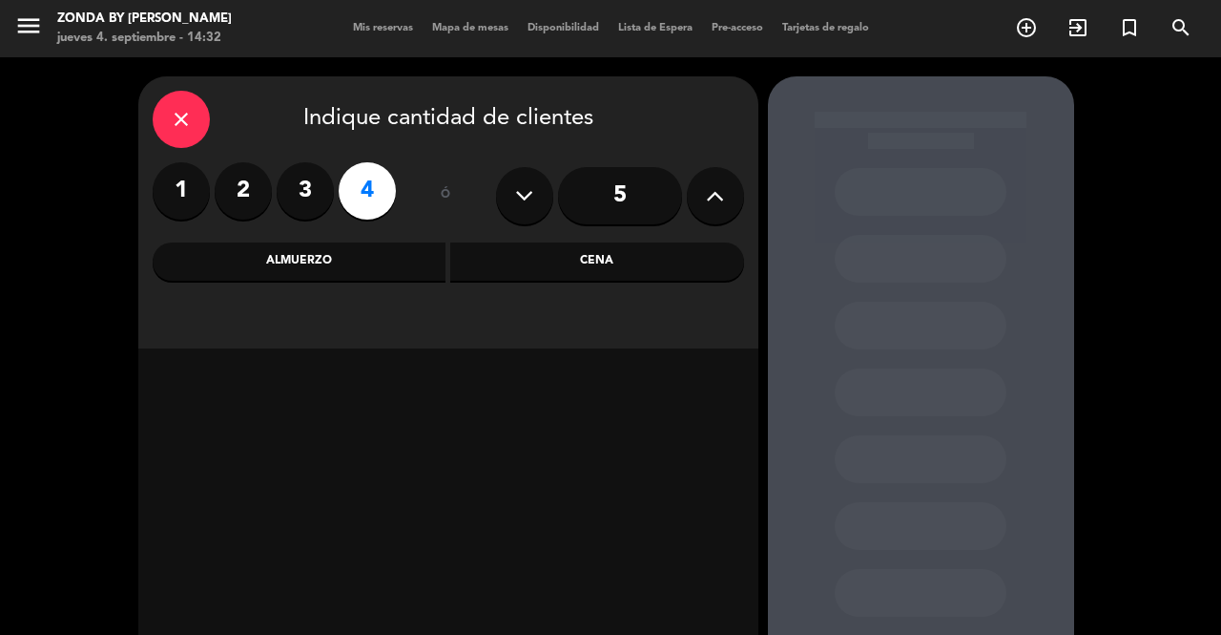
click at [339, 270] on div "Almuerzo" at bounding box center [300, 261] width 294 height 38
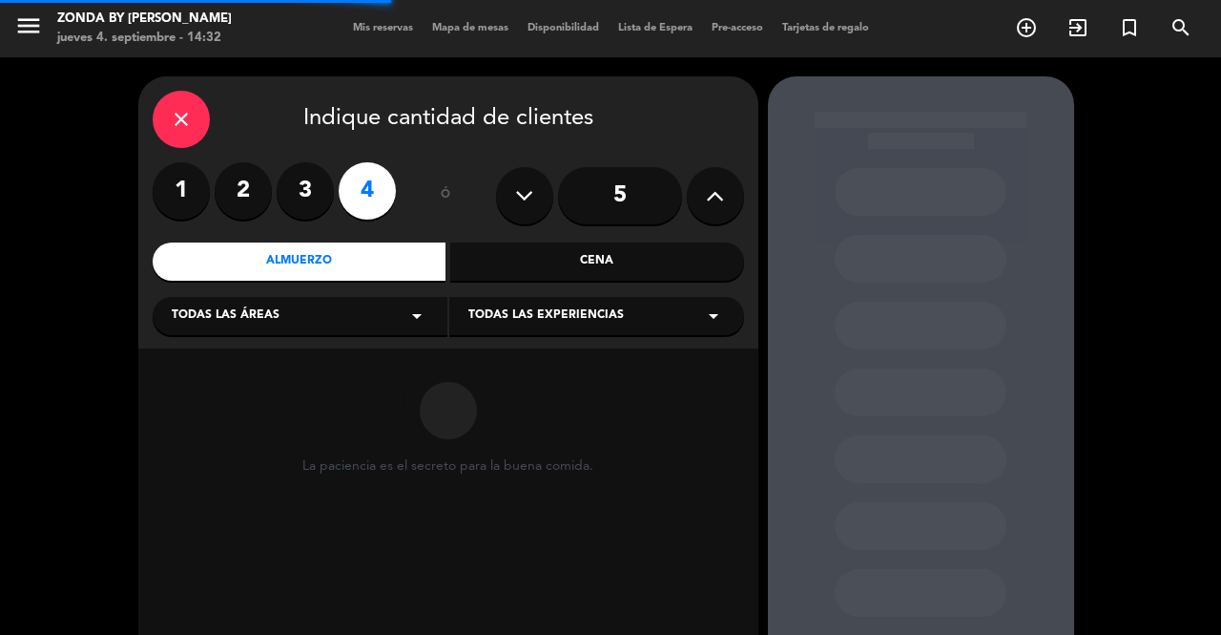
click at [545, 325] on div "Todas las experiencias arrow_drop_down" at bounding box center [596, 316] width 295 height 38
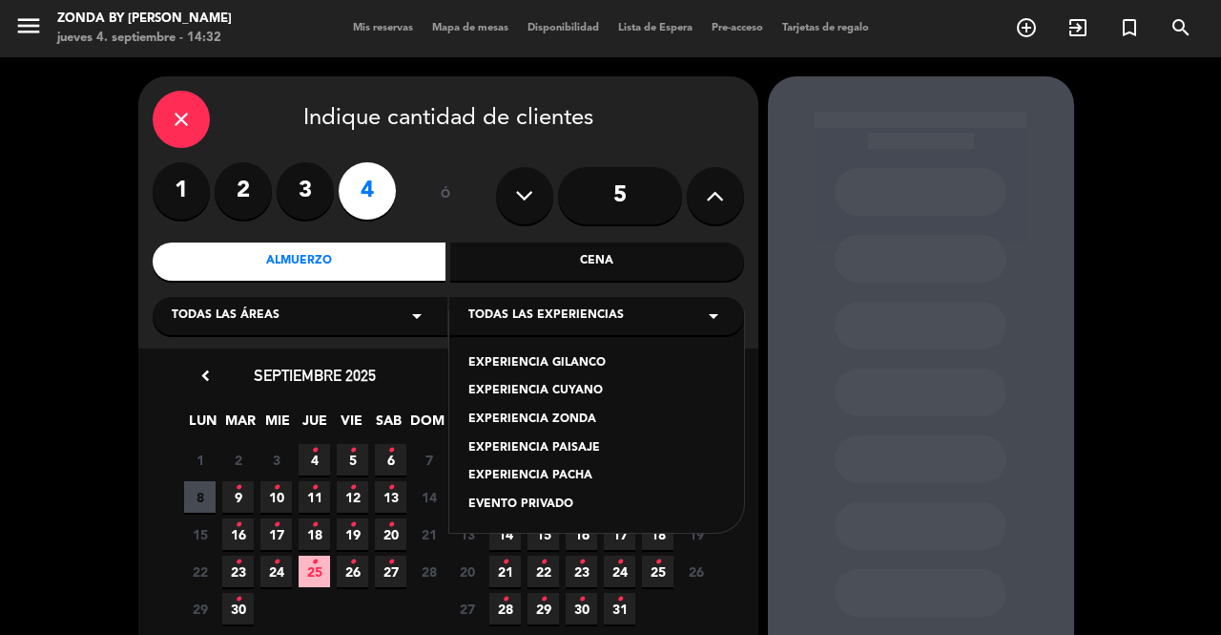
click at [548, 365] on div "EXPERIENCIA GILANCO" at bounding box center [597, 363] width 257 height 19
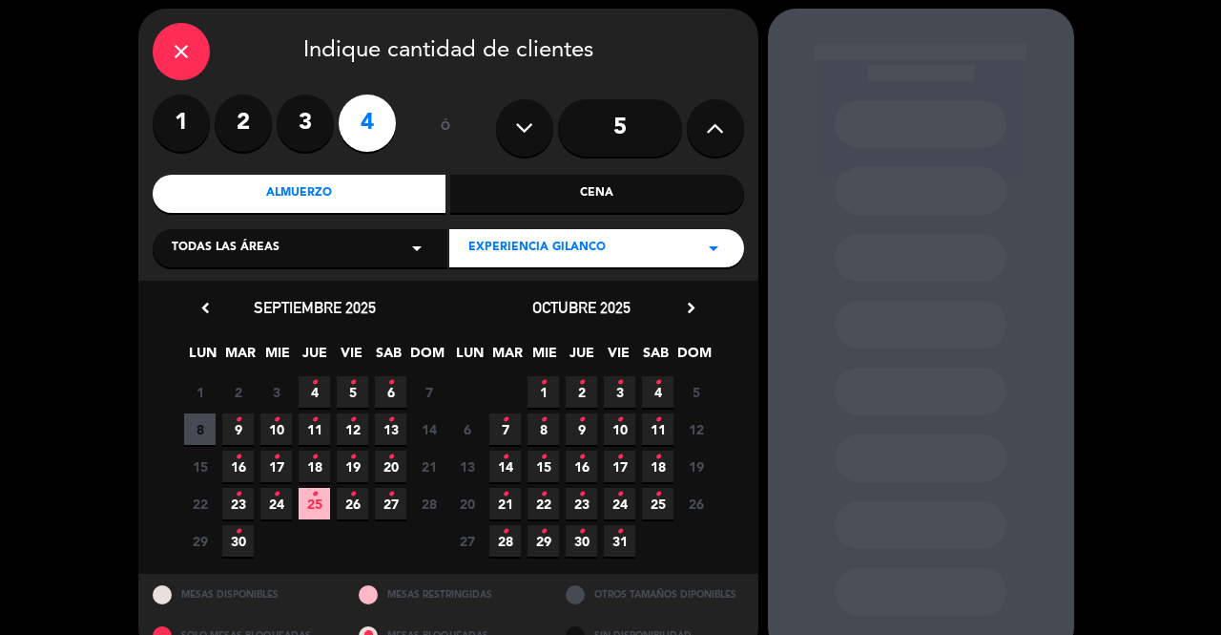
scroll to position [69, 0]
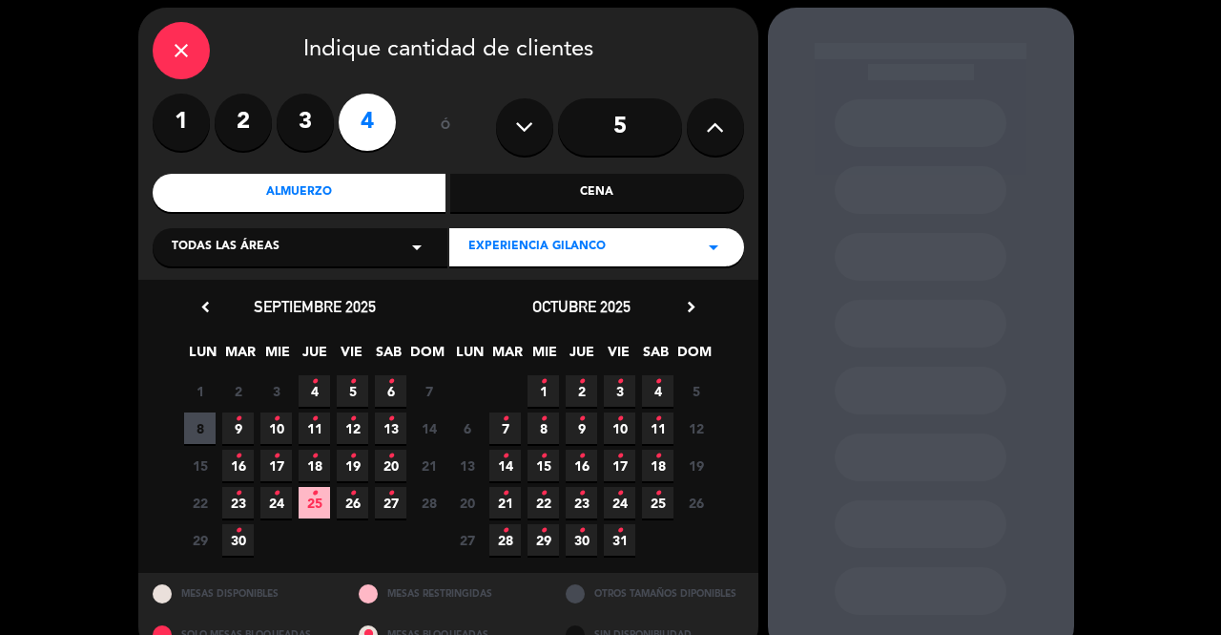
click at [389, 473] on span "20 •" at bounding box center [390, 464] width 31 height 31
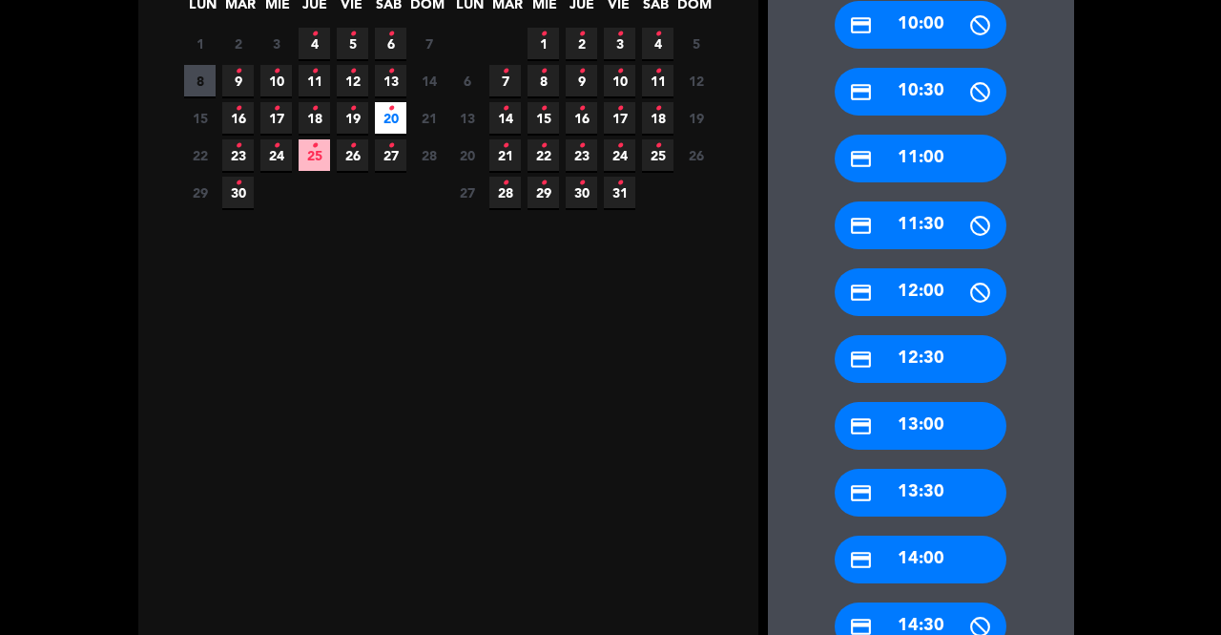
scroll to position [421, 0]
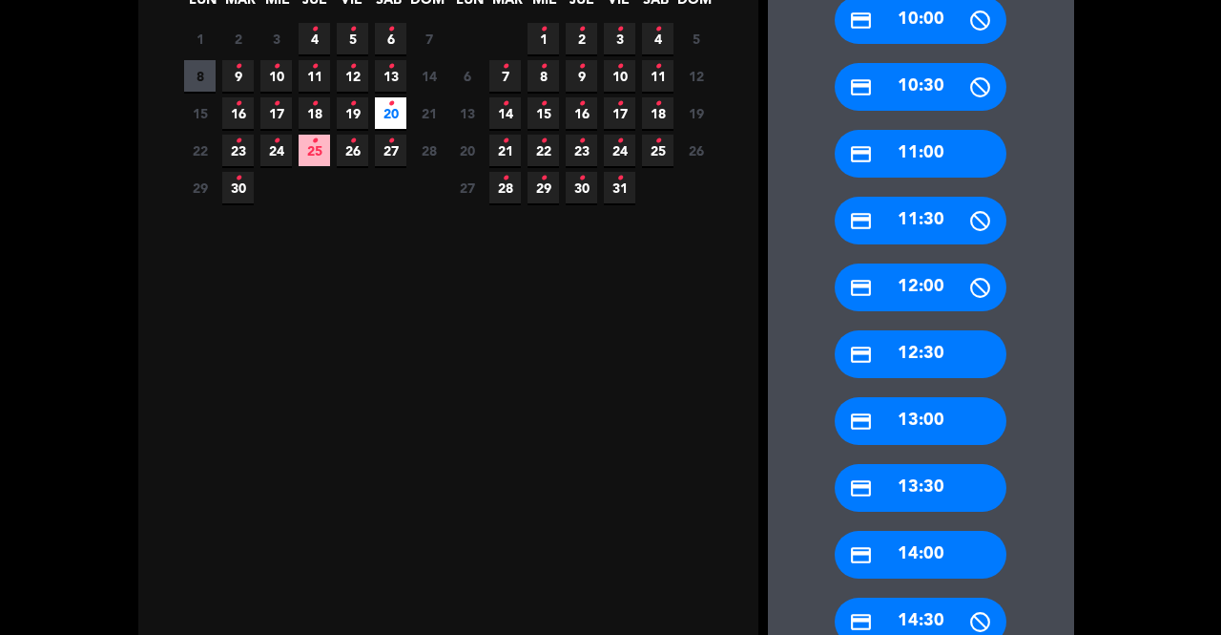
click at [918, 484] on div "credit_card 13:30" at bounding box center [921, 488] width 172 height 48
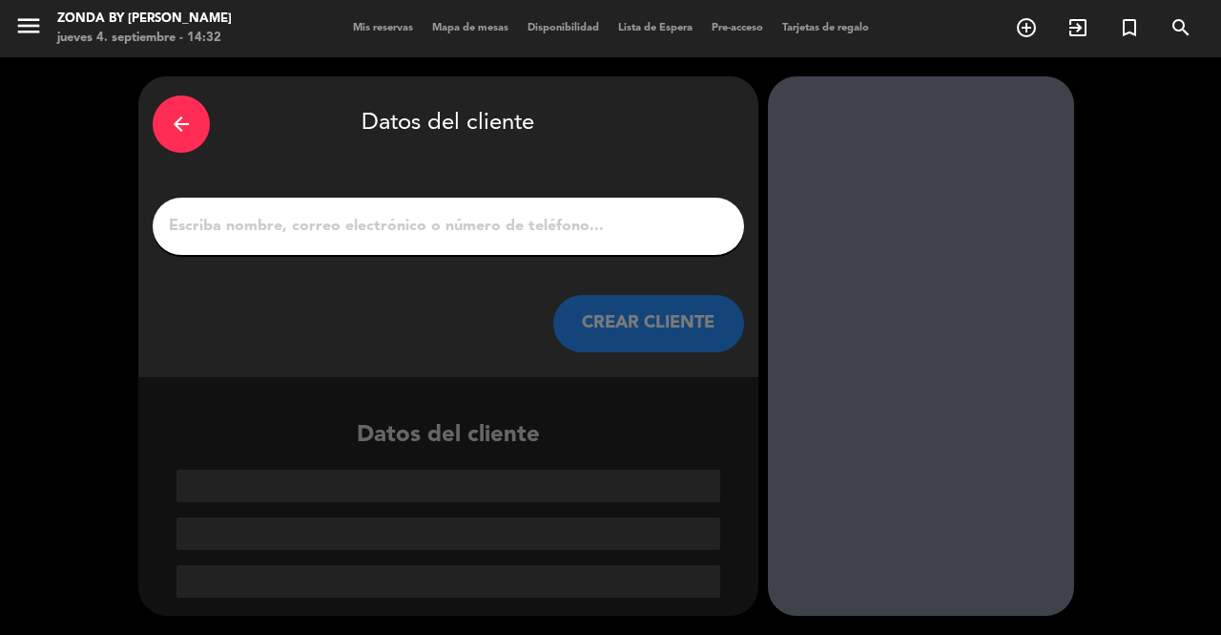
click at [471, 238] on input "1" at bounding box center [448, 226] width 563 height 27
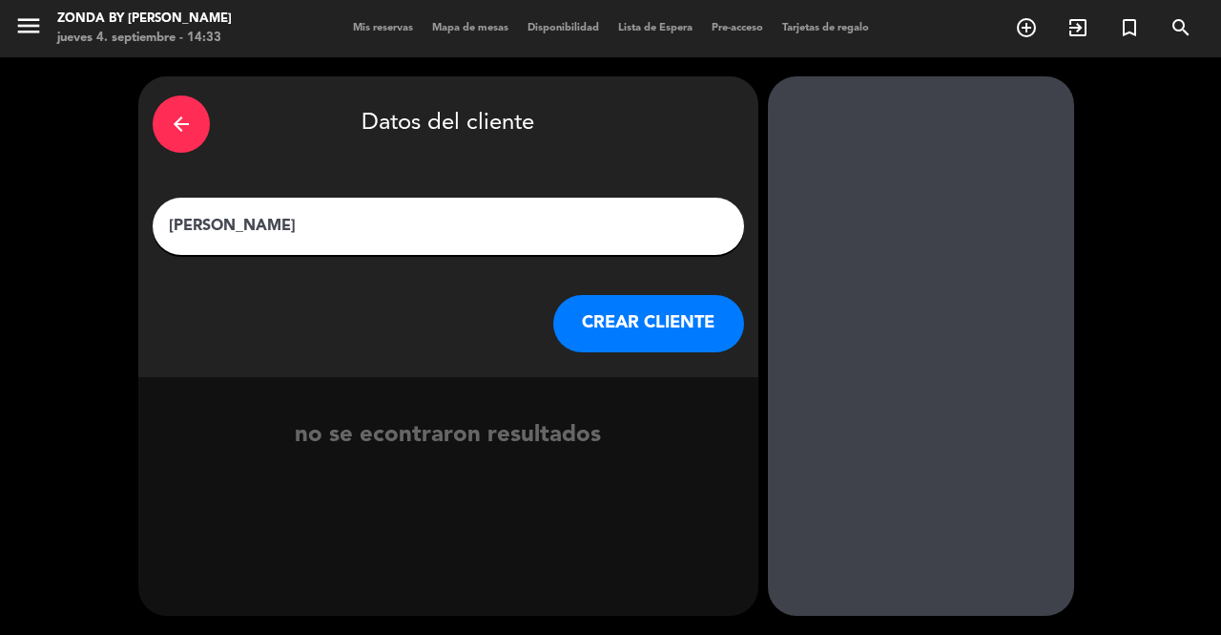
type input "[PERSON_NAME]"
click at [683, 313] on button "CREAR CLIENTE" at bounding box center [648, 323] width 191 height 57
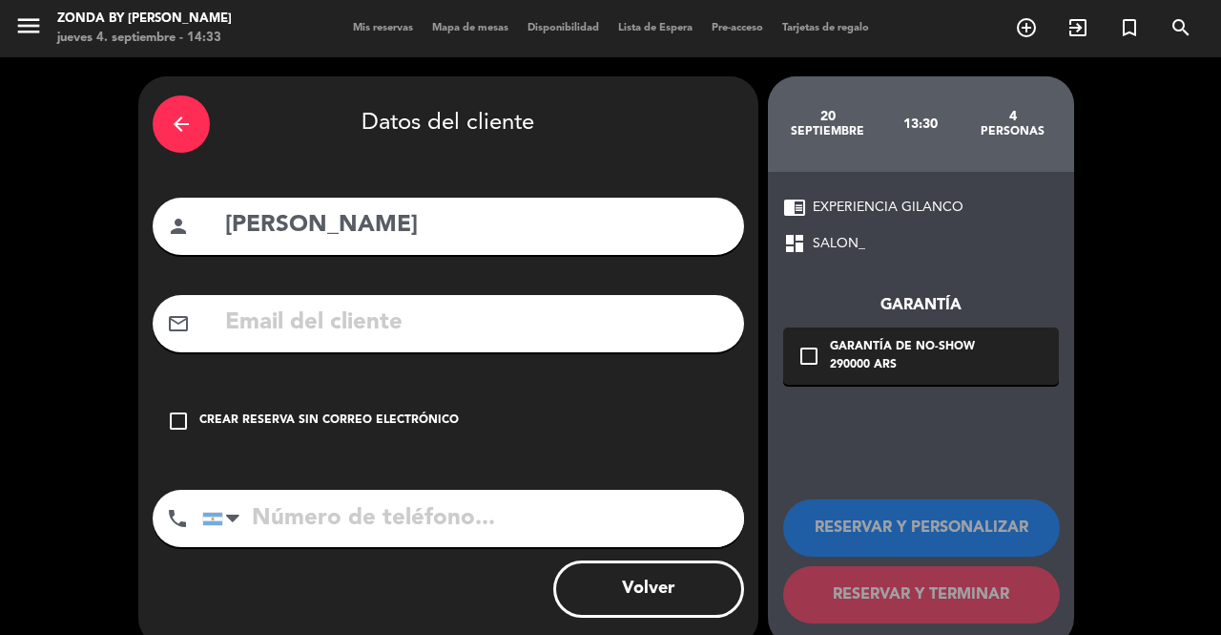
click at [415, 323] on input "text" at bounding box center [476, 322] width 507 height 39
paste input "[EMAIL_ADDRESS][DOMAIN_NAME]"
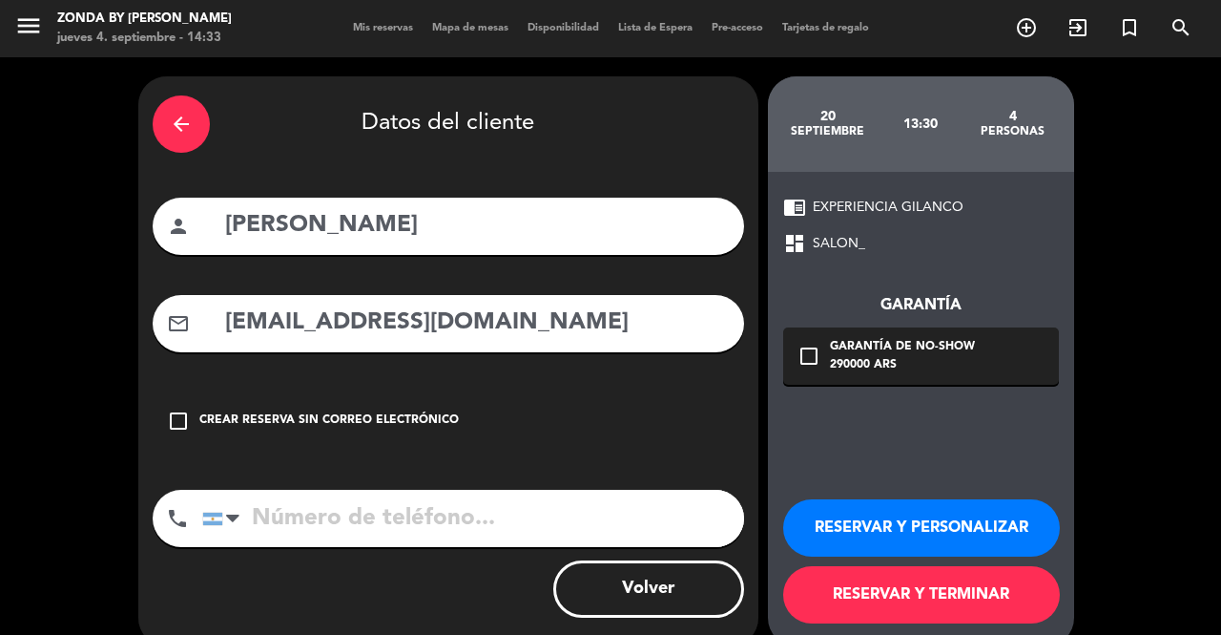
type input "[EMAIL_ADDRESS][DOMAIN_NAME]"
click at [845, 526] on button "RESERVAR Y PERSONALIZAR" at bounding box center [921, 527] width 277 height 57
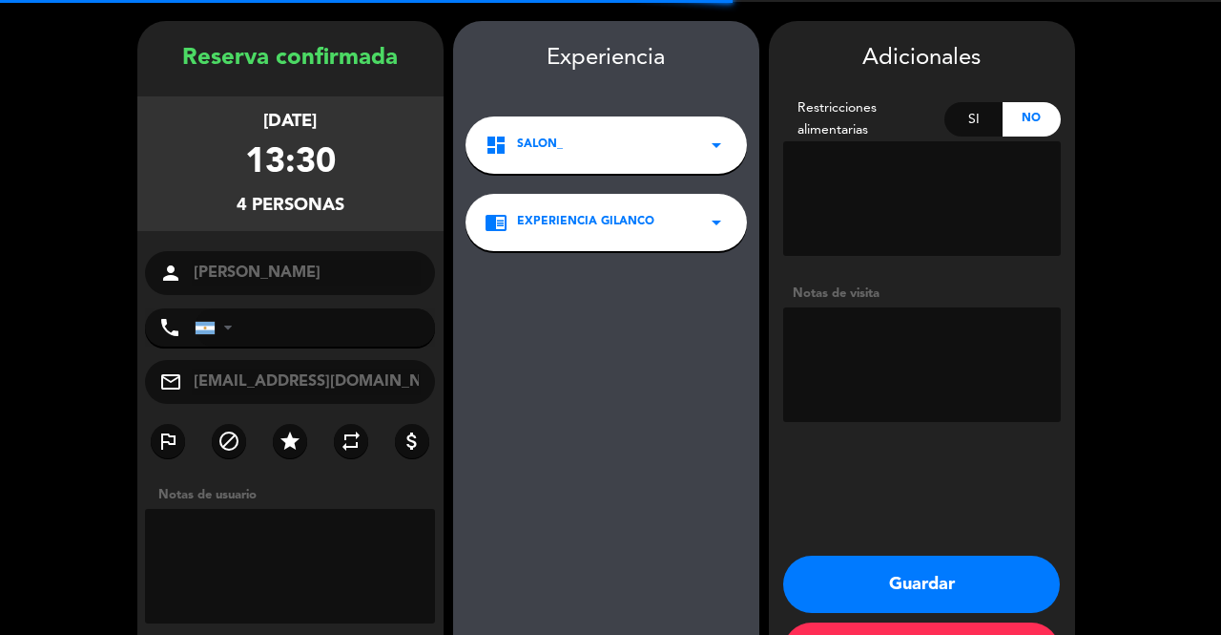
scroll to position [76, 0]
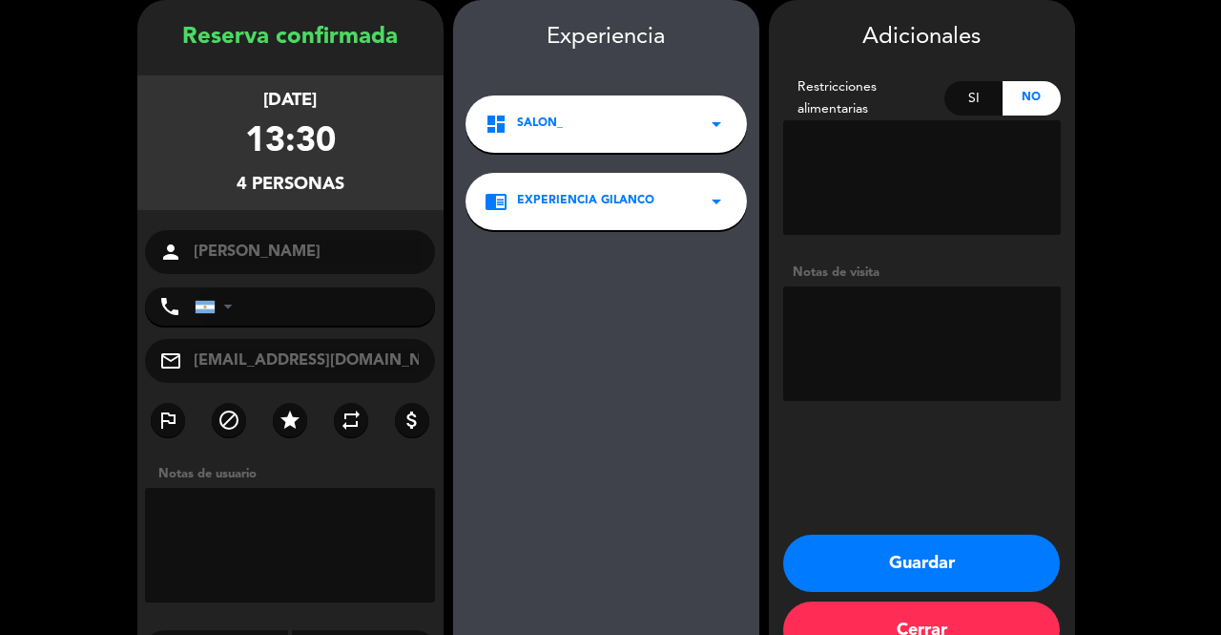
click at [864, 362] on textarea at bounding box center [922, 343] width 278 height 115
type textarea "4 GIFT CARD YA PAGAS"
click at [872, 556] on button "Guardar" at bounding box center [921, 562] width 277 height 57
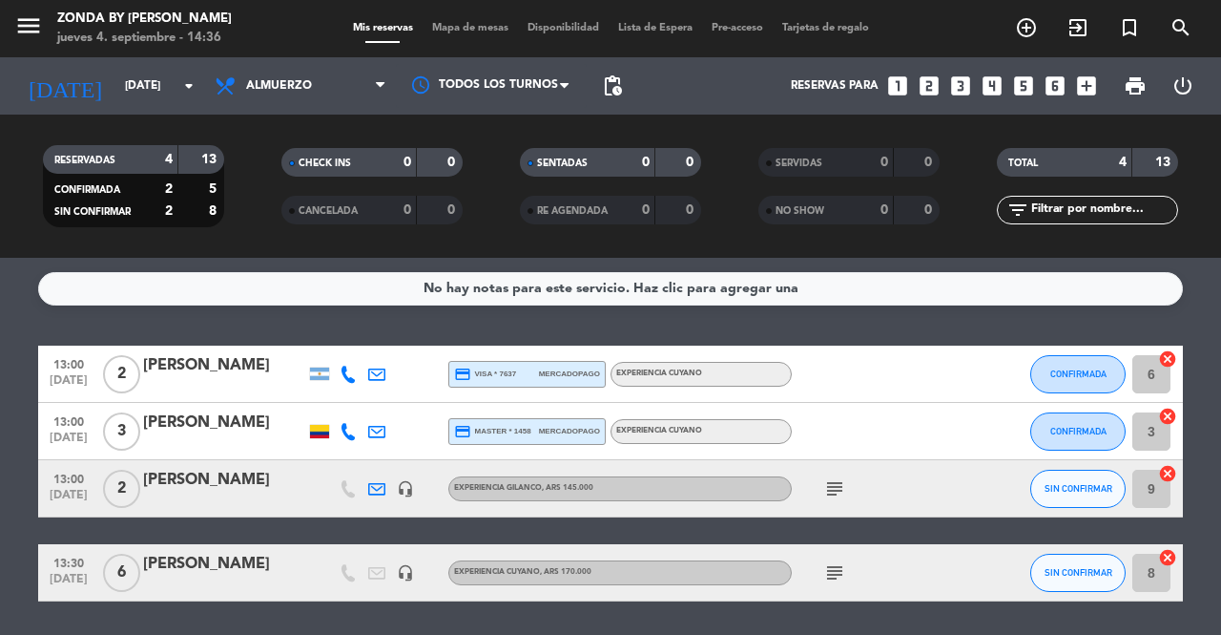
click at [210, 363] on div "[PERSON_NAME]" at bounding box center [224, 365] width 162 height 25
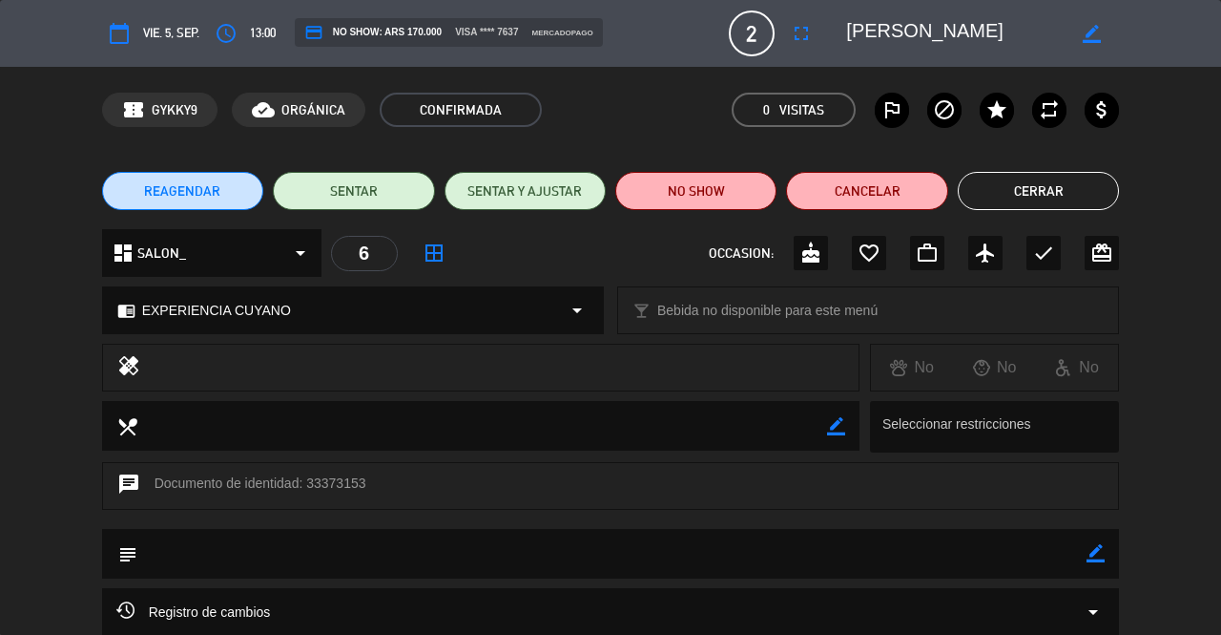
scroll to position [183, 0]
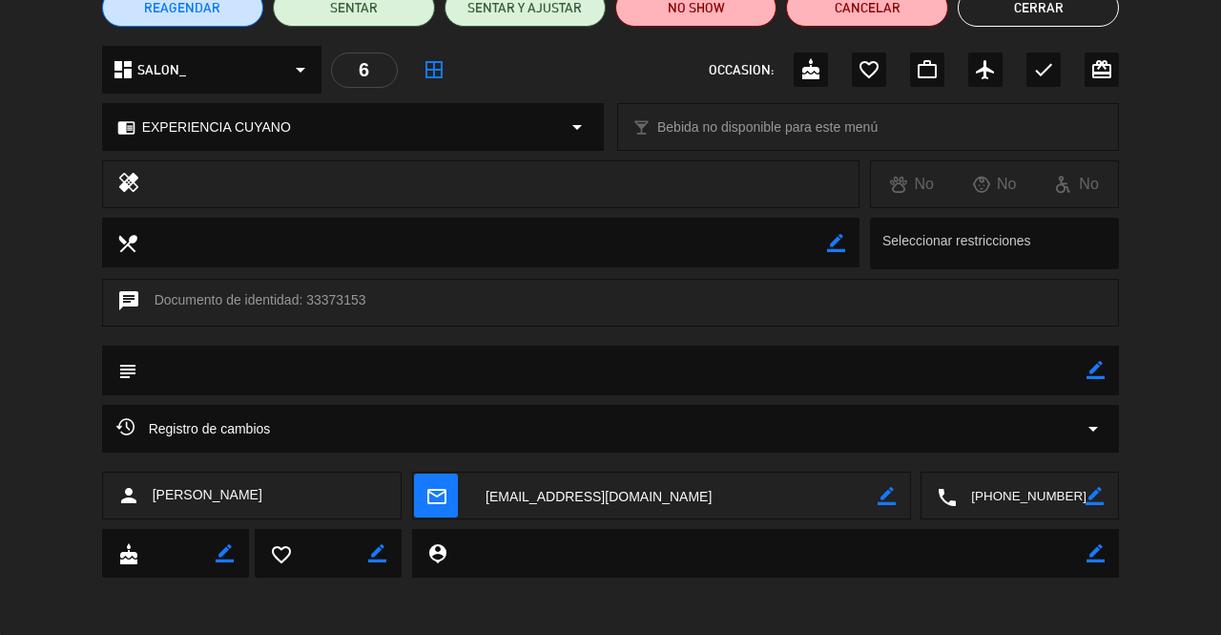
click at [1005, 490] on textarea at bounding box center [1021, 496] width 129 height 48
click at [1019, 9] on button "Cerrar" at bounding box center [1038, 8] width 161 height 38
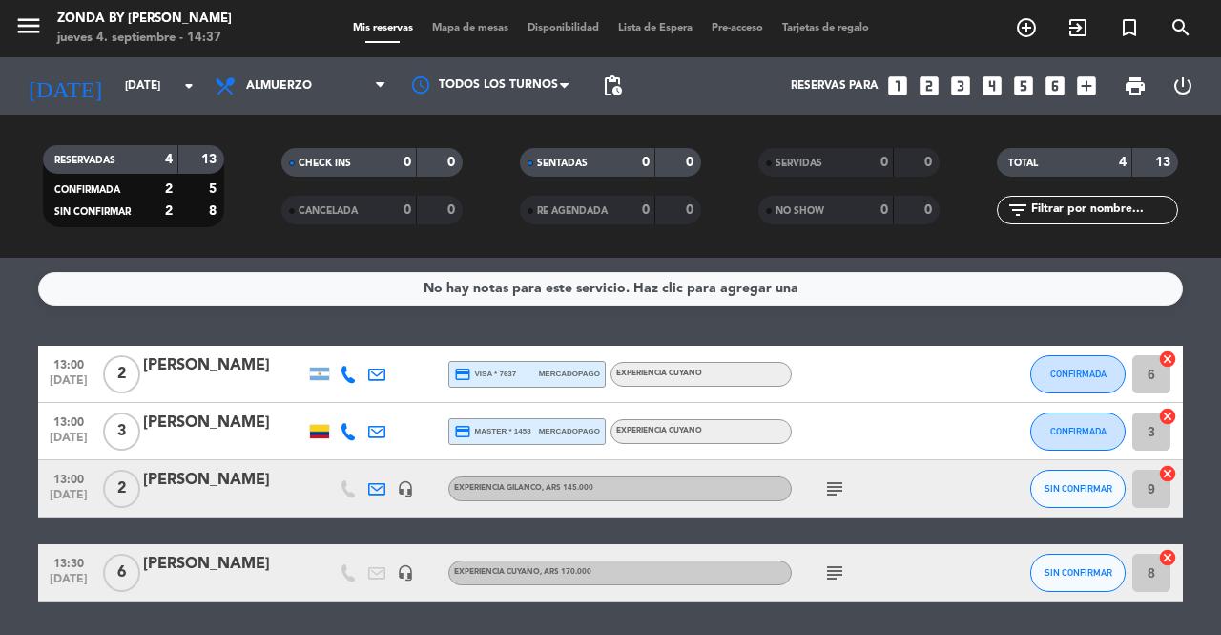
click at [239, 418] on div "[PERSON_NAME]" at bounding box center [224, 422] width 162 height 25
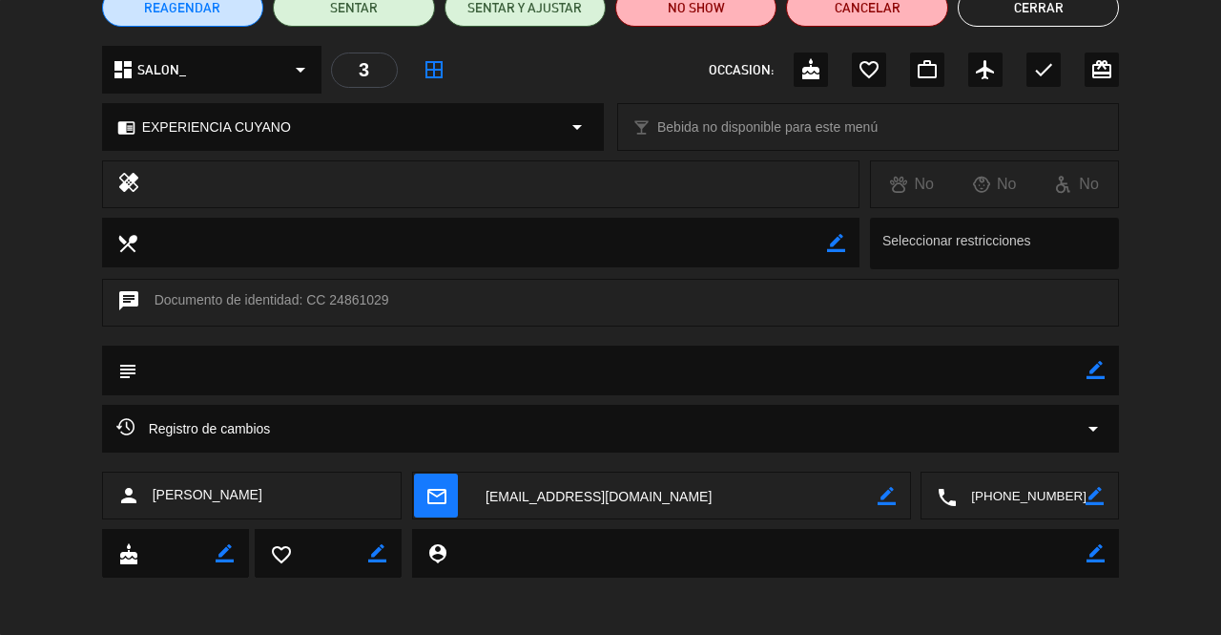
click at [1015, 489] on textarea at bounding box center [1021, 496] width 129 height 48
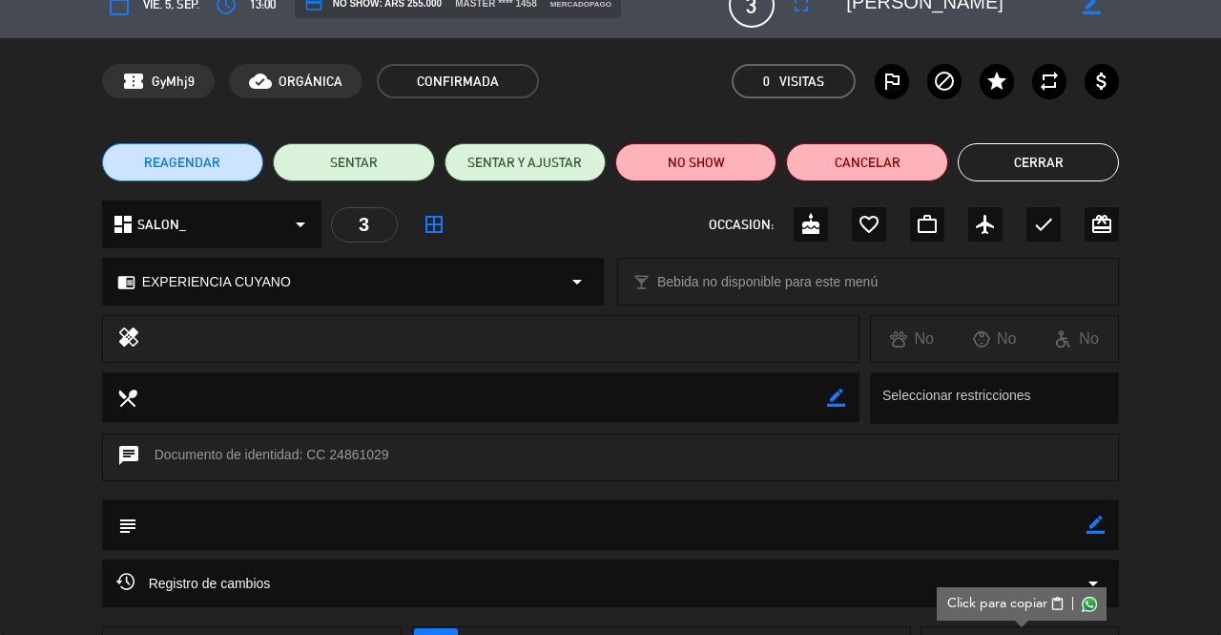
scroll to position [17, 0]
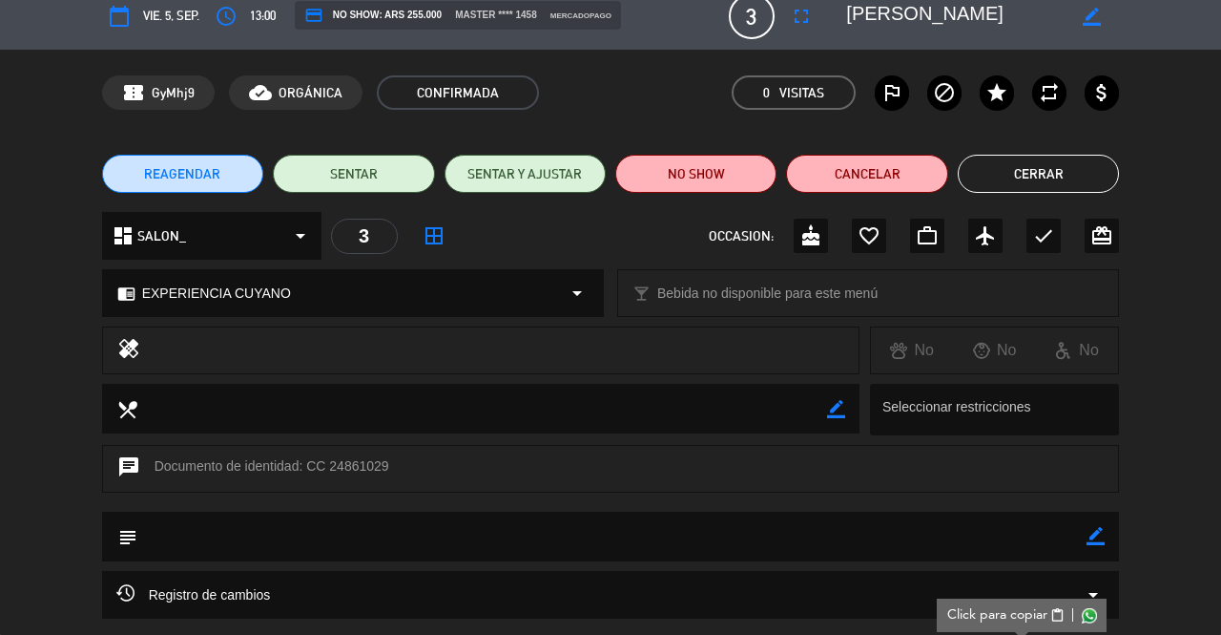
click at [1040, 174] on button "Cerrar" at bounding box center [1038, 174] width 161 height 38
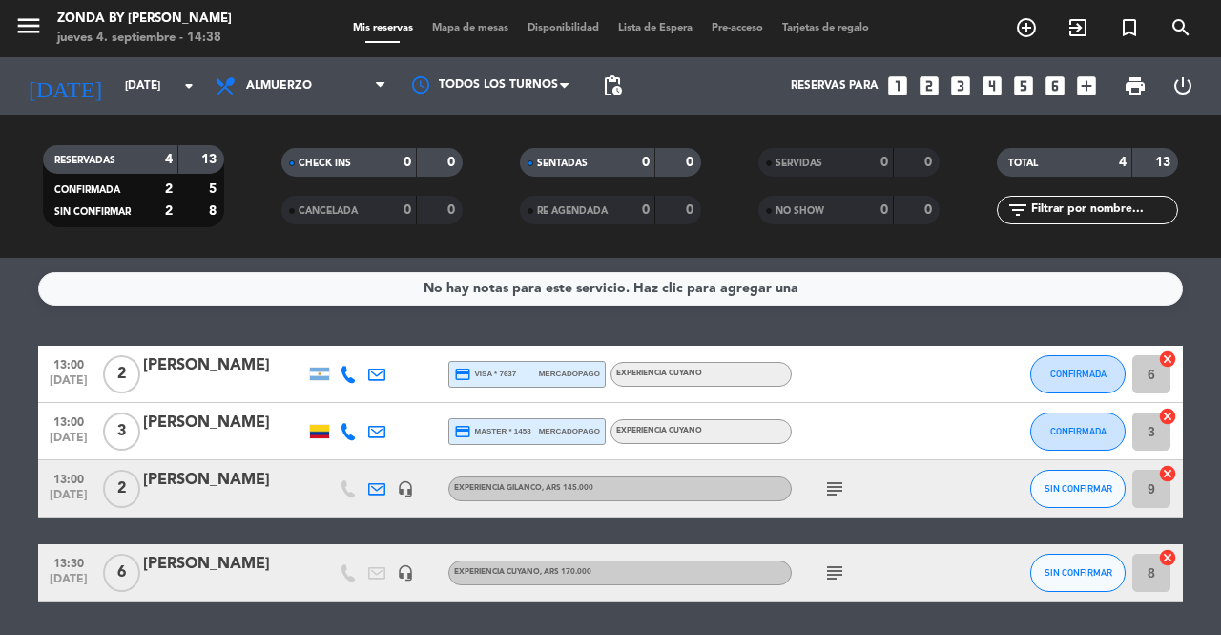
click at [828, 491] on icon "subject" at bounding box center [834, 488] width 23 height 23
click at [317, 429] on div at bounding box center [319, 431] width 19 height 13
click at [284, 442] on div at bounding box center [224, 443] width 162 height 15
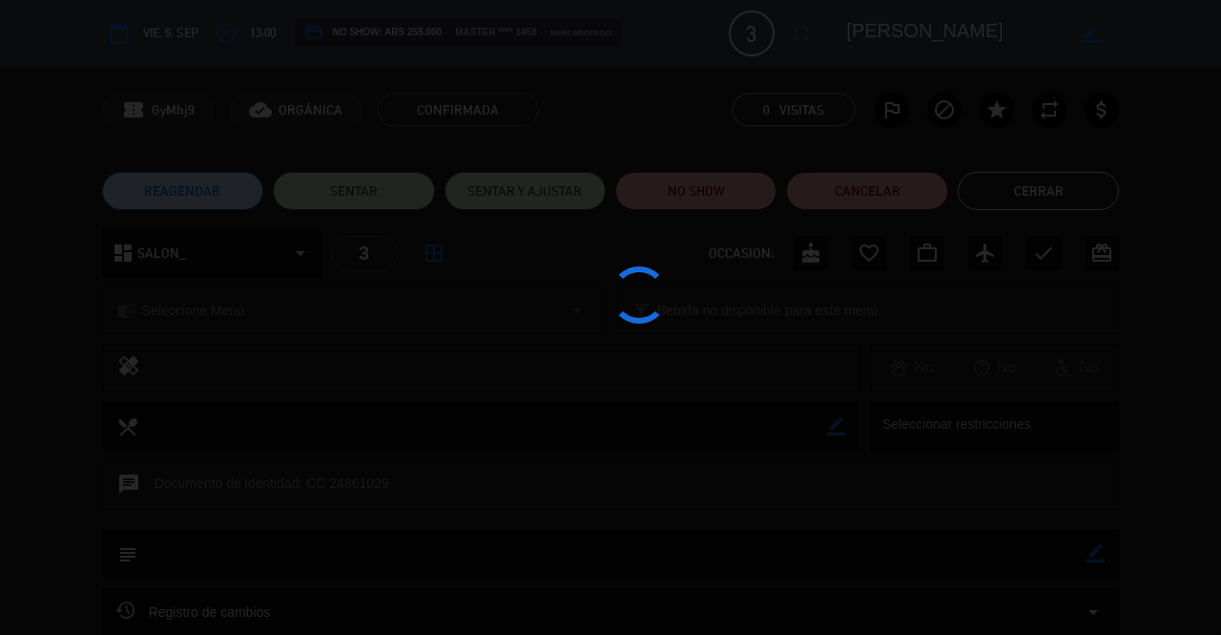
click at [1090, 189] on div at bounding box center [610, 317] width 1221 height 635
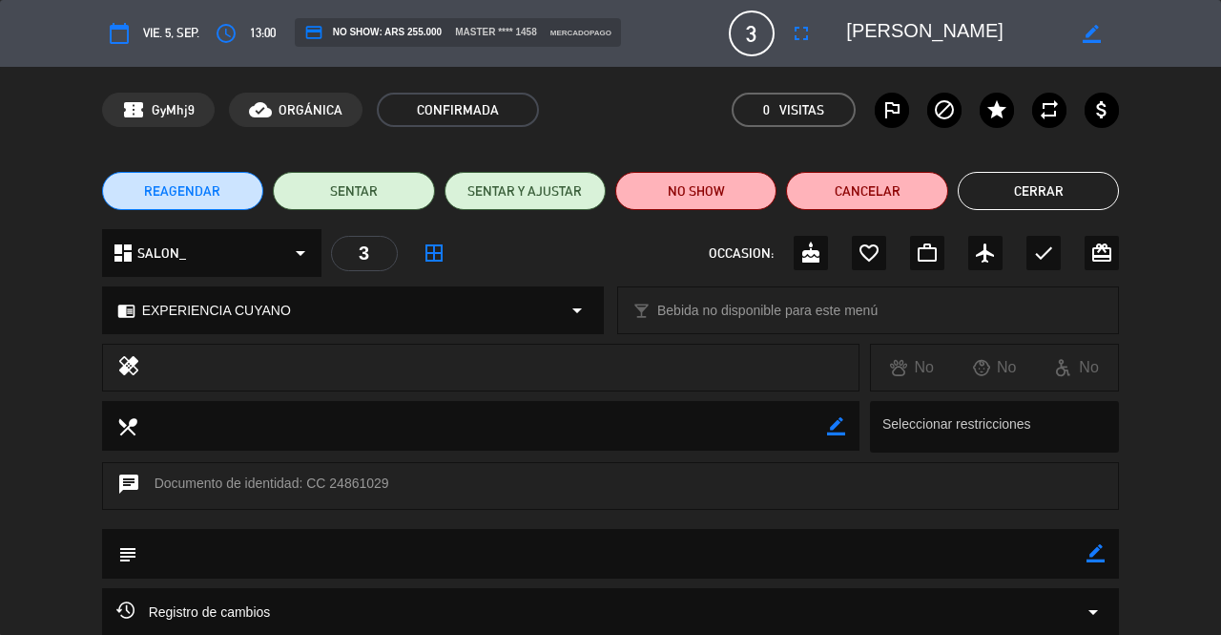
click at [1056, 180] on button "Cerrar" at bounding box center [1038, 191] width 161 height 38
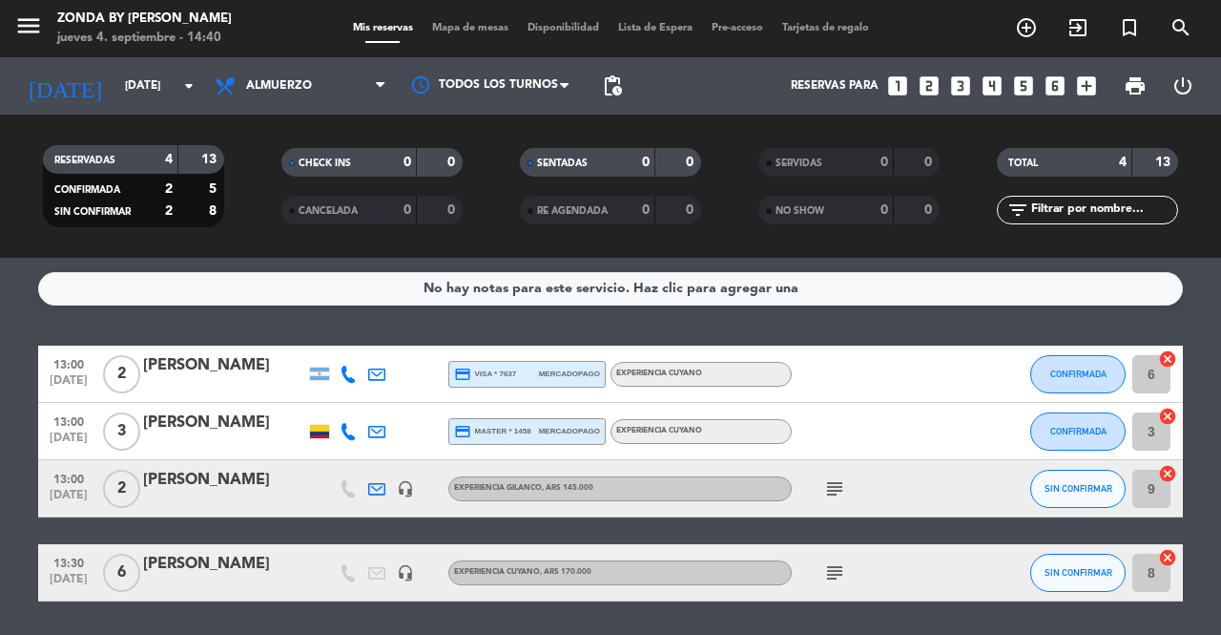
click at [250, 419] on div "[PERSON_NAME]" at bounding box center [224, 422] width 162 height 25
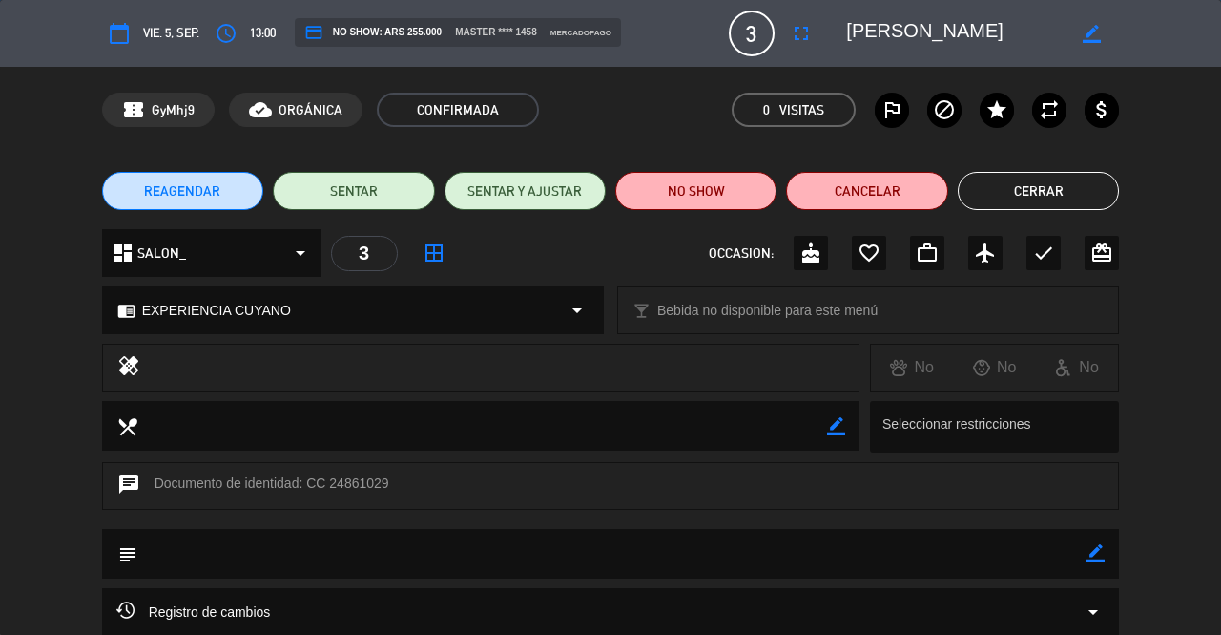
scroll to position [183, 0]
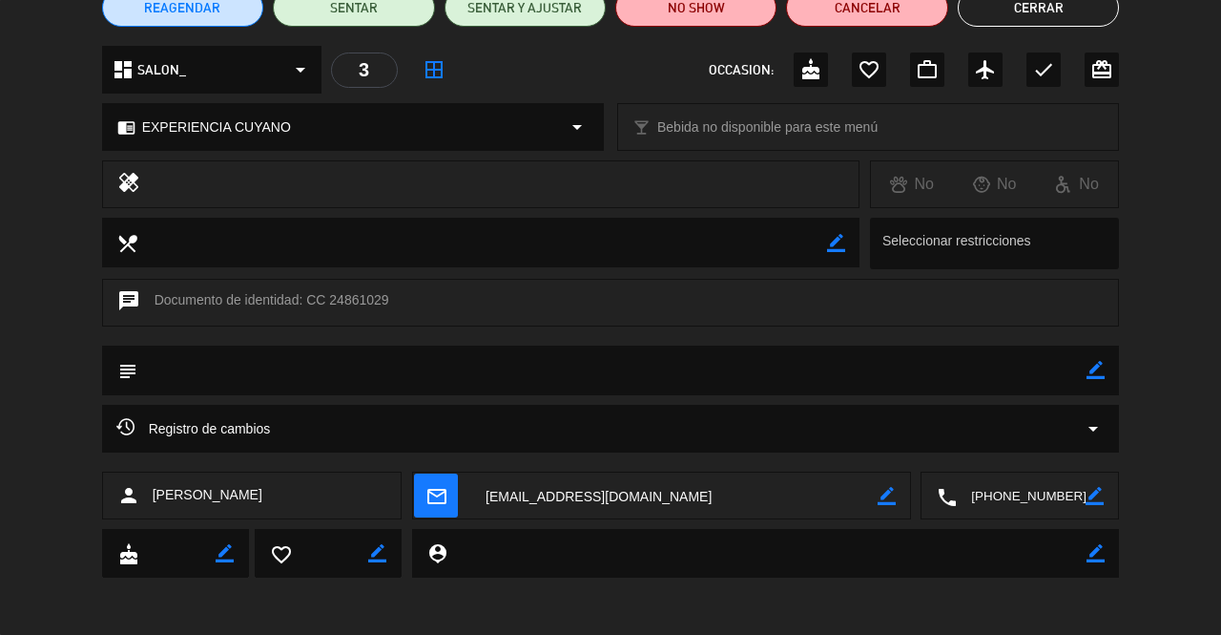
click at [586, 498] on textarea at bounding box center [674, 496] width 406 height 48
click at [1029, 14] on button "Cerrar" at bounding box center [1038, 8] width 161 height 38
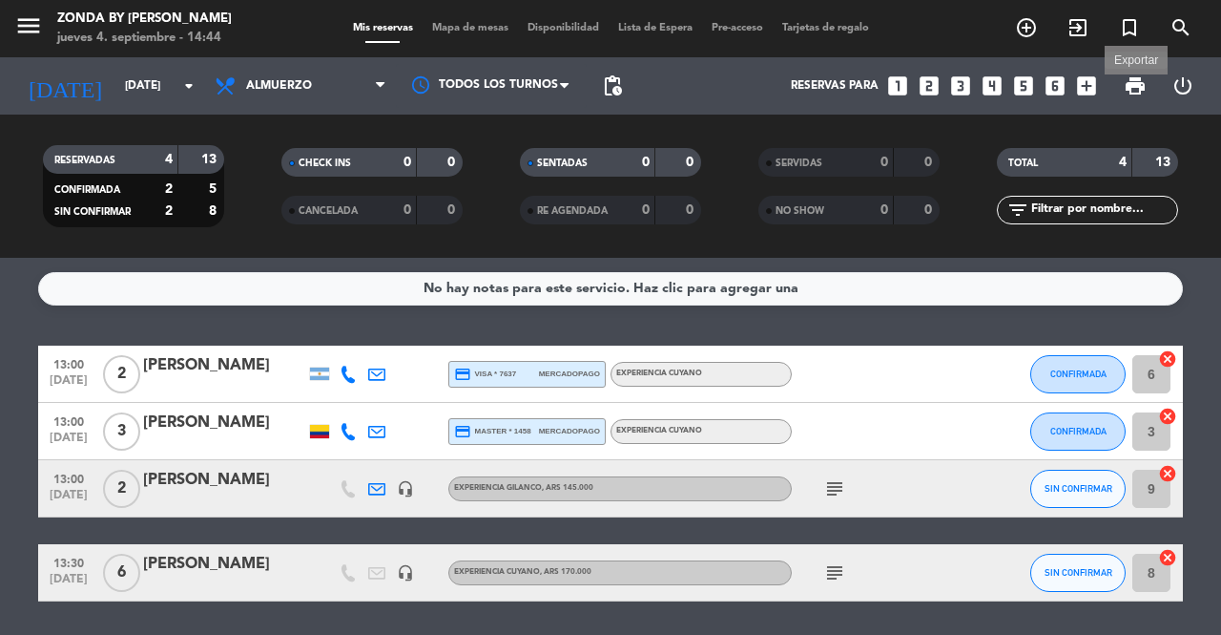
click at [1137, 86] on span "print" at bounding box center [1135, 85] width 23 height 23
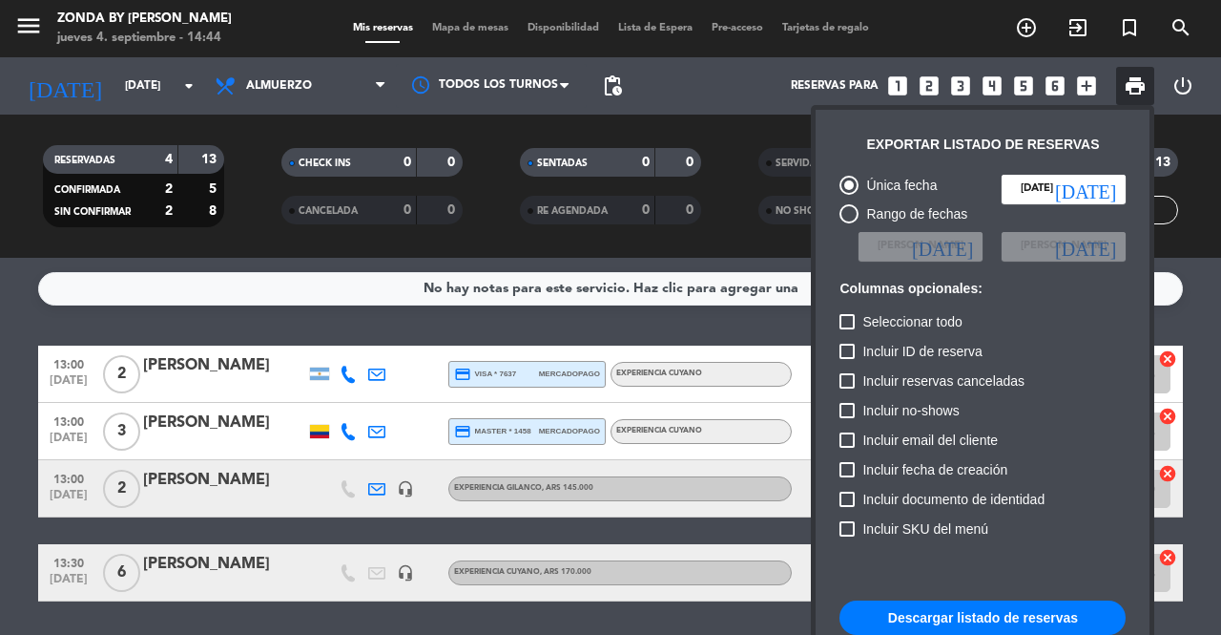
click at [892, 617] on button "Descargar listado de reservas" at bounding box center [983, 617] width 286 height 34
click at [116, 82] on div at bounding box center [610, 317] width 1221 height 635
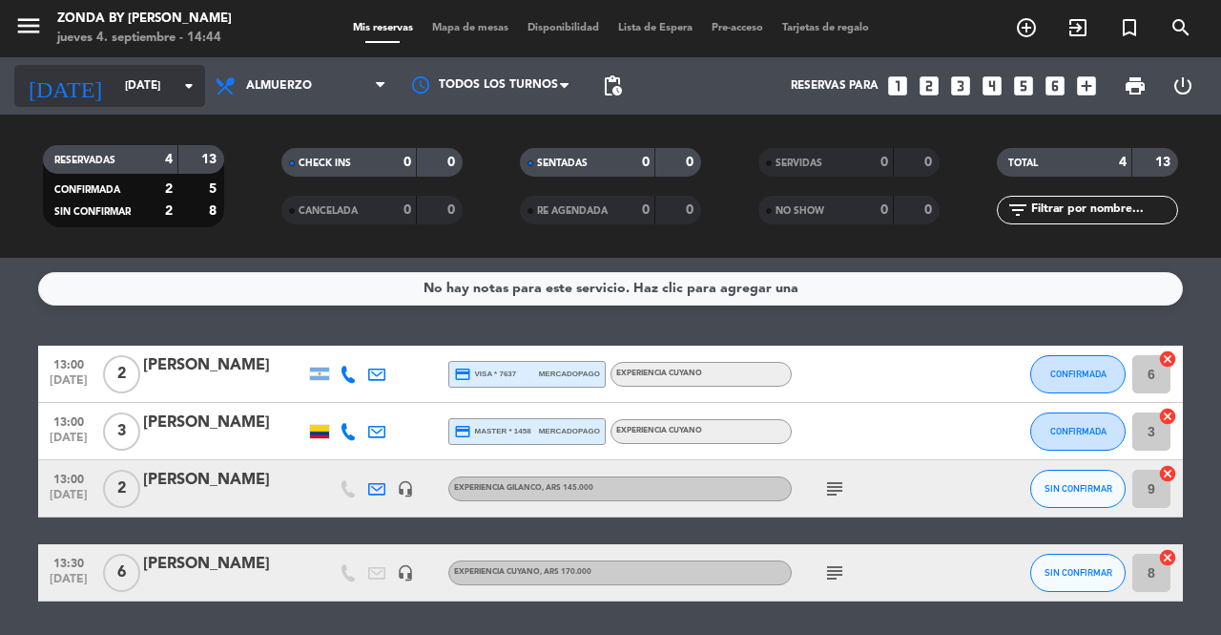
click at [153, 87] on input "[DATE]" at bounding box center [191, 86] width 152 height 32
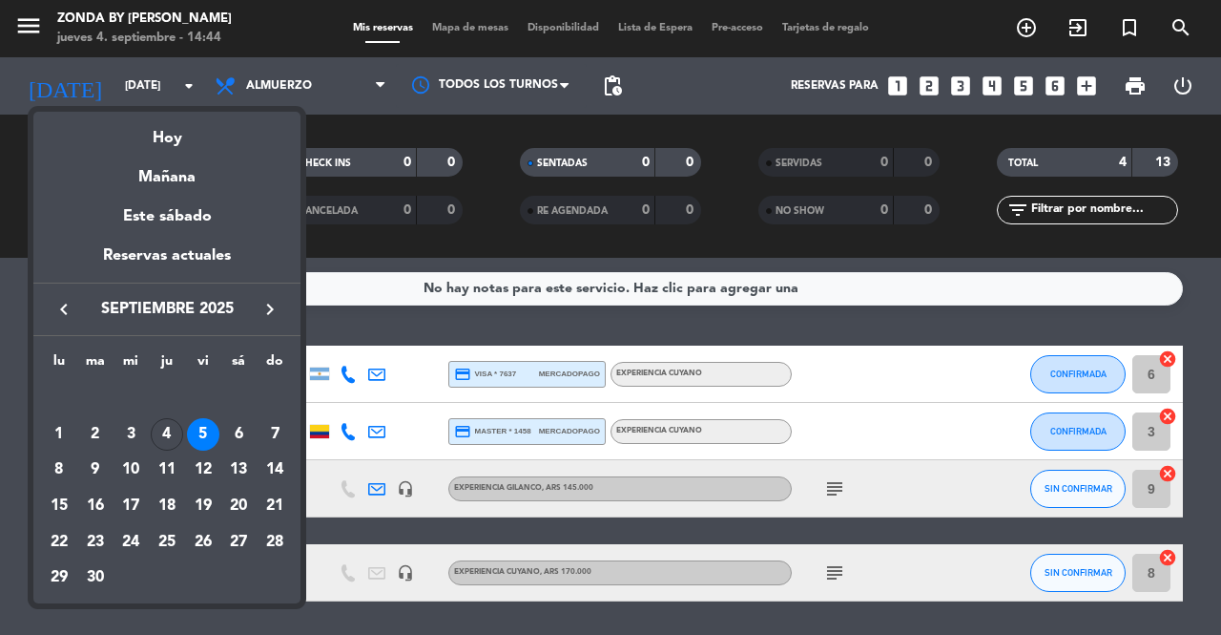
click at [274, 309] on icon "keyboard_arrow_right" at bounding box center [270, 309] width 23 height 23
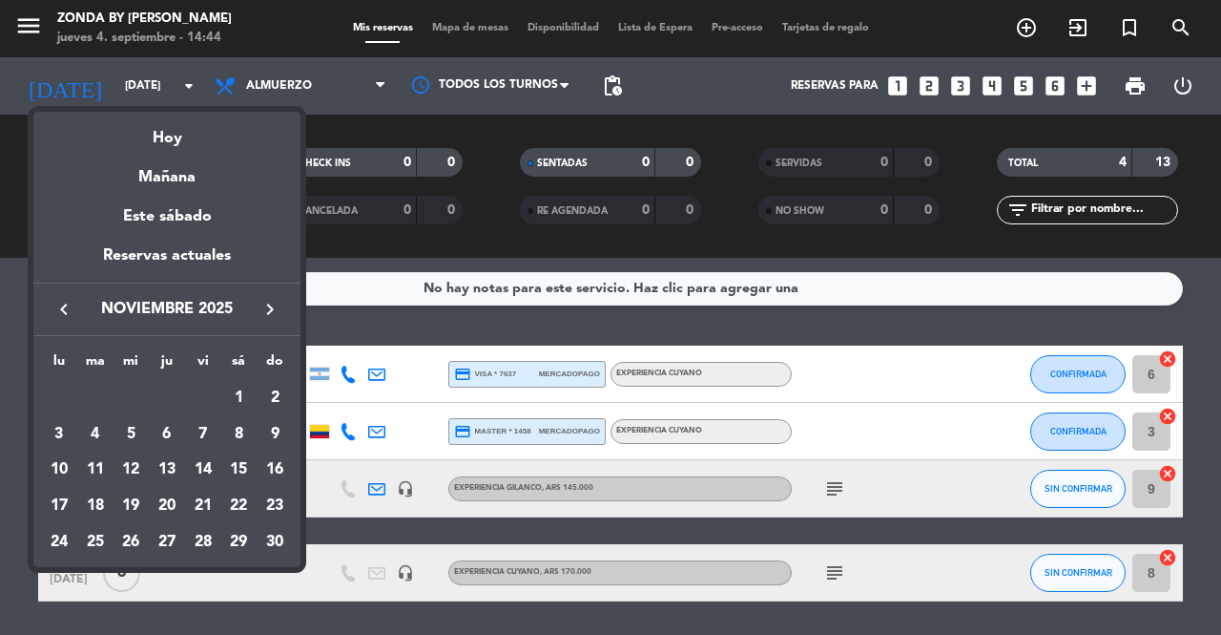
click at [62, 308] on icon "keyboard_arrow_left" at bounding box center [63, 309] width 23 height 23
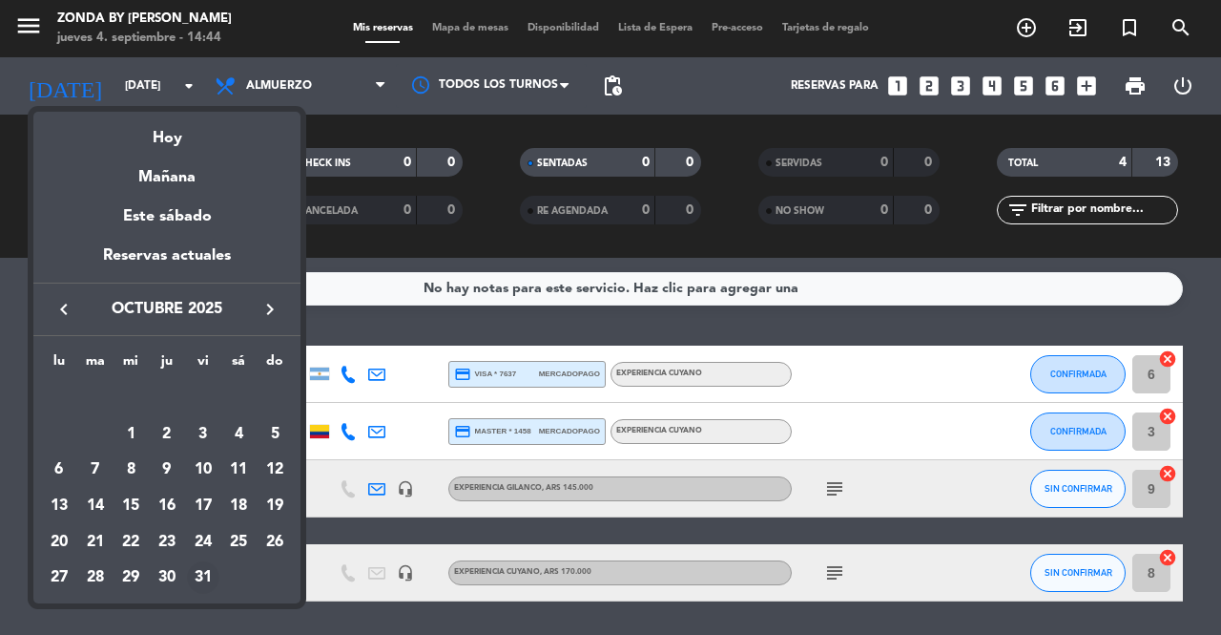
click at [202, 582] on div "31" at bounding box center [203, 577] width 32 height 32
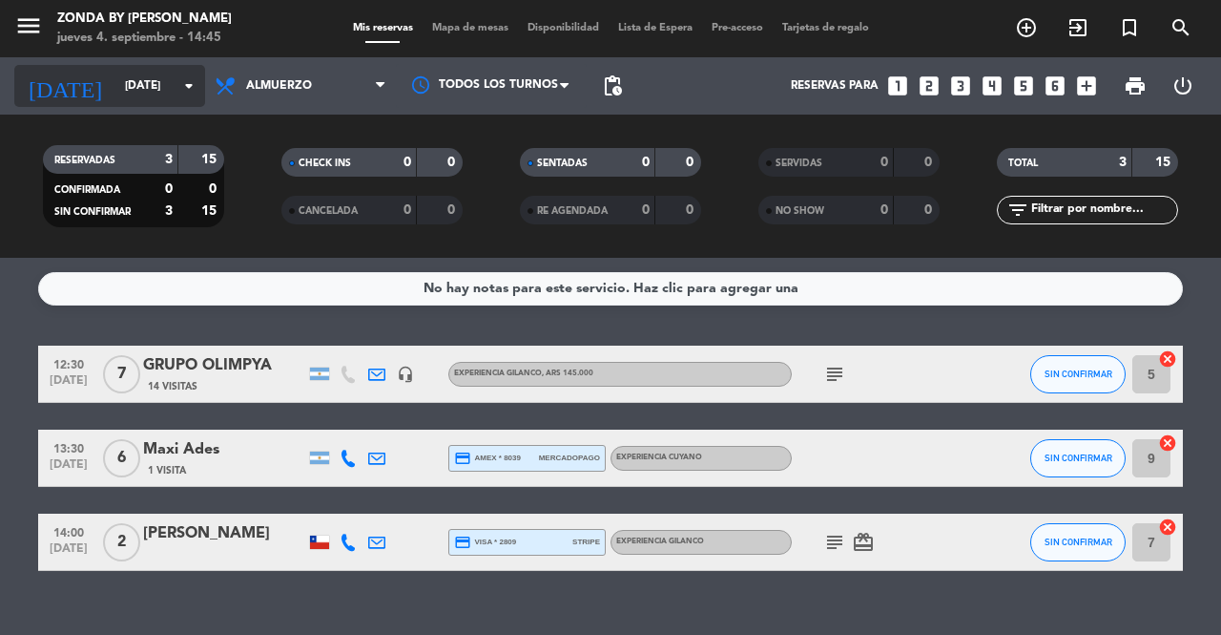
click at [138, 96] on input "[DATE]" at bounding box center [191, 86] width 152 height 32
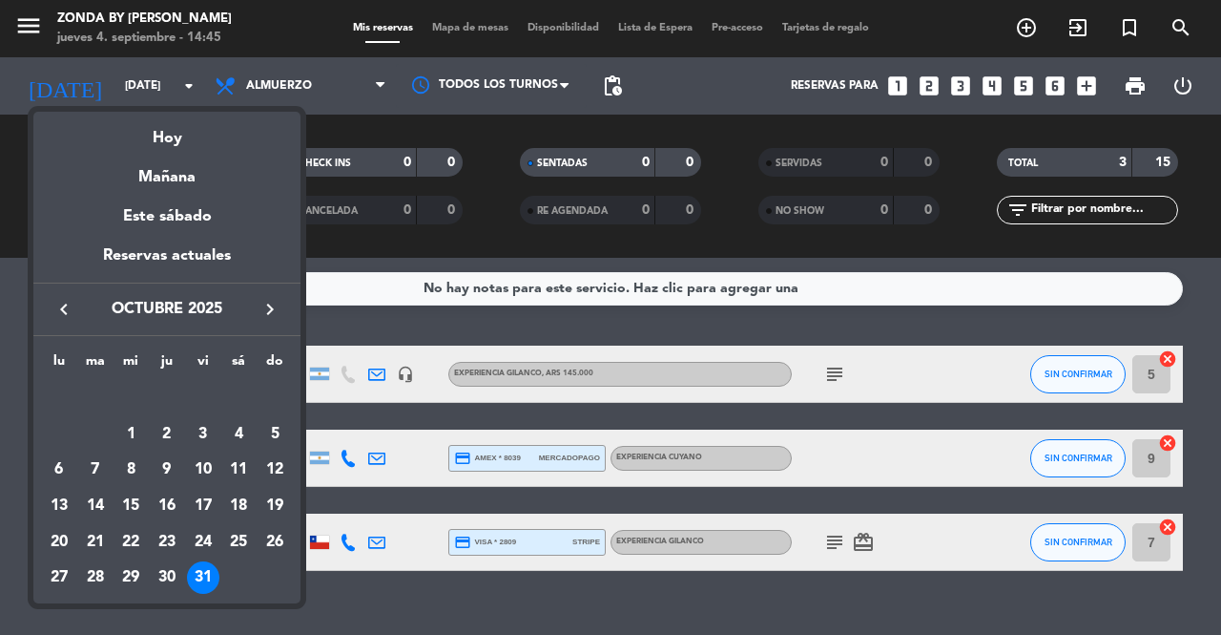
click at [265, 310] on icon "keyboard_arrow_right" at bounding box center [270, 309] width 23 height 23
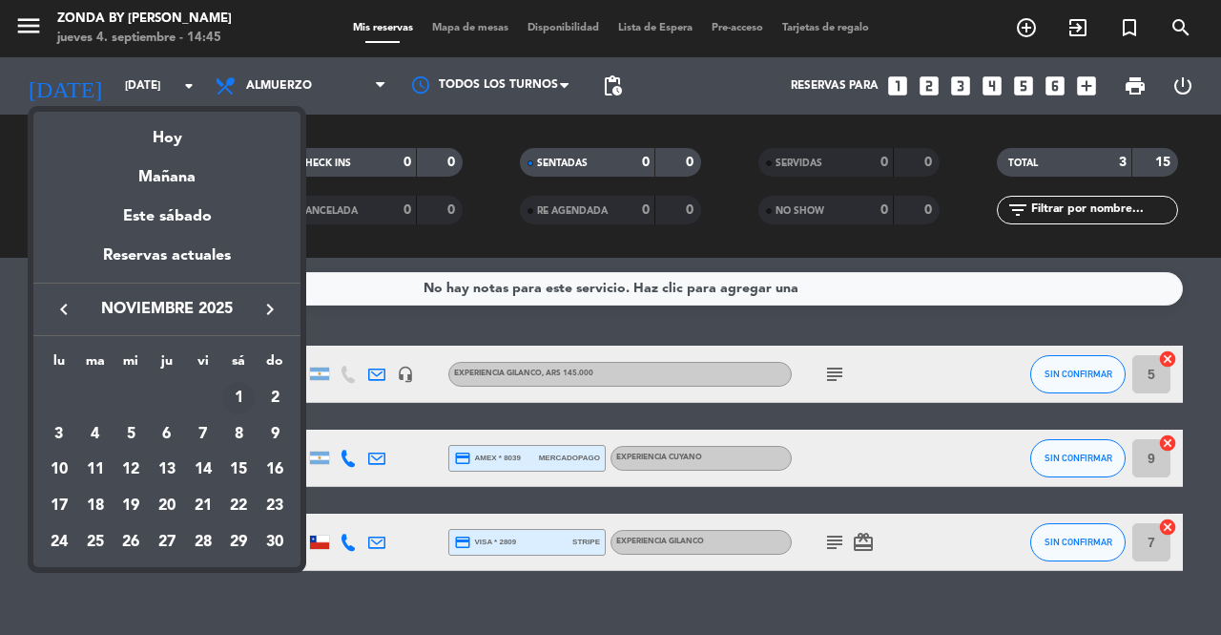
click at [241, 401] on div "1" at bounding box center [238, 398] width 32 height 32
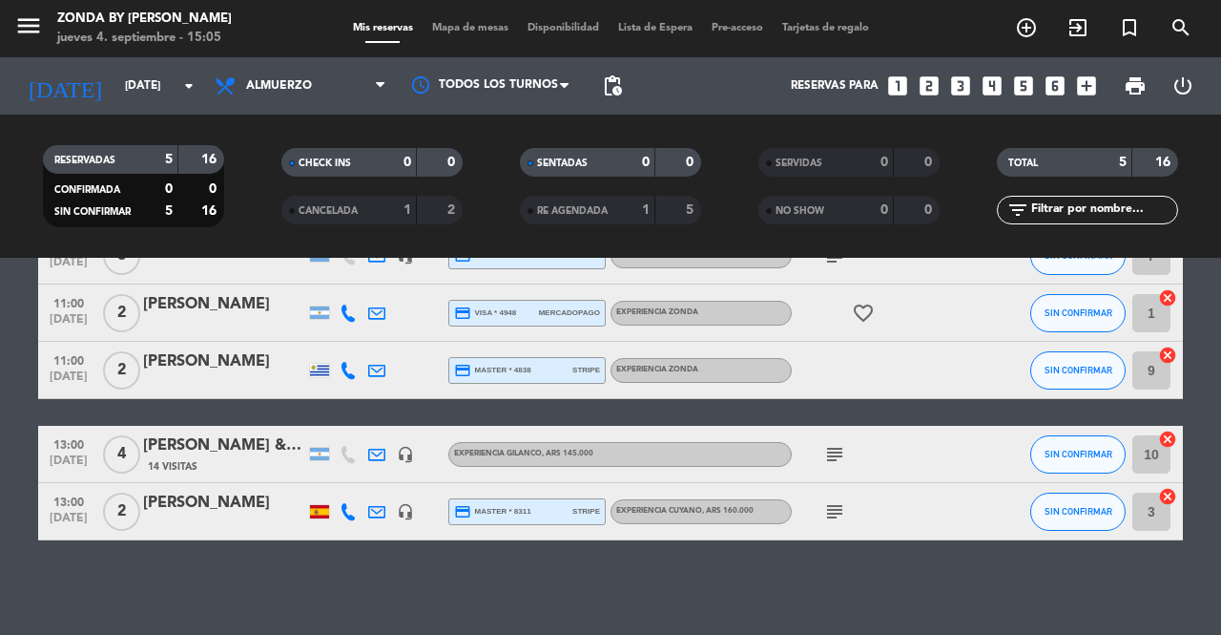
scroll to position [0, 0]
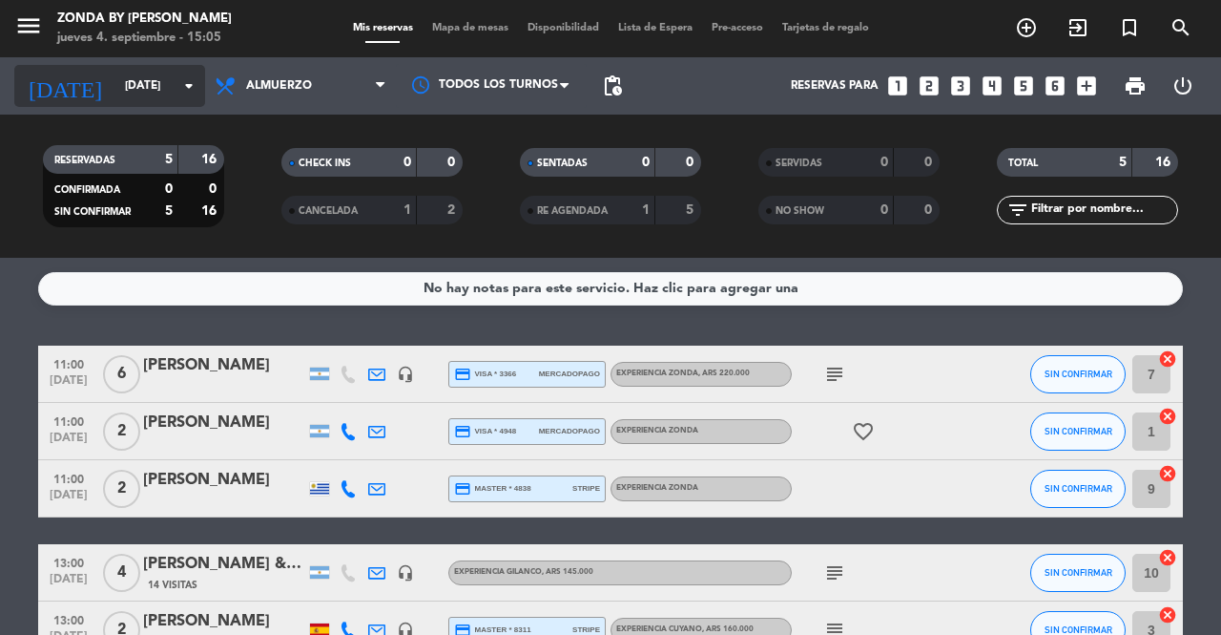
click at [168, 90] on input "[DATE]" at bounding box center [191, 86] width 152 height 32
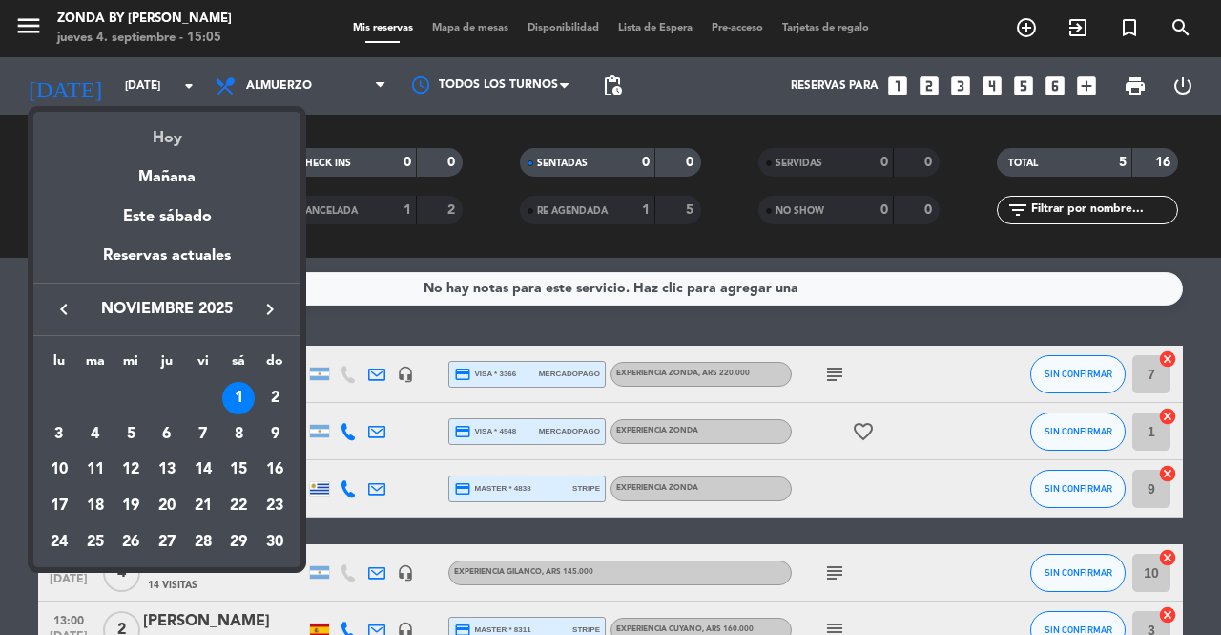
click at [171, 136] on div "Hoy" at bounding box center [166, 131] width 267 height 39
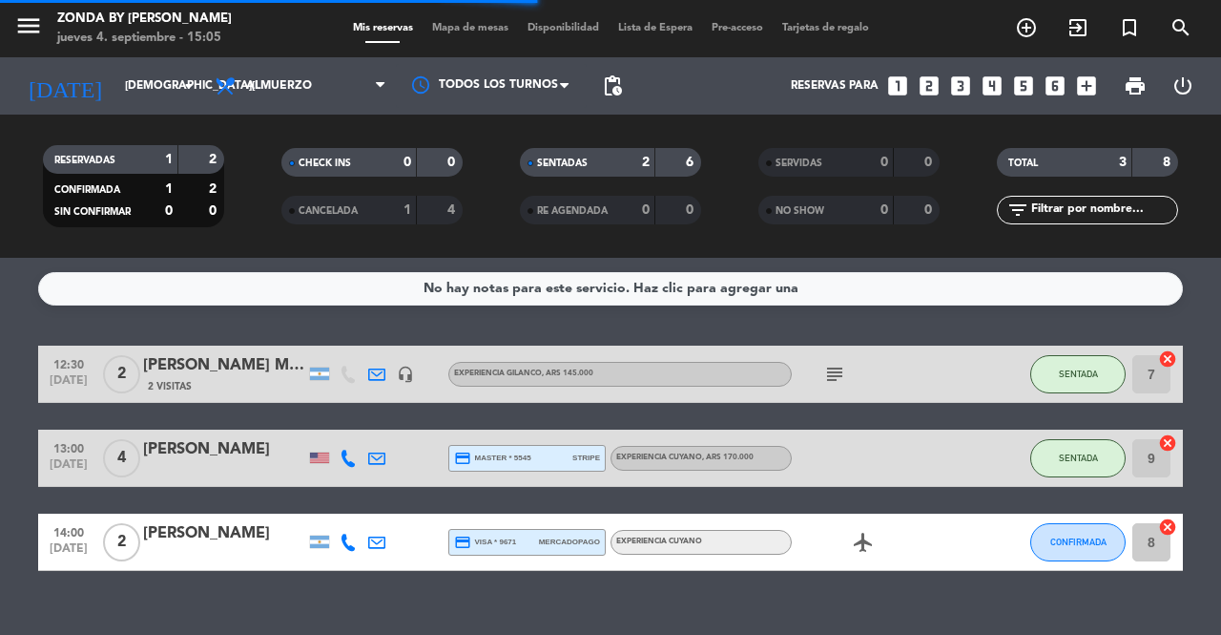
scroll to position [31, 0]
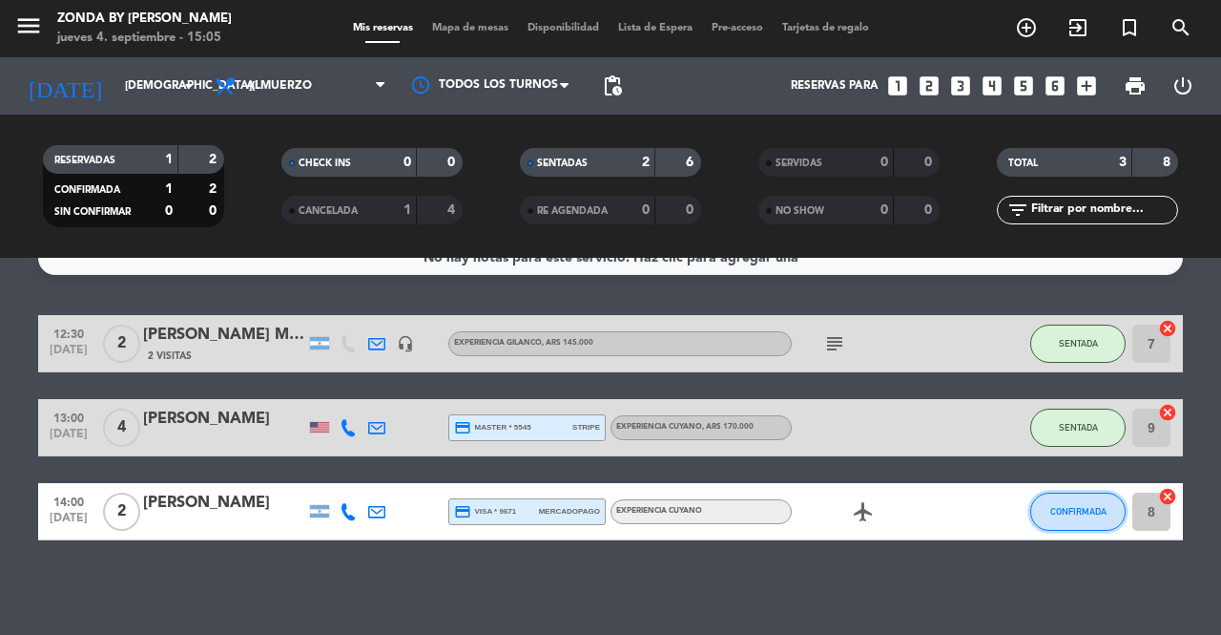
click at [1053, 515] on button "CONFIRMADA" at bounding box center [1078, 511] width 95 height 38
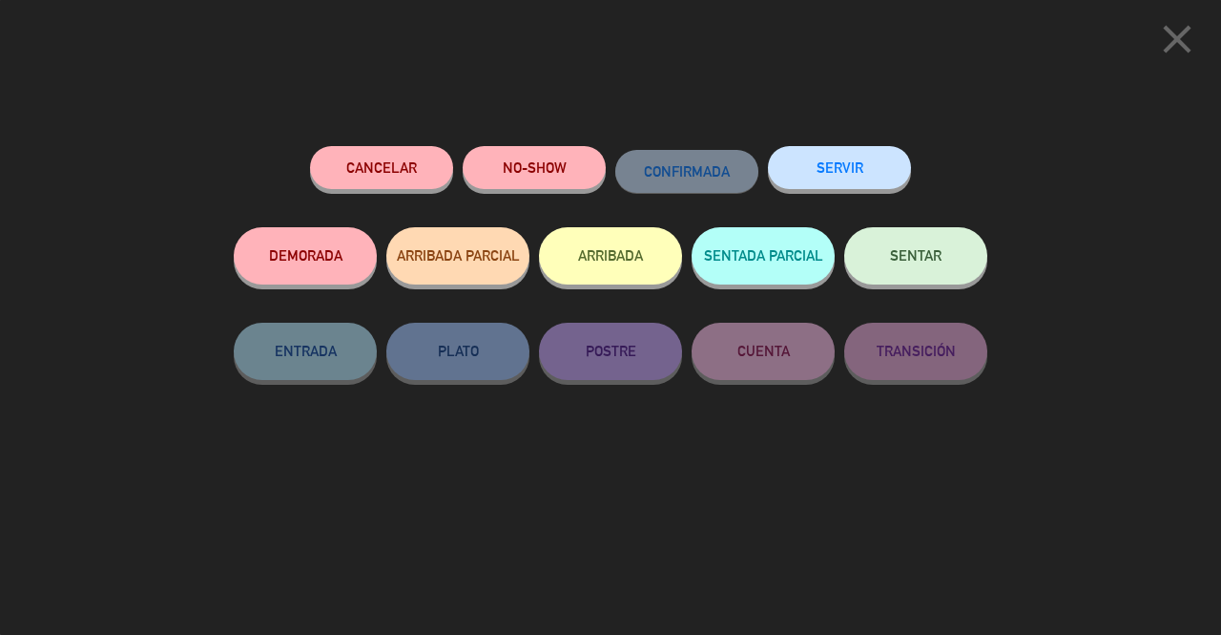
click at [924, 262] on span "SENTAR" at bounding box center [916, 255] width 52 height 16
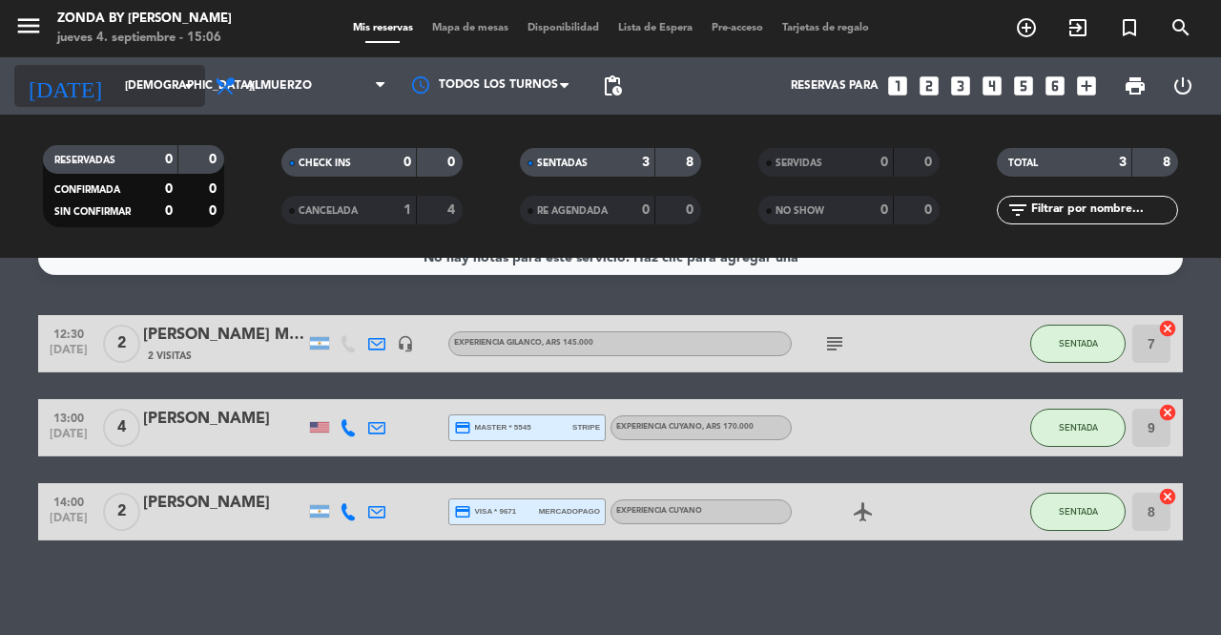
click at [115, 84] on input "[DEMOGRAPHIC_DATA][DATE]" at bounding box center [191, 86] width 152 height 32
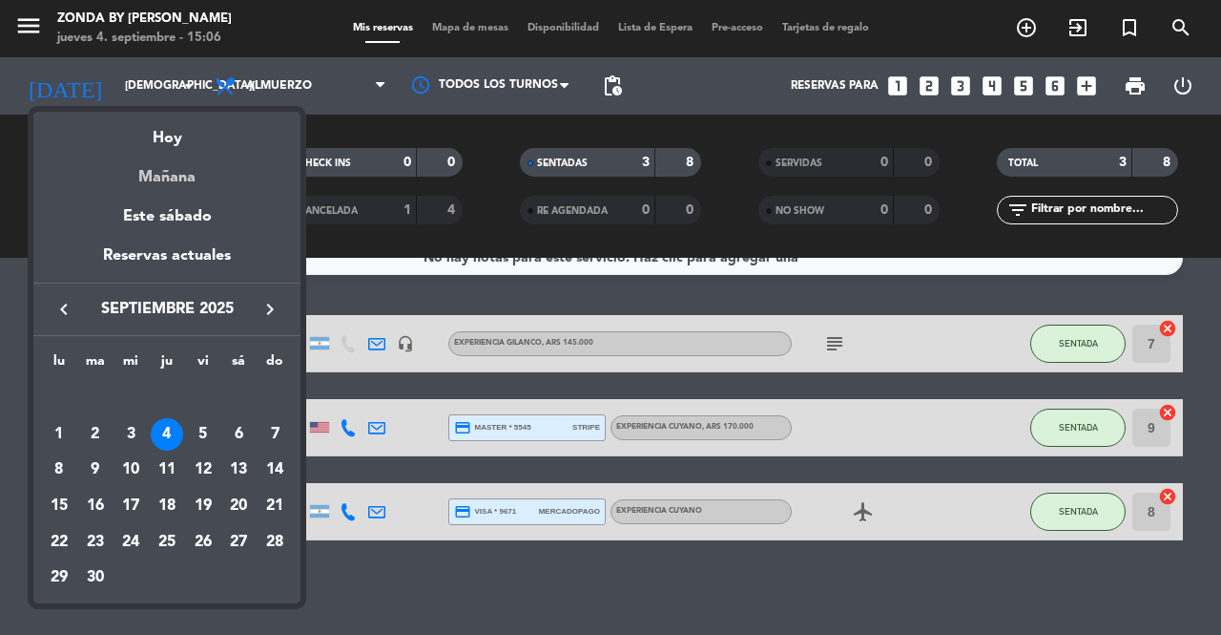
click at [156, 169] on div "Mañana" at bounding box center [166, 170] width 267 height 39
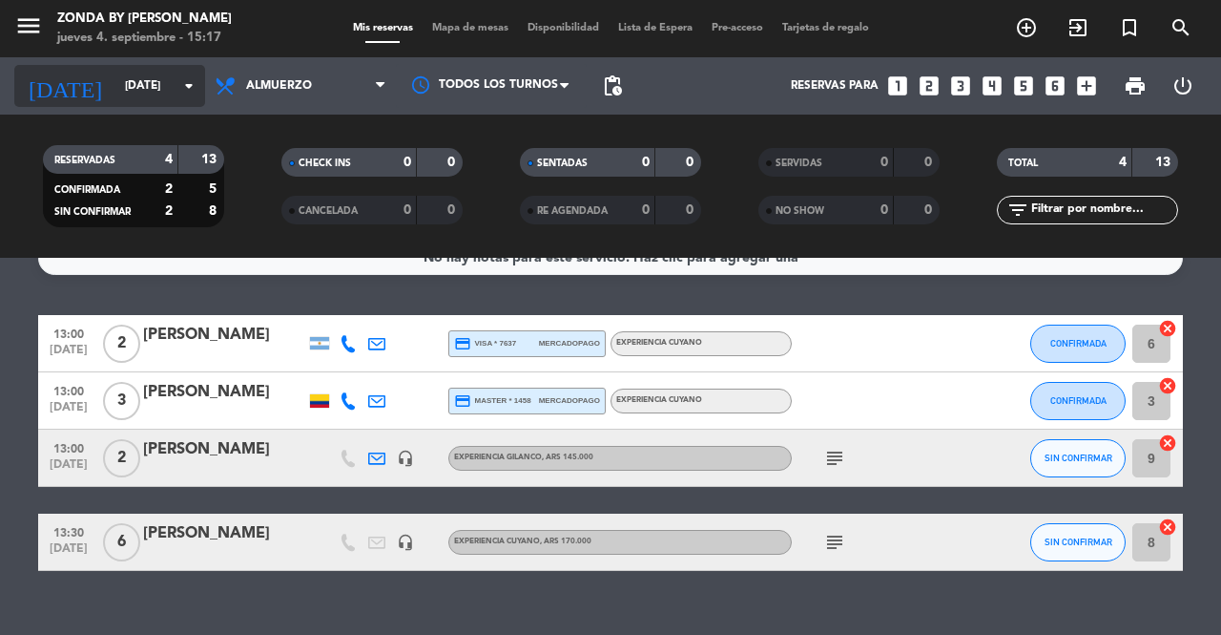
click at [168, 67] on div "[DATE] [DATE] arrow_drop_down" at bounding box center [109, 86] width 191 height 42
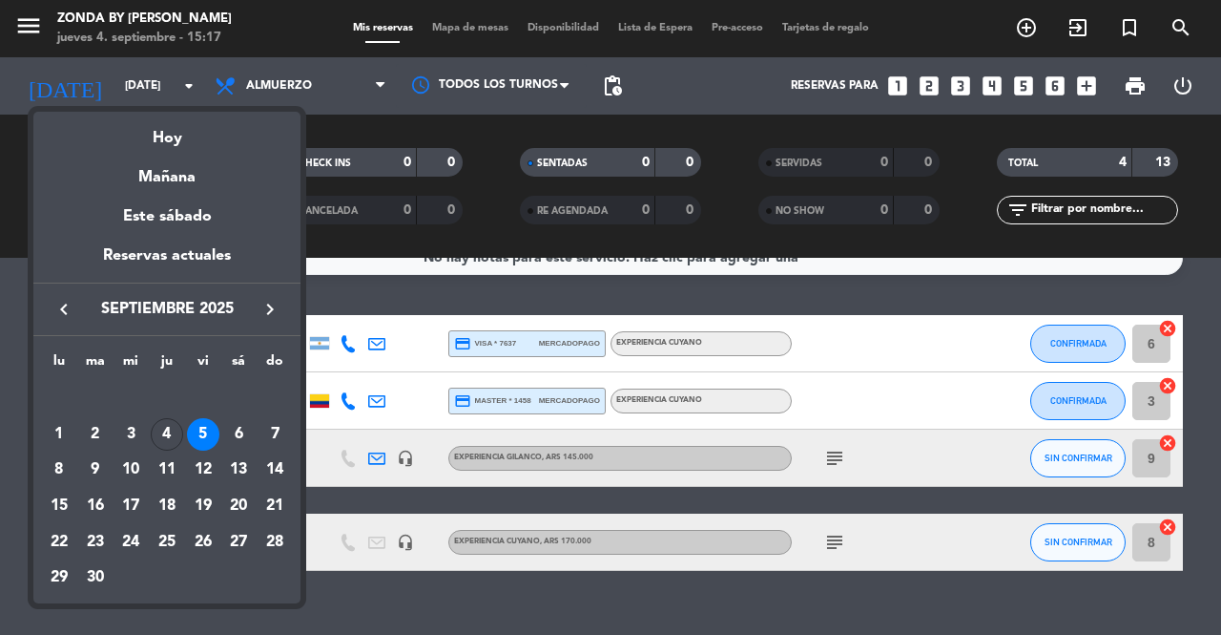
click at [269, 313] on icon "keyboard_arrow_right" at bounding box center [270, 309] width 23 height 23
click at [245, 440] on div "4" at bounding box center [238, 434] width 32 height 32
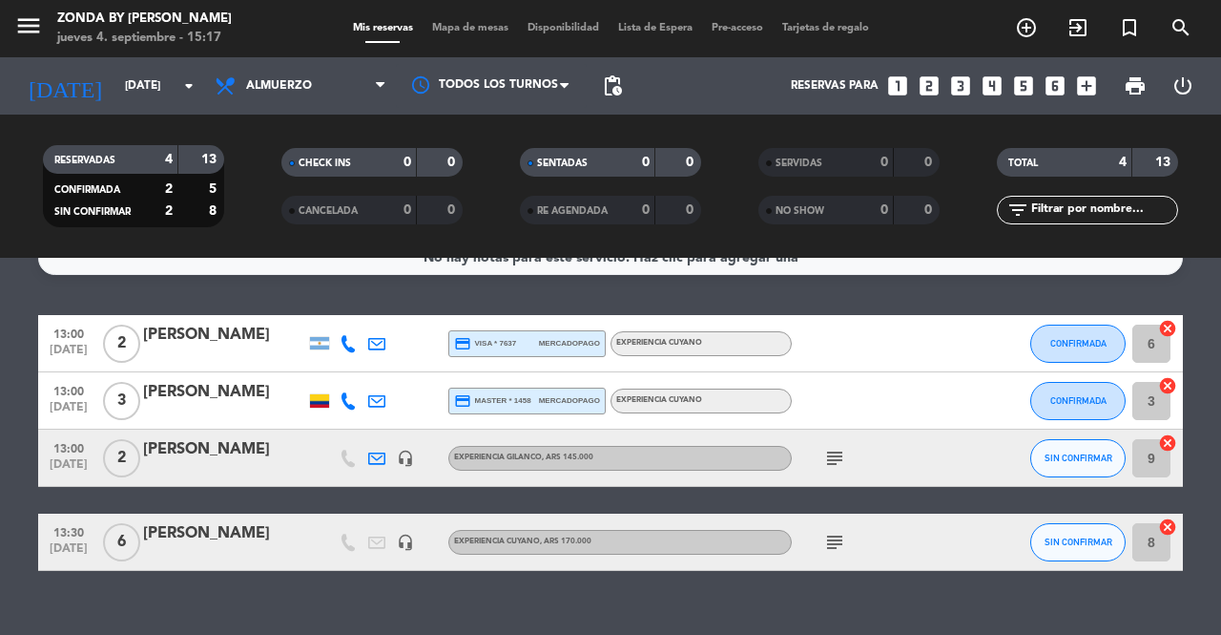
type input "[DATE]"
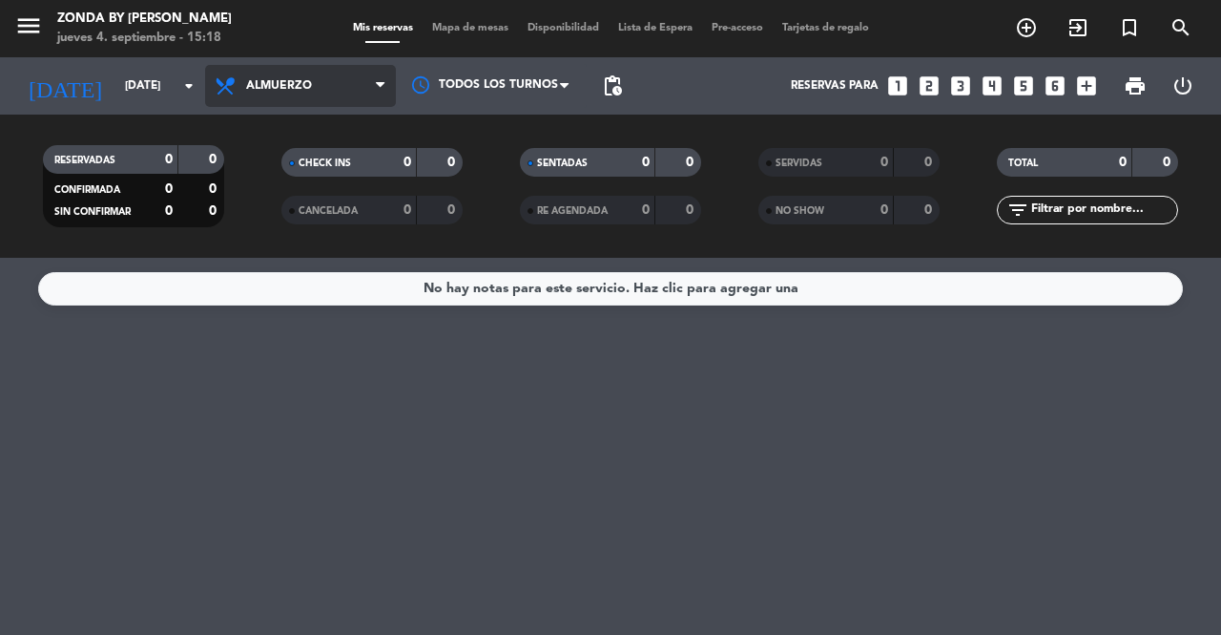
click at [276, 82] on span "Almuerzo" at bounding box center [279, 85] width 66 height 13
click at [284, 204] on div "menu Zonda by [PERSON_NAME] [DATE] 4. septiembre - 15:18 Mis reservas Mapa de m…" at bounding box center [610, 129] width 1221 height 258
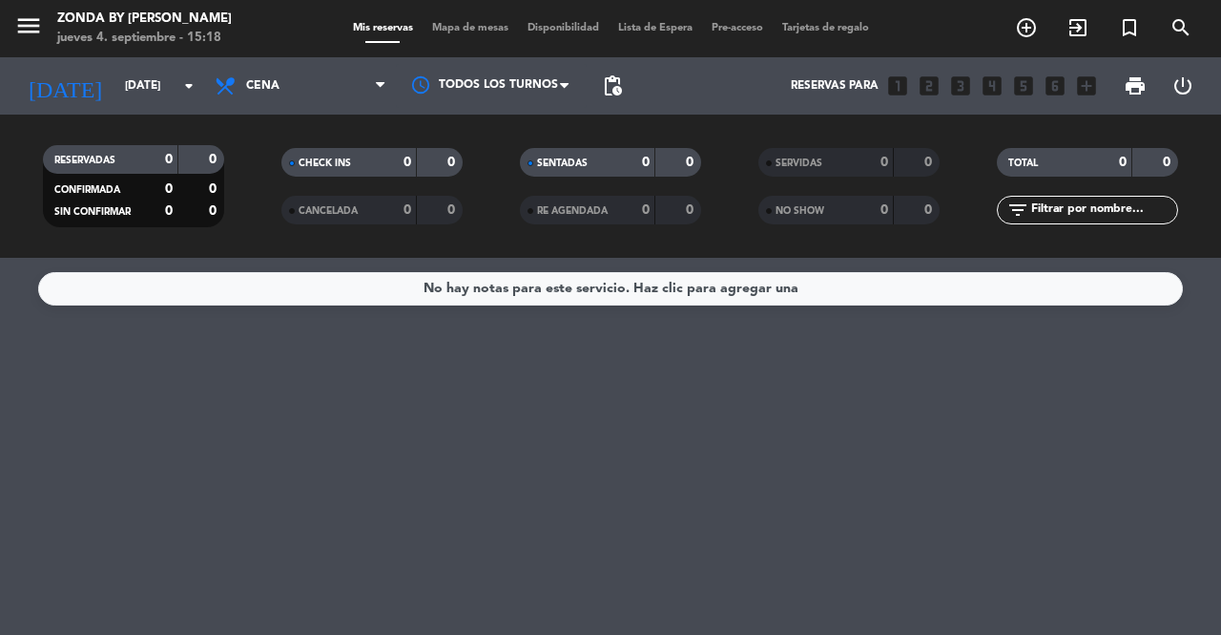
click at [305, 83] on span "Cena" at bounding box center [300, 86] width 191 height 42
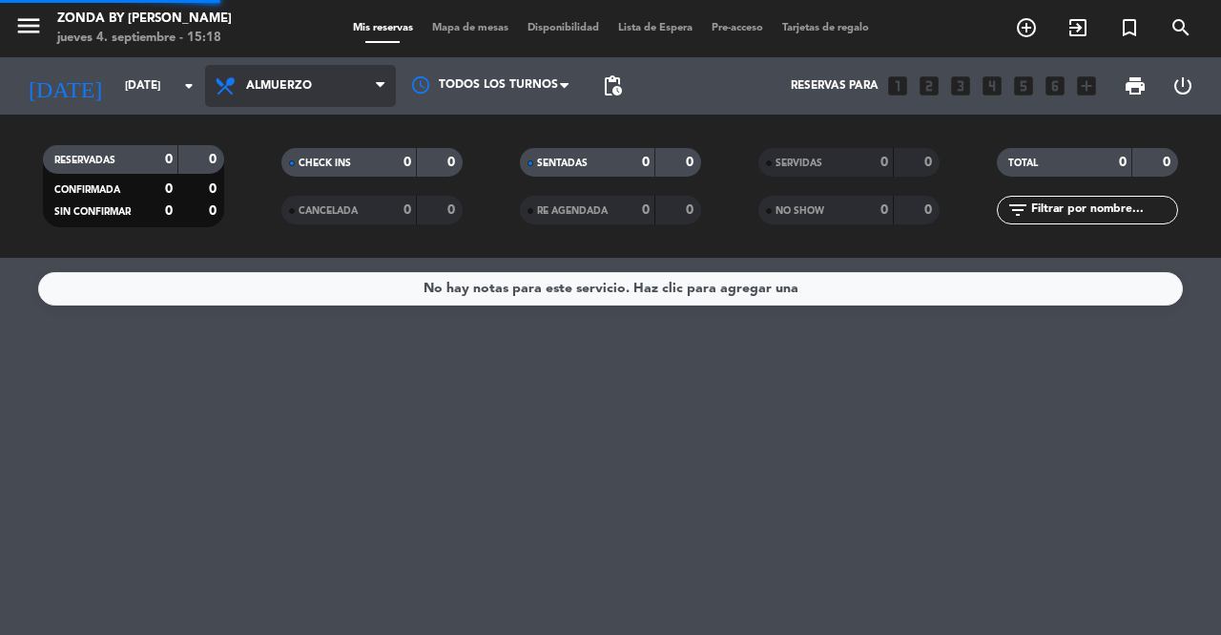
click at [288, 163] on div "menu Zonda by [PERSON_NAME] [DATE] 4. septiembre - 15:18 Mis reservas Mapa de m…" at bounding box center [610, 129] width 1221 height 258
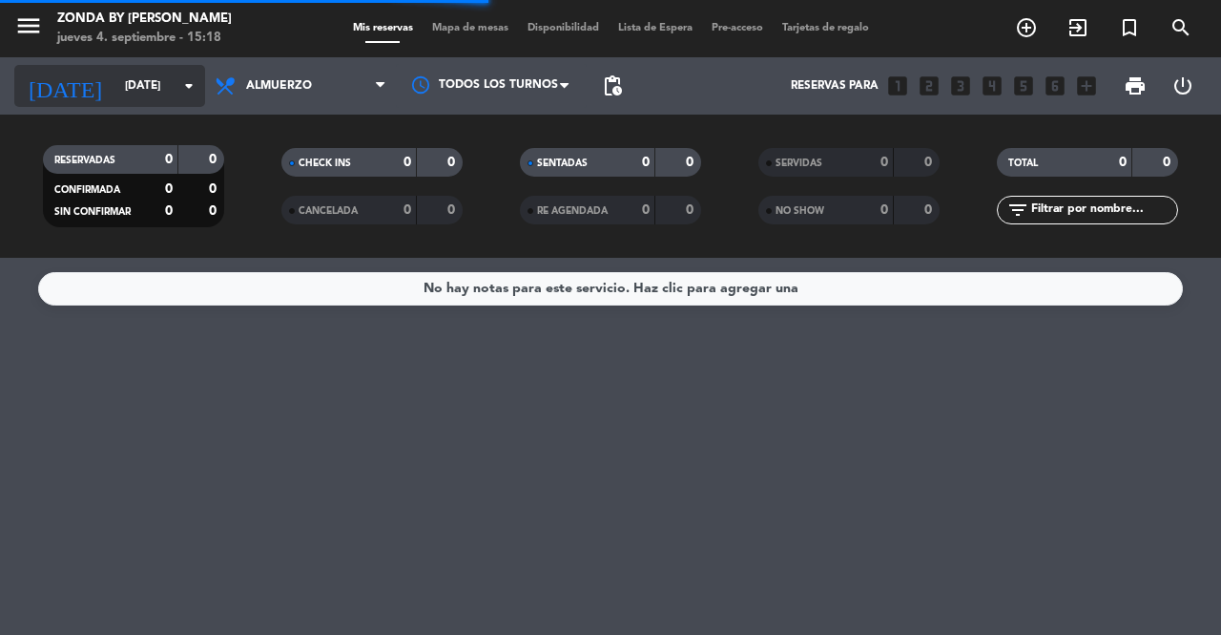
click at [156, 92] on input "[DATE]" at bounding box center [191, 86] width 152 height 32
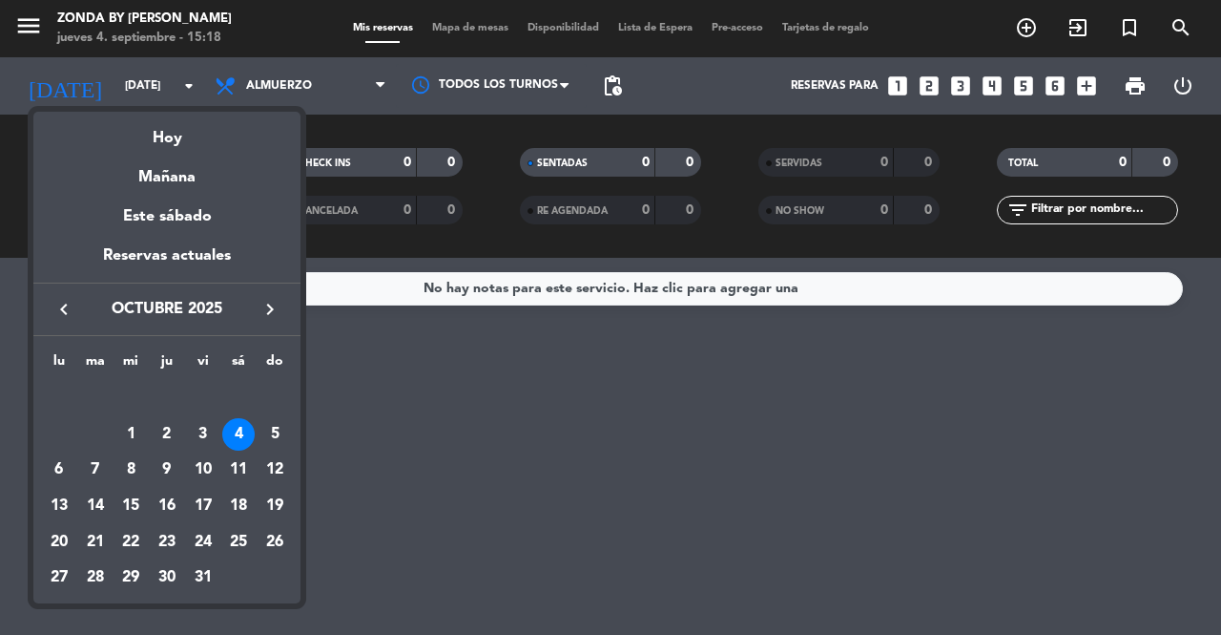
click at [649, 493] on div at bounding box center [610, 317] width 1221 height 635
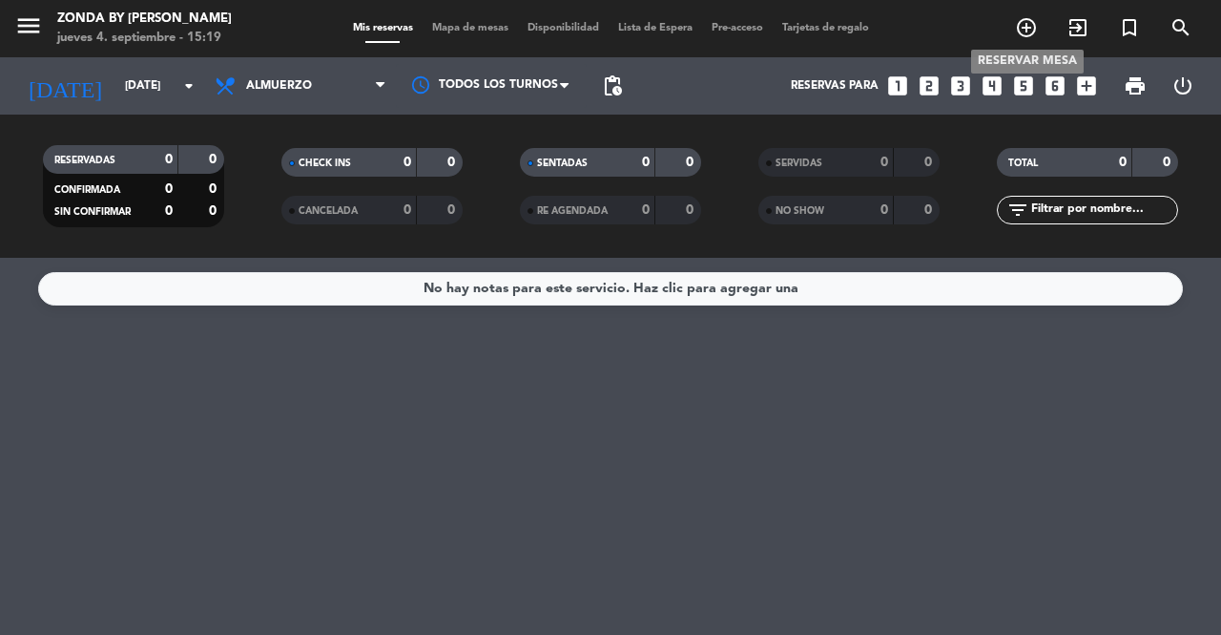
click at [1020, 20] on icon "add_circle_outline" at bounding box center [1026, 27] width 23 height 23
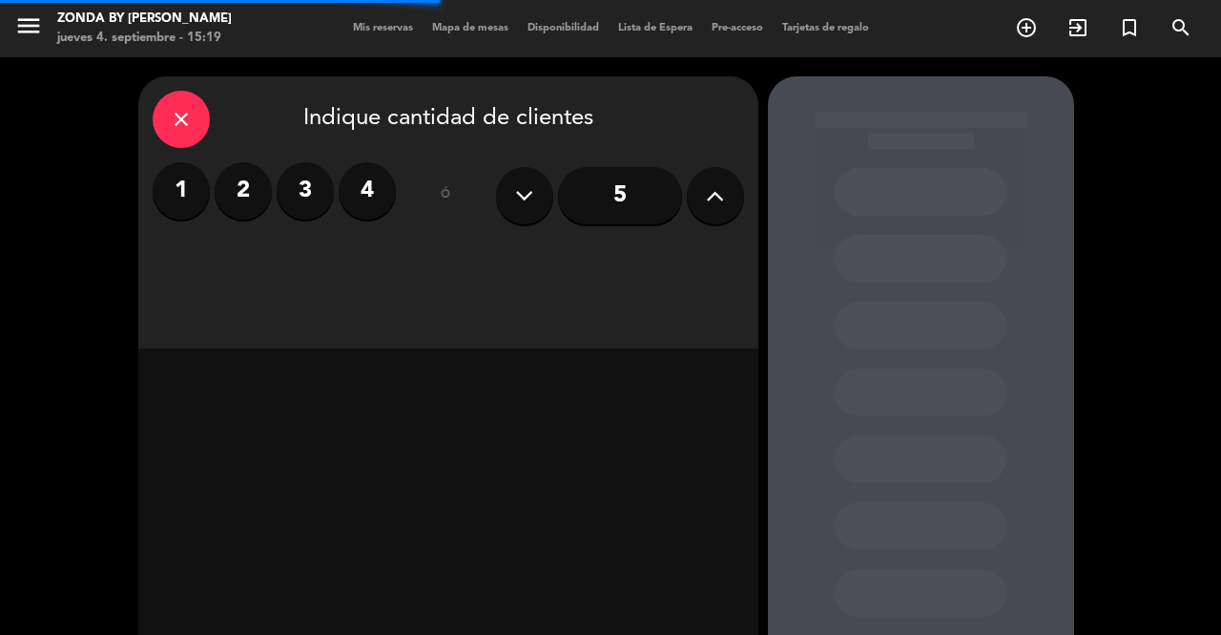
click at [256, 194] on label "2" at bounding box center [243, 190] width 57 height 57
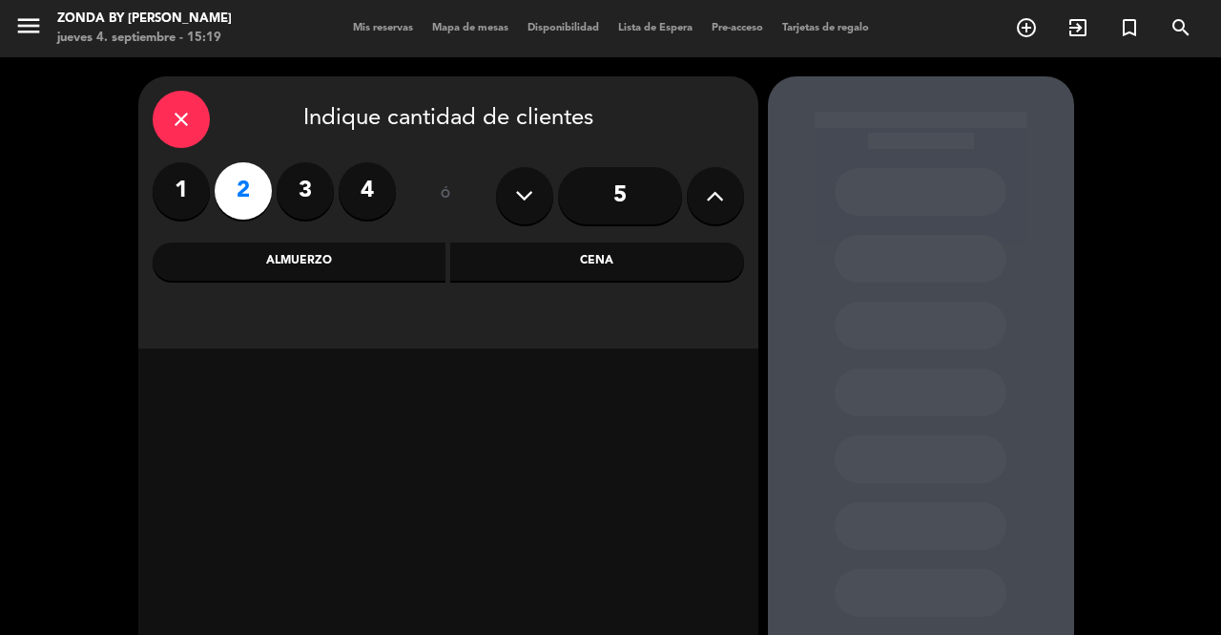
click at [313, 252] on div "Almuerzo" at bounding box center [300, 261] width 294 height 38
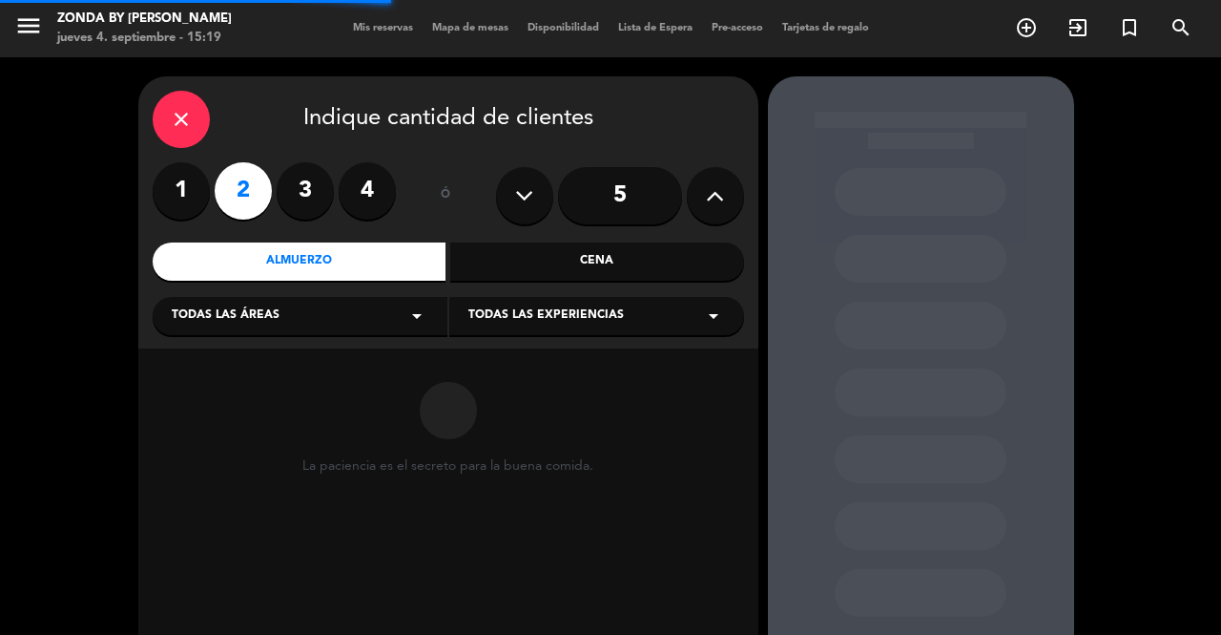
click at [542, 313] on span "Todas las experiencias" at bounding box center [547, 315] width 156 height 19
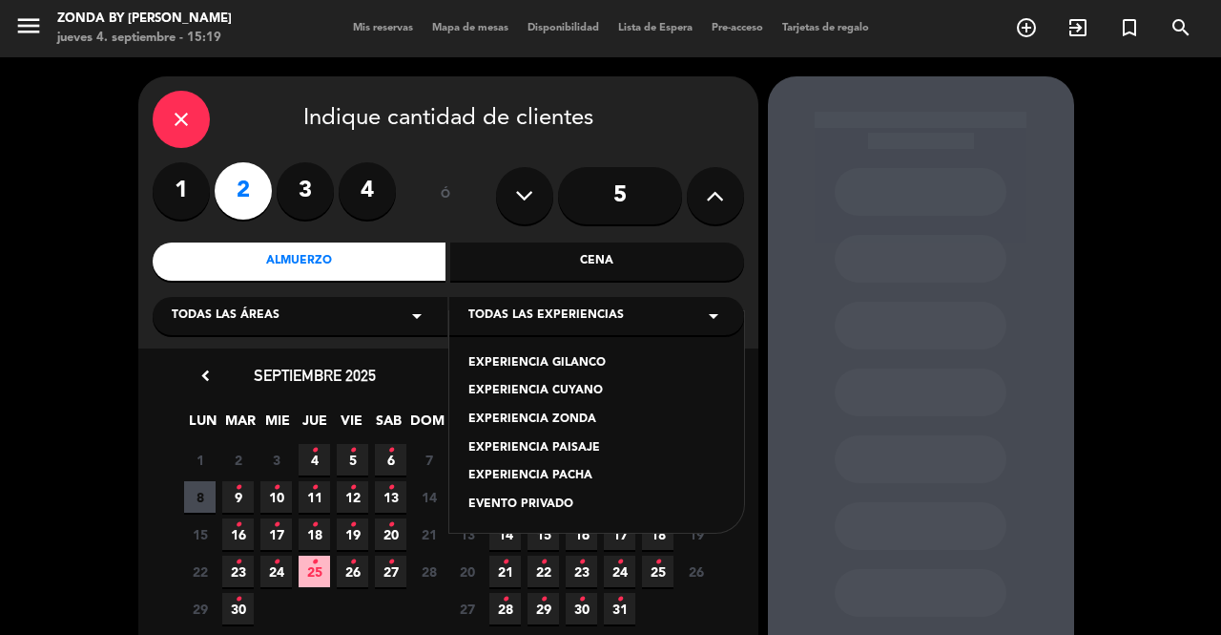
click at [566, 358] on div "EXPERIENCIA GILANCO" at bounding box center [597, 363] width 257 height 19
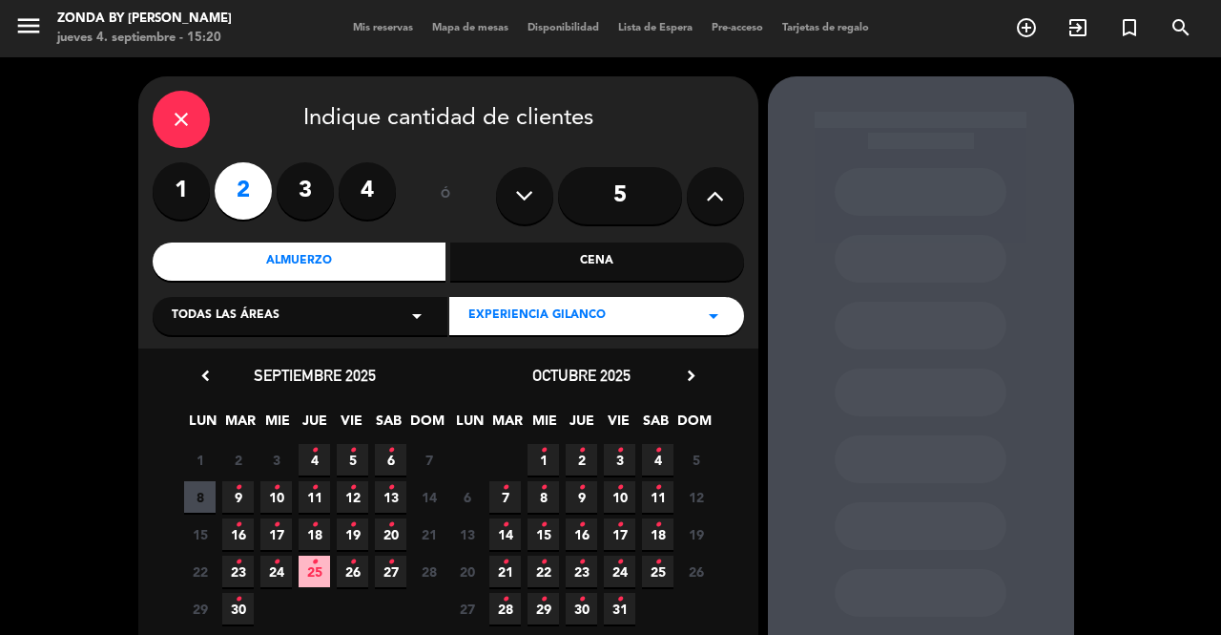
click at [354, 463] on icon "•" at bounding box center [352, 450] width 7 height 31
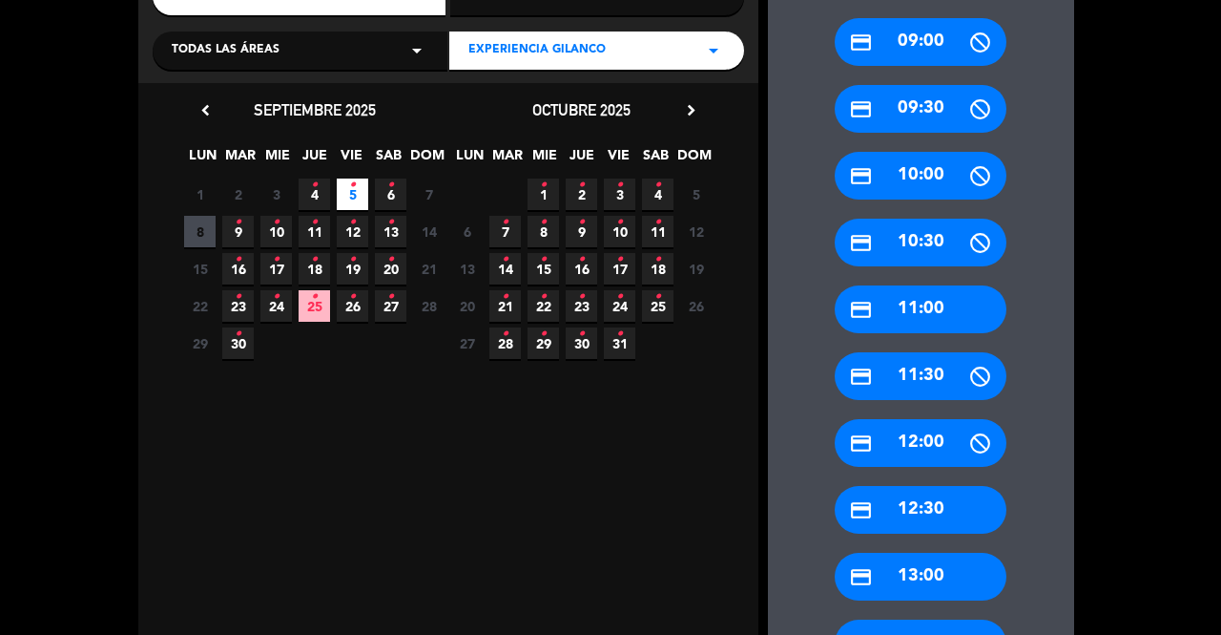
scroll to position [267, 0]
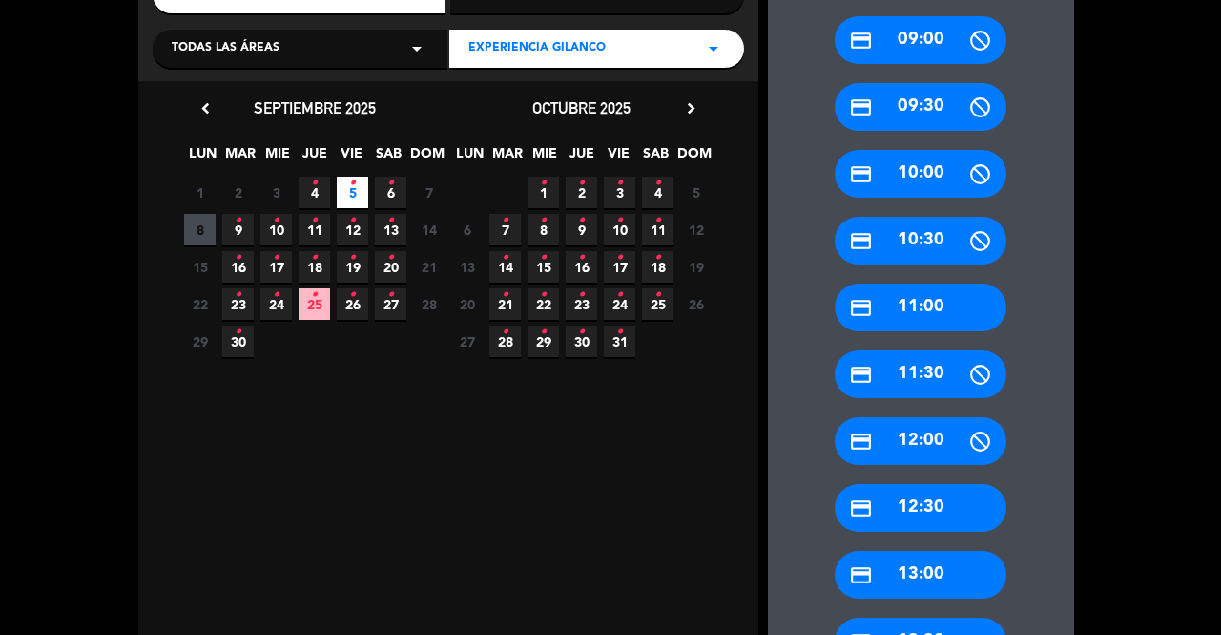
click at [905, 509] on div "credit_card 12:30" at bounding box center [921, 508] width 172 height 48
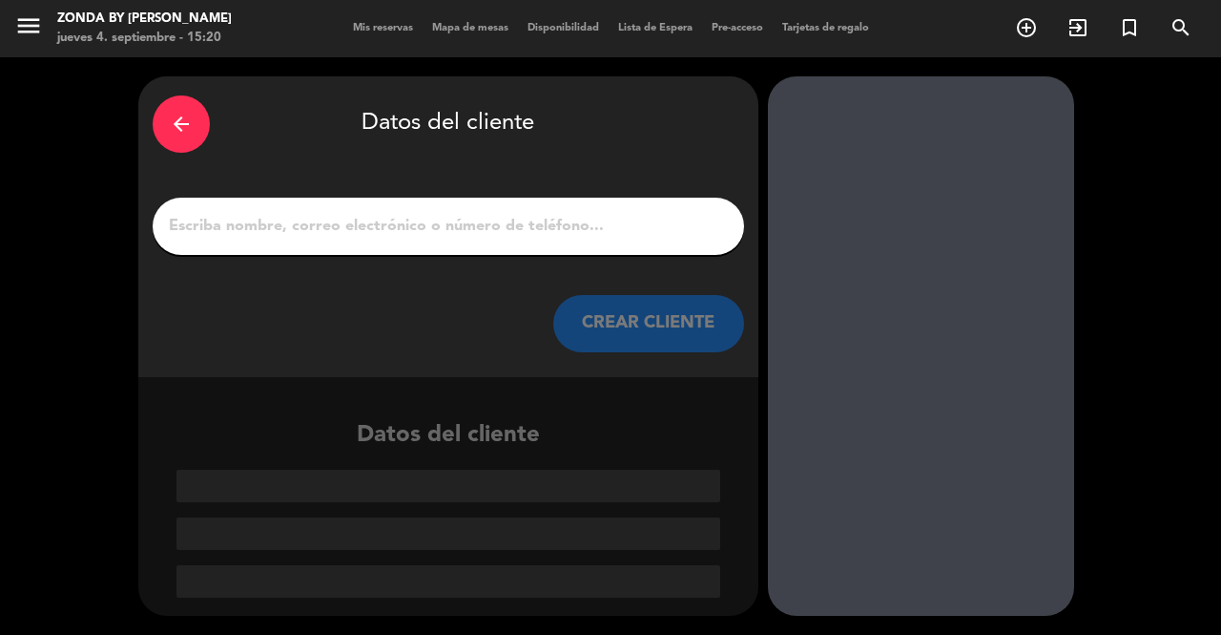
click at [532, 234] on input "1" at bounding box center [448, 226] width 563 height 27
click at [363, 220] on input "1" at bounding box center [448, 226] width 563 height 27
paste input "Gledys"
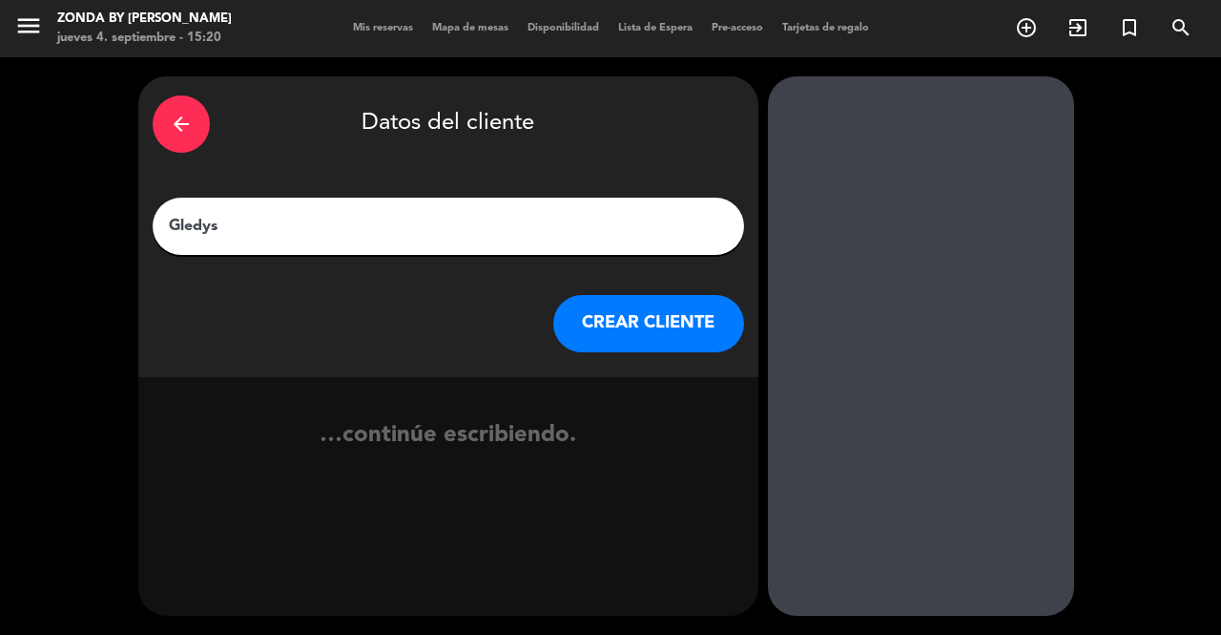
type input "Gledys"
click at [628, 327] on button "CREAR CLIENTE" at bounding box center [648, 323] width 191 height 57
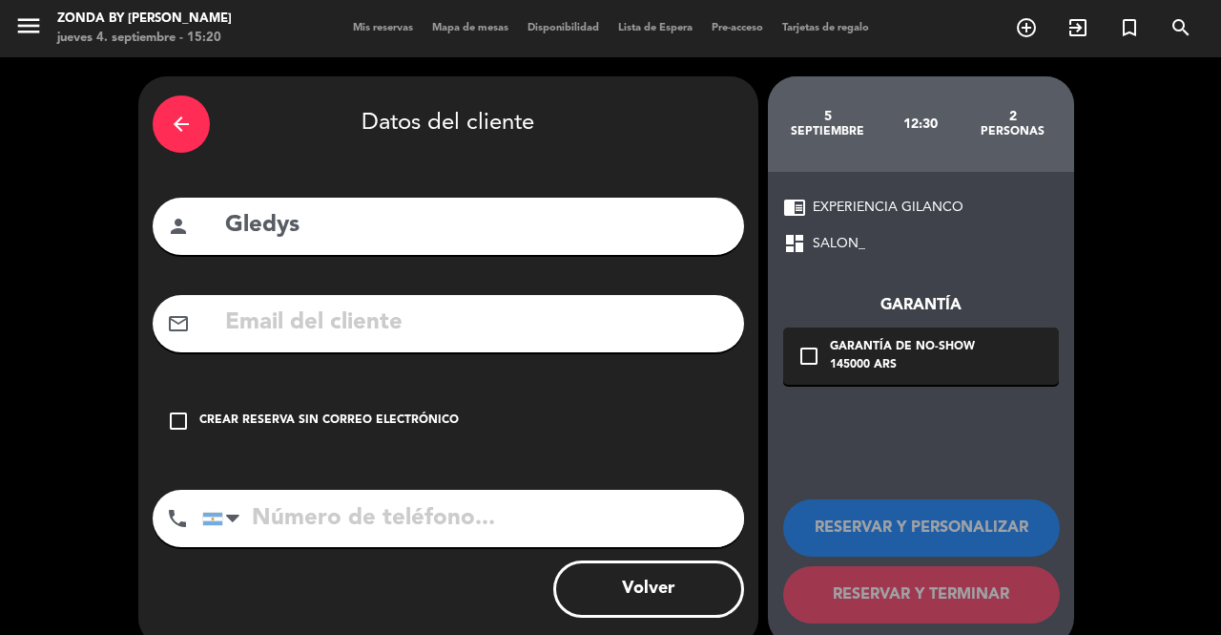
click at [320, 428] on div "Crear reserva sin correo electrónico" at bounding box center [329, 420] width 260 height 19
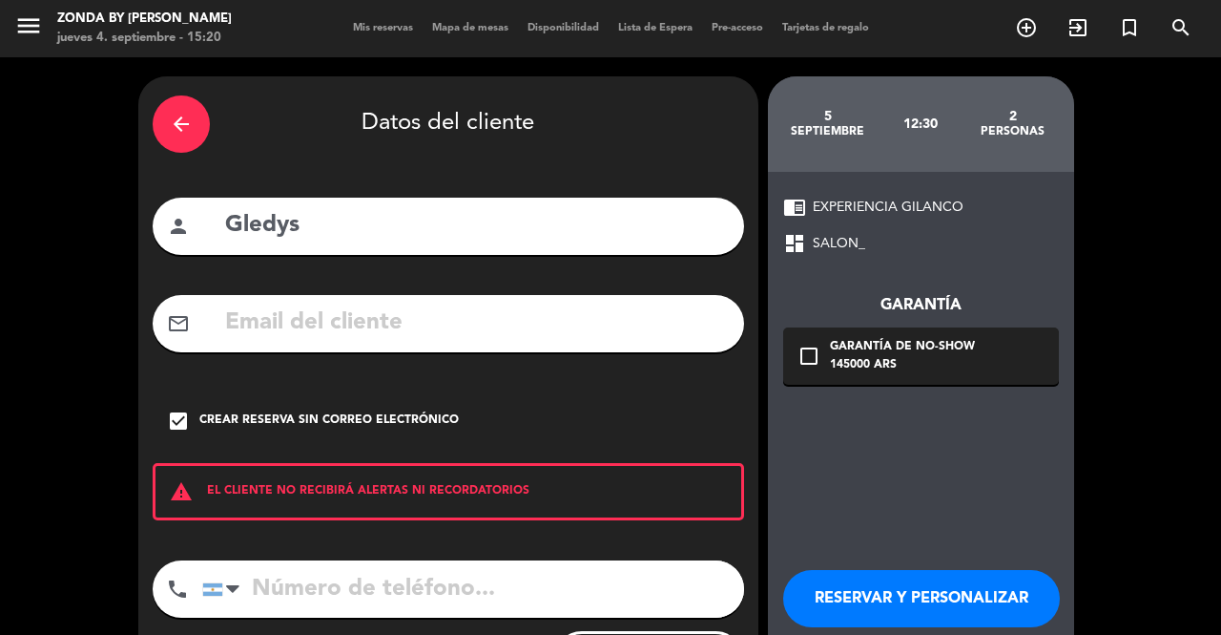
click at [353, 590] on input "tel" at bounding box center [473, 588] width 542 height 57
paste input "[PHONE_NUMBER]"
type input "[PHONE_NUMBER]"
click at [906, 608] on button "RESERVAR Y PERSONALIZAR" at bounding box center [921, 598] width 277 height 57
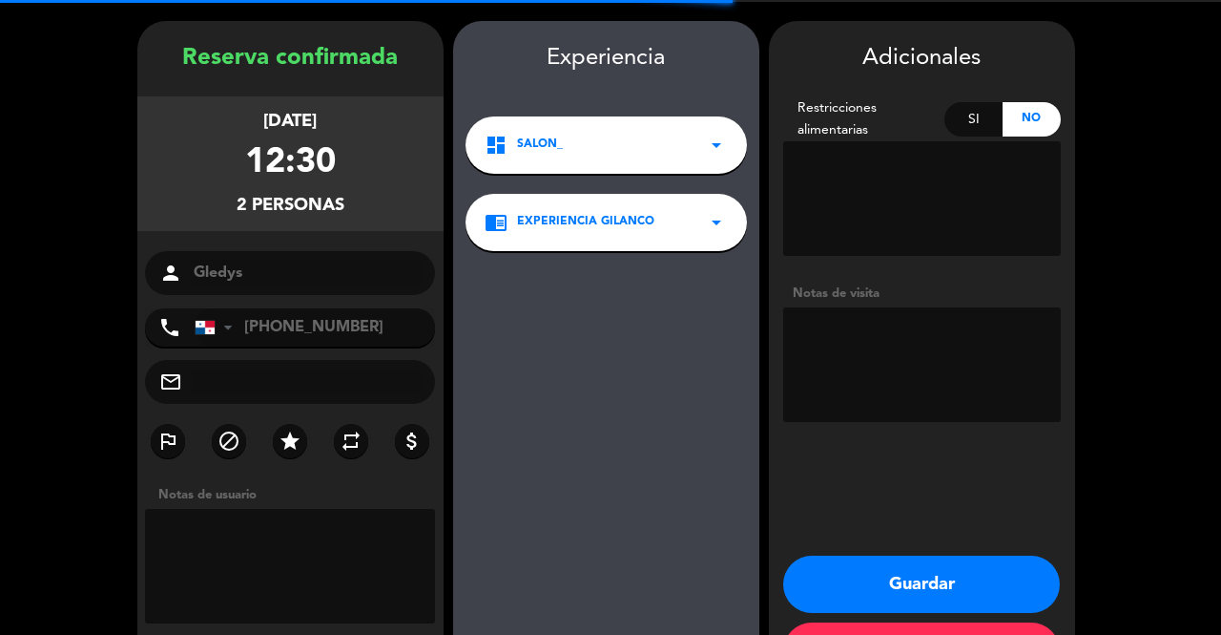
scroll to position [76, 0]
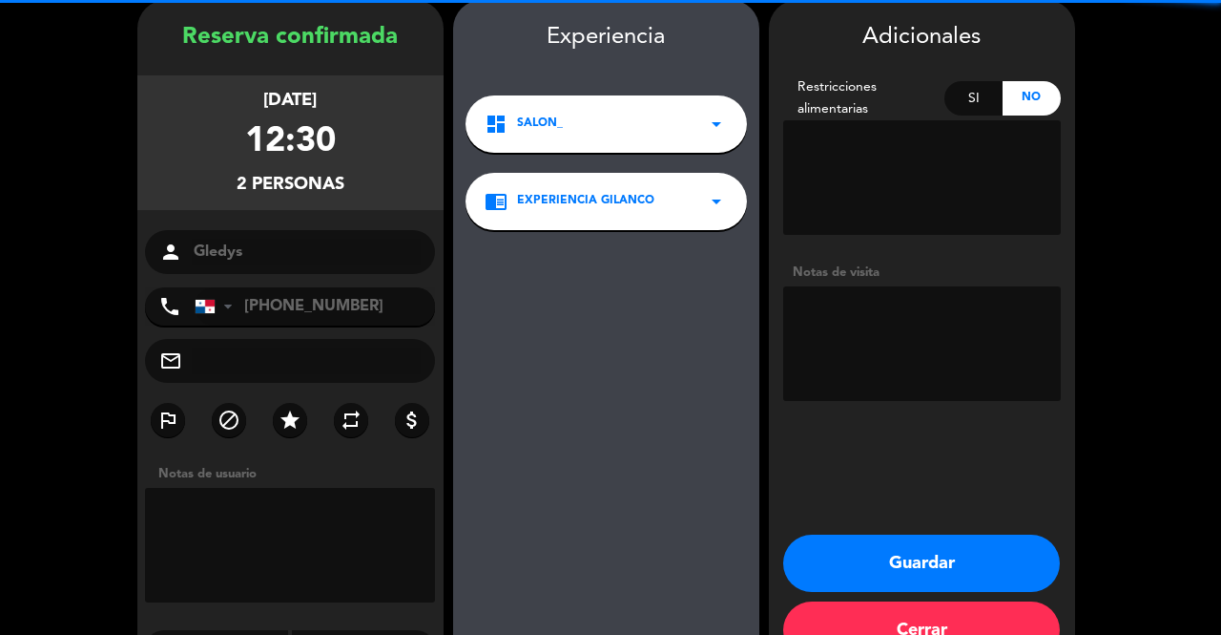
click at [954, 346] on textarea at bounding box center [922, 343] width 278 height 115
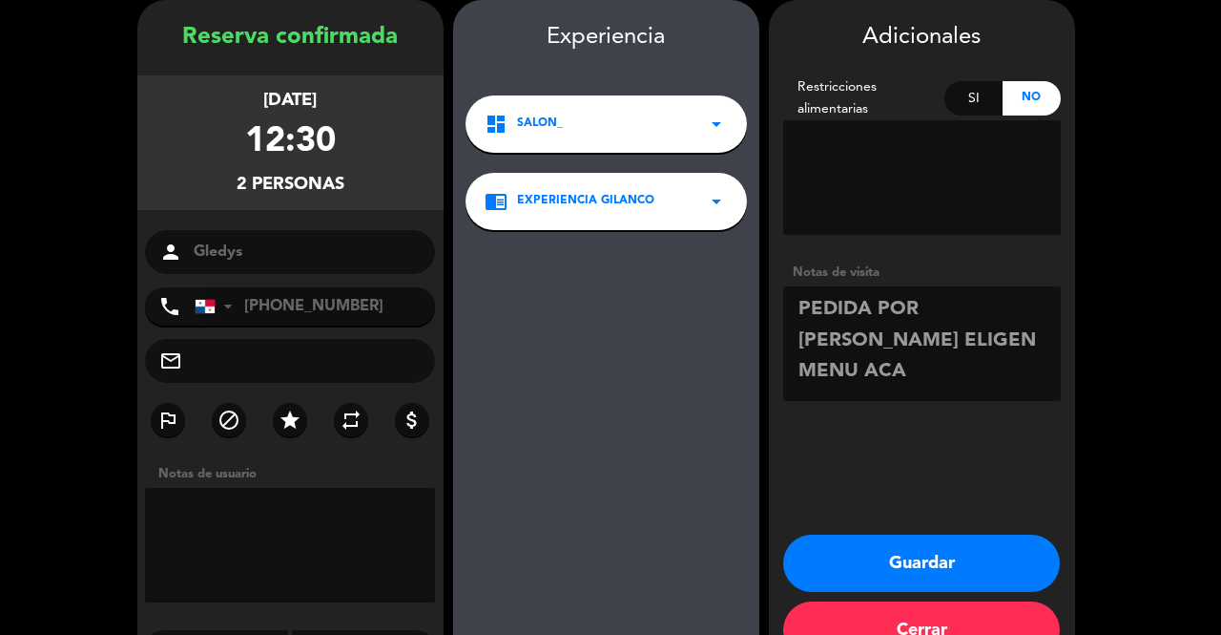
type textarea "PEDIDA POR [PERSON_NAME] ELIGEN MENU ACA"
click at [873, 558] on button "Guardar" at bounding box center [921, 562] width 277 height 57
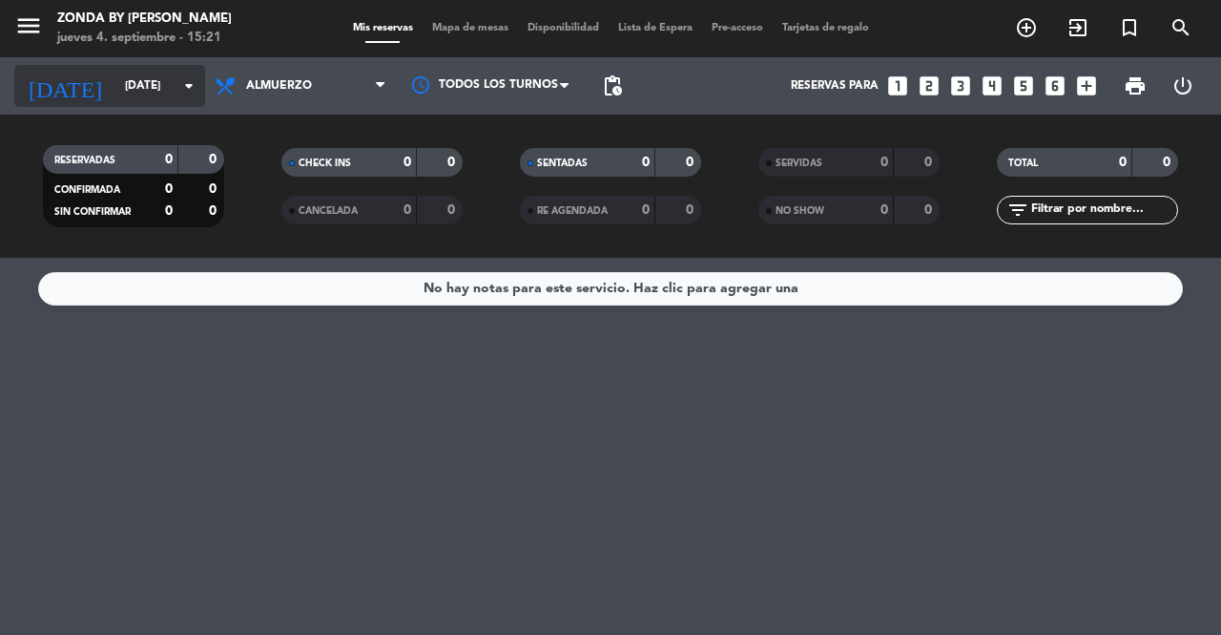
click at [135, 101] on input "[DATE]" at bounding box center [191, 86] width 152 height 32
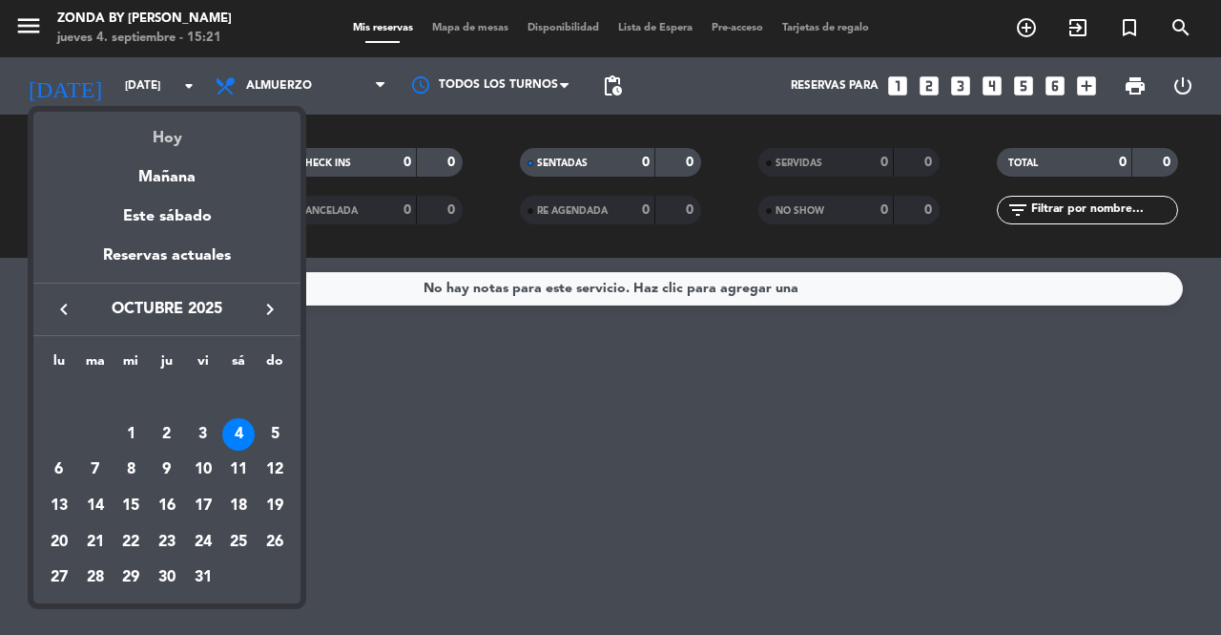
click at [171, 135] on div "Hoy" at bounding box center [166, 131] width 267 height 39
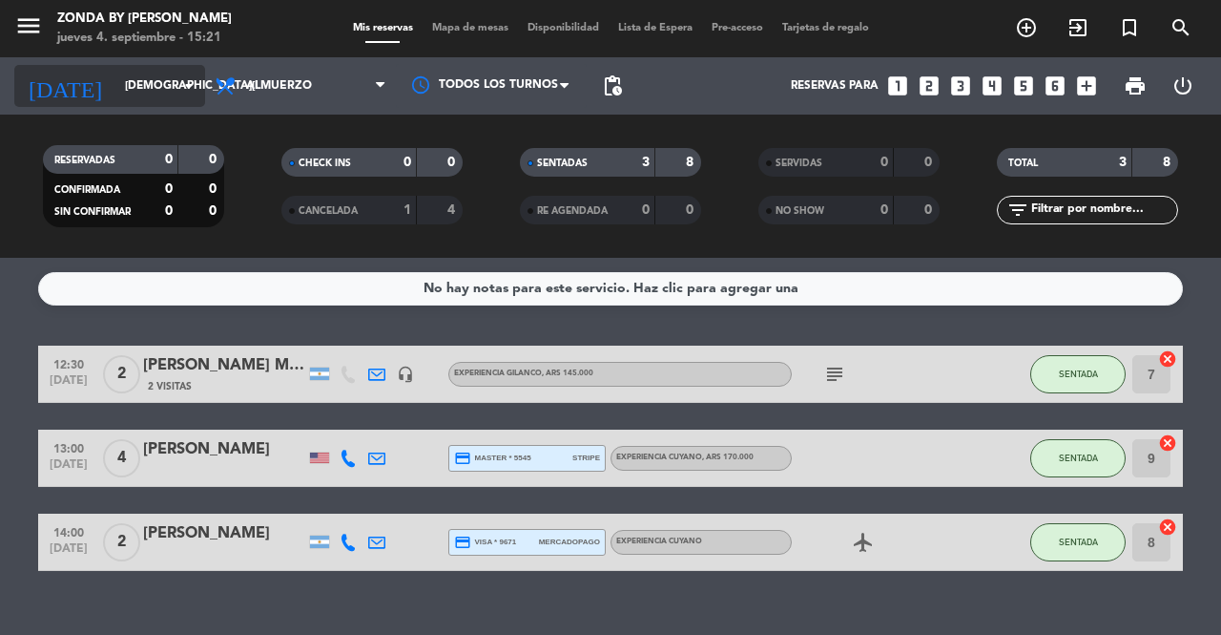
click at [135, 87] on input "[DEMOGRAPHIC_DATA][DATE]" at bounding box center [191, 86] width 152 height 32
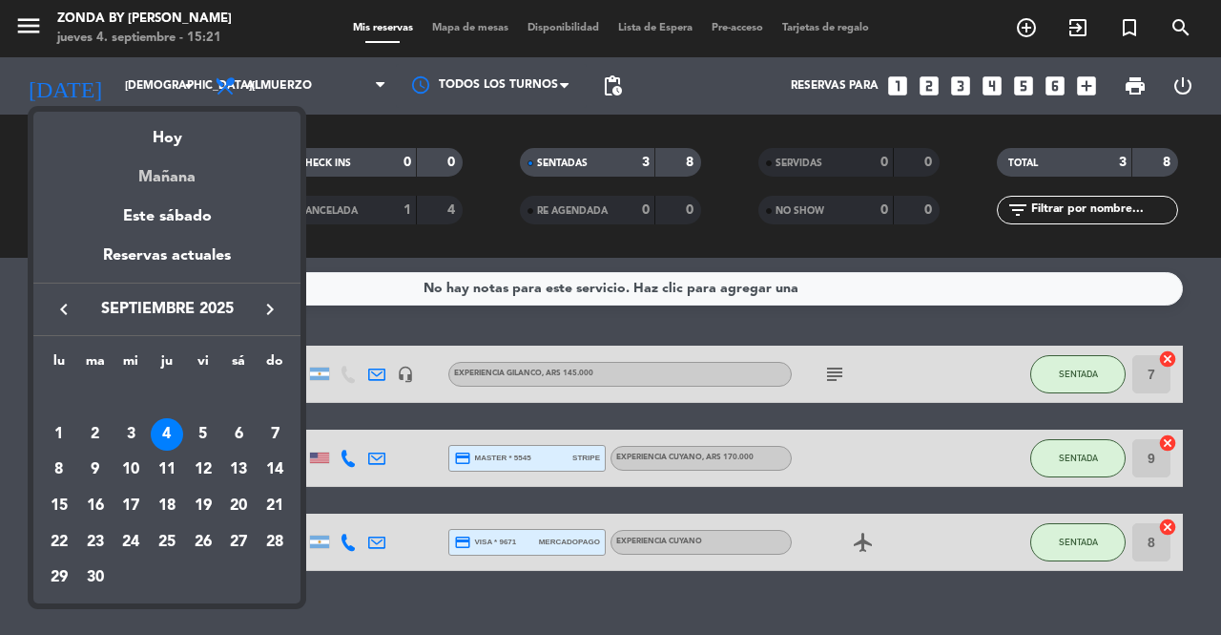
click at [166, 177] on div "Mañana" at bounding box center [166, 170] width 267 height 39
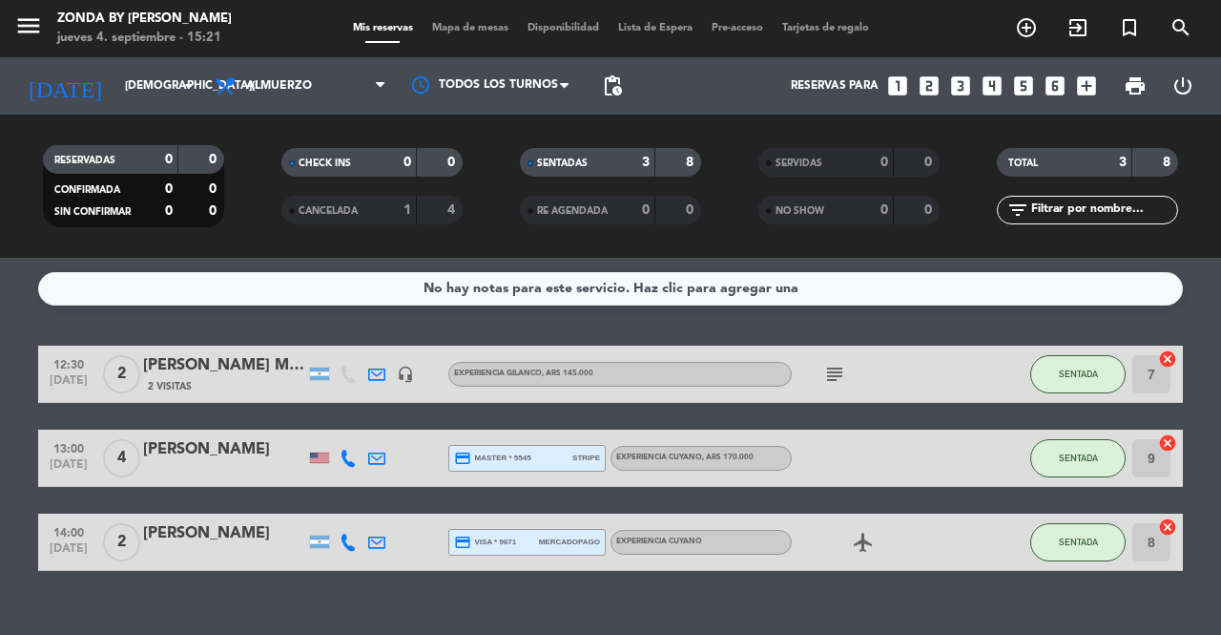
type input "[DATE]"
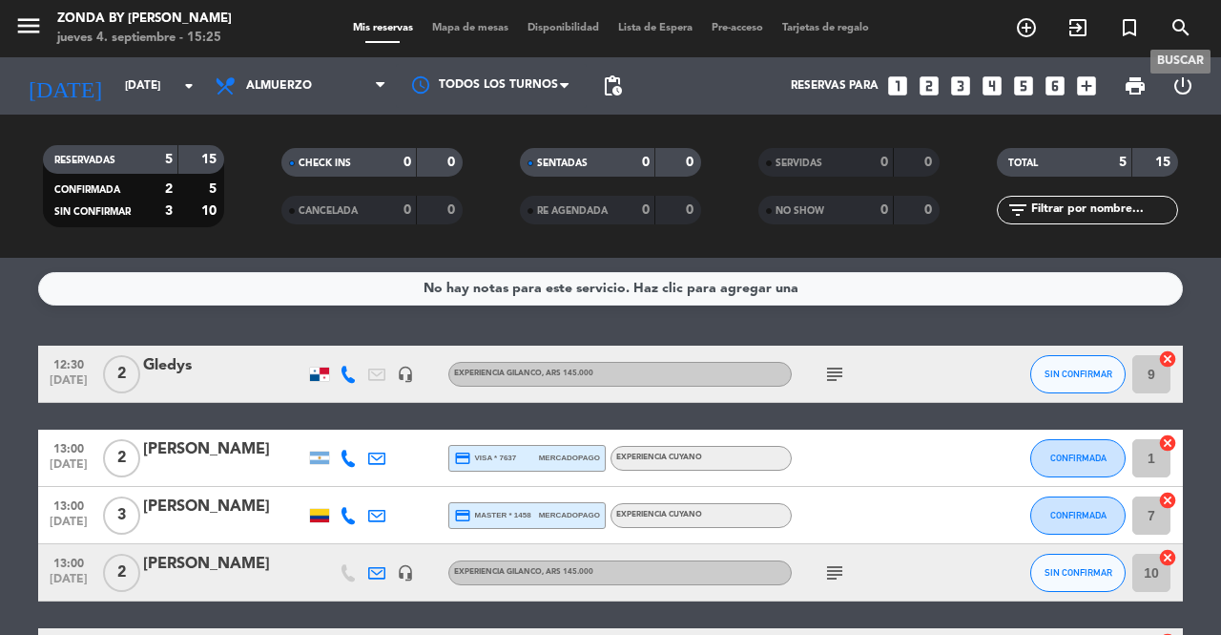
click at [1183, 31] on icon "search" at bounding box center [1181, 27] width 23 height 23
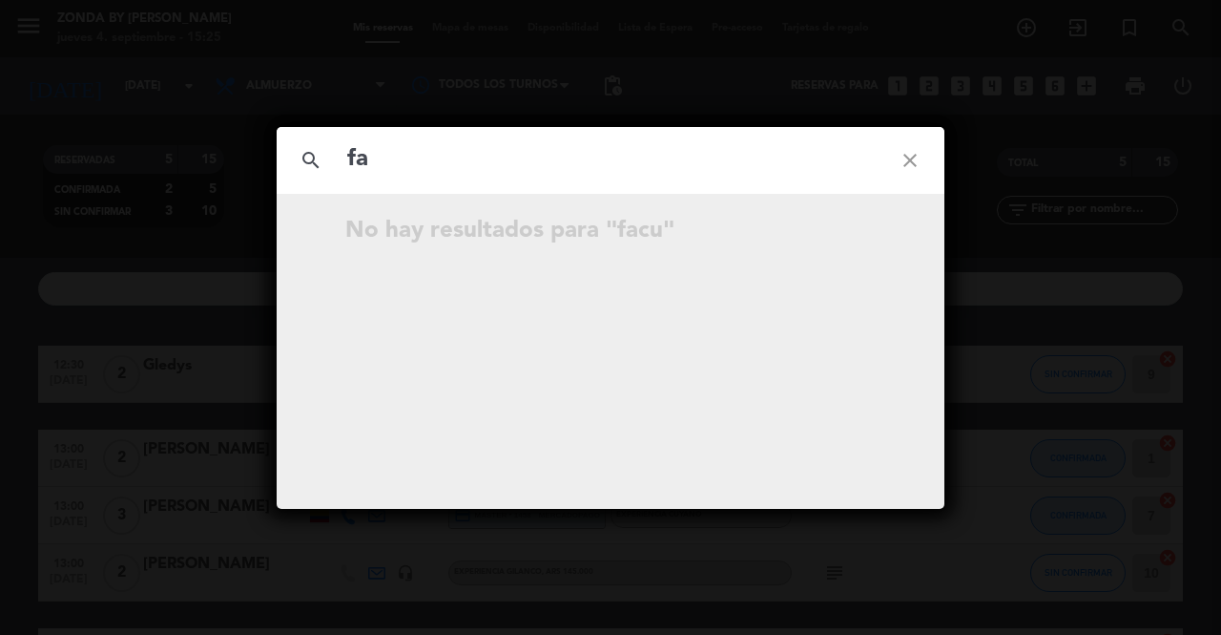
type input "f"
click at [912, 151] on icon "close" at bounding box center [910, 160] width 69 height 69
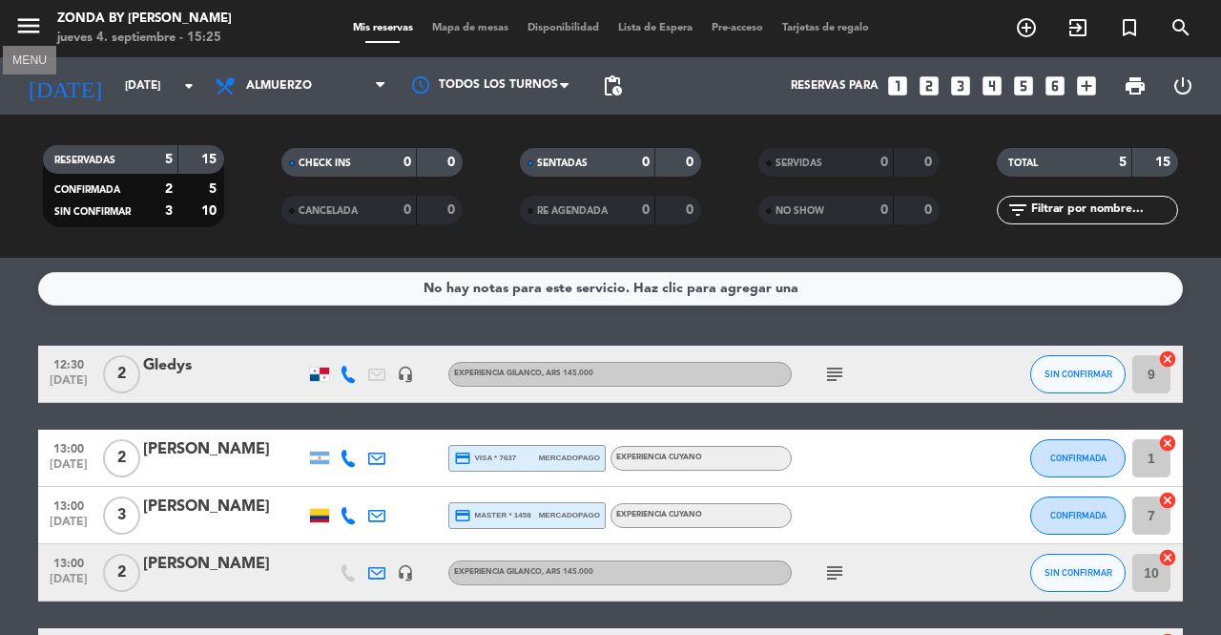
click at [29, 24] on icon "menu" at bounding box center [28, 25] width 29 height 29
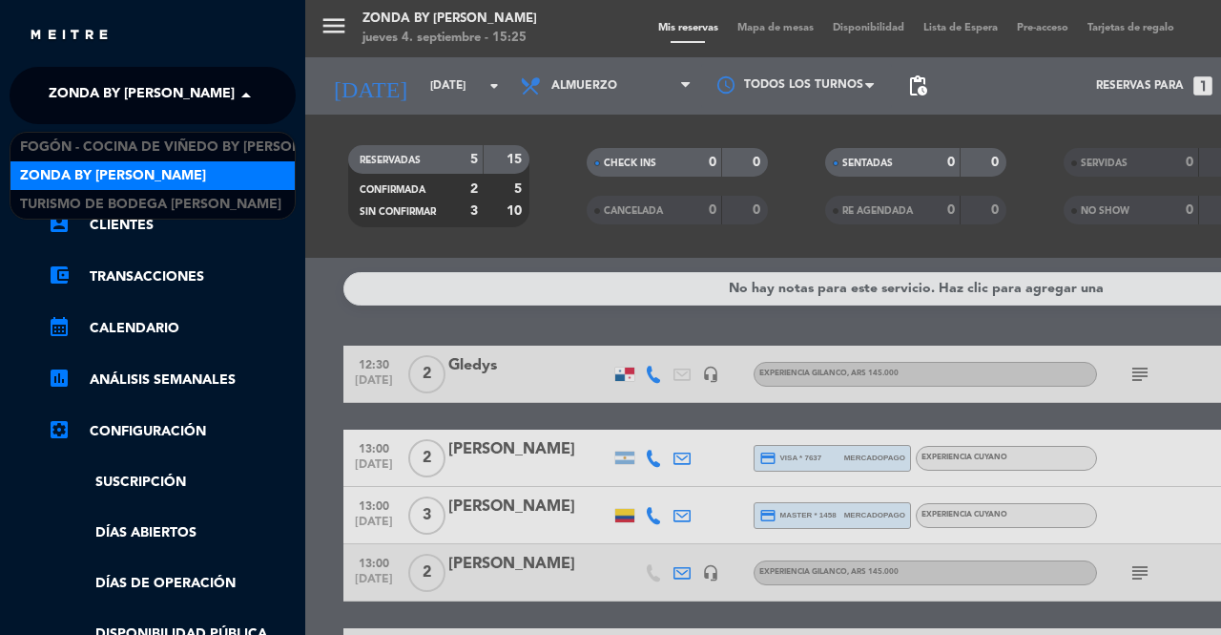
click at [183, 93] on span "Zonda by [PERSON_NAME]" at bounding box center [142, 95] width 186 height 40
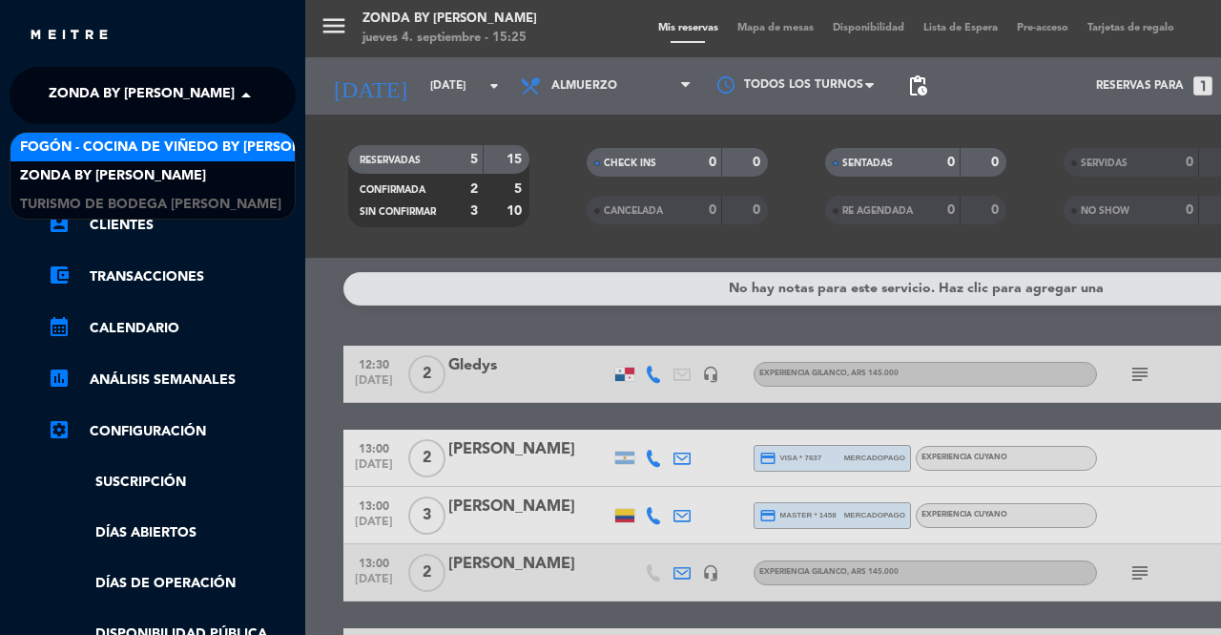
click at [138, 154] on span "Fogón - Cocina de viñedo by [PERSON_NAME]" at bounding box center [187, 147] width 334 height 22
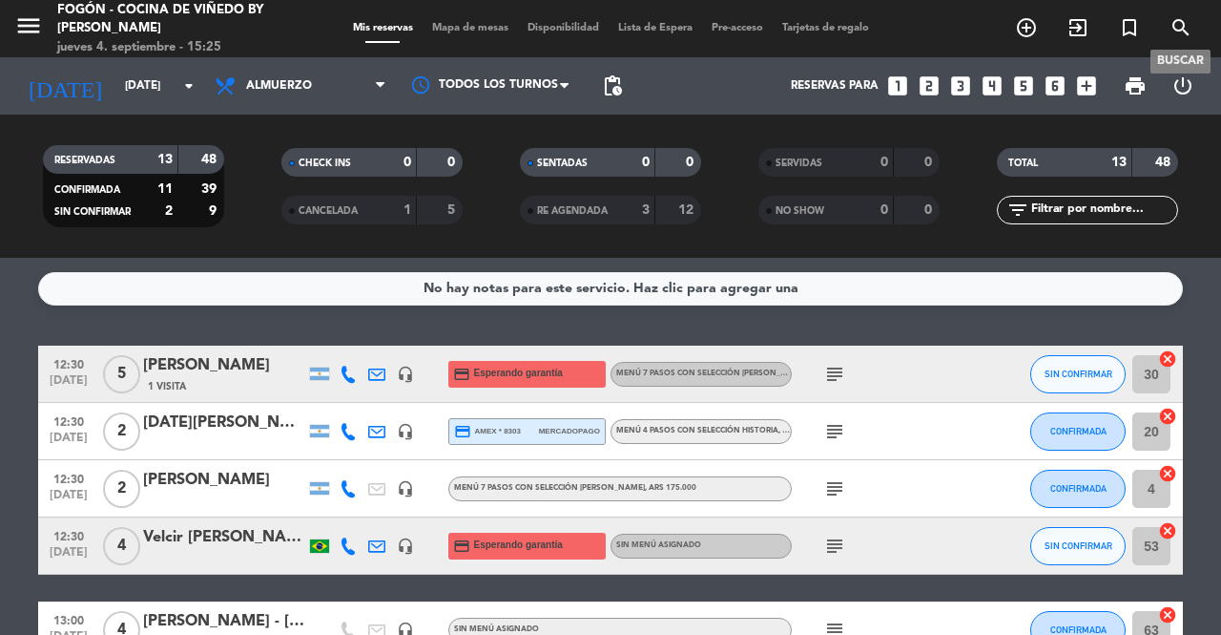
click at [1185, 28] on icon "search" at bounding box center [1181, 27] width 23 height 23
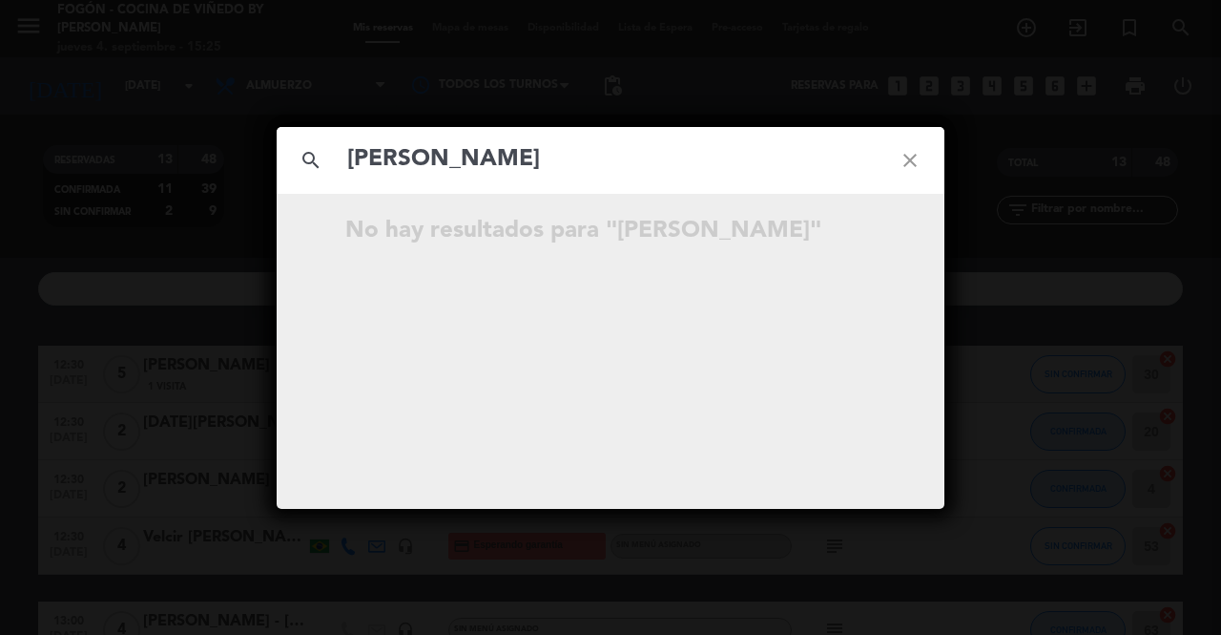
type input "[PERSON_NAME]"
click at [909, 156] on icon "close" at bounding box center [910, 160] width 69 height 69
click at [915, 159] on icon "close" at bounding box center [910, 160] width 69 height 69
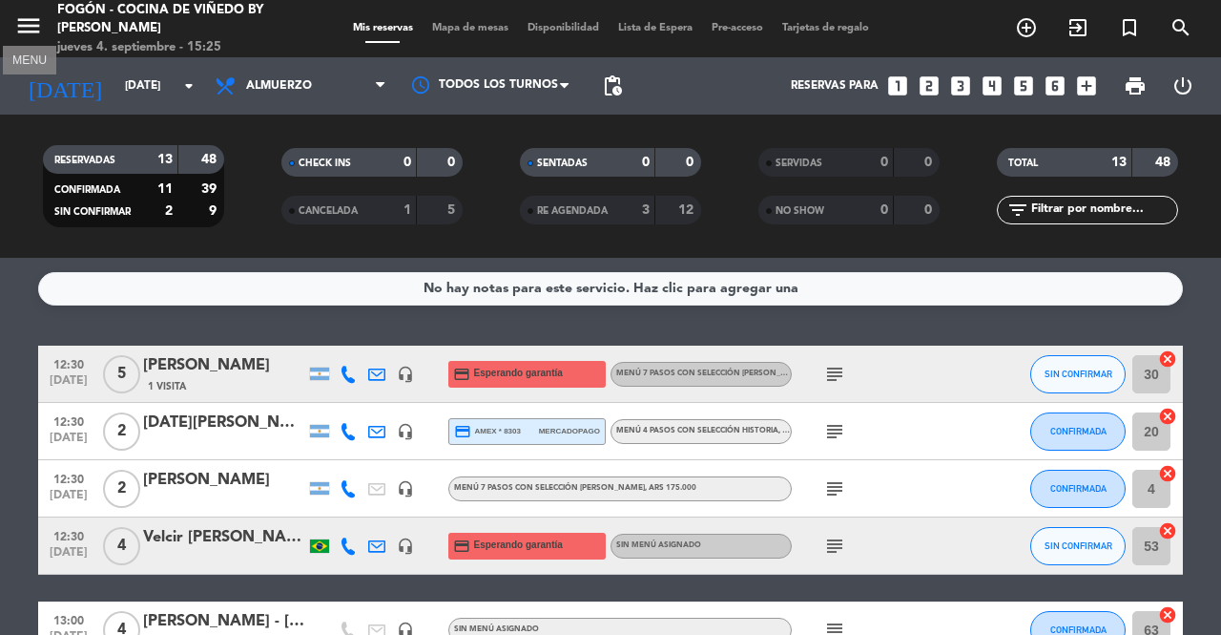
click at [20, 20] on icon "menu" at bounding box center [28, 25] width 29 height 29
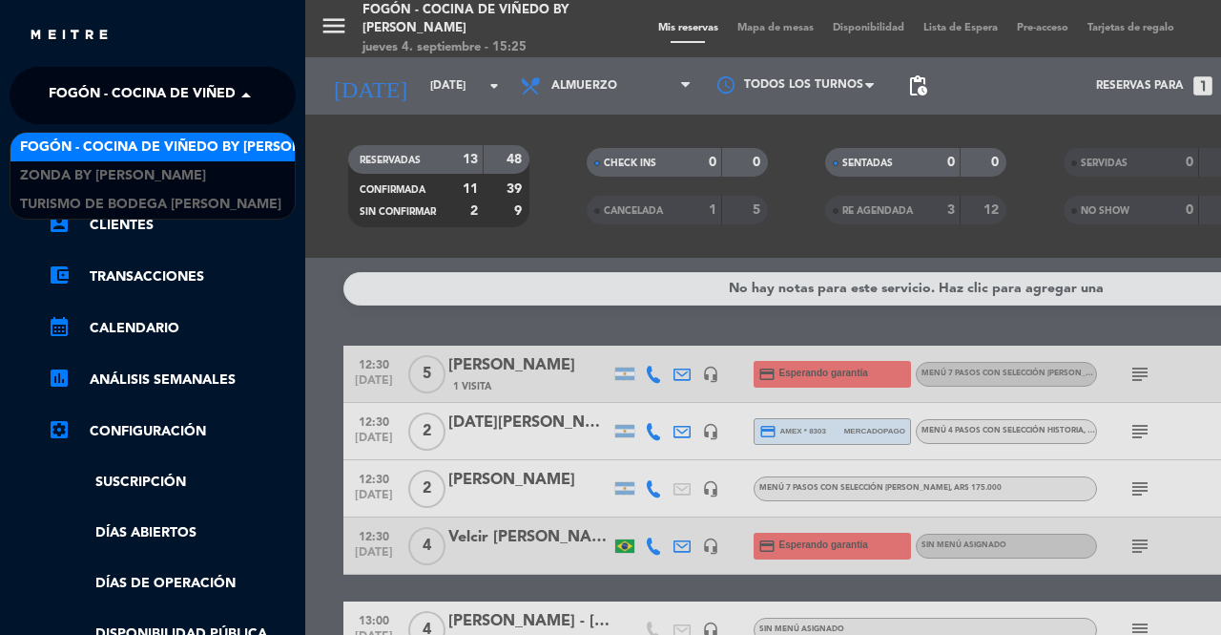
click at [191, 93] on span "Fogón - Cocina de viñedo by [PERSON_NAME]" at bounding box center [216, 95] width 334 height 40
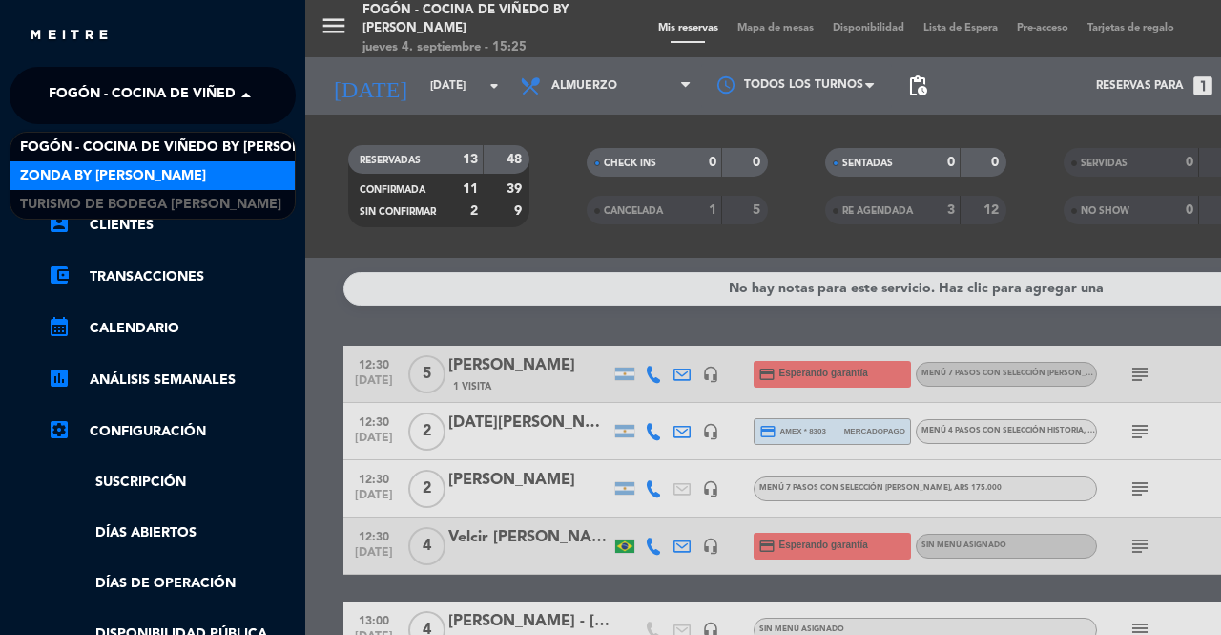
click at [144, 183] on span "Zonda by [PERSON_NAME]" at bounding box center [113, 176] width 186 height 22
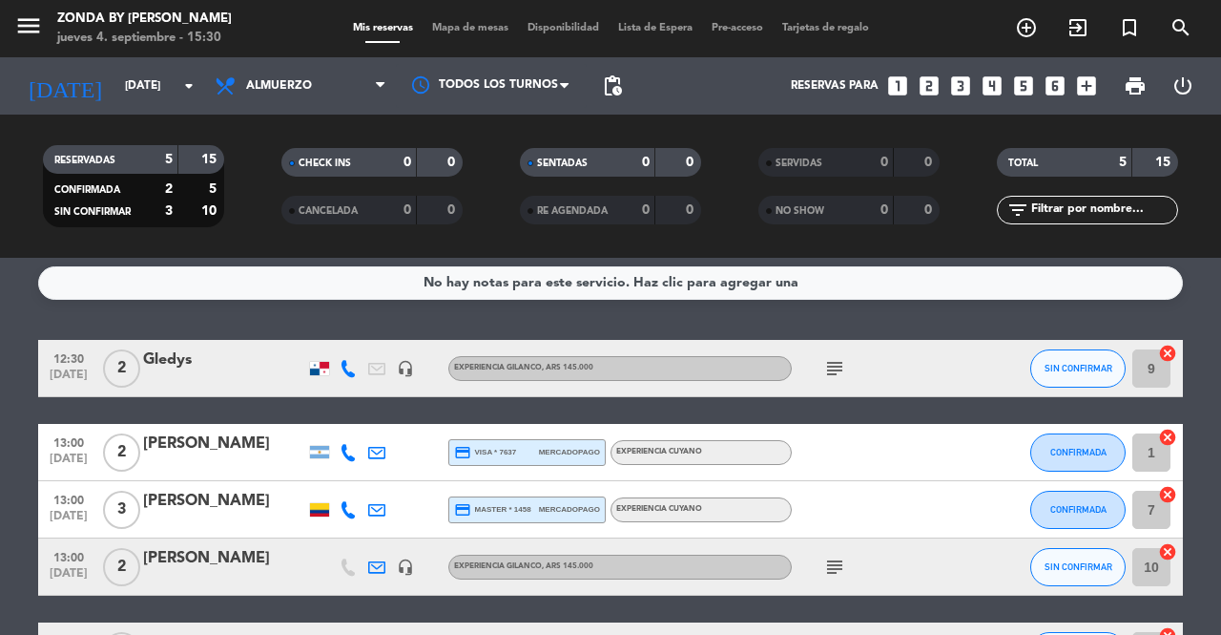
scroll to position [145, 0]
